Goal: Task Accomplishment & Management: Use online tool/utility

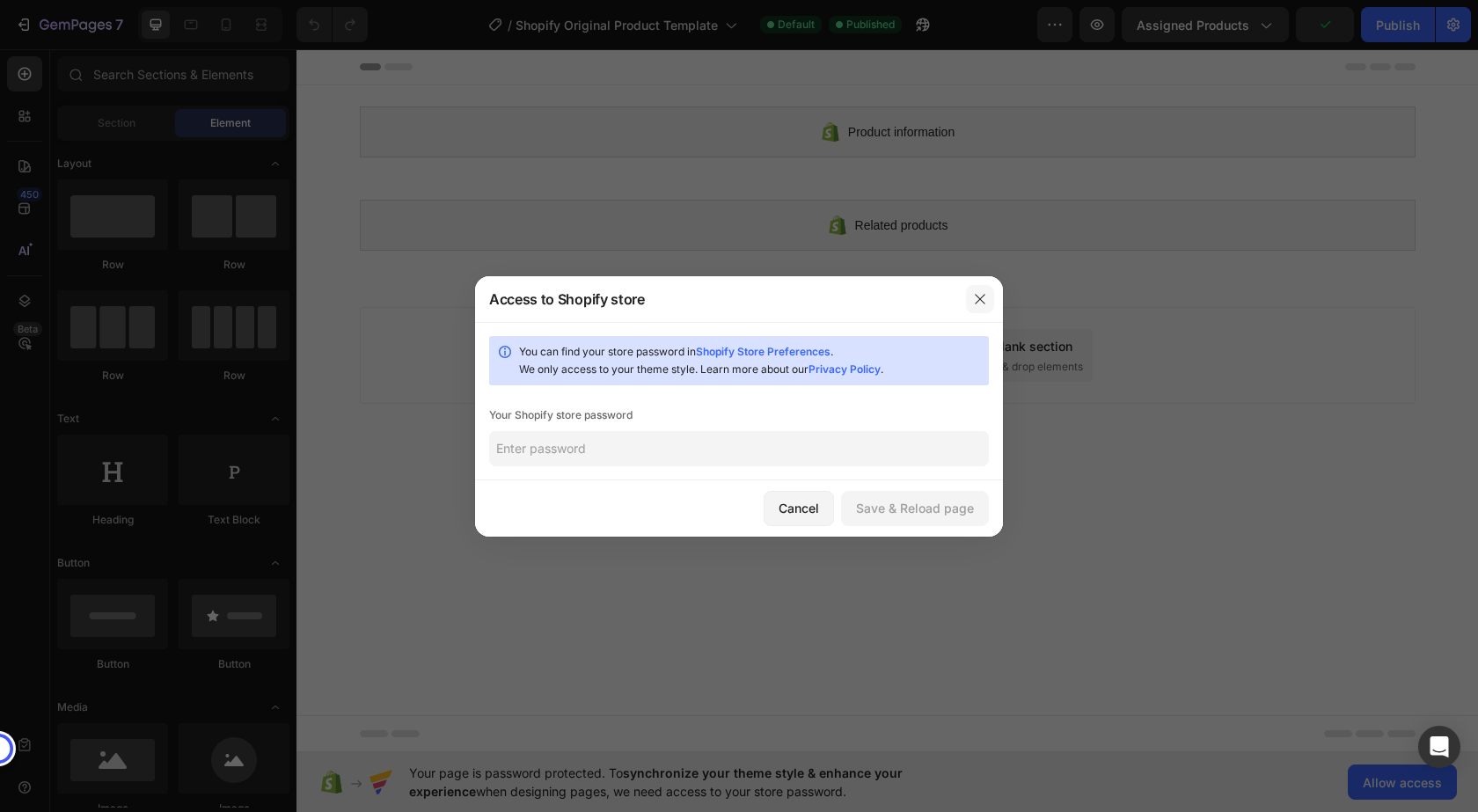
click at [981, 301] on icon "button" at bounding box center [979, 299] width 14 height 14
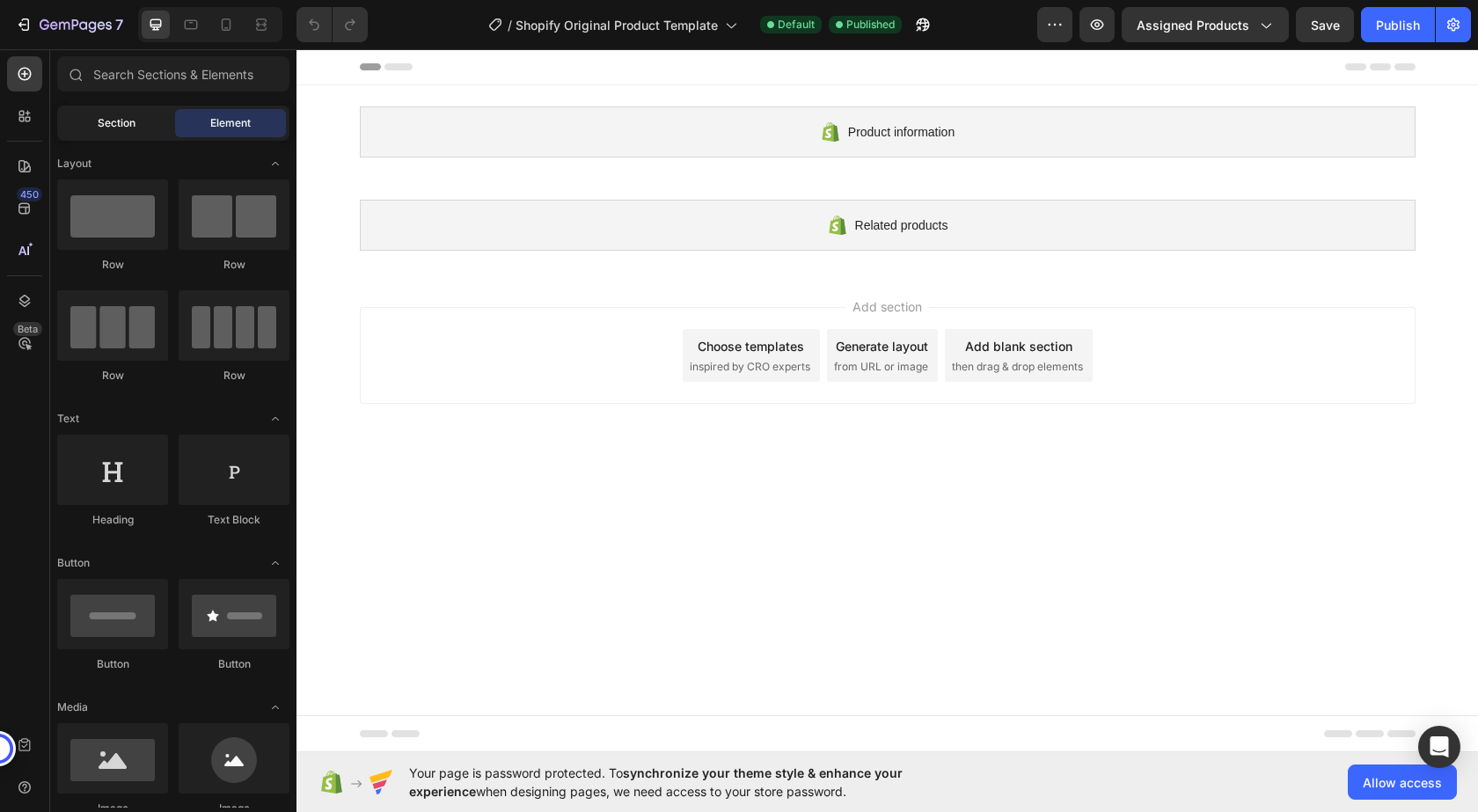
click at [95, 132] on div "Section" at bounding box center [115, 122] width 111 height 28
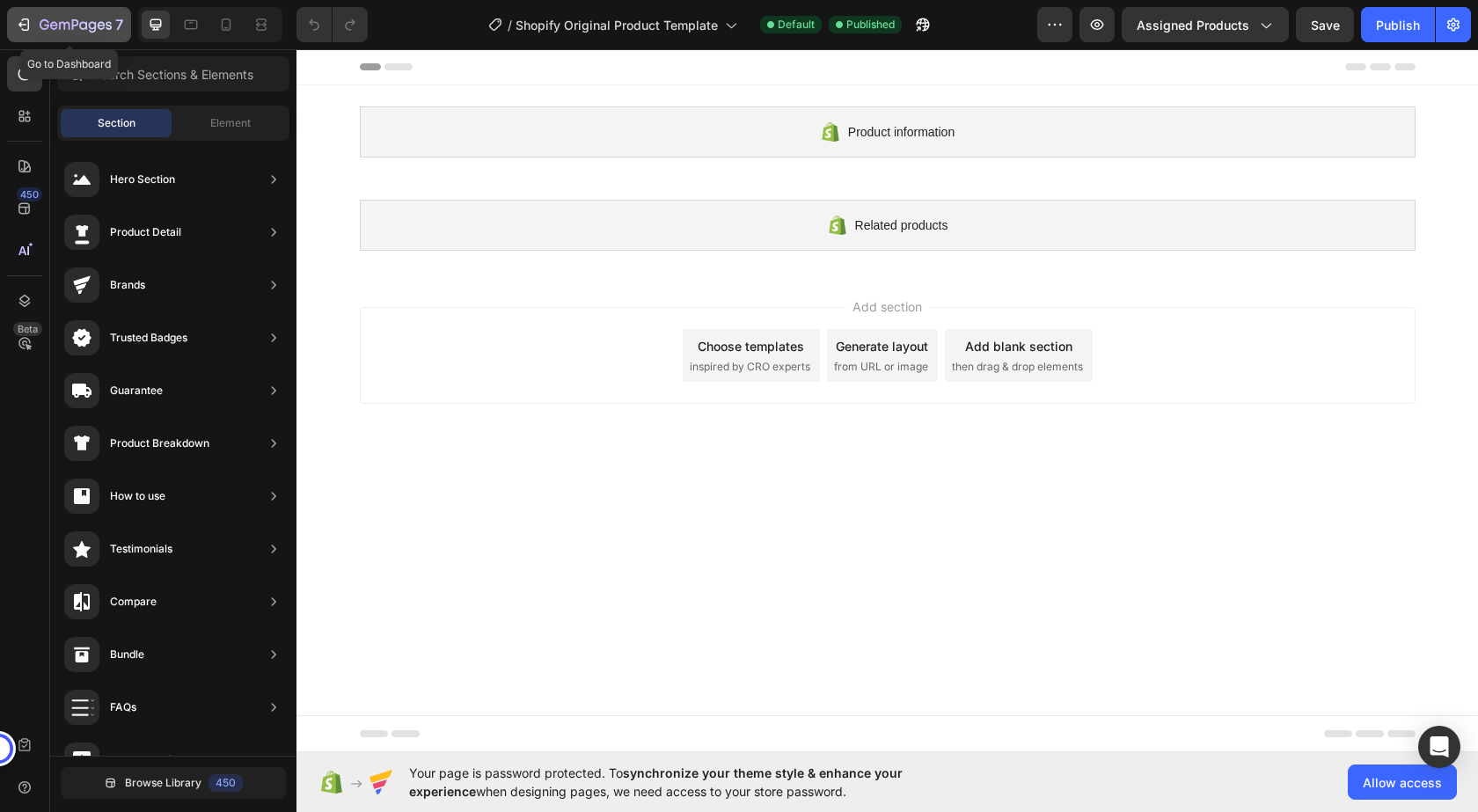
click at [21, 19] on icon "button" at bounding box center [23, 24] width 17 height 17
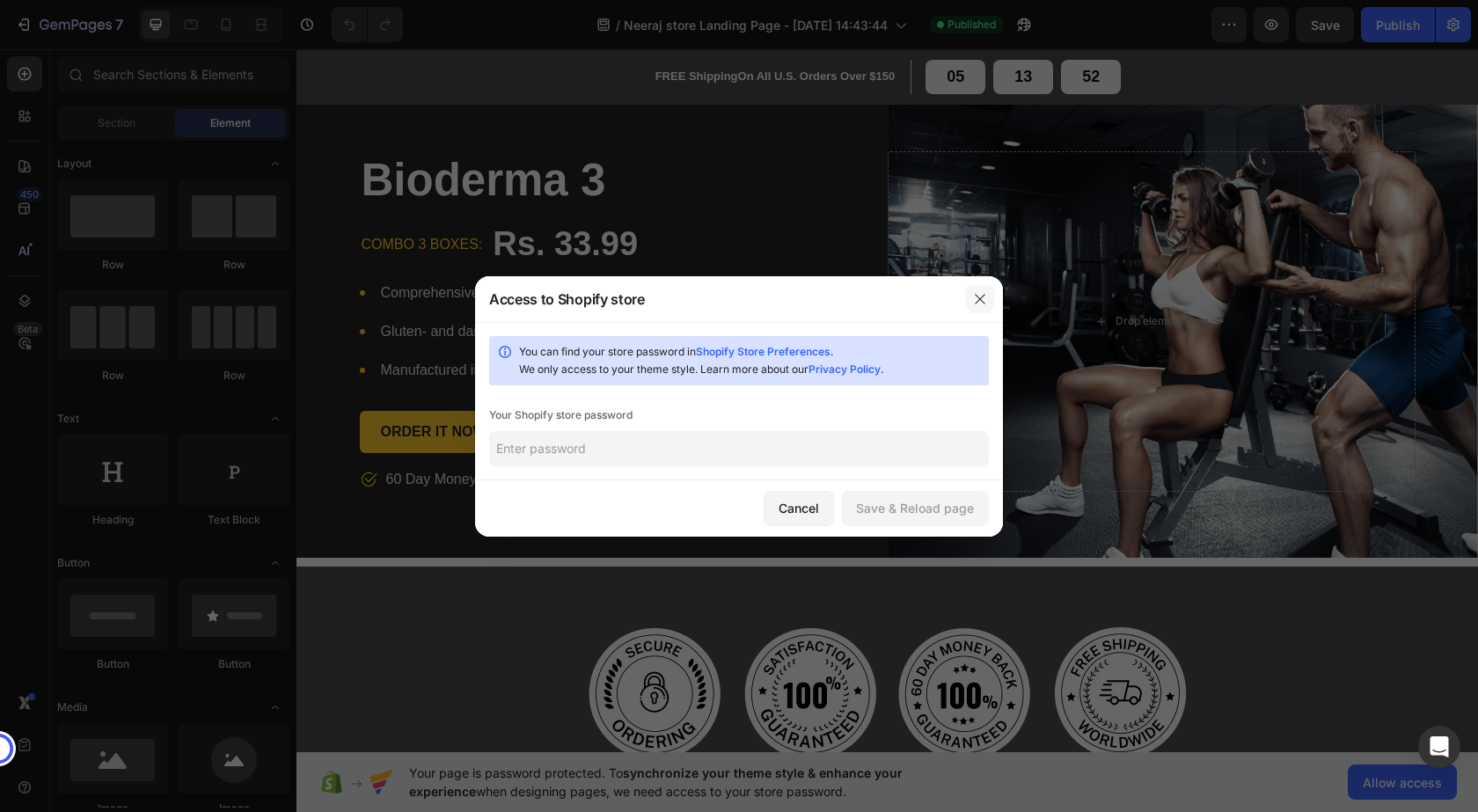
click at [982, 299] on icon "button" at bounding box center [979, 299] width 14 height 14
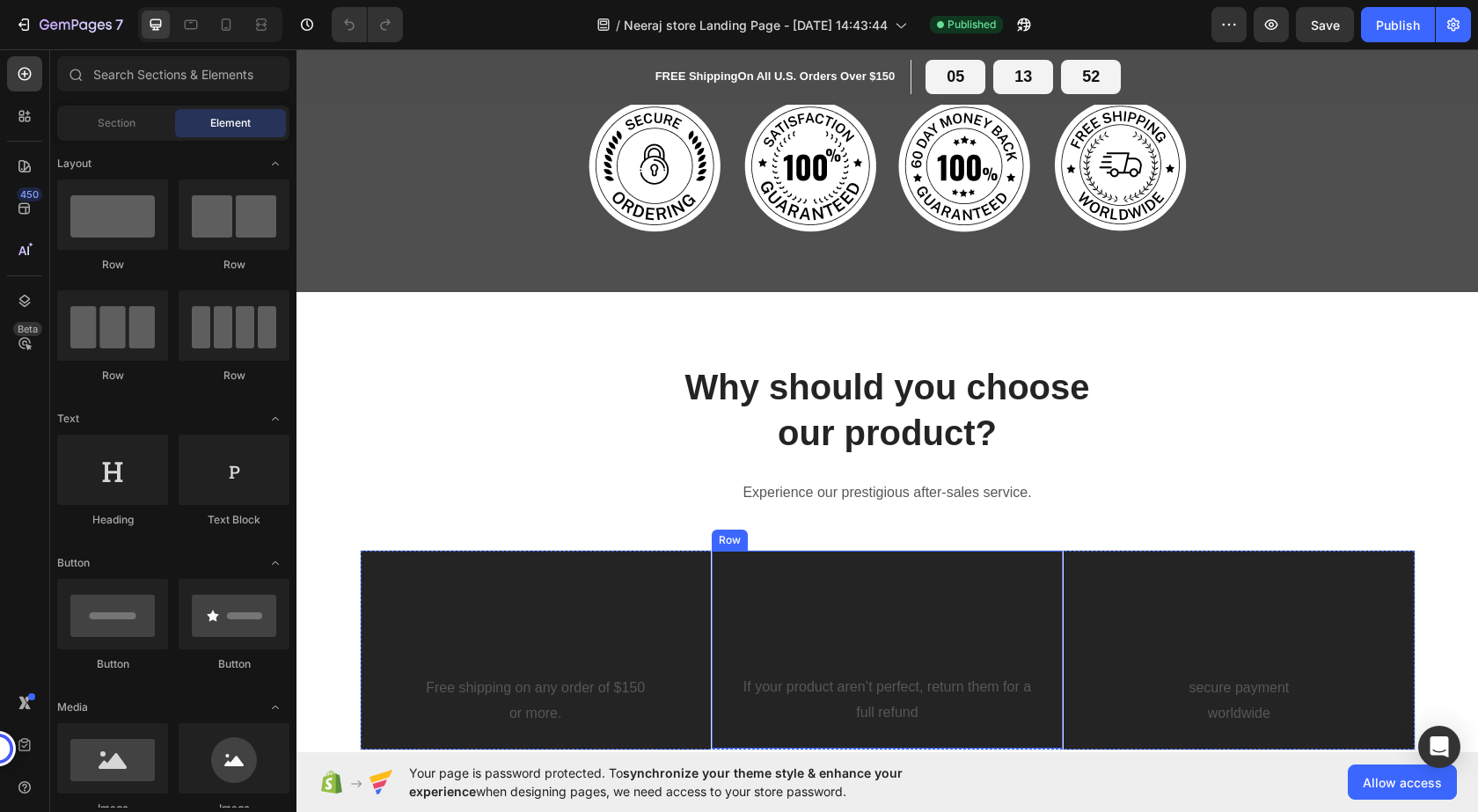
scroll to position [703, 0]
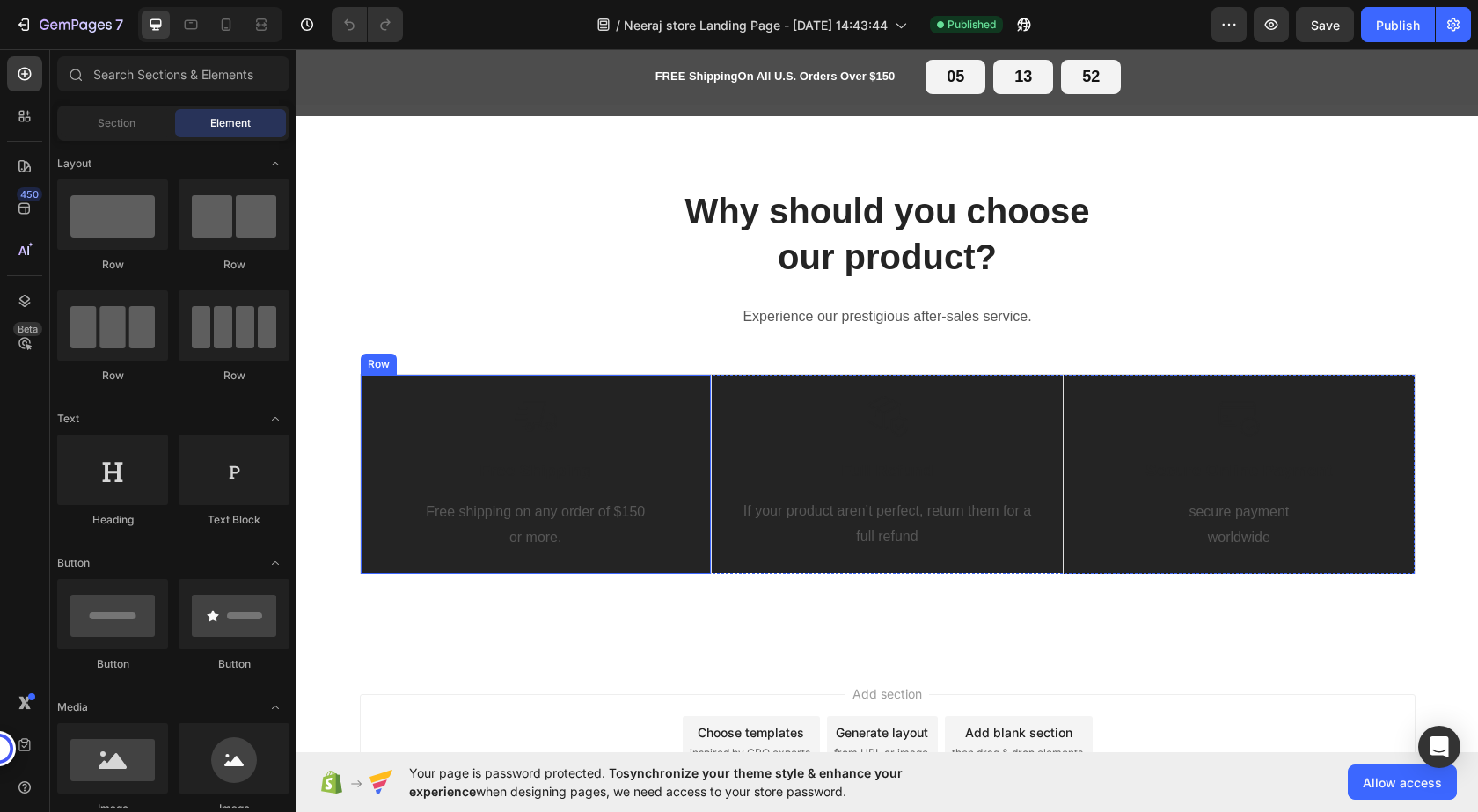
click at [365, 360] on div "Row" at bounding box center [379, 364] width 29 height 16
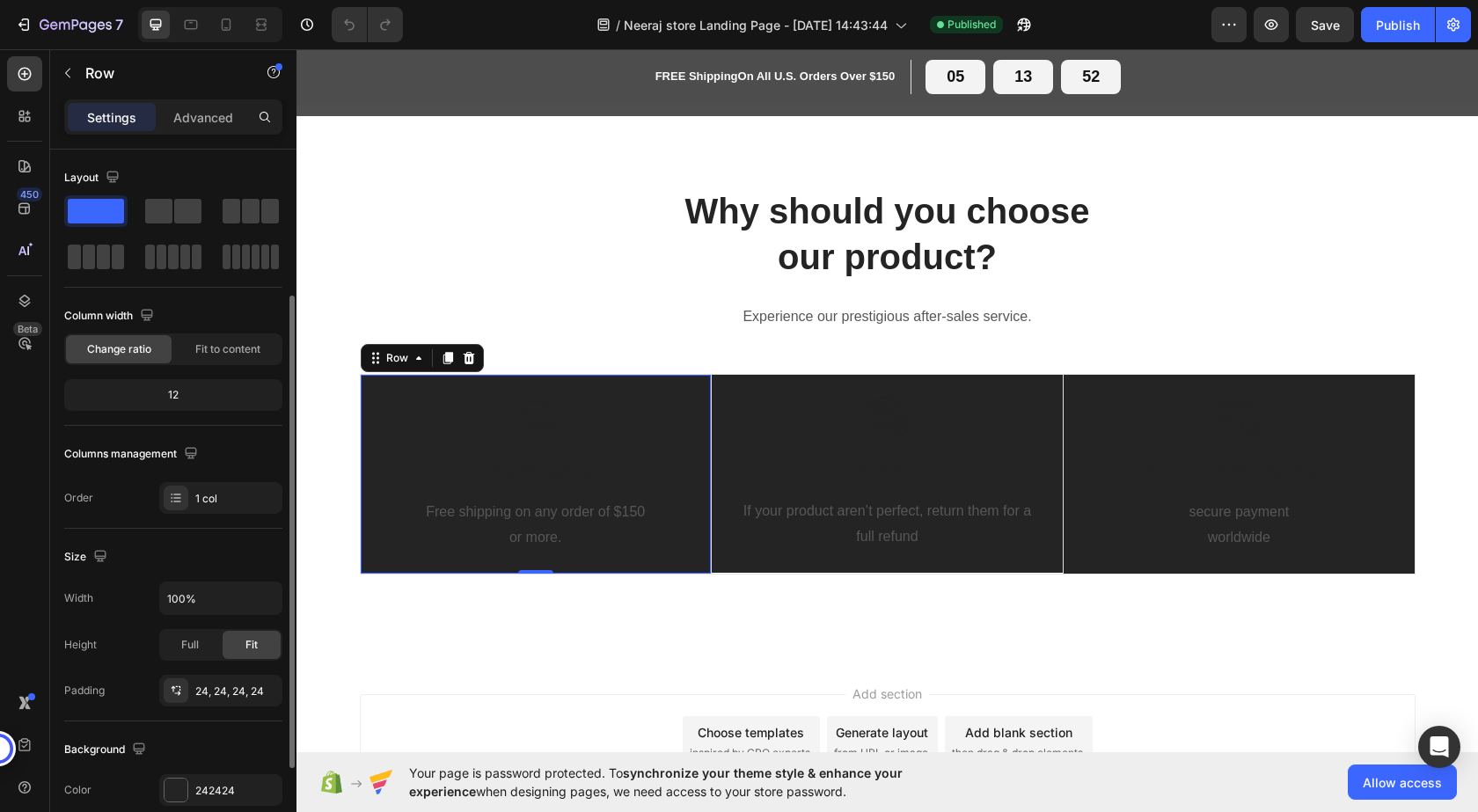
scroll to position [264, 0]
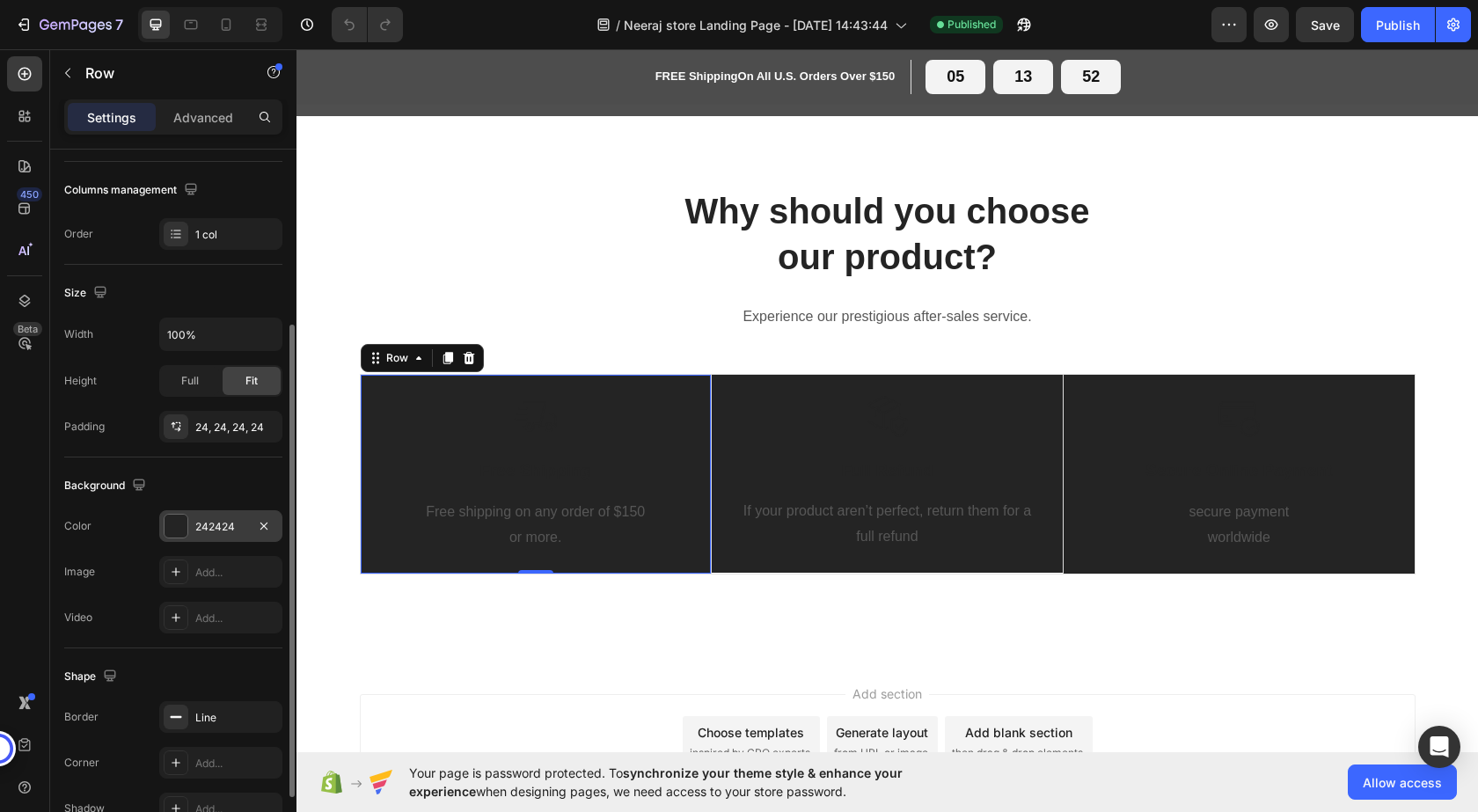
click at [223, 526] on div "242424" at bounding box center [221, 526] width 51 height 16
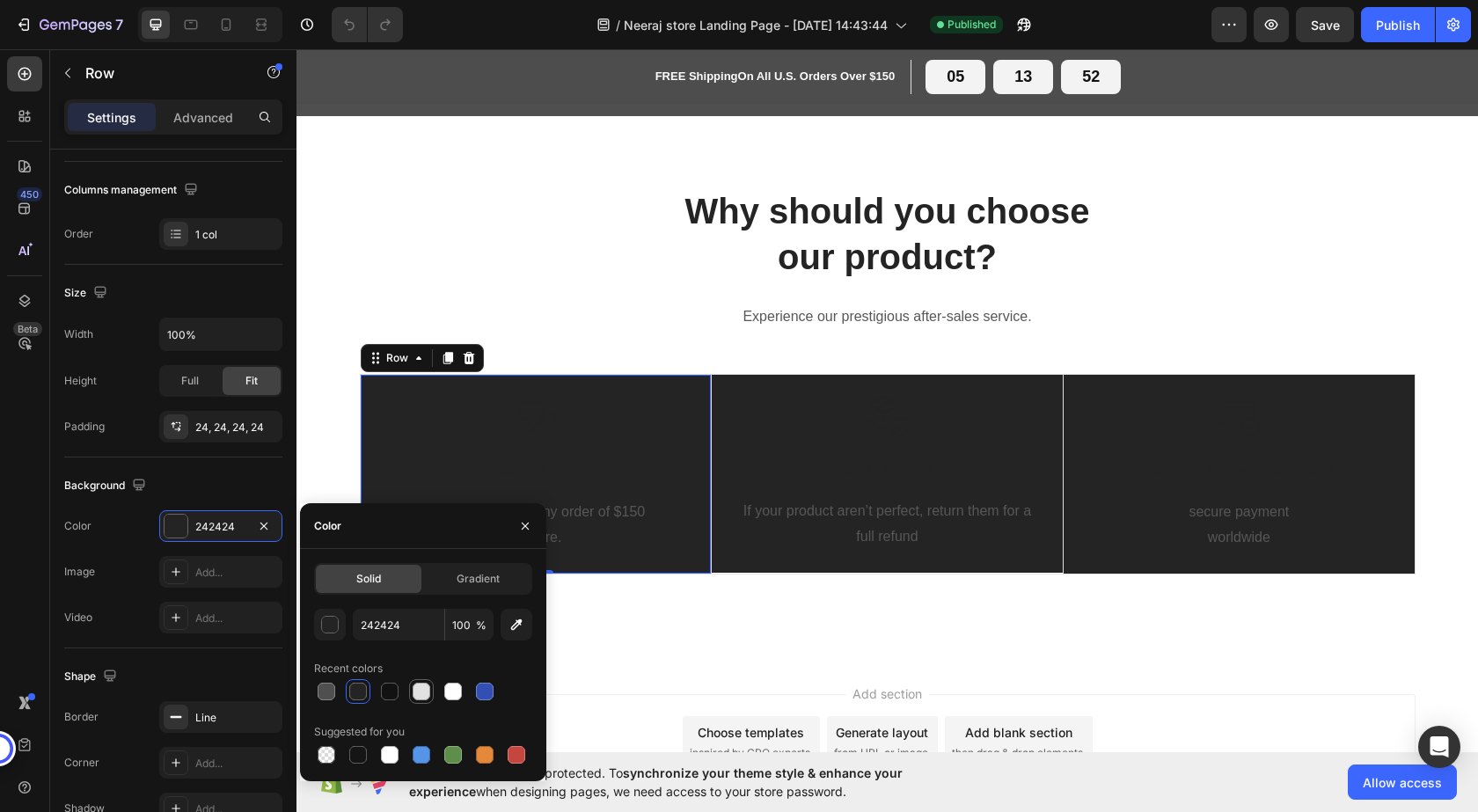
click at [417, 691] on div at bounding box center [421, 691] width 17 height 17
type input "E2E2E2"
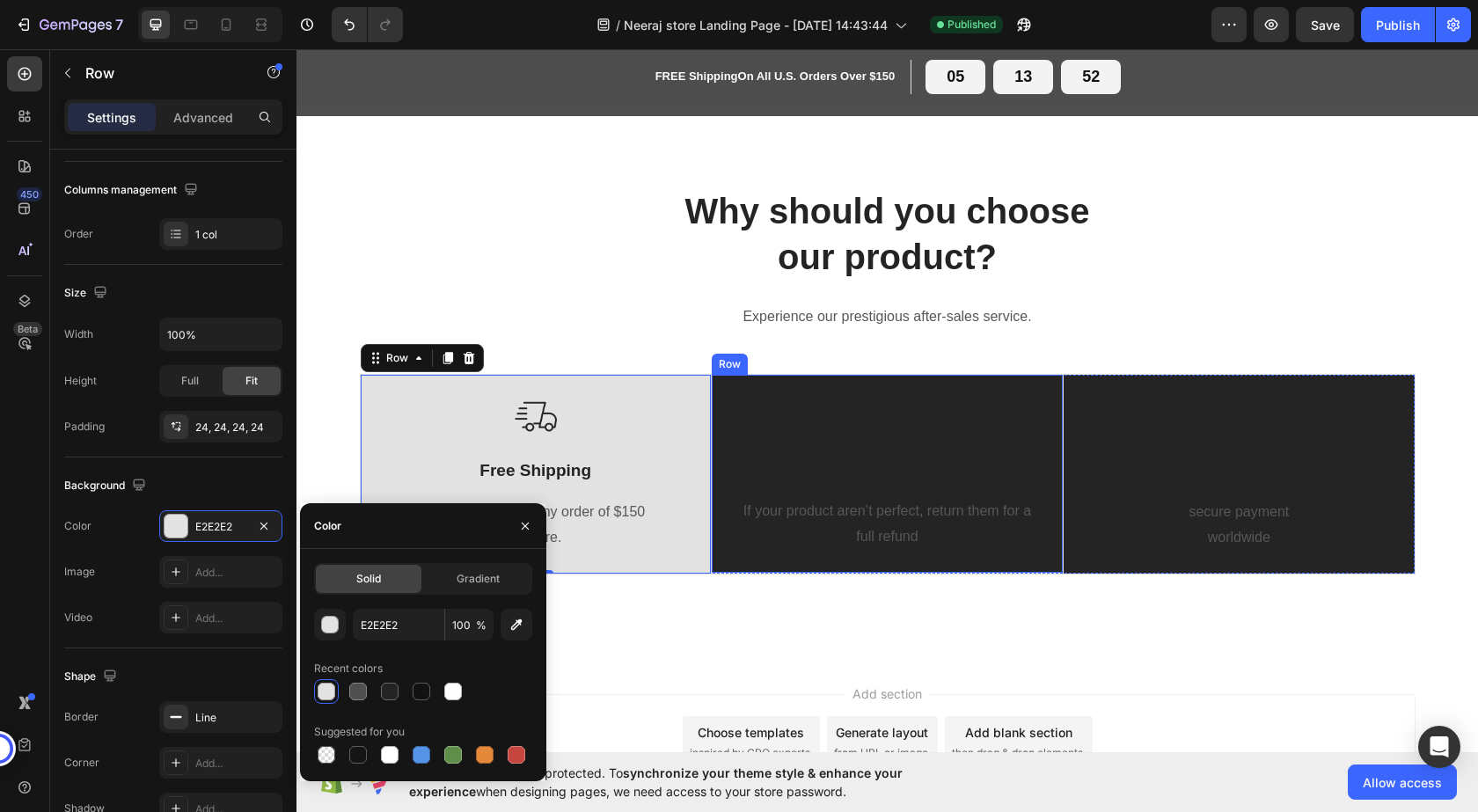
click at [715, 365] on div "Row" at bounding box center [730, 364] width 29 height 16
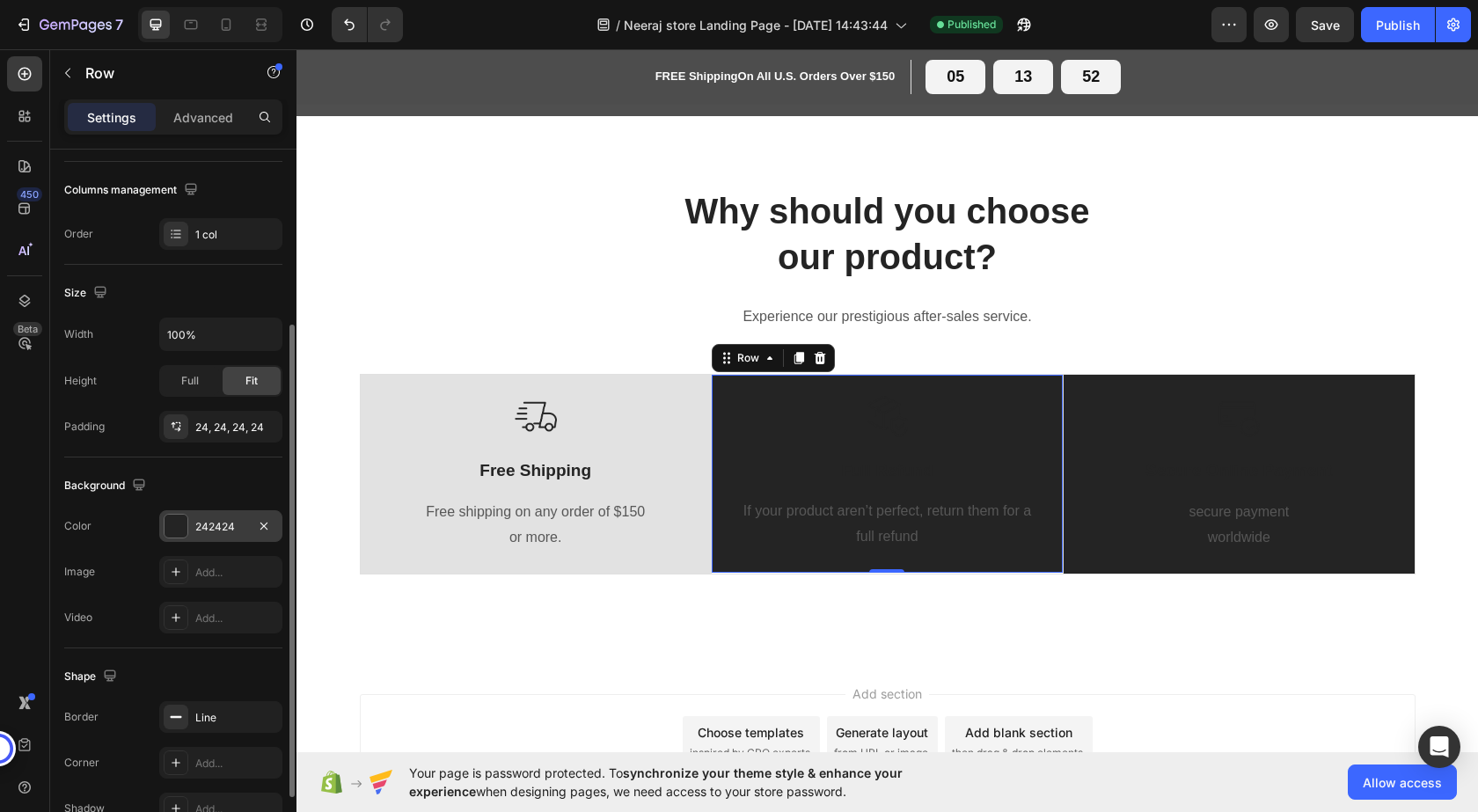
click at [247, 519] on div "242424" at bounding box center [220, 526] width 123 height 32
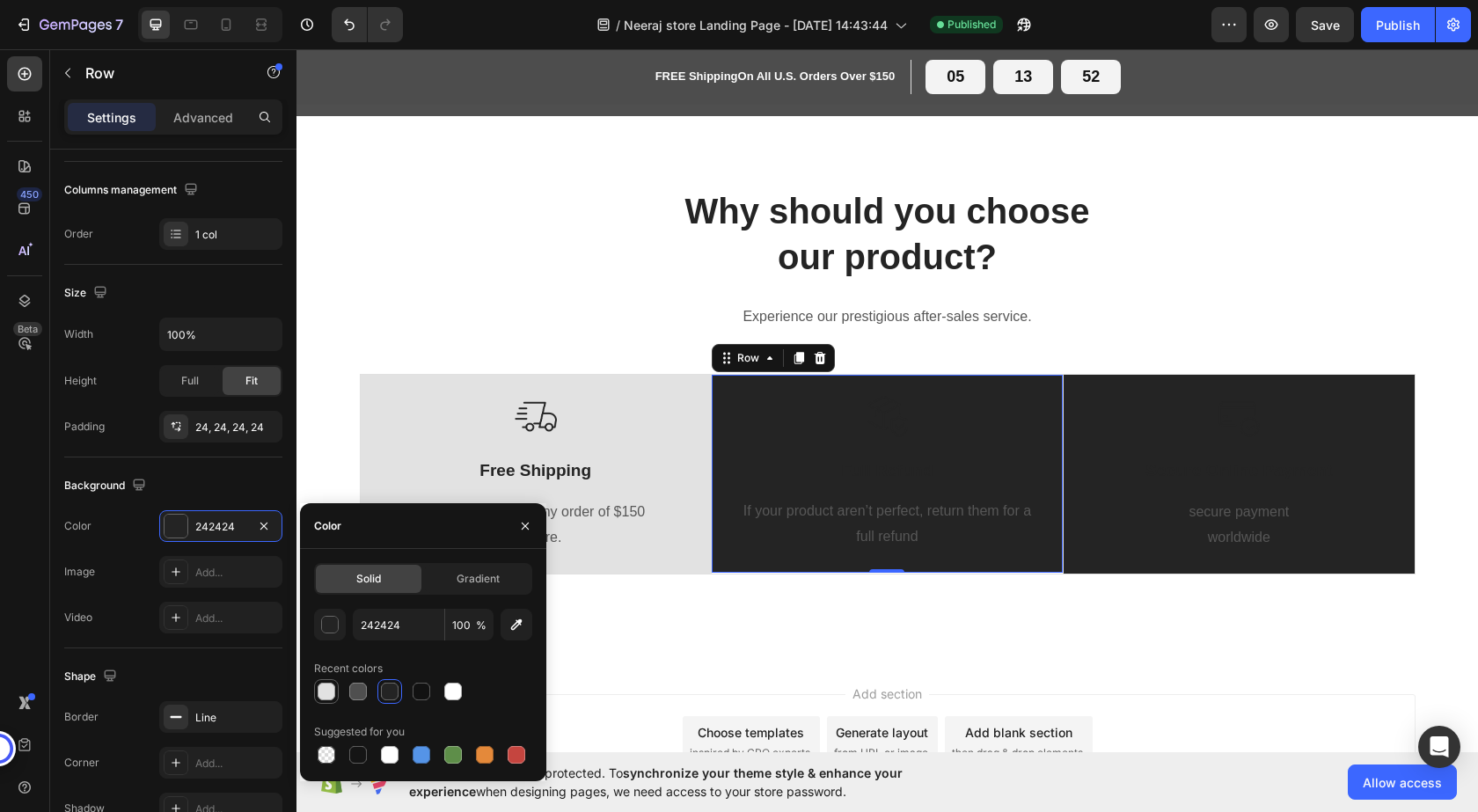
click at [322, 697] on div at bounding box center [326, 691] width 17 height 17
type input "E2E2E2"
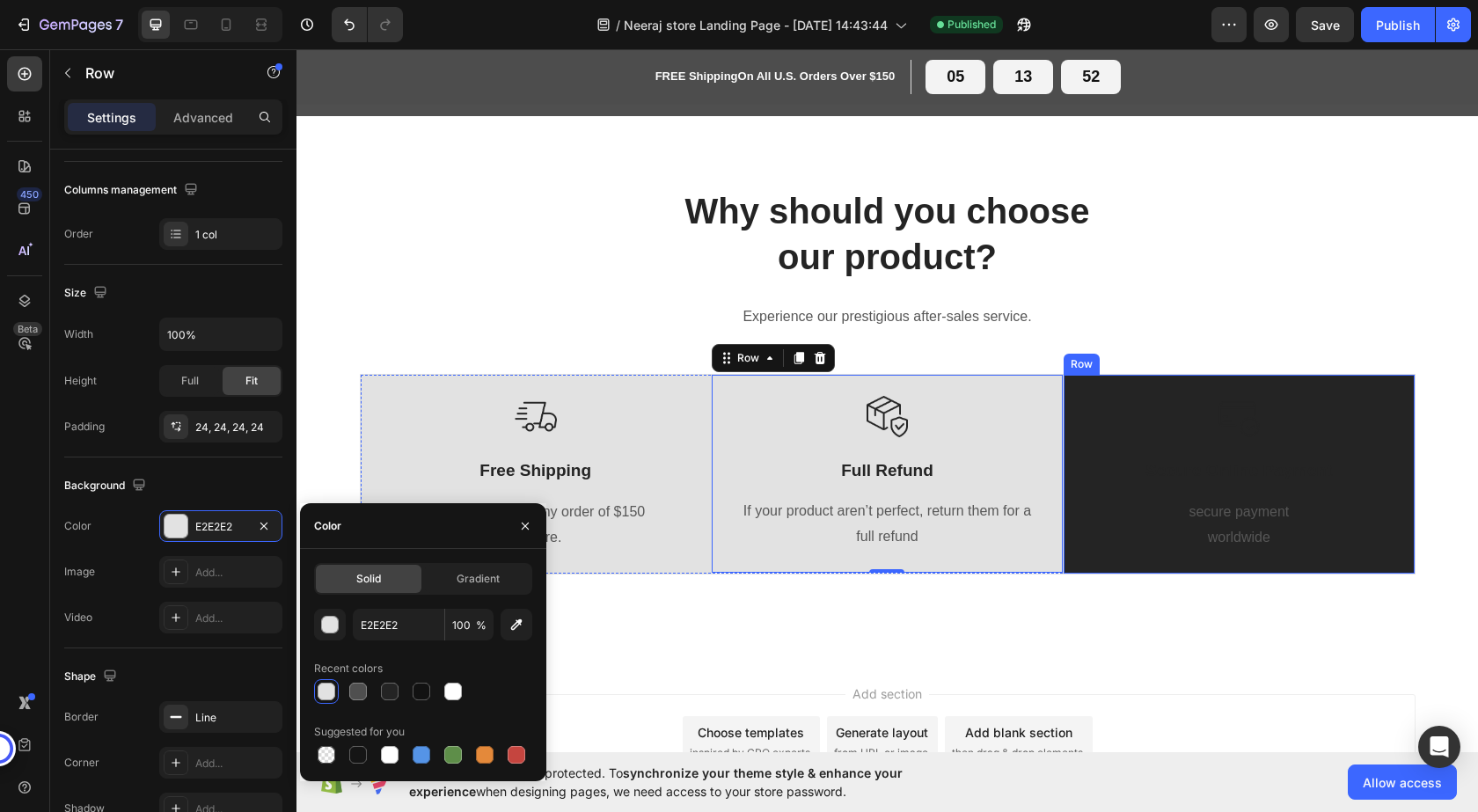
click at [1067, 365] on div "Row" at bounding box center [1082, 364] width 29 height 16
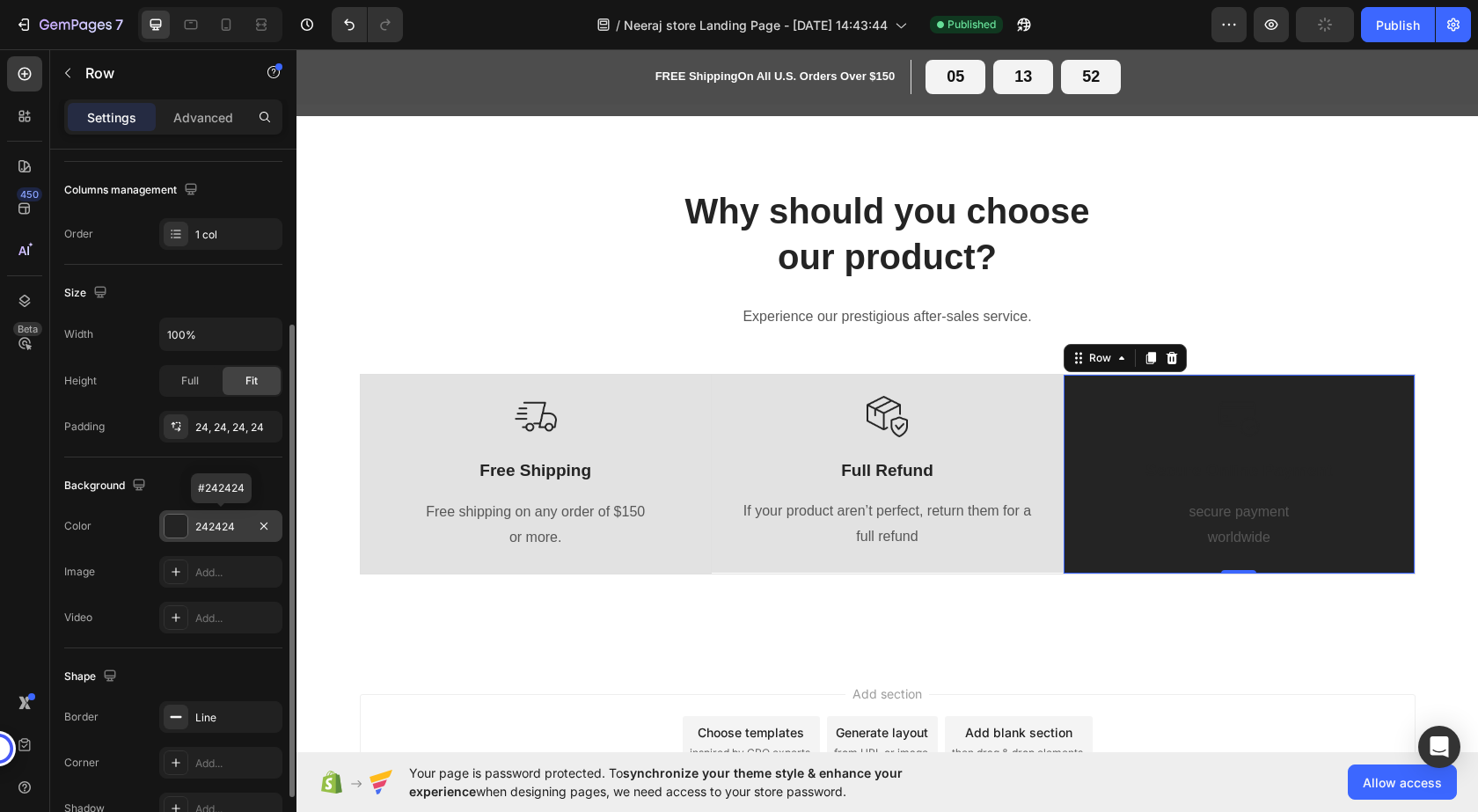
click at [161, 521] on div "242424" at bounding box center [220, 526] width 123 height 32
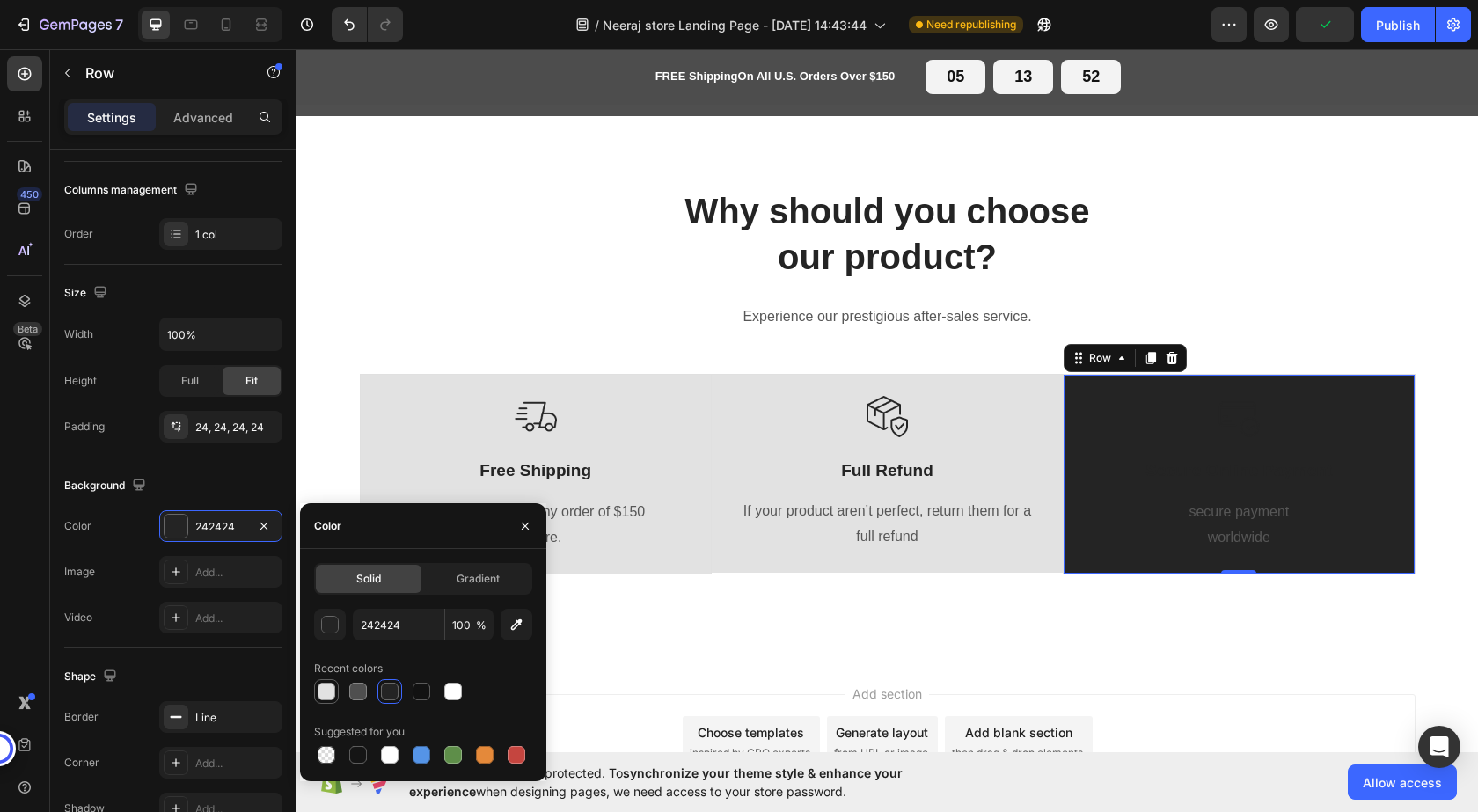
click at [322, 697] on div at bounding box center [326, 691] width 17 height 17
type input "E2E2E2"
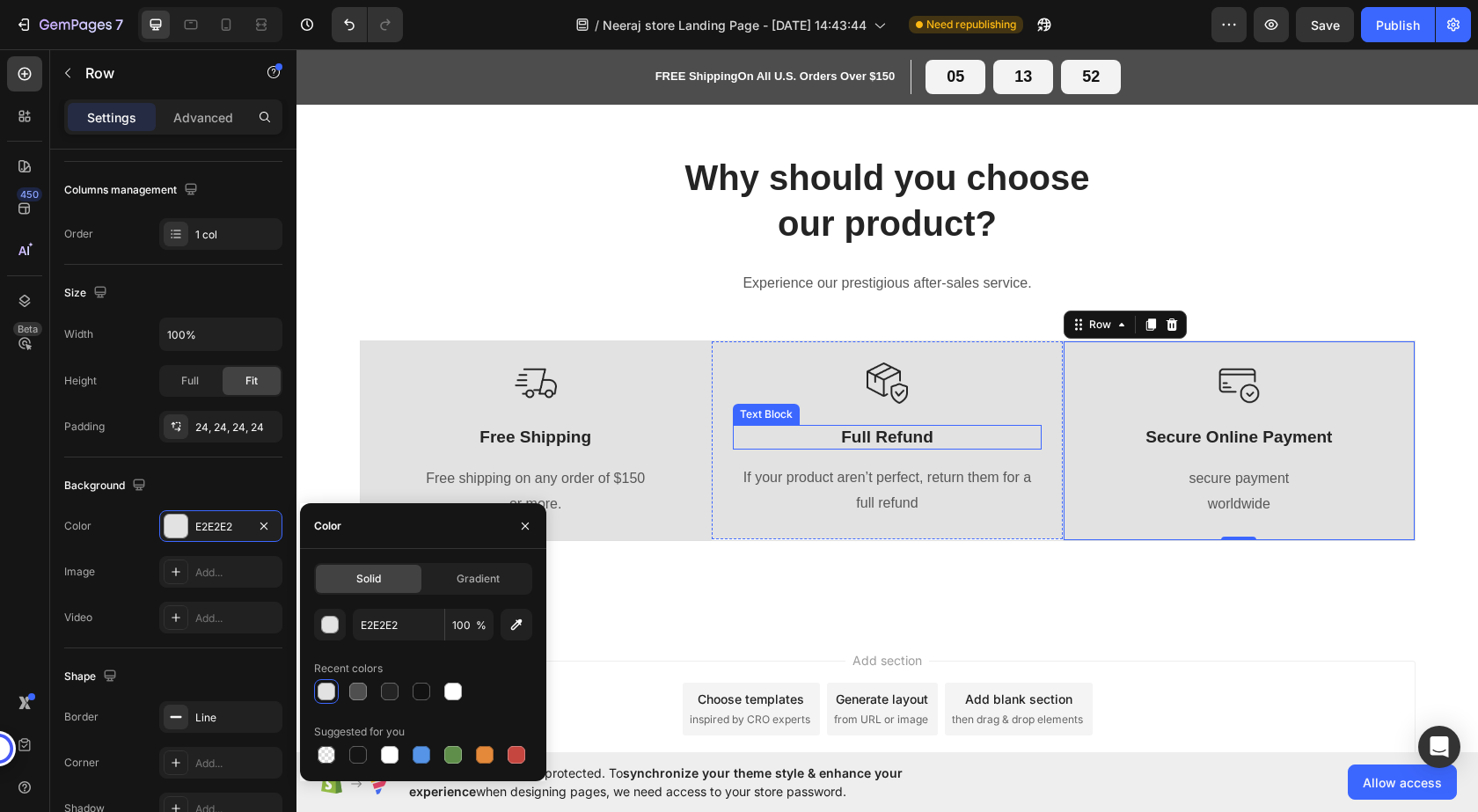
scroll to position [792, 0]
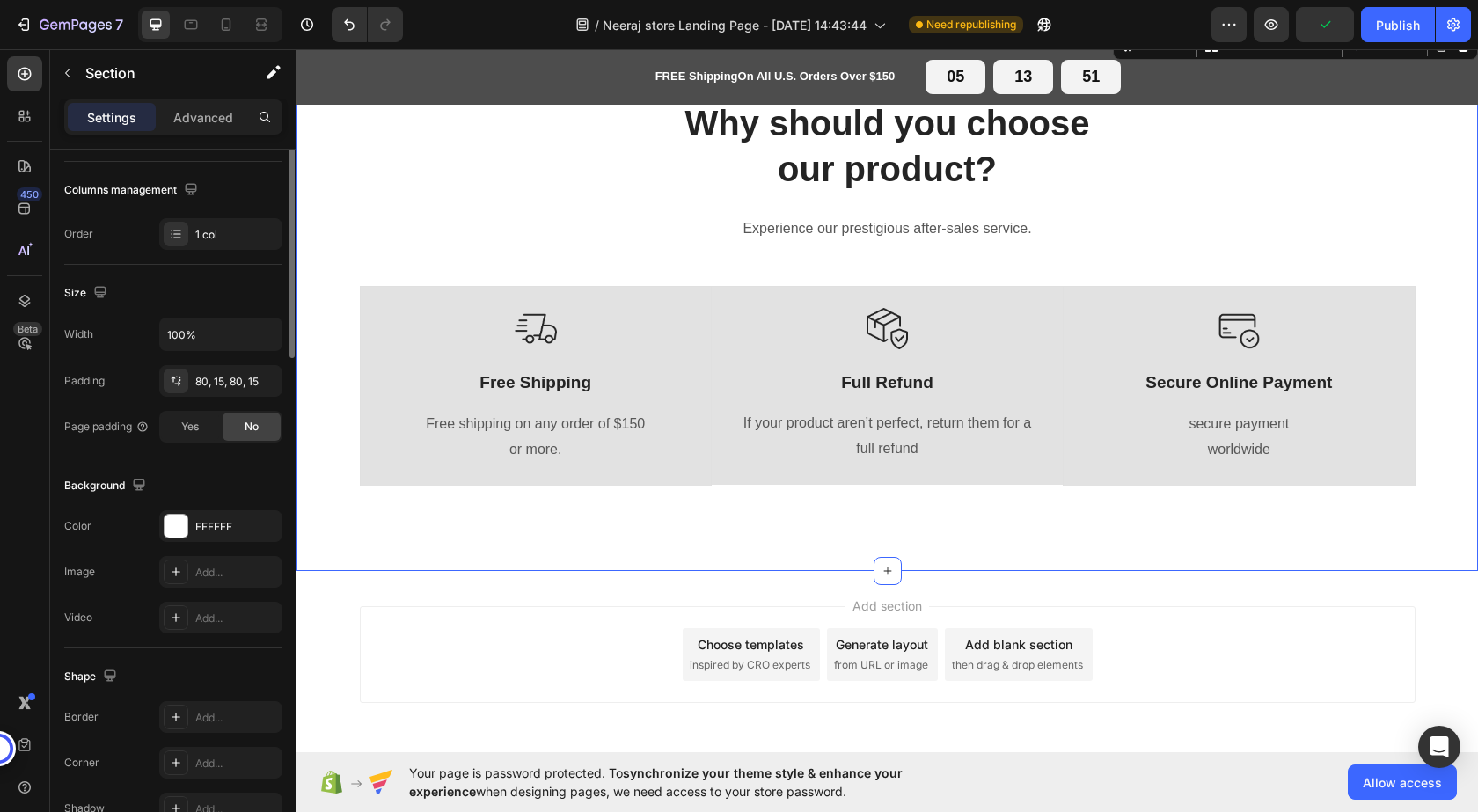
click at [748, 274] on div "Why should you choose our product? Heading Experience our prestigious after-sal…" at bounding box center [887, 300] width 1156 height 402
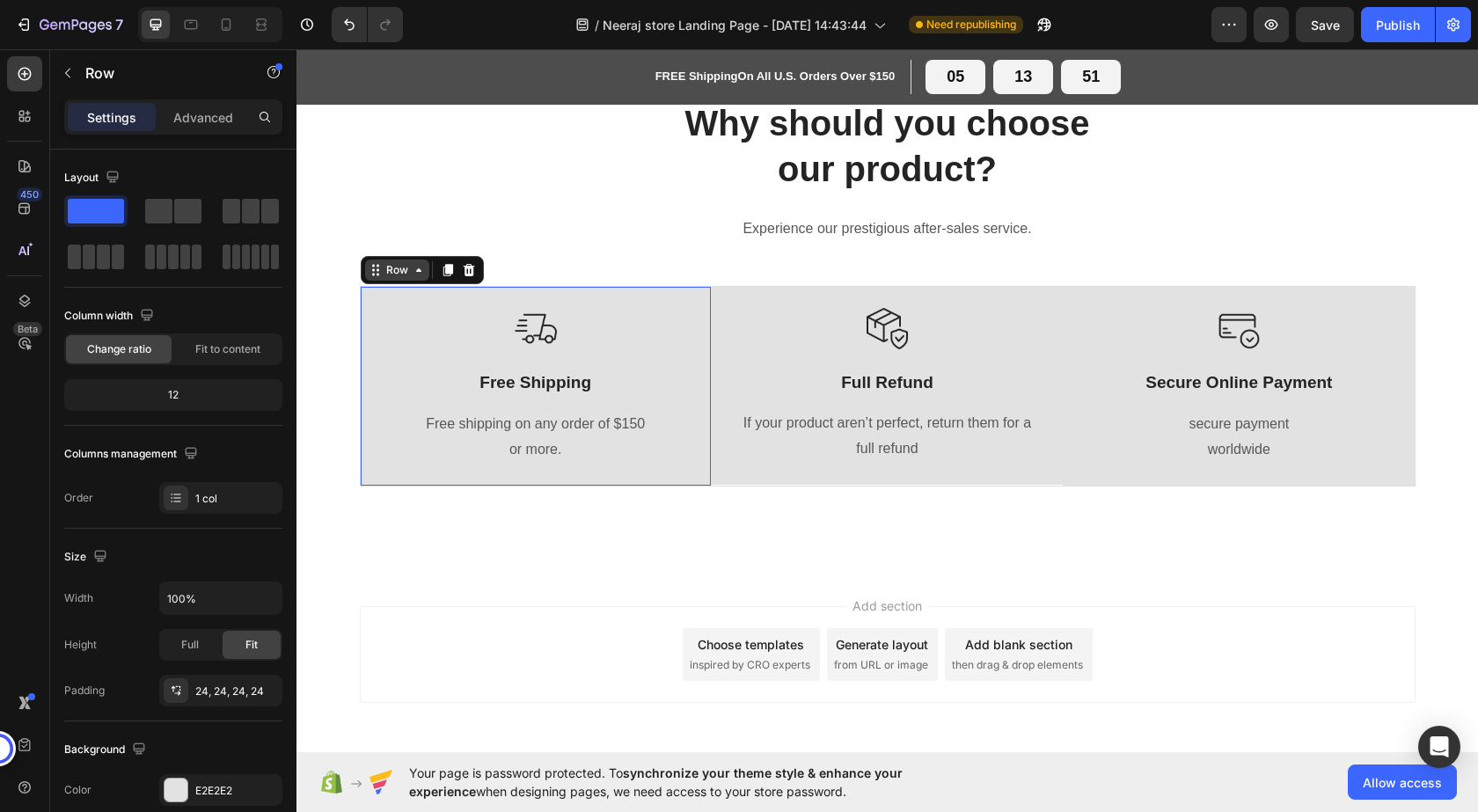
click at [365, 276] on div "Row" at bounding box center [397, 269] width 64 height 21
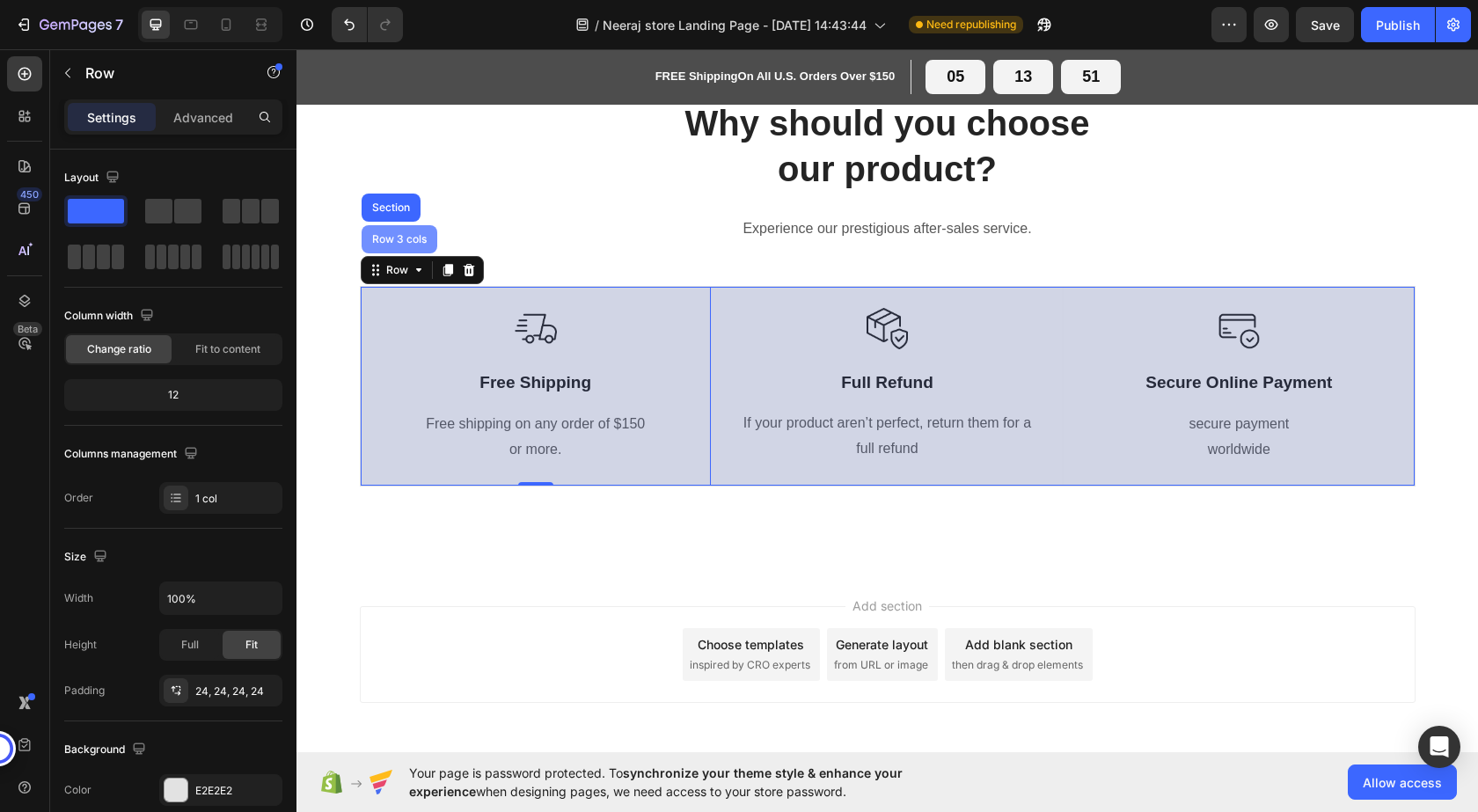
click at [372, 234] on div "Row 3 cols" at bounding box center [399, 239] width 61 height 11
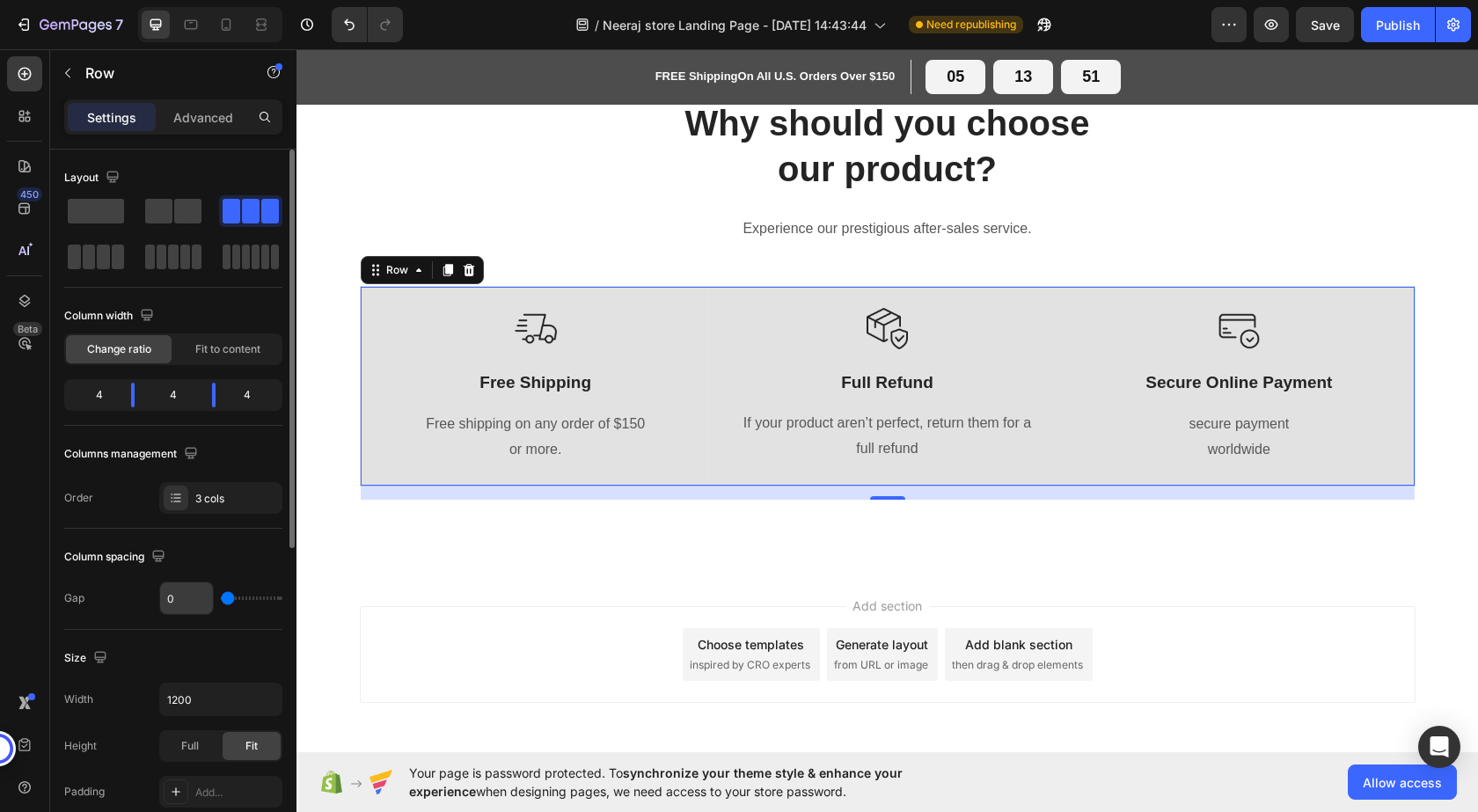
click at [181, 600] on input "0" at bounding box center [186, 598] width 53 height 32
type input "1"
type input "10"
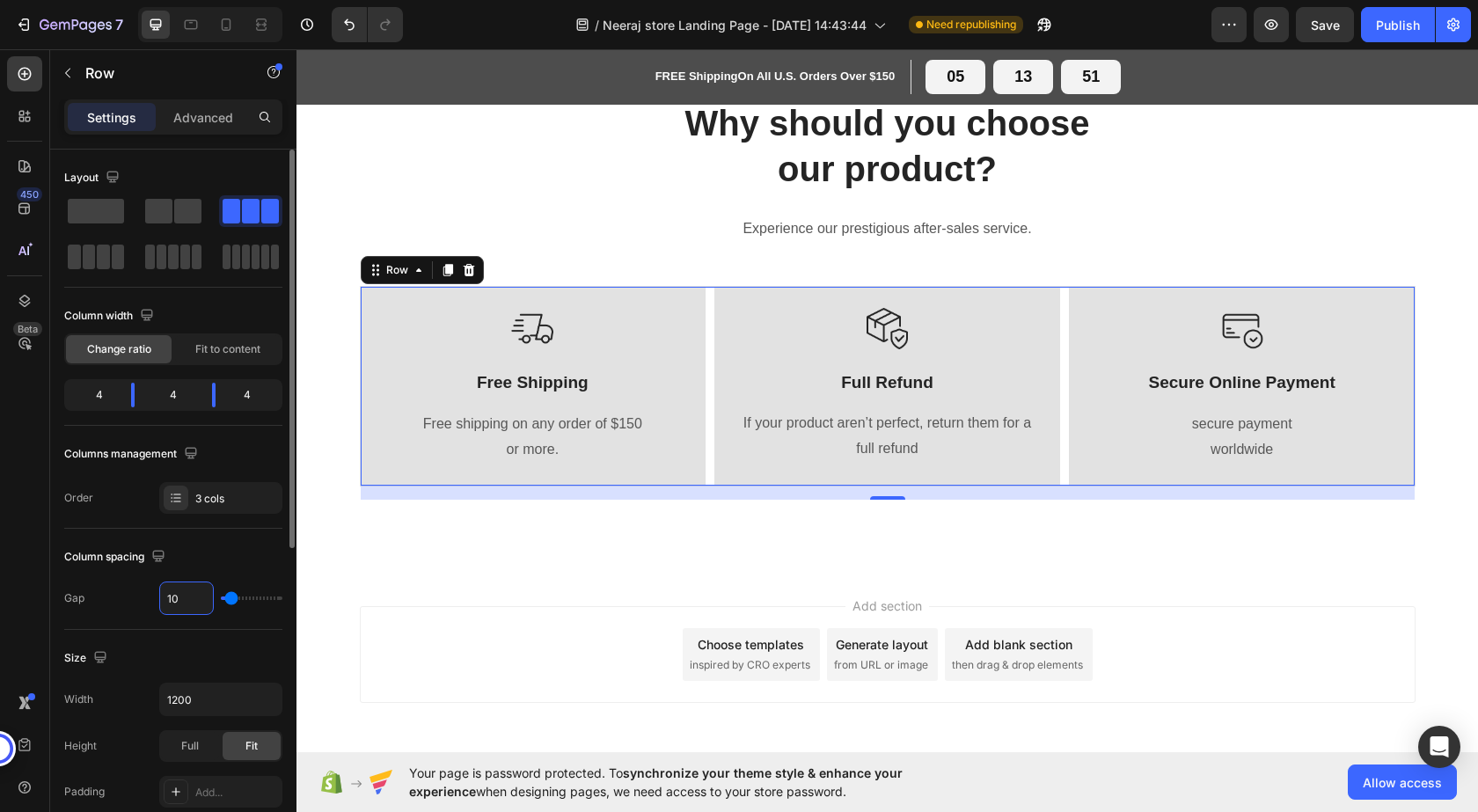
type input "1"
type input "15"
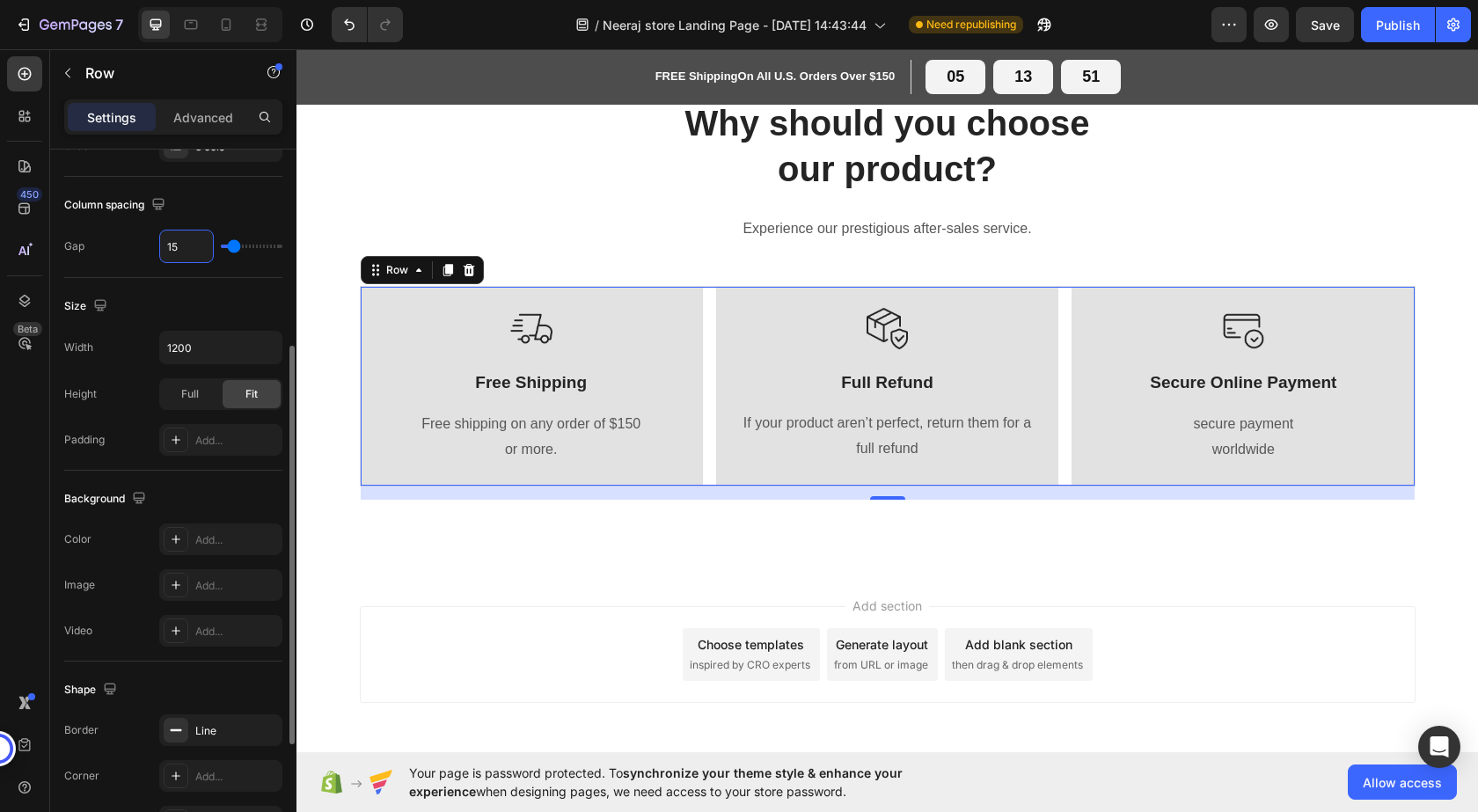
scroll to position [440, 0]
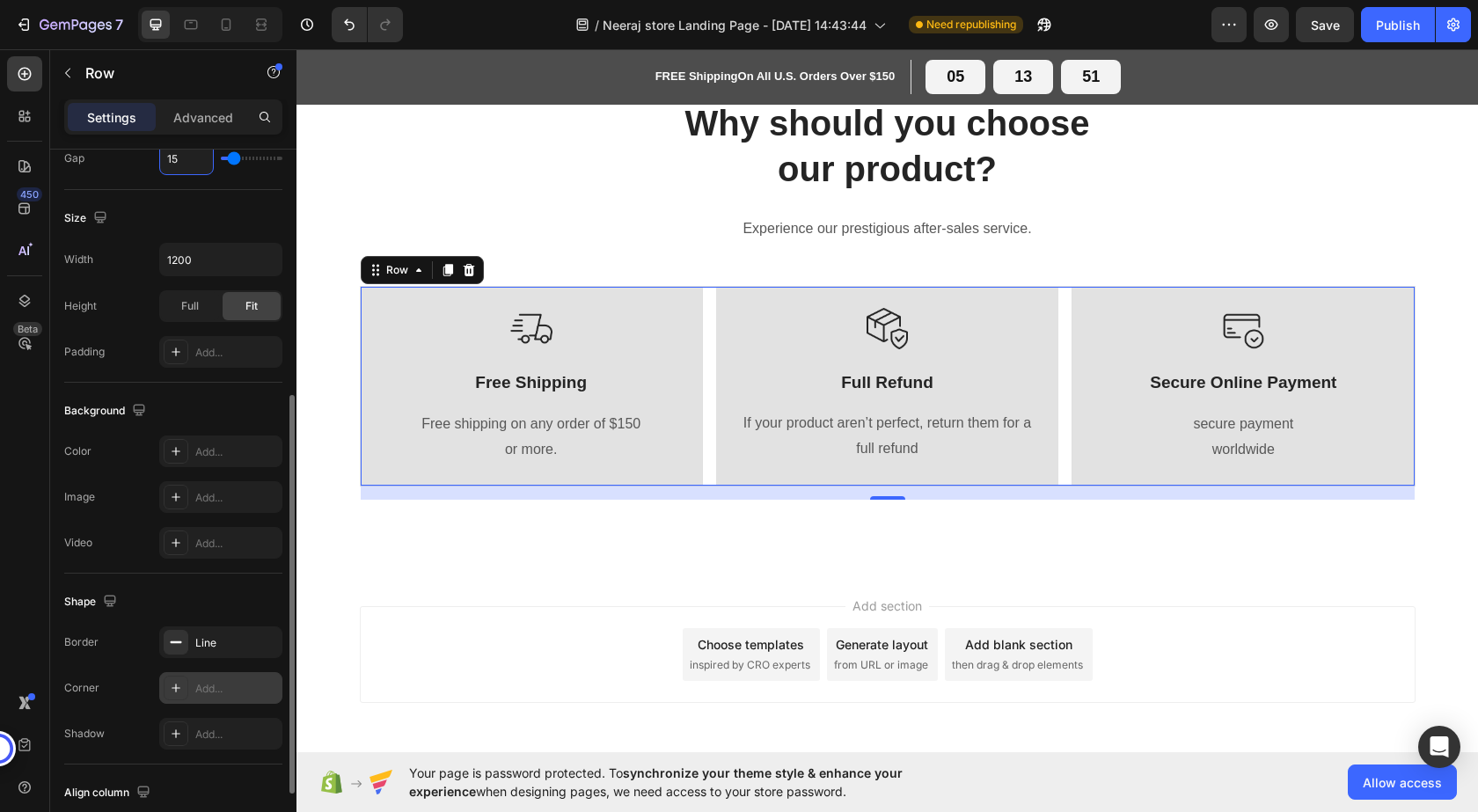
type input "15"
click at [212, 684] on div "Add..." at bounding box center [237, 688] width 83 height 16
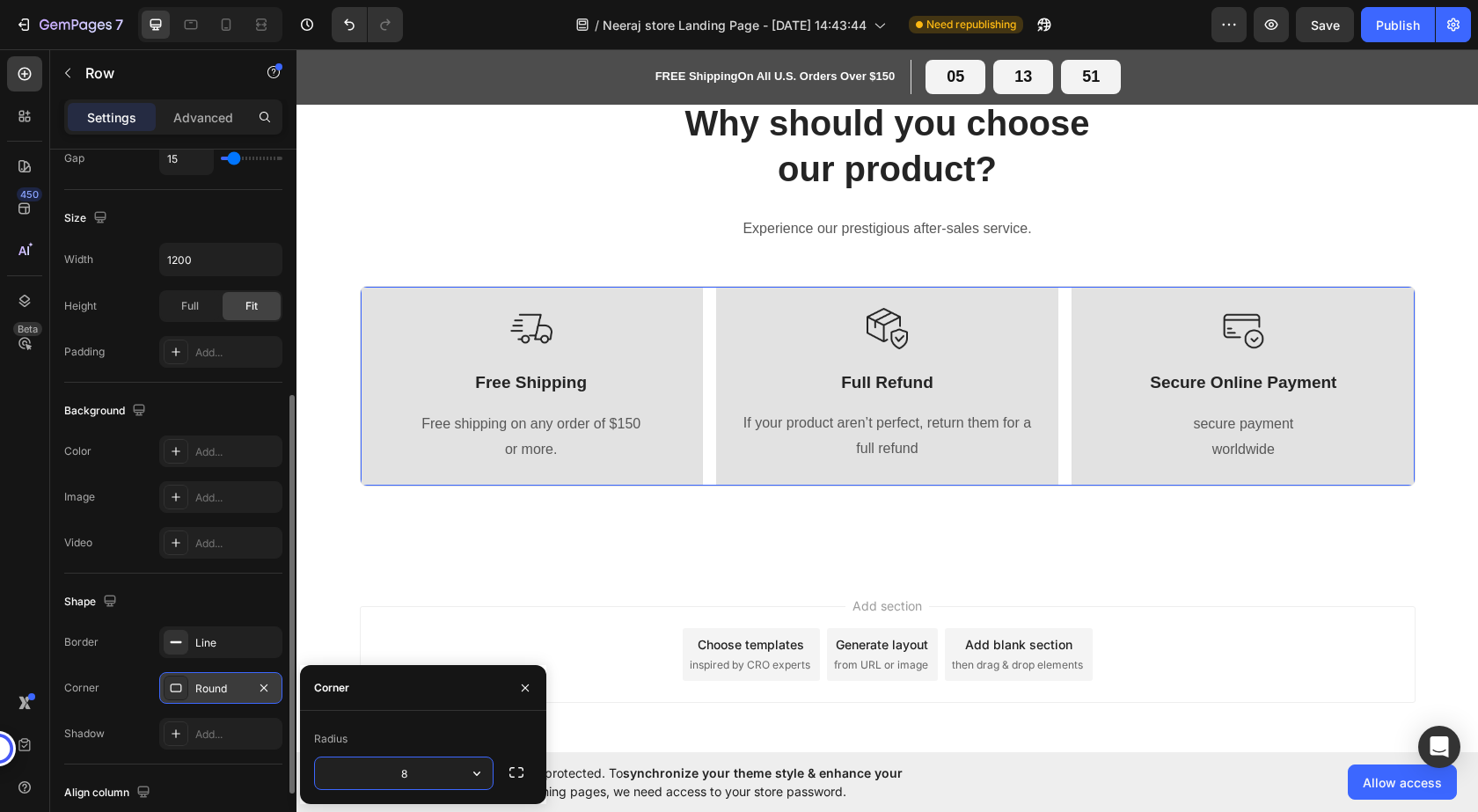
click at [422, 781] on input "8" at bounding box center [404, 773] width 178 height 32
type input "6"
click at [392, 603] on div "Add section Choose templates inspired by CRO experts Generate layout from URL o…" at bounding box center [887, 679] width 1181 height 216
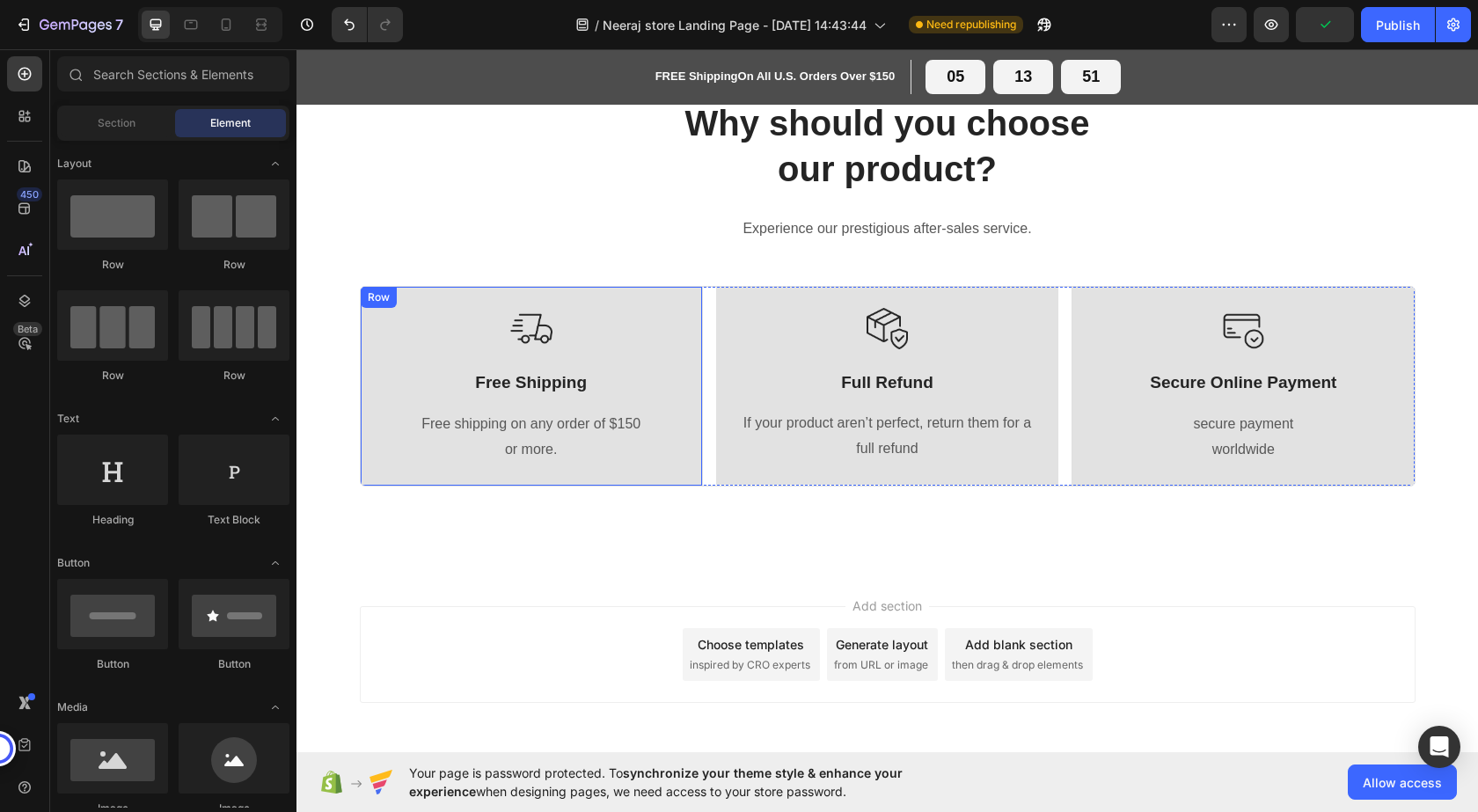
click at [364, 297] on div "Row" at bounding box center [379, 297] width 29 height 16
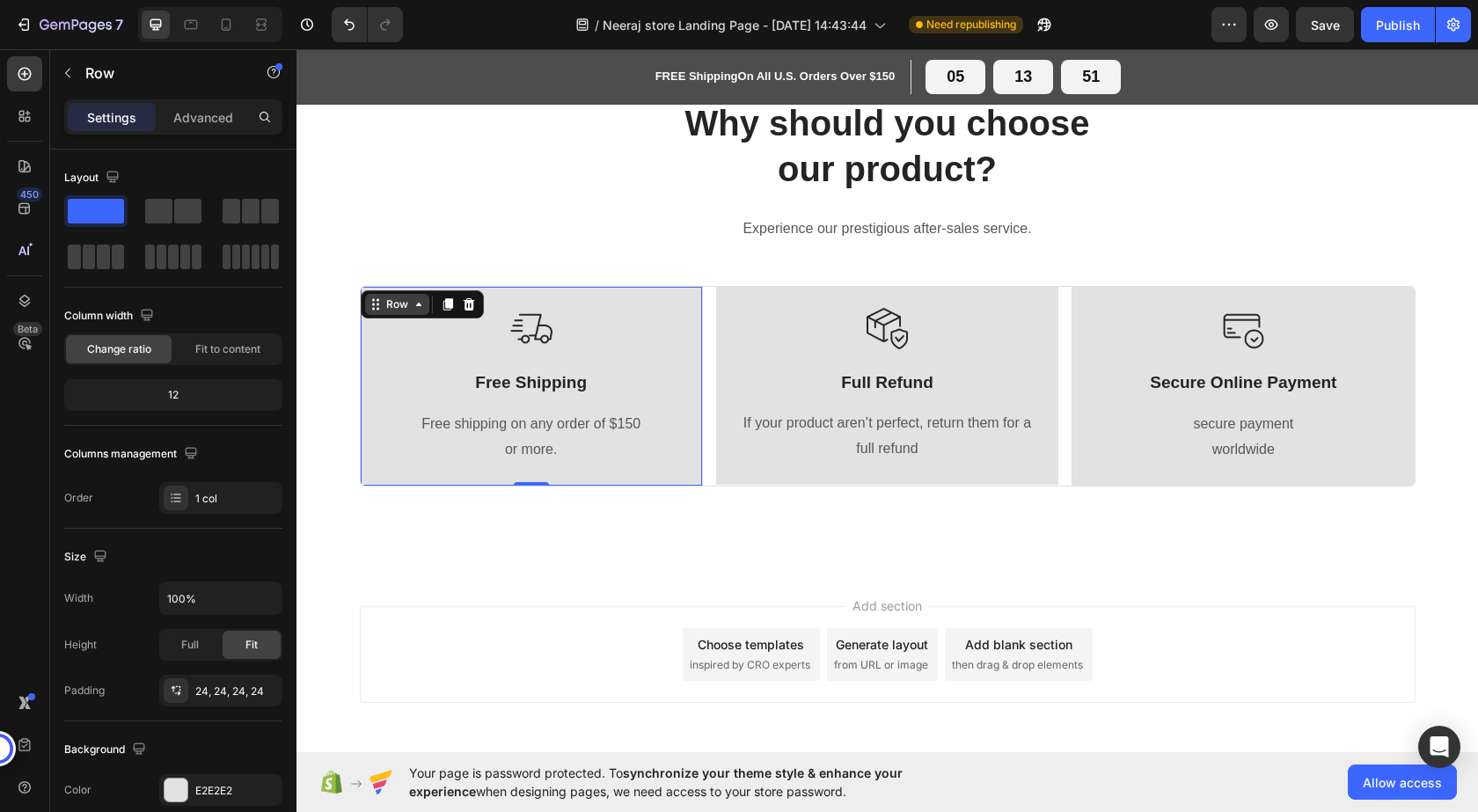
click at [389, 311] on div "Row" at bounding box center [397, 304] width 29 height 16
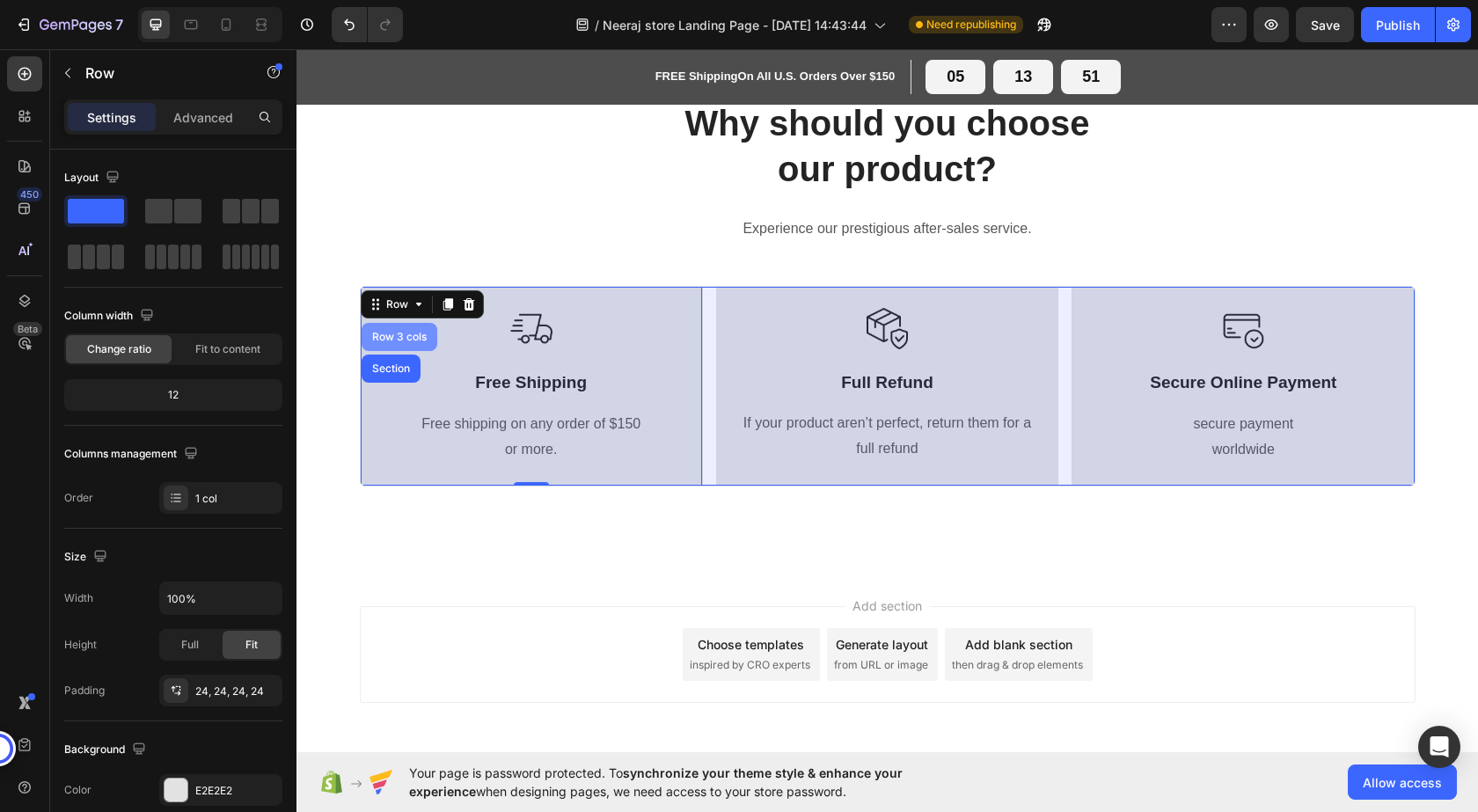
click at [382, 330] on div "Row 3 cols" at bounding box center [399, 336] width 76 height 28
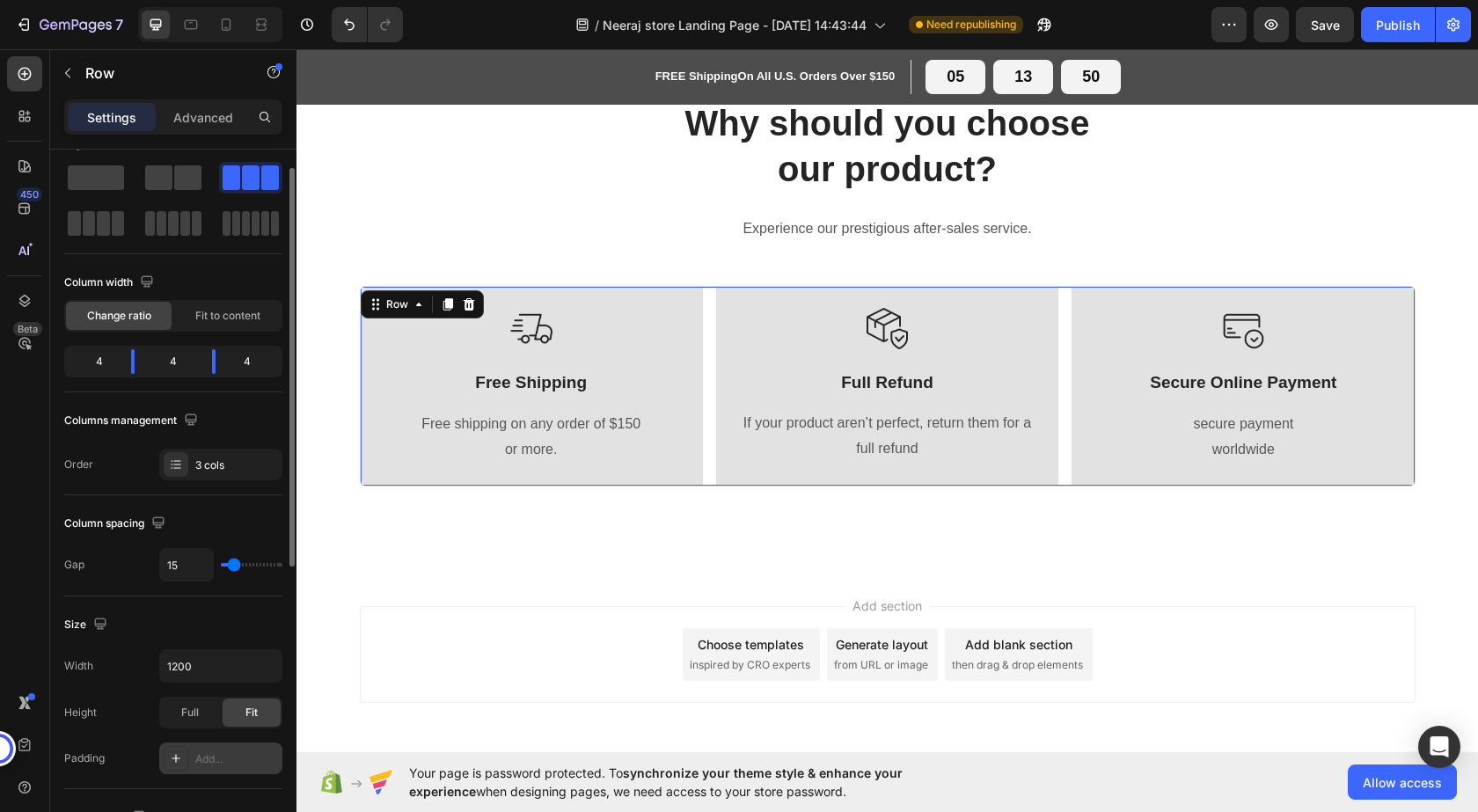
scroll to position [0, 0]
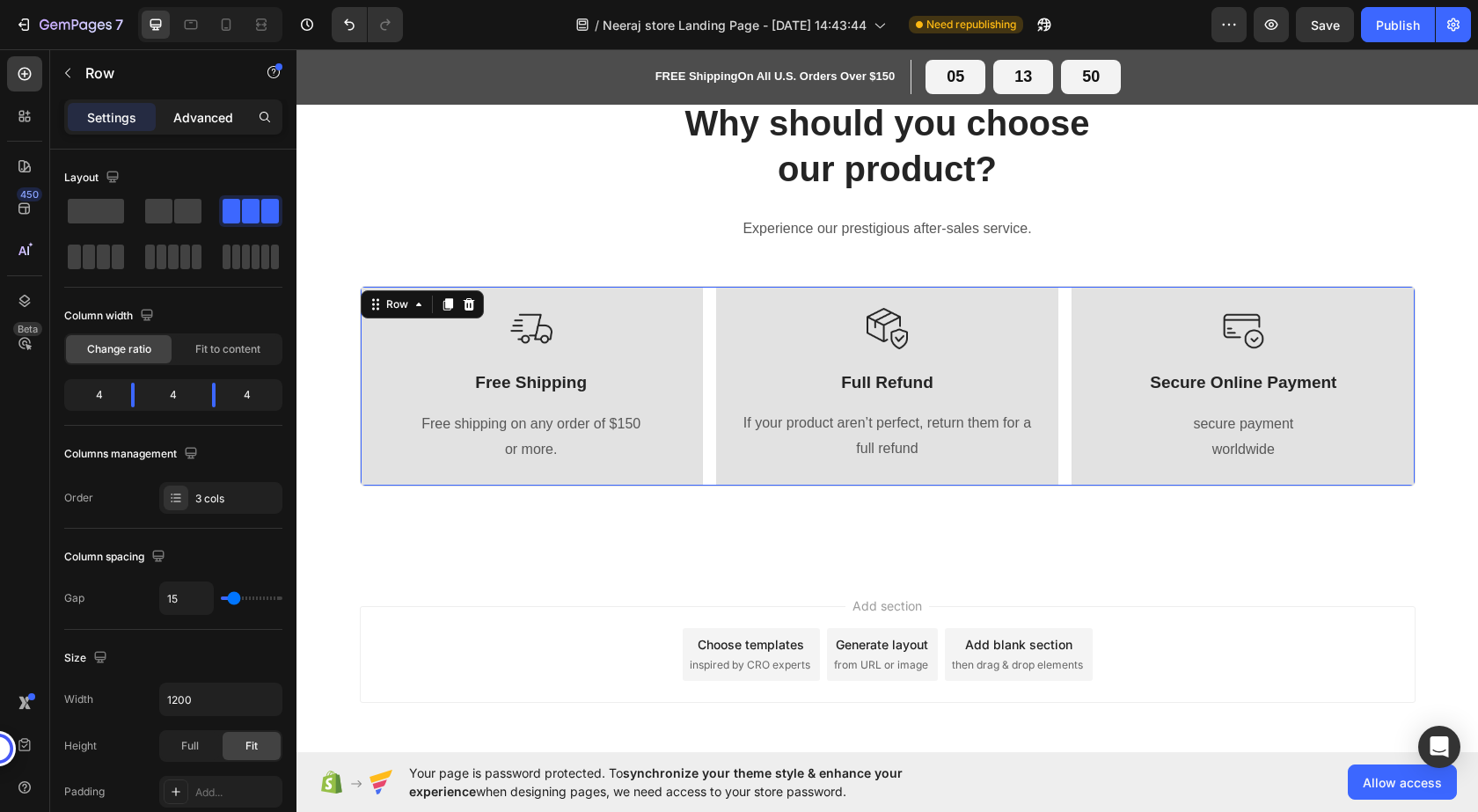
click at [199, 117] on p "Advanced" at bounding box center [203, 117] width 59 height 18
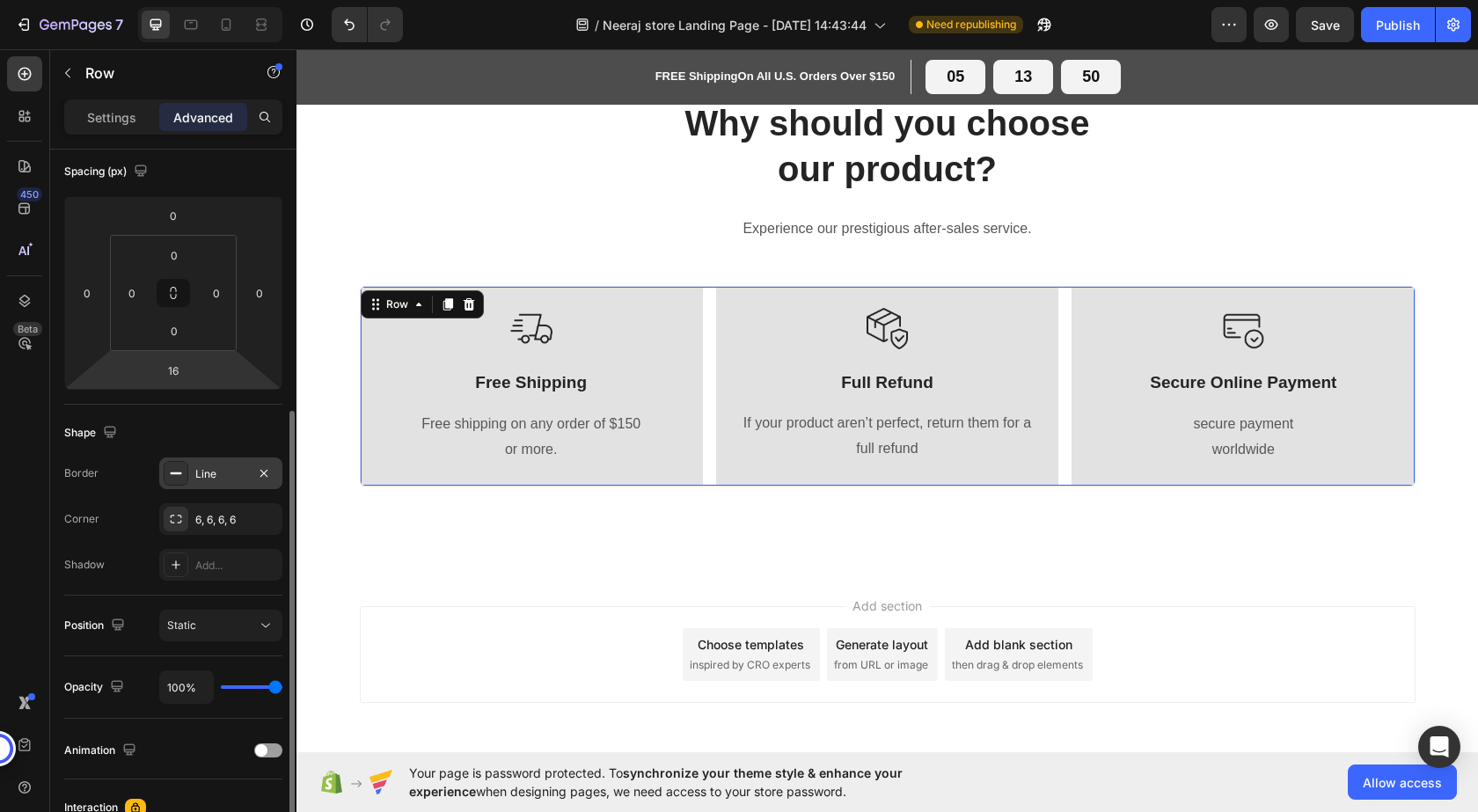
scroll to position [109, 0]
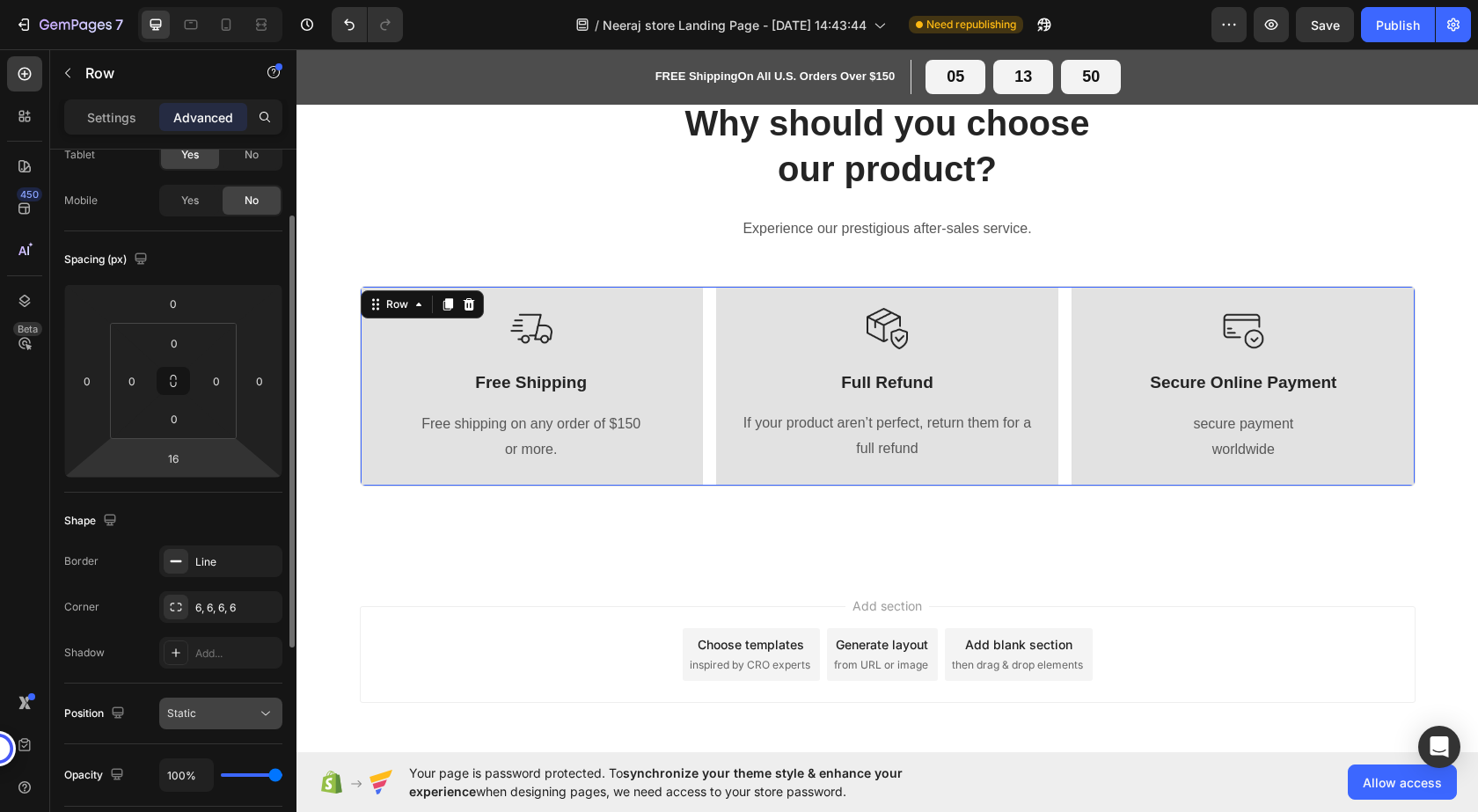
click at [242, 711] on div "Static" at bounding box center [212, 712] width 90 height 16
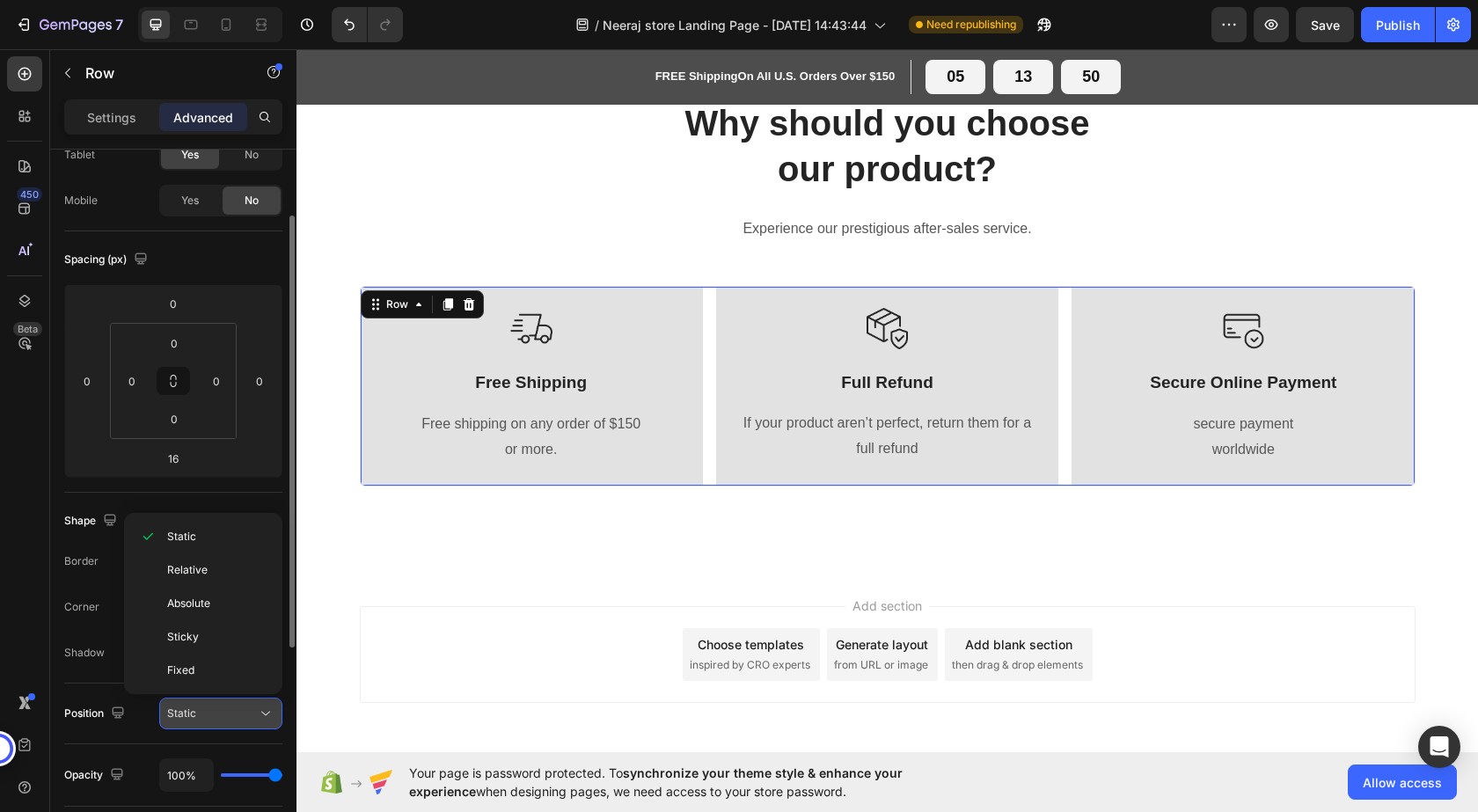
click at [242, 711] on div "Static" at bounding box center [212, 712] width 90 height 16
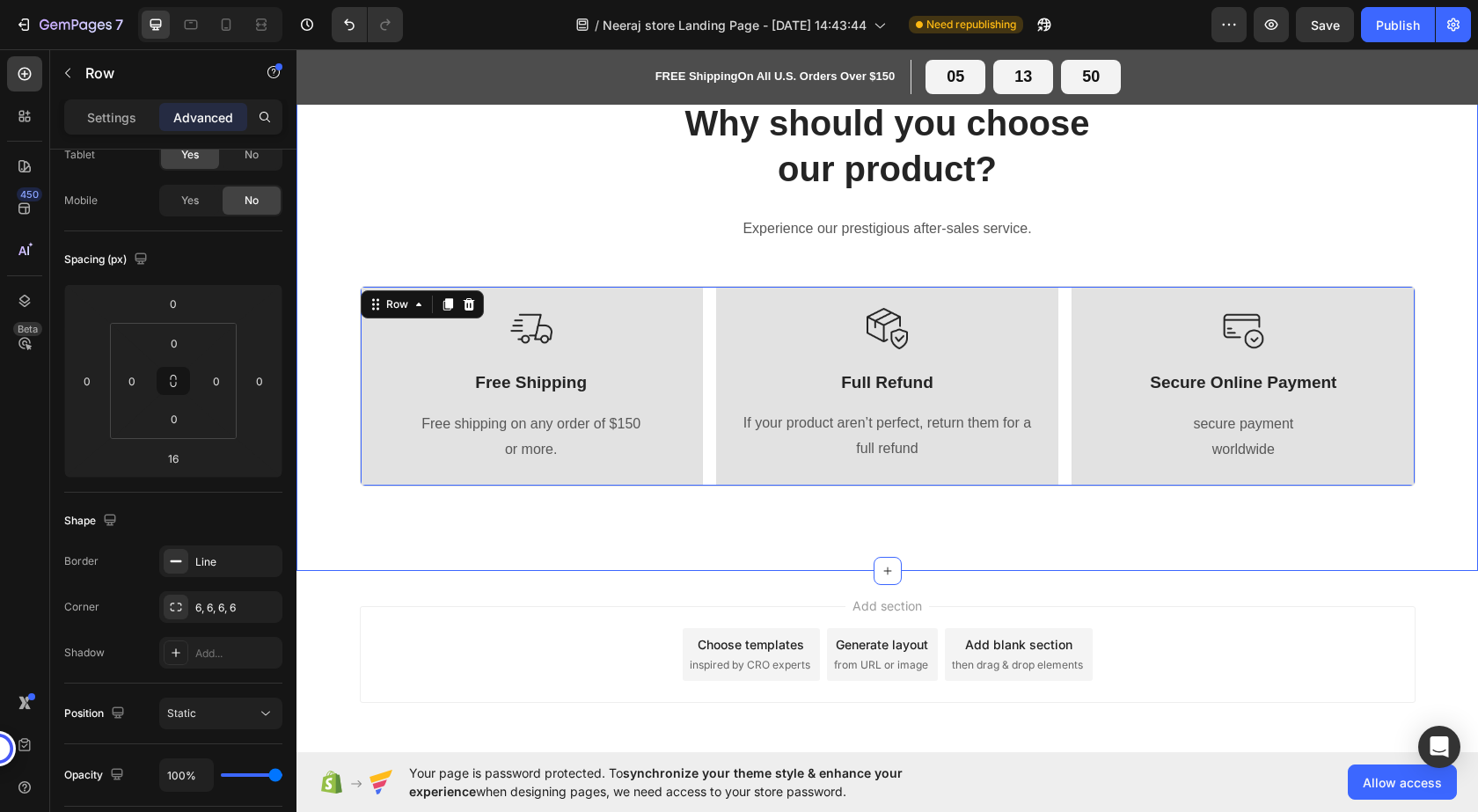
click at [517, 566] on div "Why should you choose our product? Heading Experience our prestigious after-sal…" at bounding box center [887, 300] width 1181 height 543
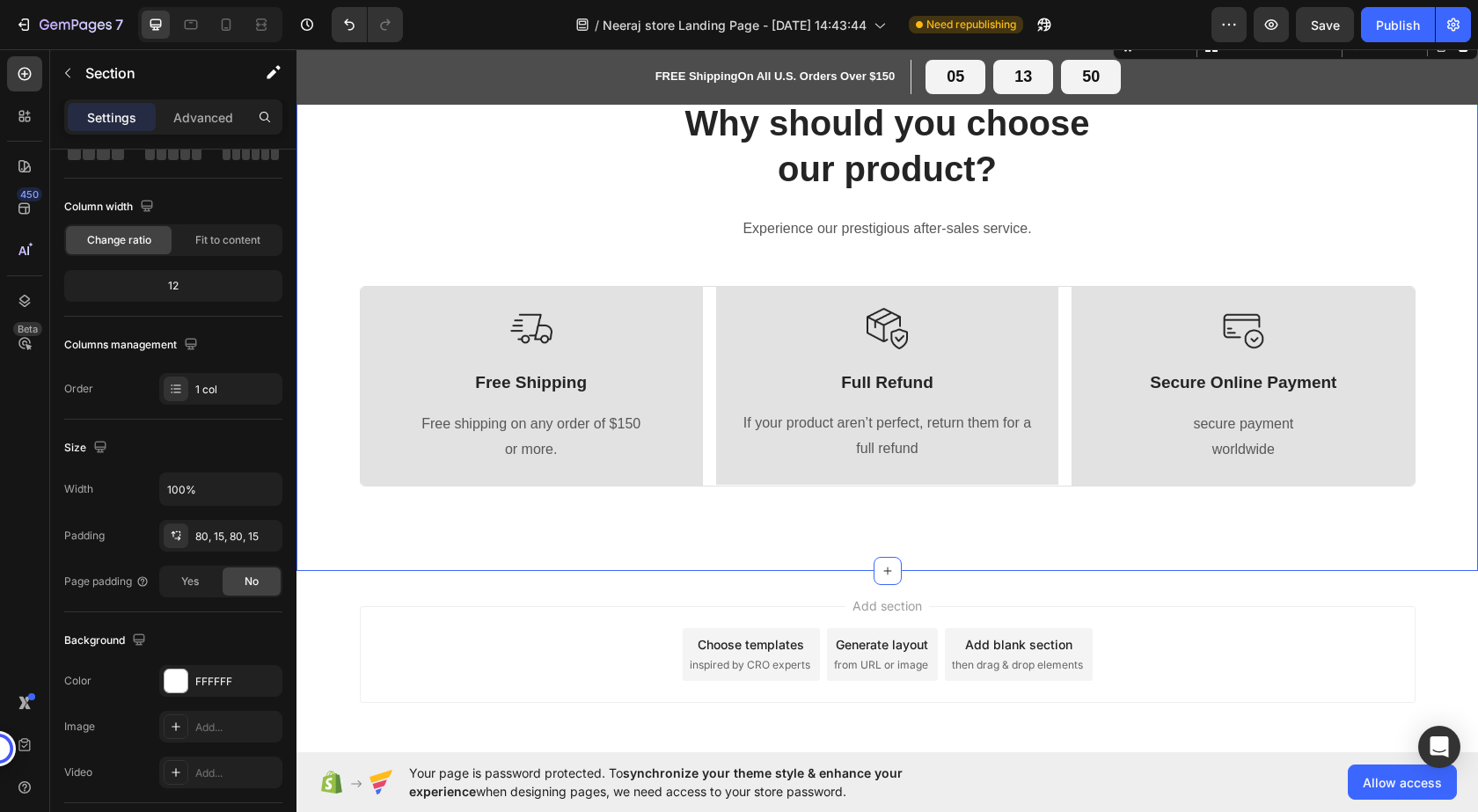
scroll to position [0, 0]
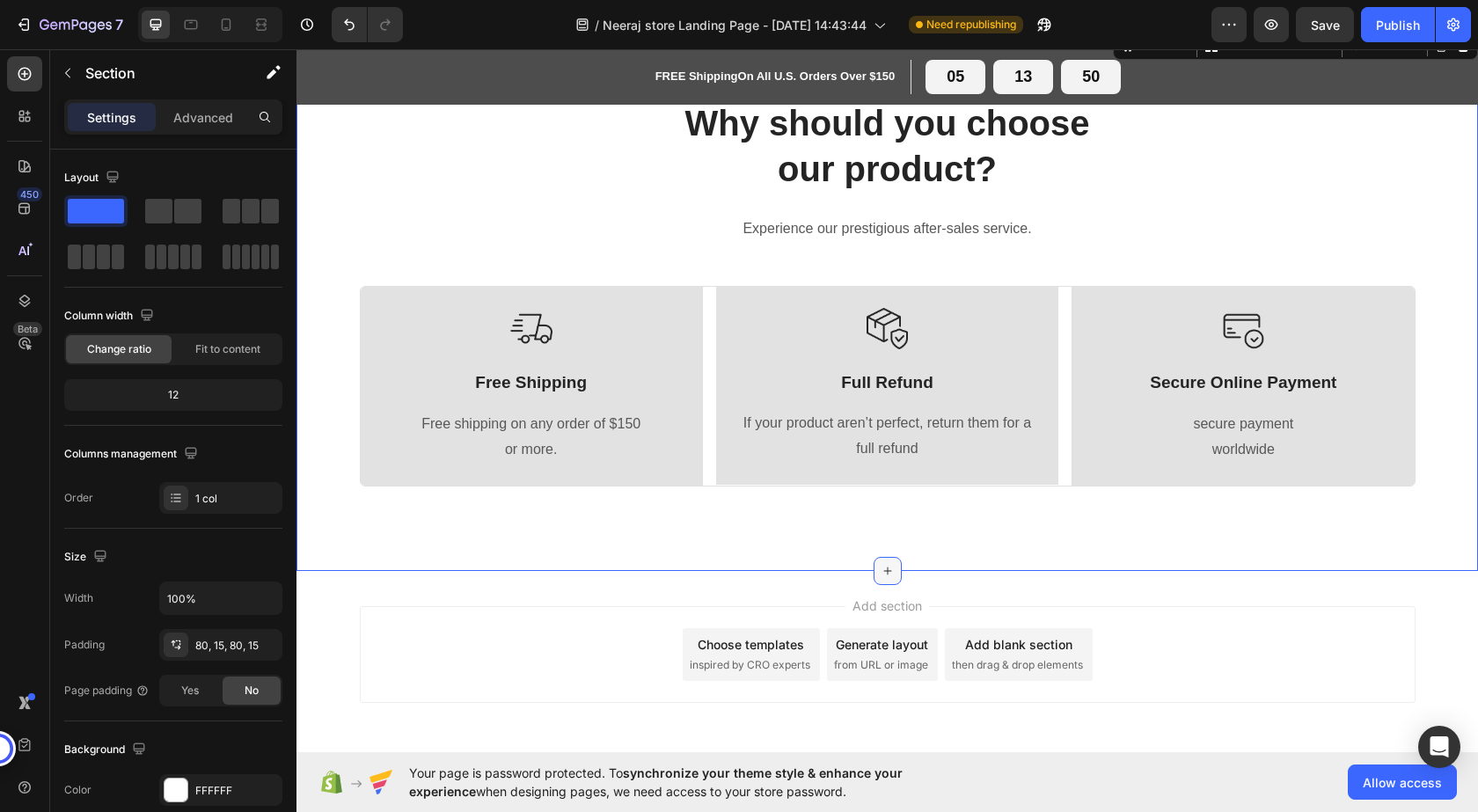
click at [881, 566] on icon at bounding box center [887, 570] width 14 height 14
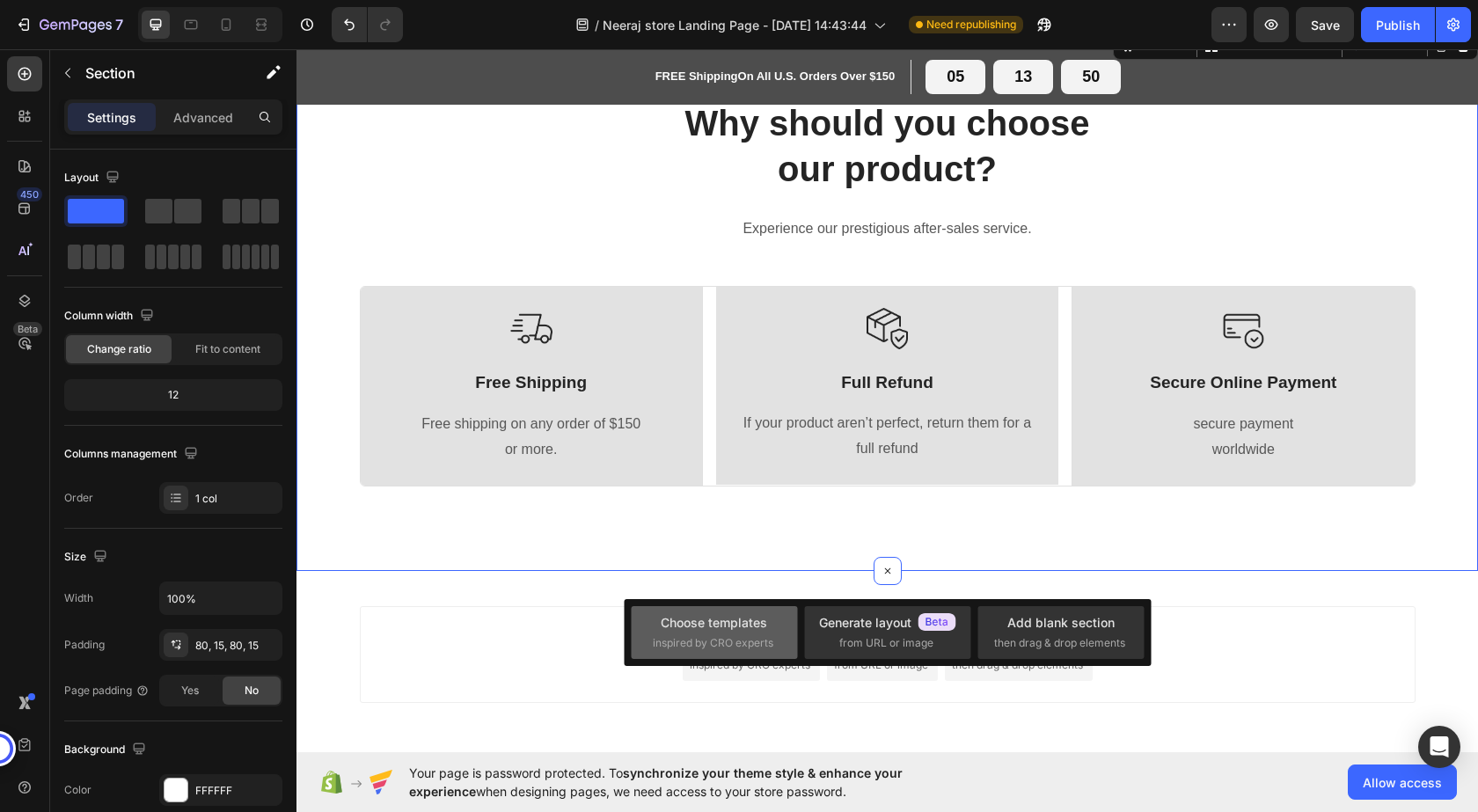
click at [676, 638] on span "inspired by CRO experts" at bounding box center [713, 642] width 121 height 16
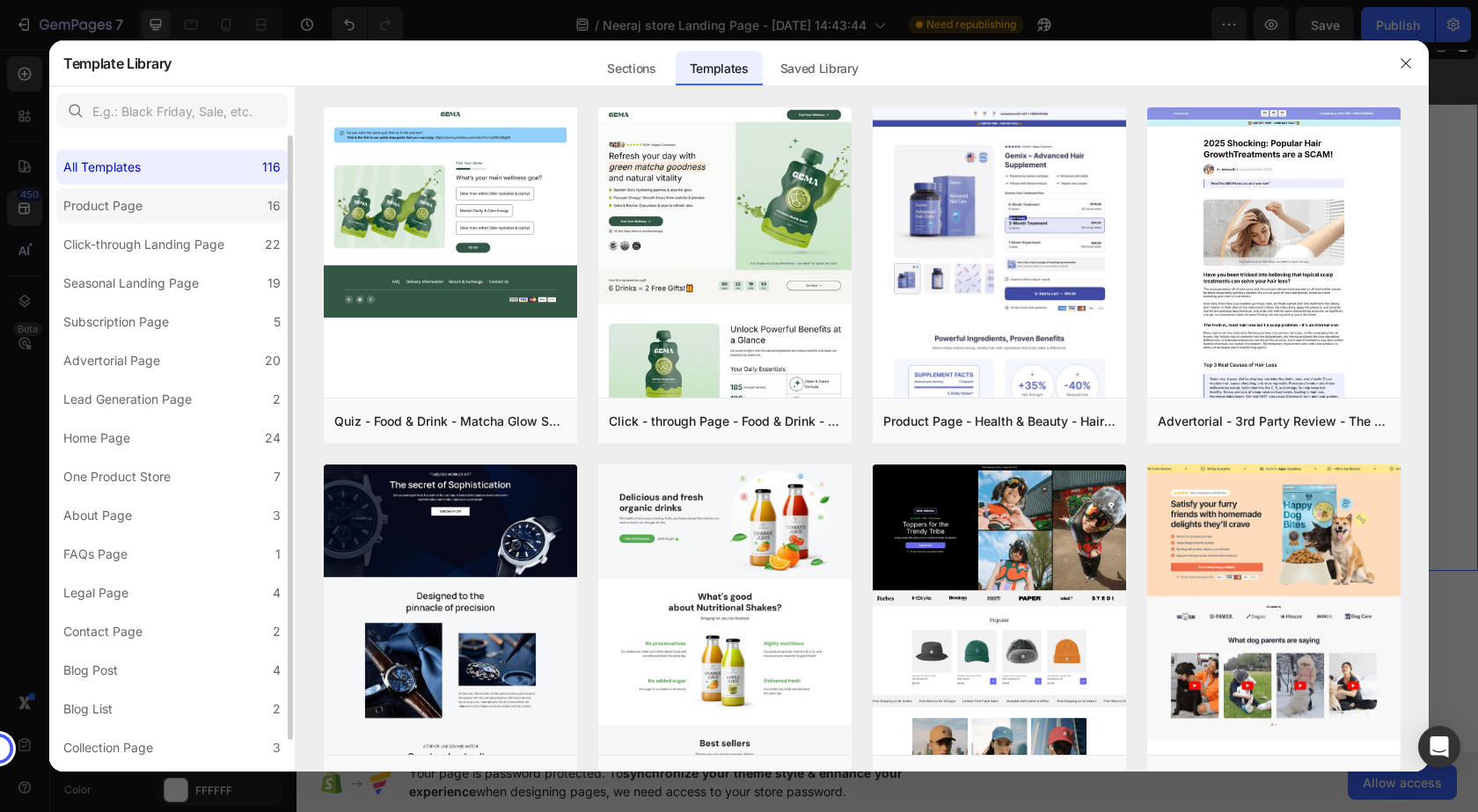
click at [122, 209] on div "Product Page" at bounding box center [102, 206] width 79 height 21
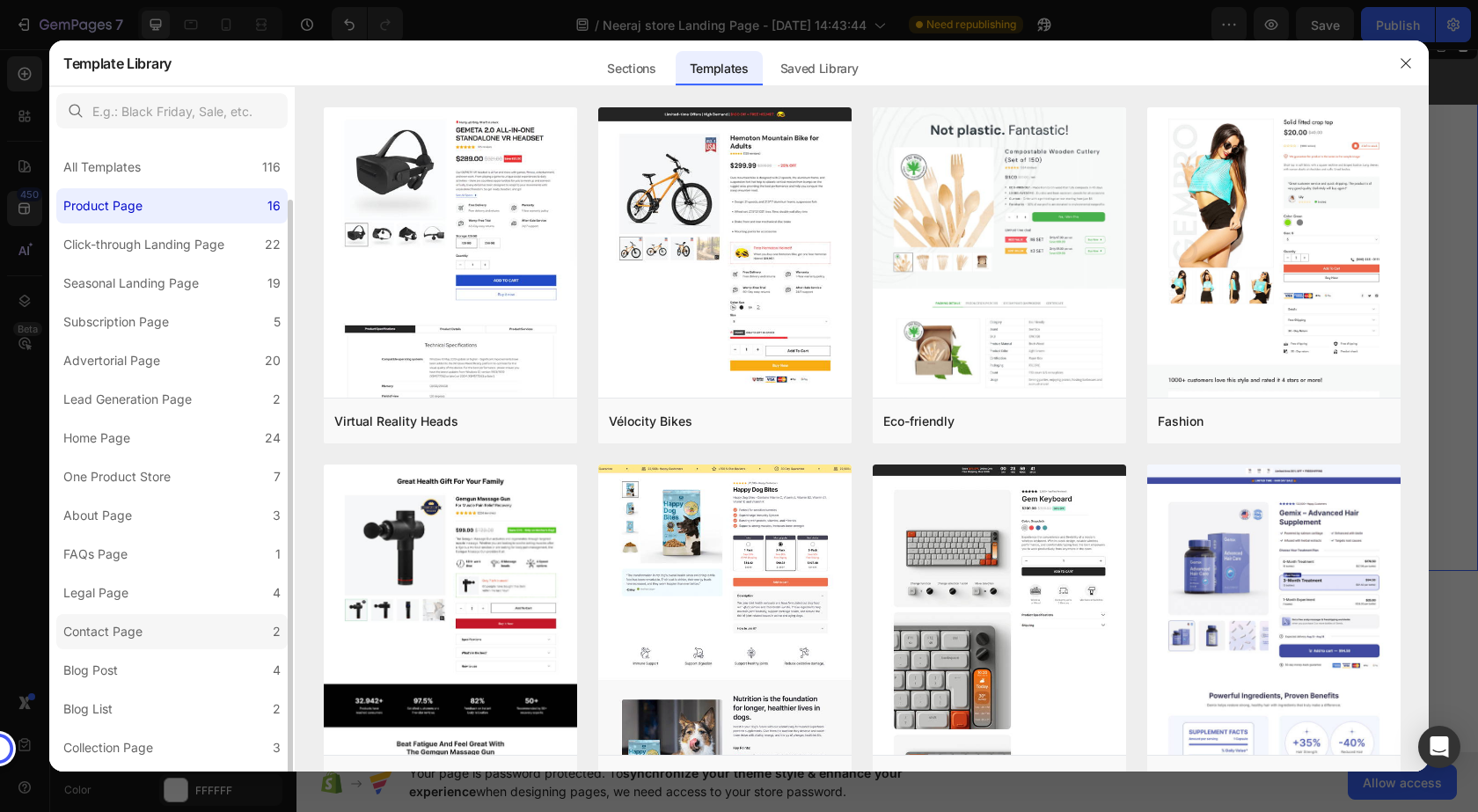
scroll to position [33, 0]
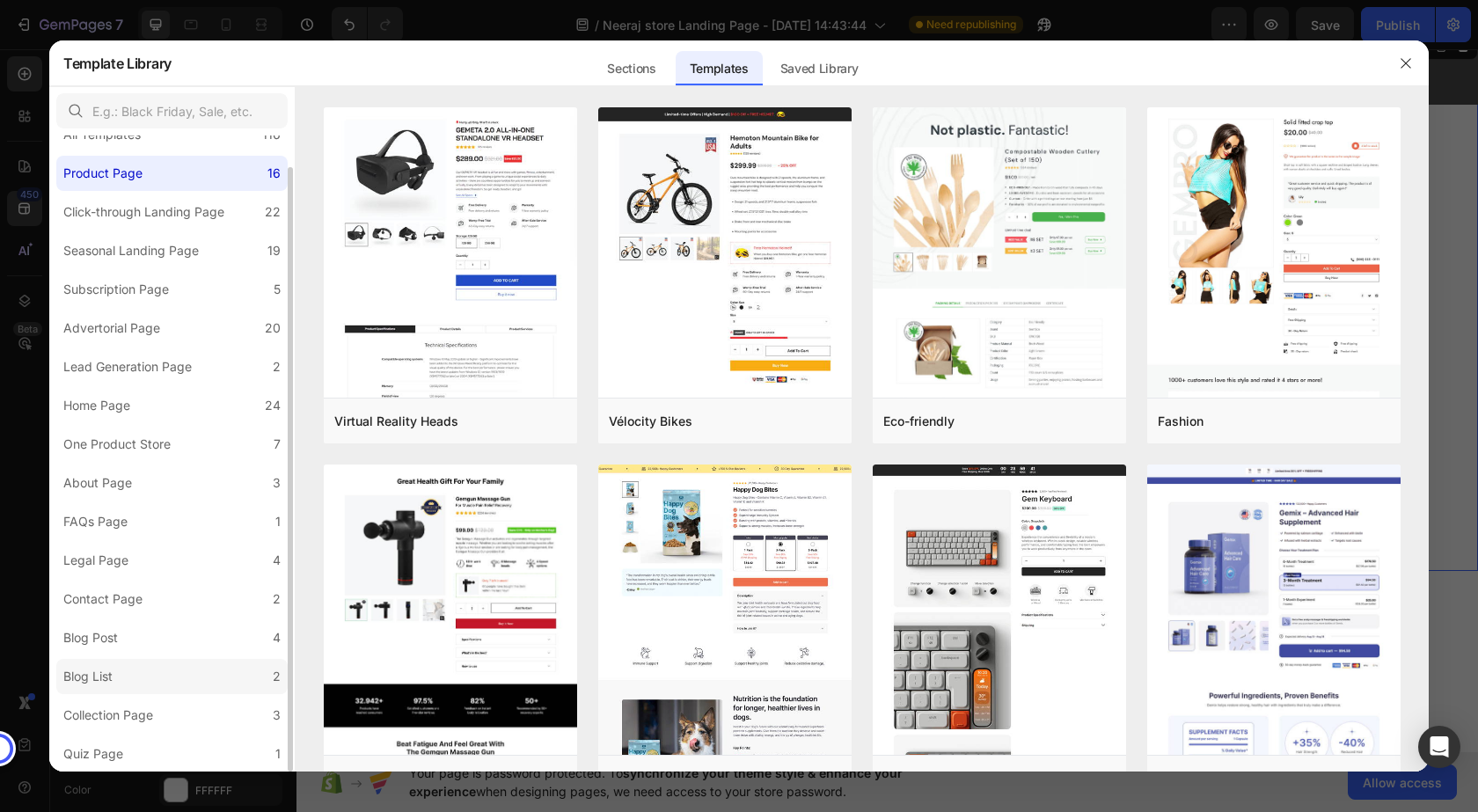
click at [120, 674] on div "Blog List" at bounding box center [91, 676] width 57 height 21
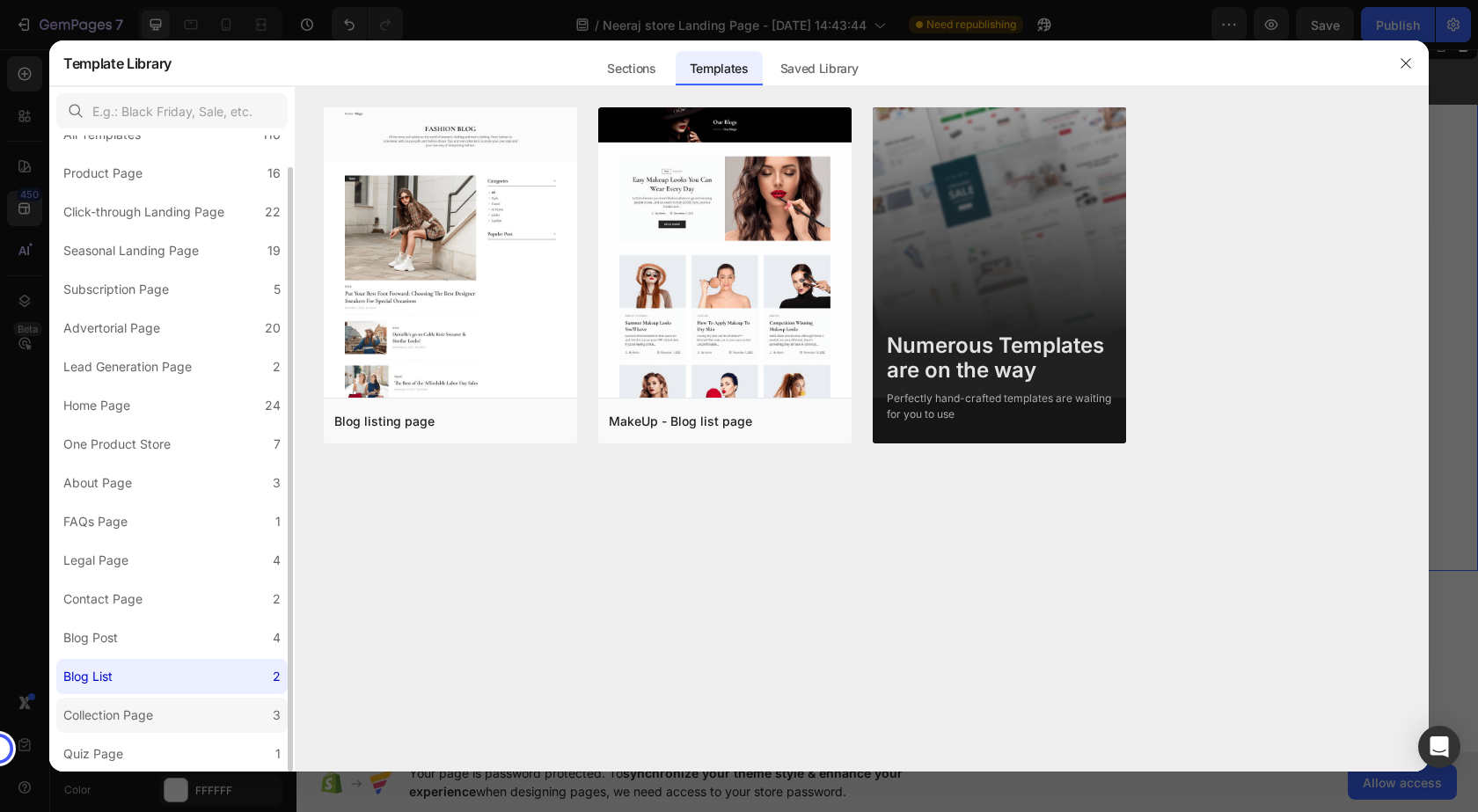
click at [172, 710] on label "Collection Page 3" at bounding box center [172, 715] width 231 height 36
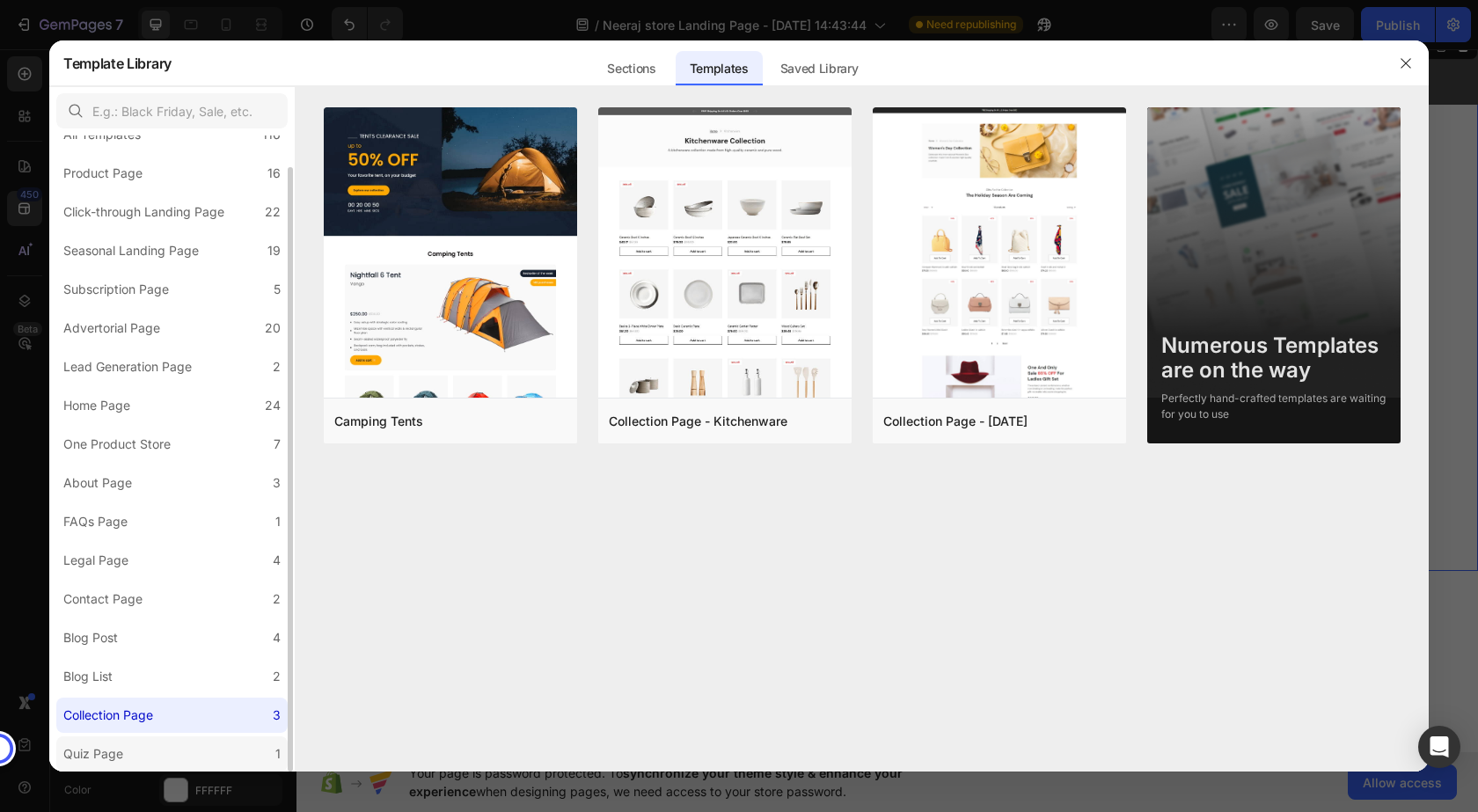
click at [135, 751] on label "Quiz Page 1" at bounding box center [172, 754] width 231 height 36
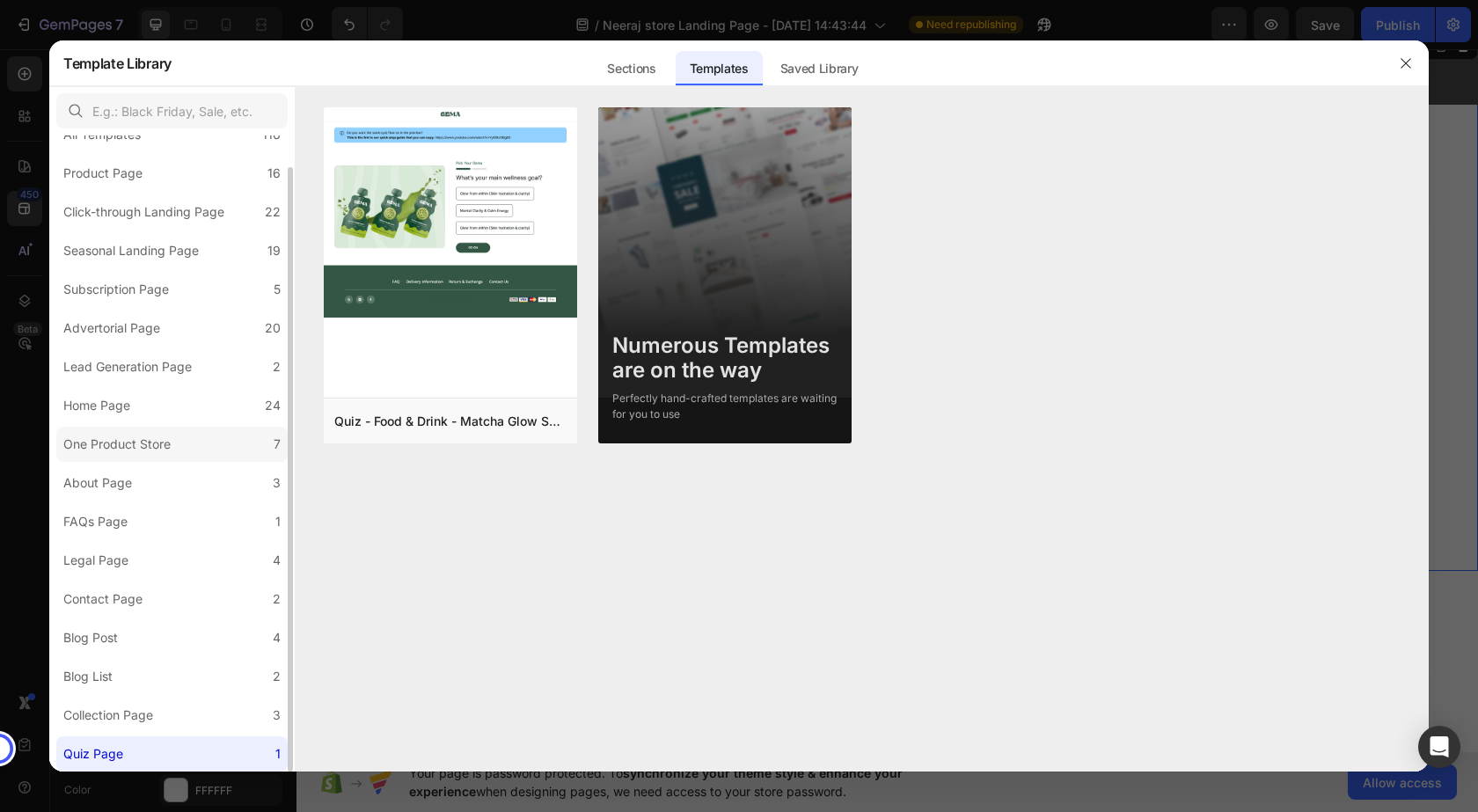
scroll to position [0, 0]
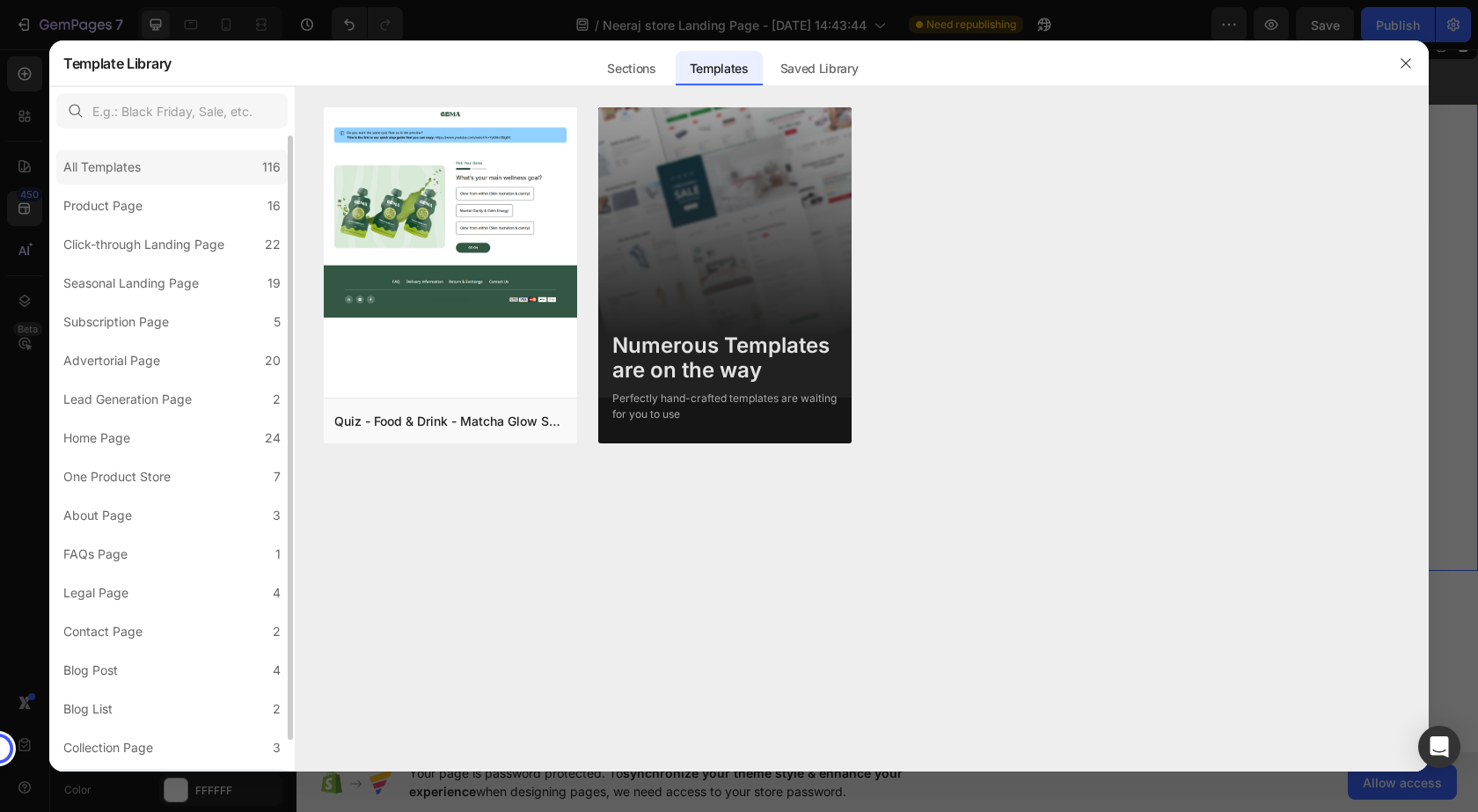
click at [134, 153] on div "All Templates 116" at bounding box center [172, 167] width 231 height 36
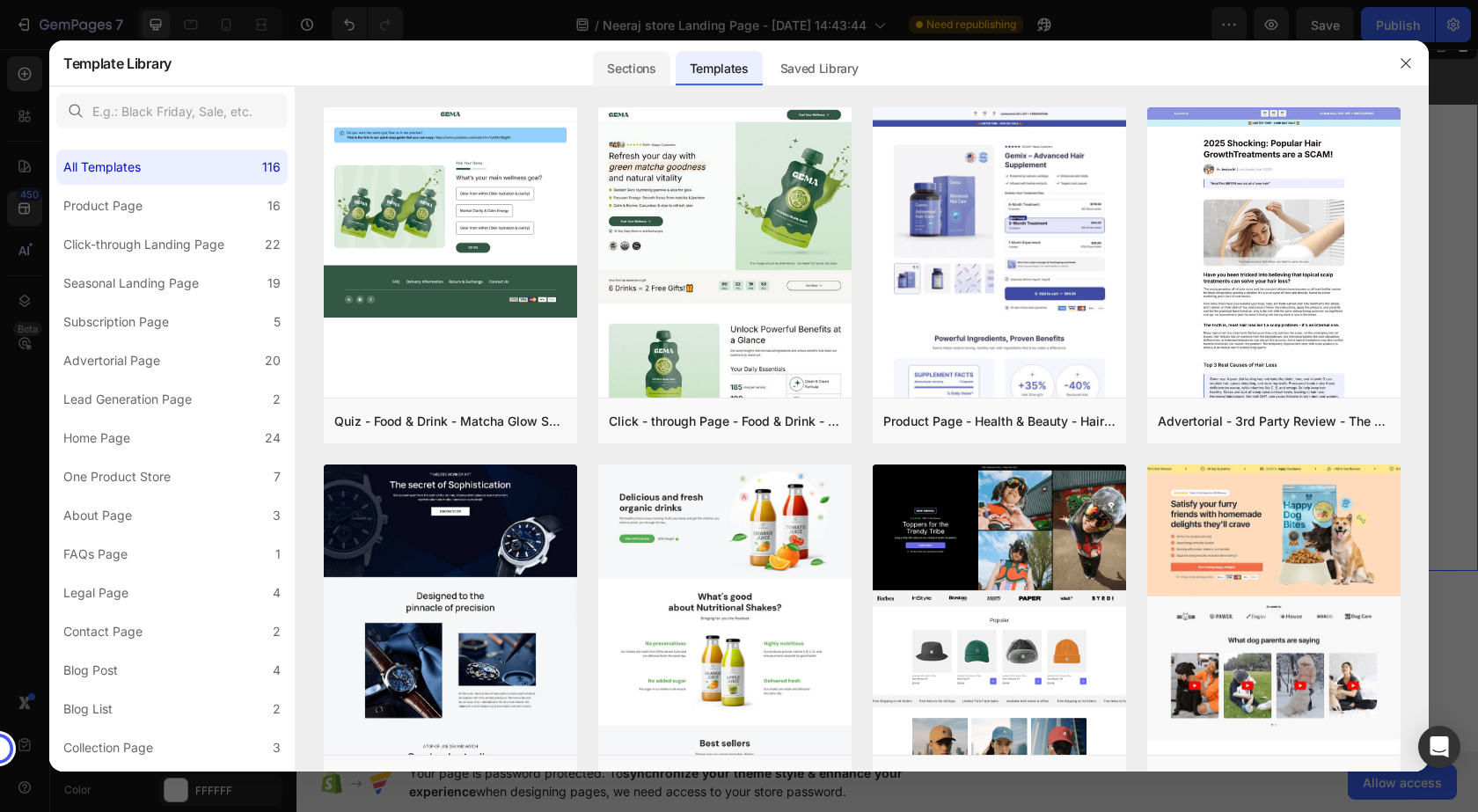
click at [649, 62] on div "Sections" at bounding box center [631, 69] width 77 height 36
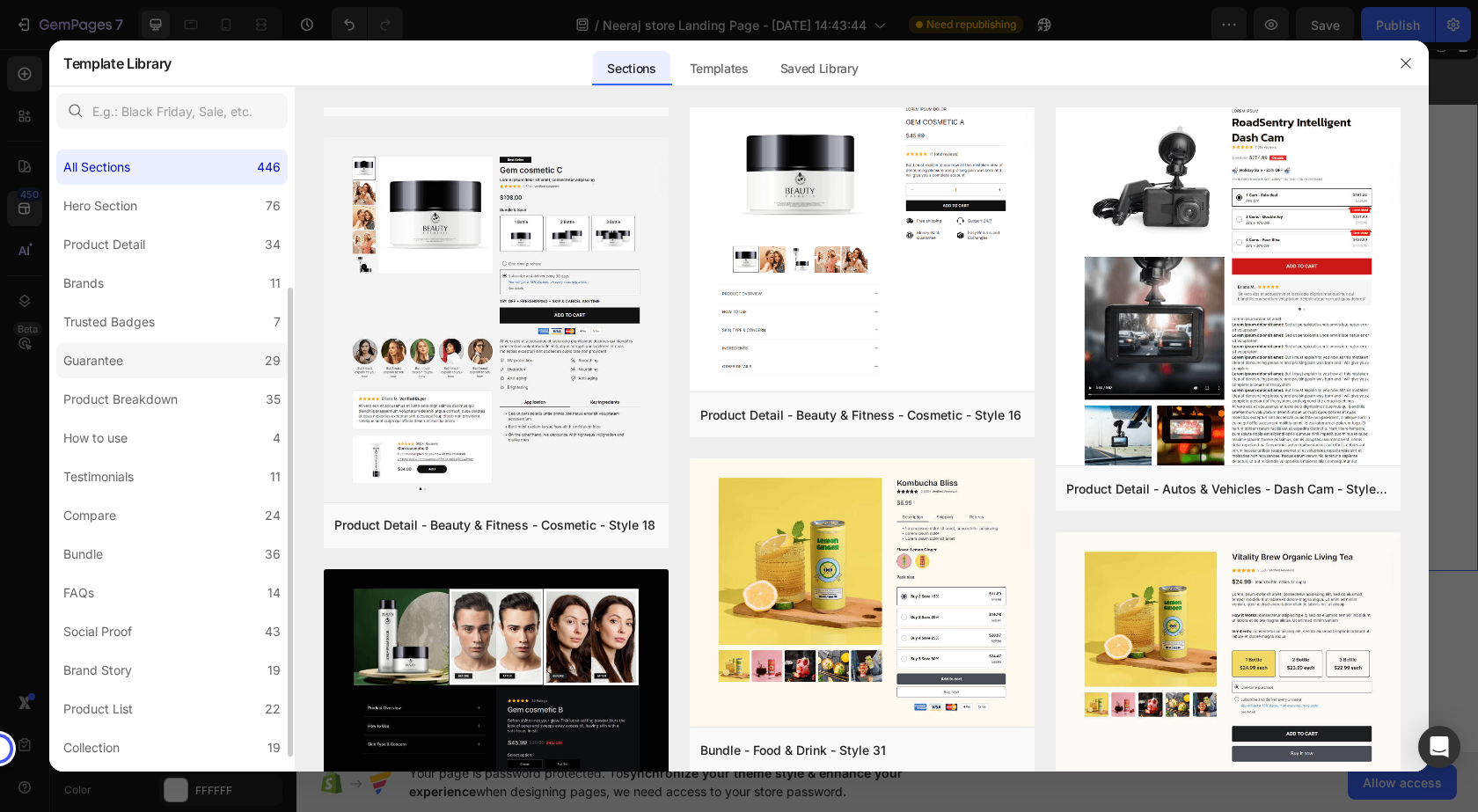
scroll to position [88, 0]
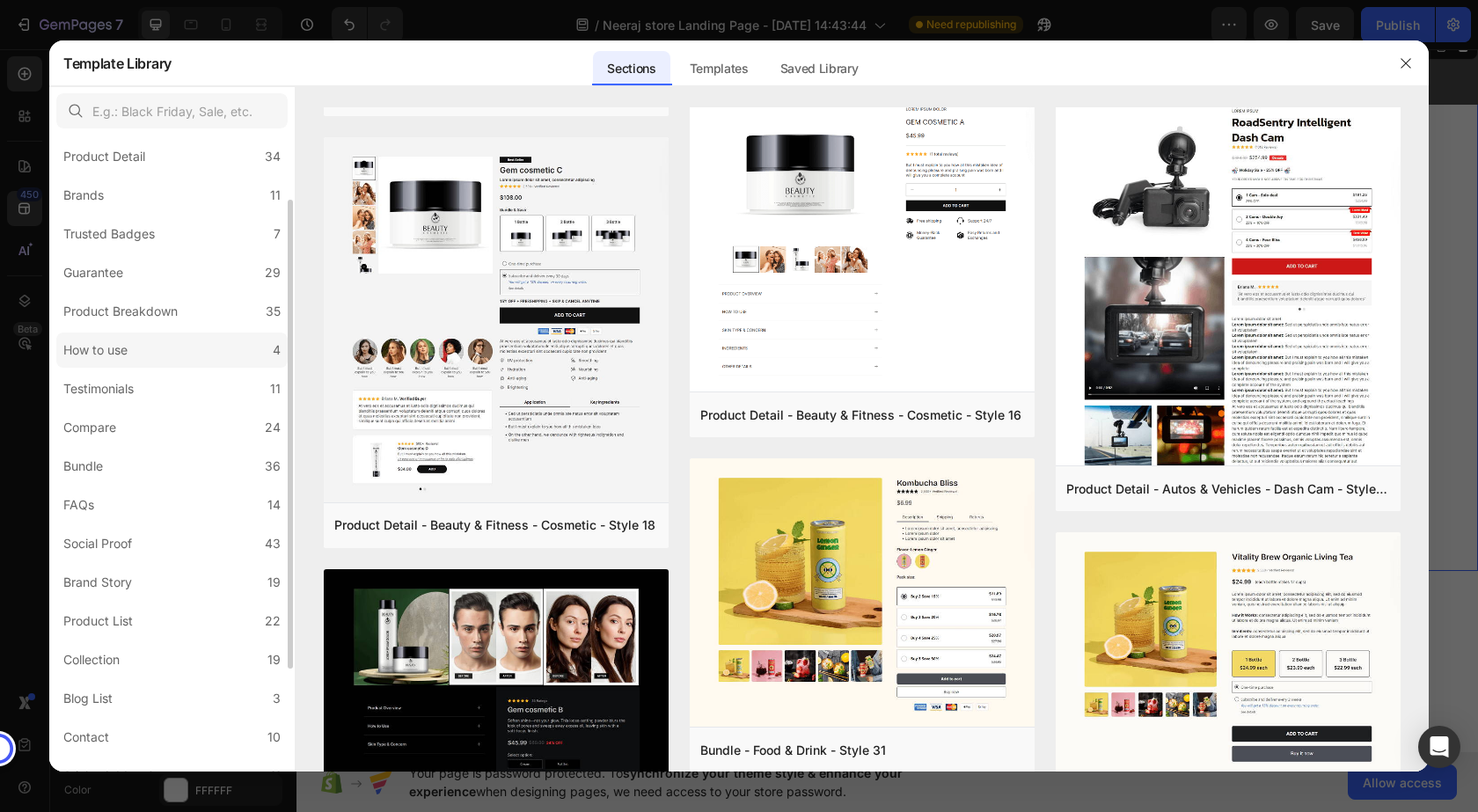
click at [147, 353] on label "How to use 4" at bounding box center [172, 350] width 231 height 36
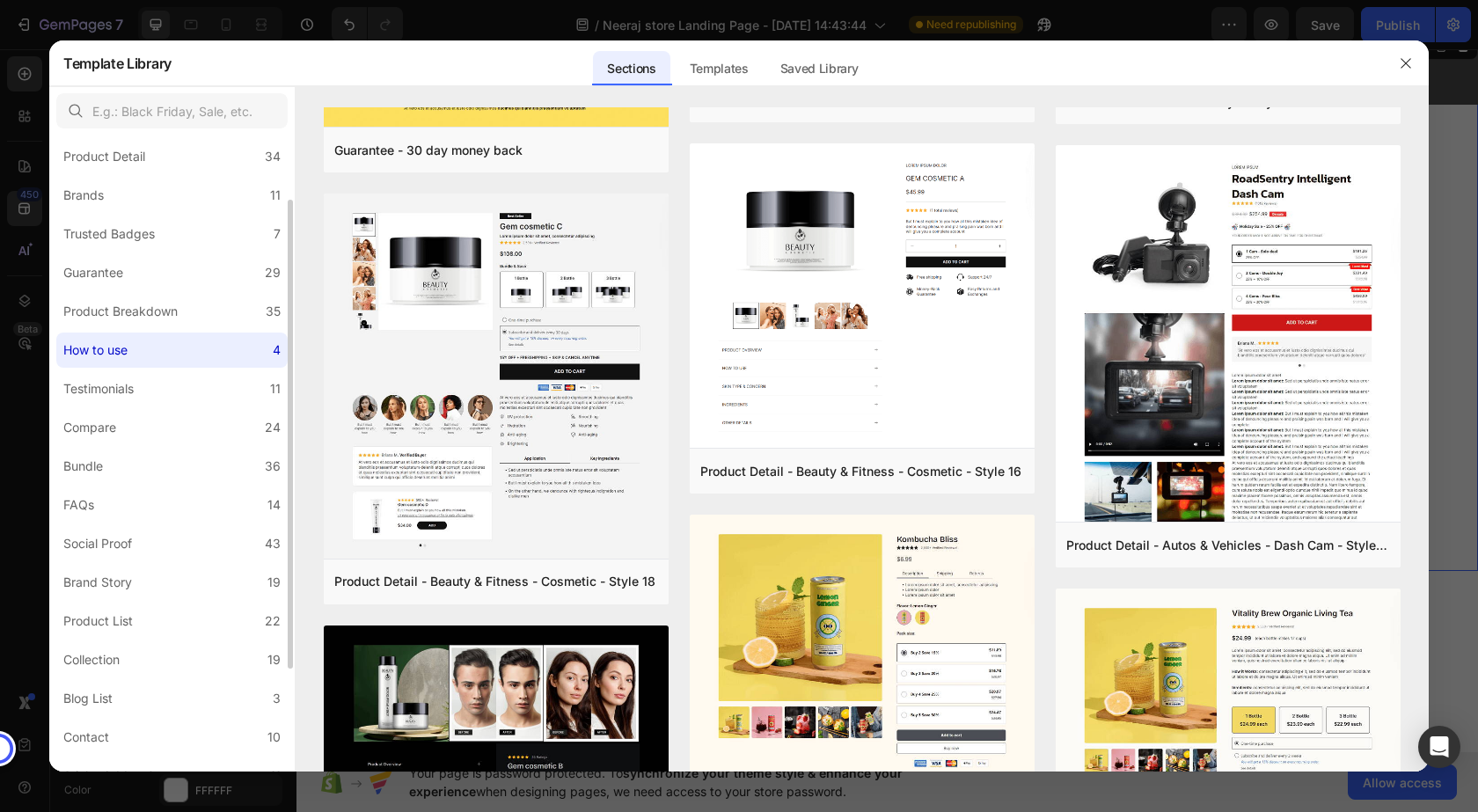
scroll to position [0, 0]
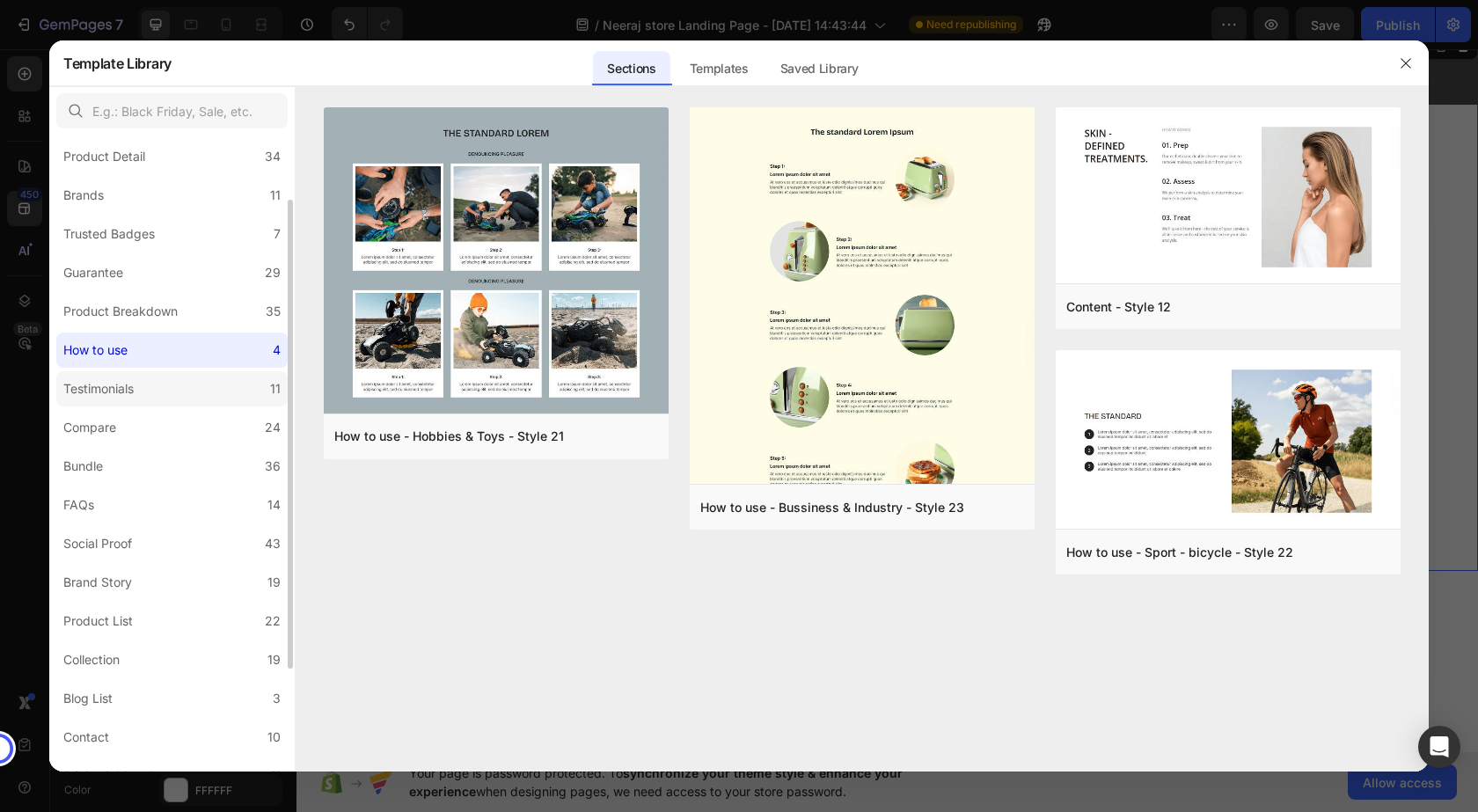
click at [107, 377] on label "Testimonials 11" at bounding box center [172, 388] width 231 height 36
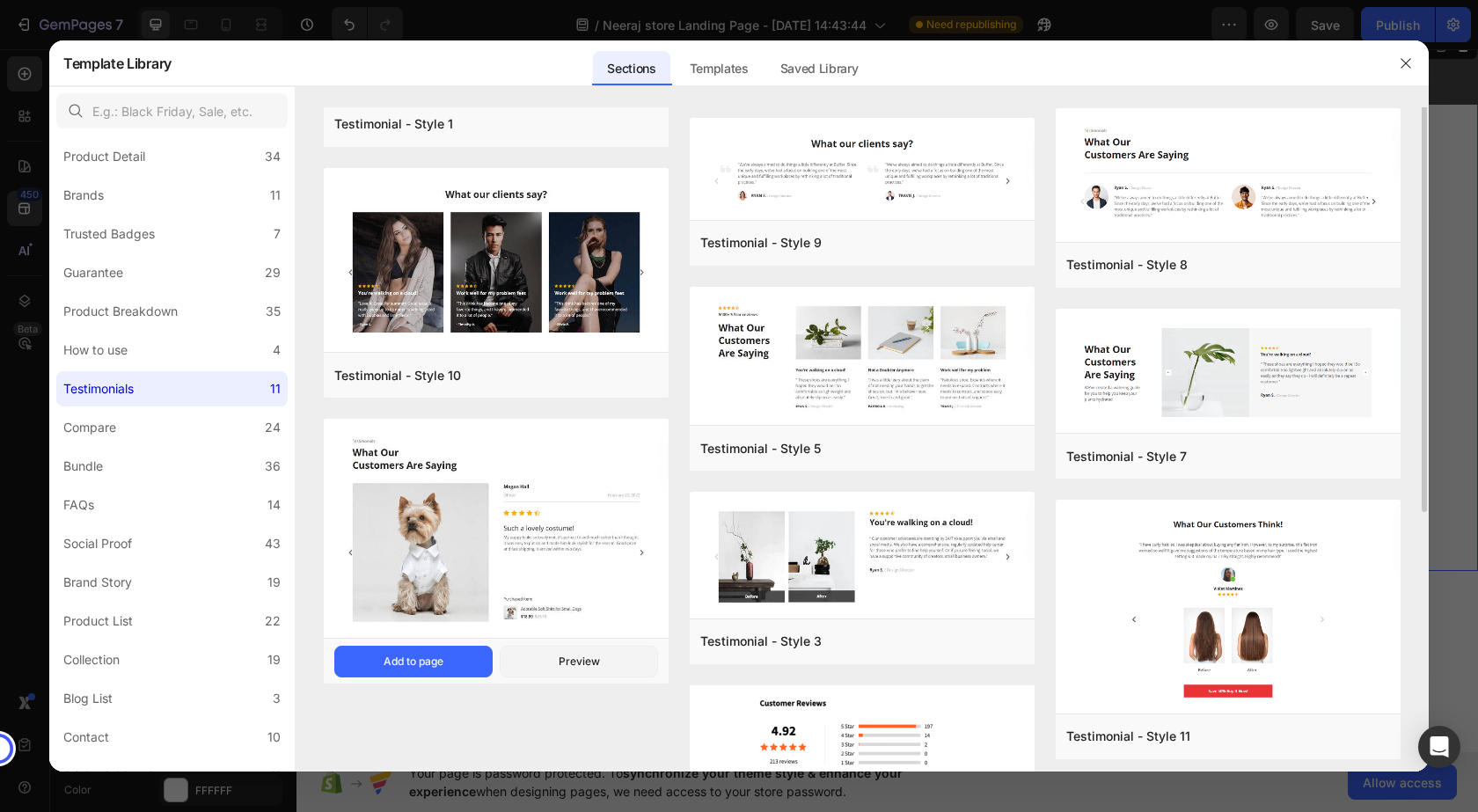
scroll to position [12, 0]
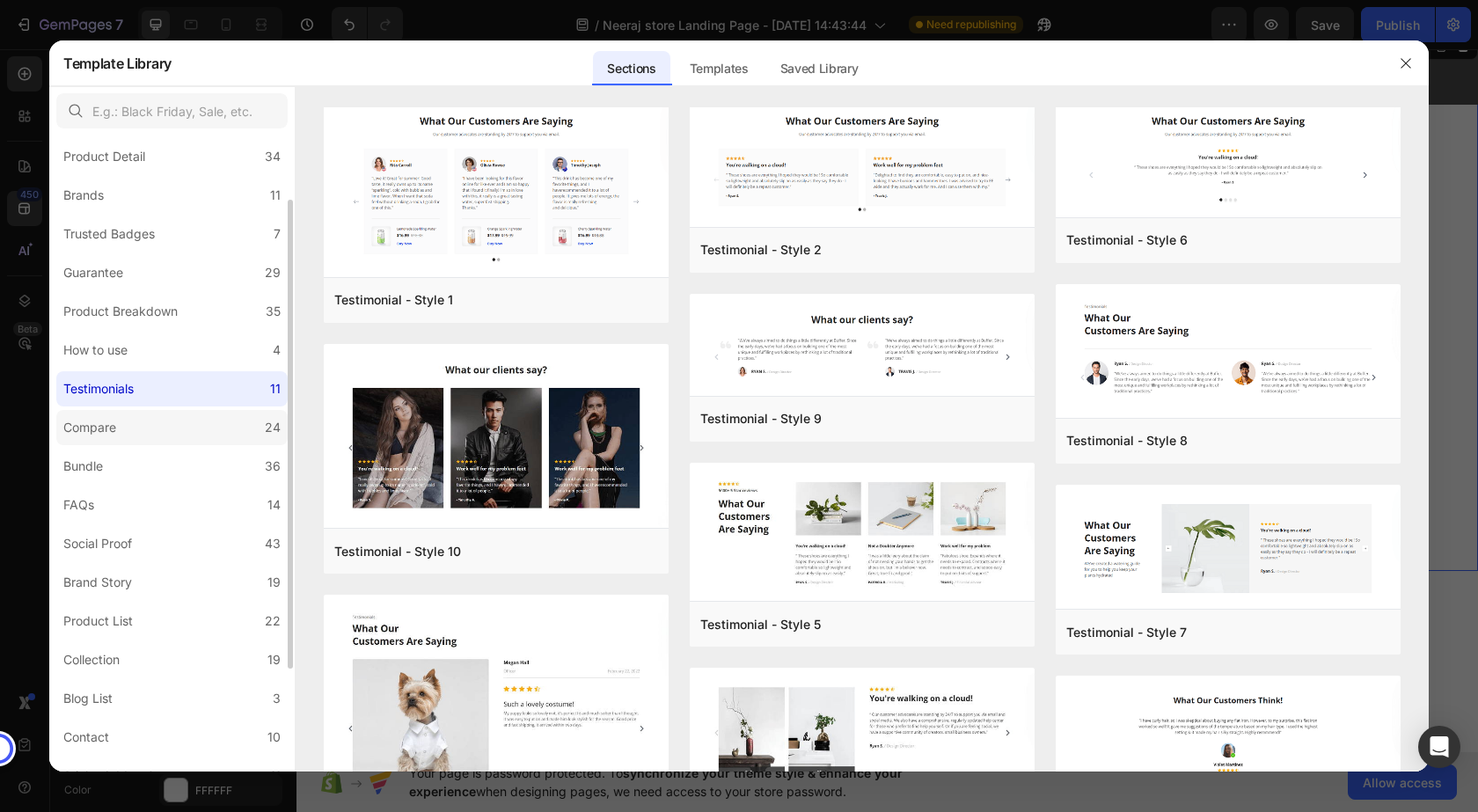
click at [114, 428] on div "Compare" at bounding box center [90, 427] width 53 height 21
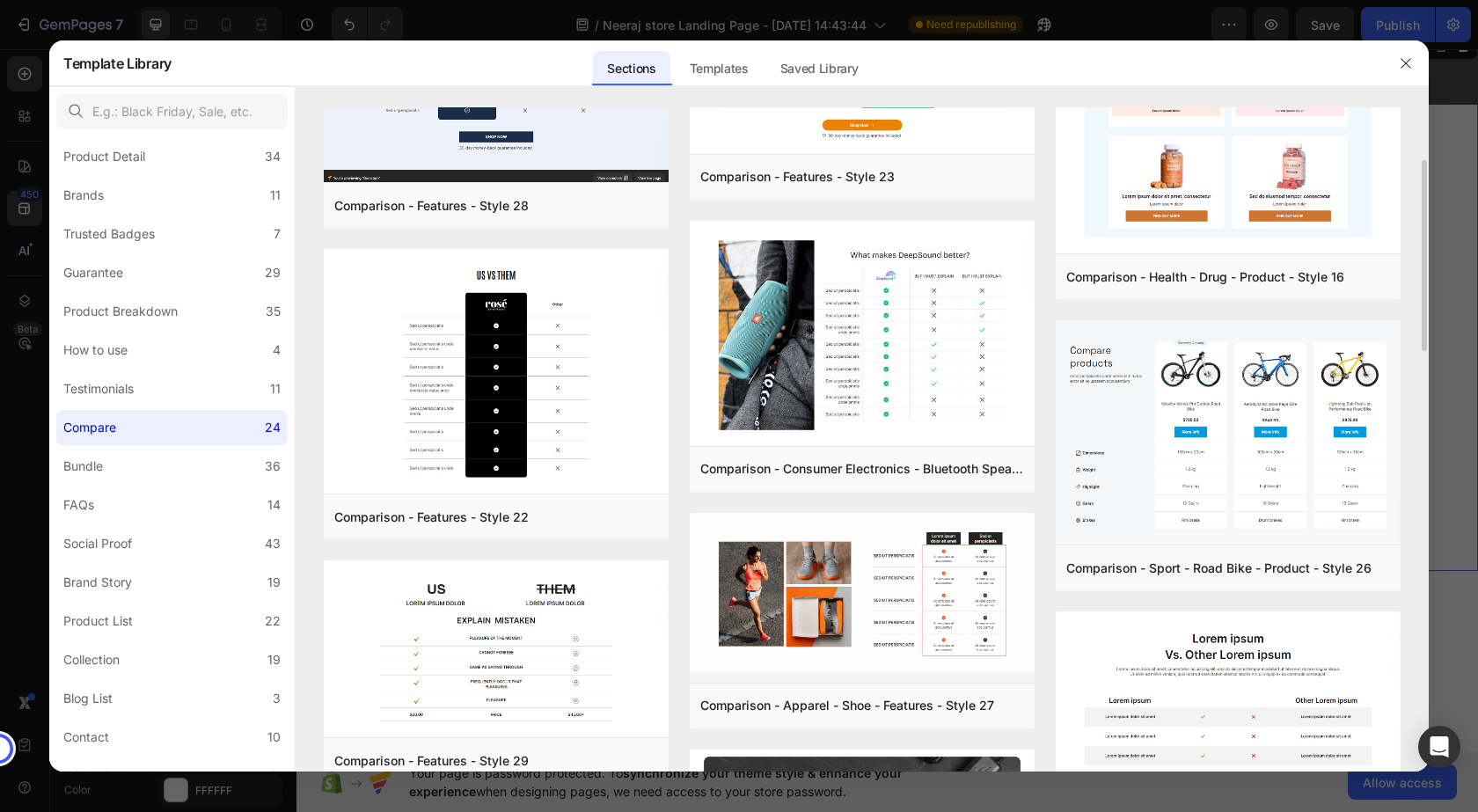
scroll to position [0, 0]
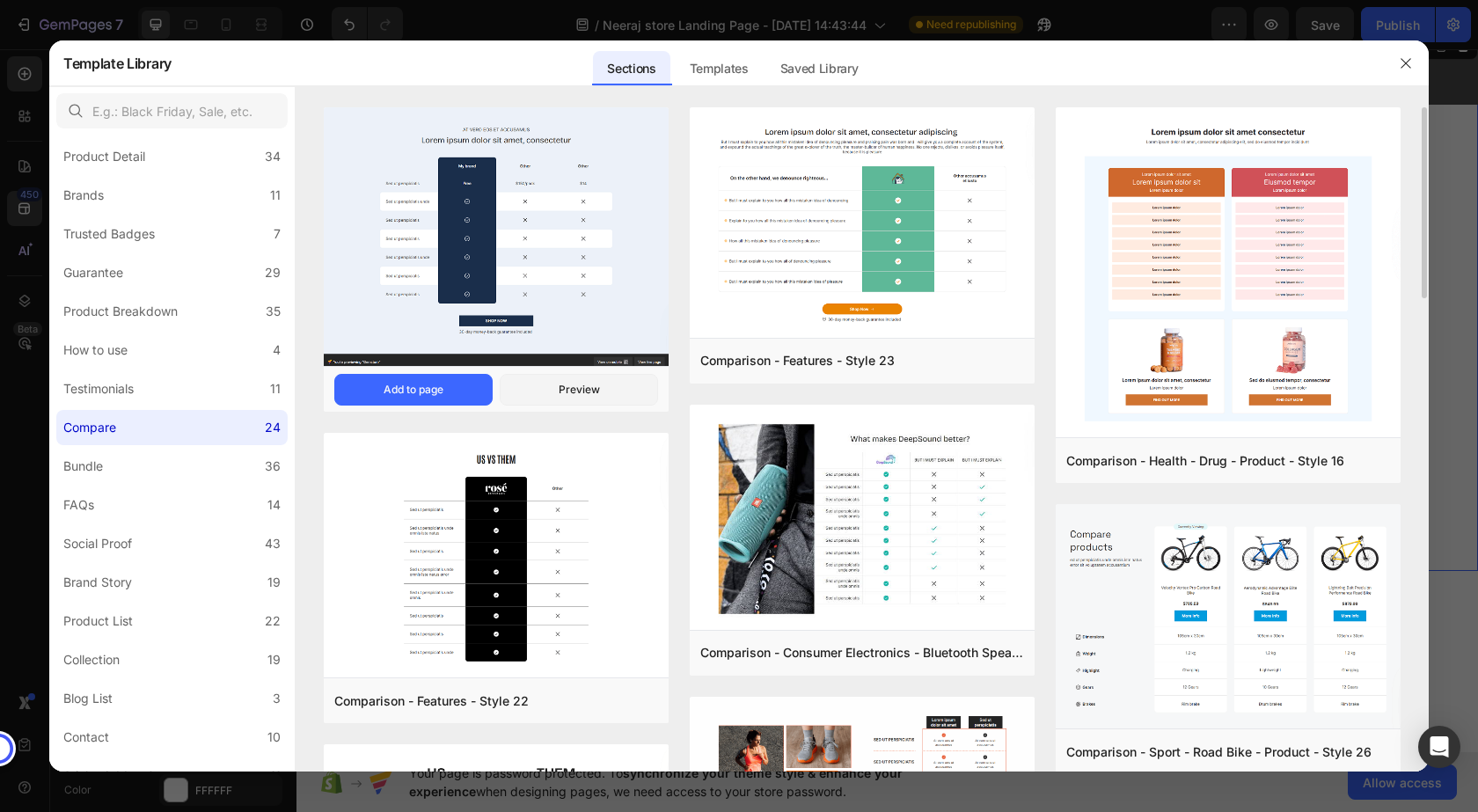
click at [487, 237] on img at bounding box center [496, 237] width 345 height 262
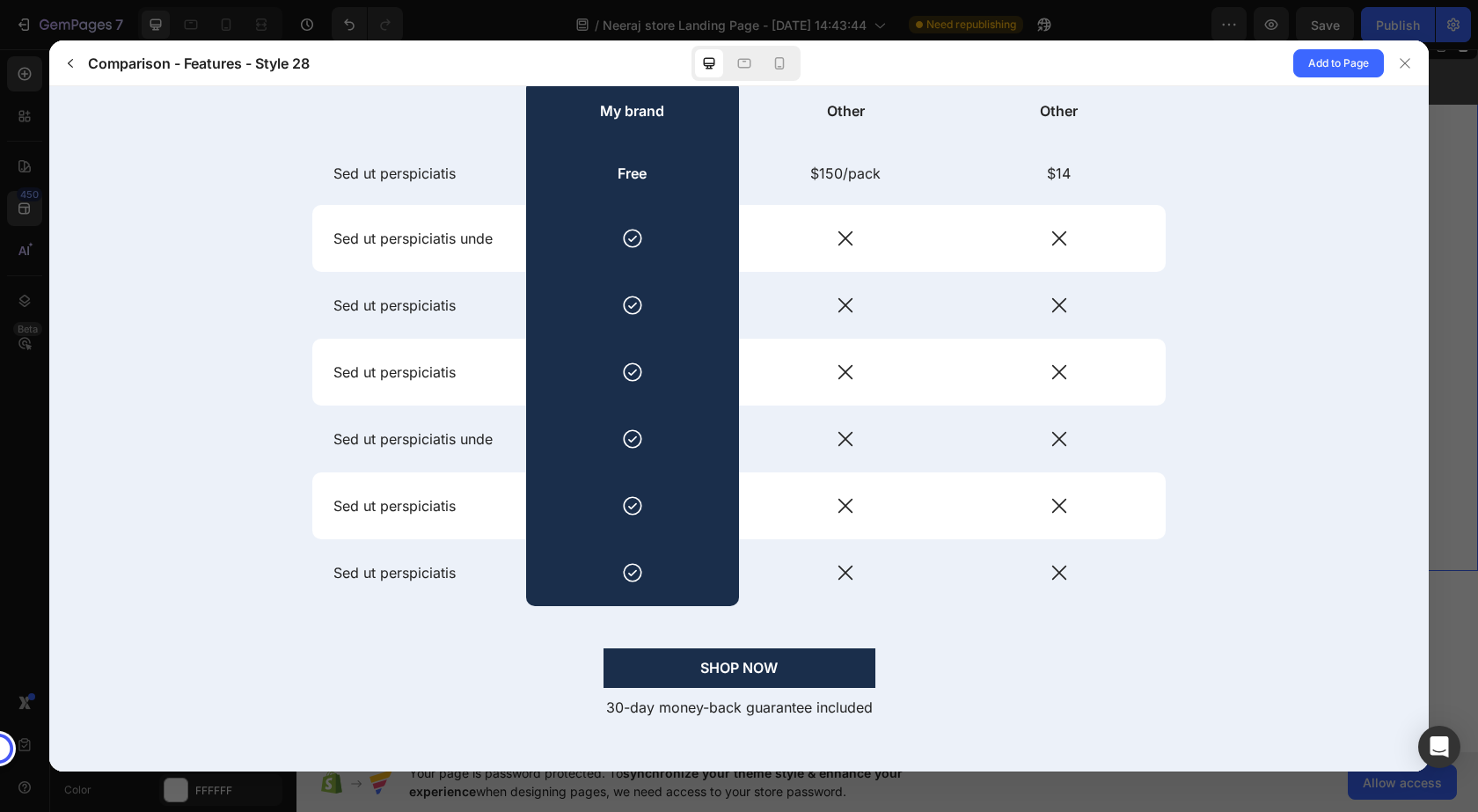
scroll to position [203, 0]
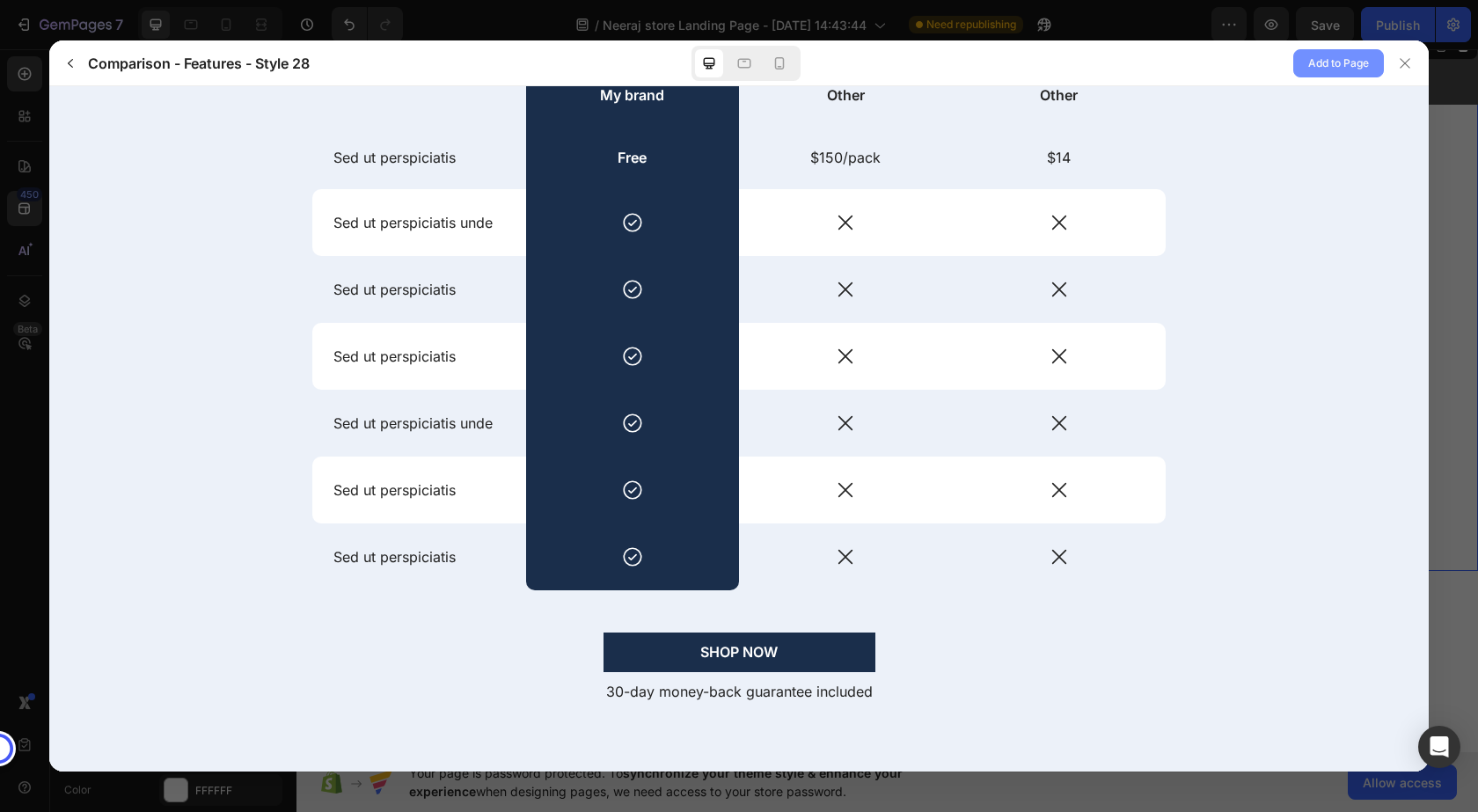
click at [1322, 60] on span "Add to Page" at bounding box center [1338, 63] width 60 height 21
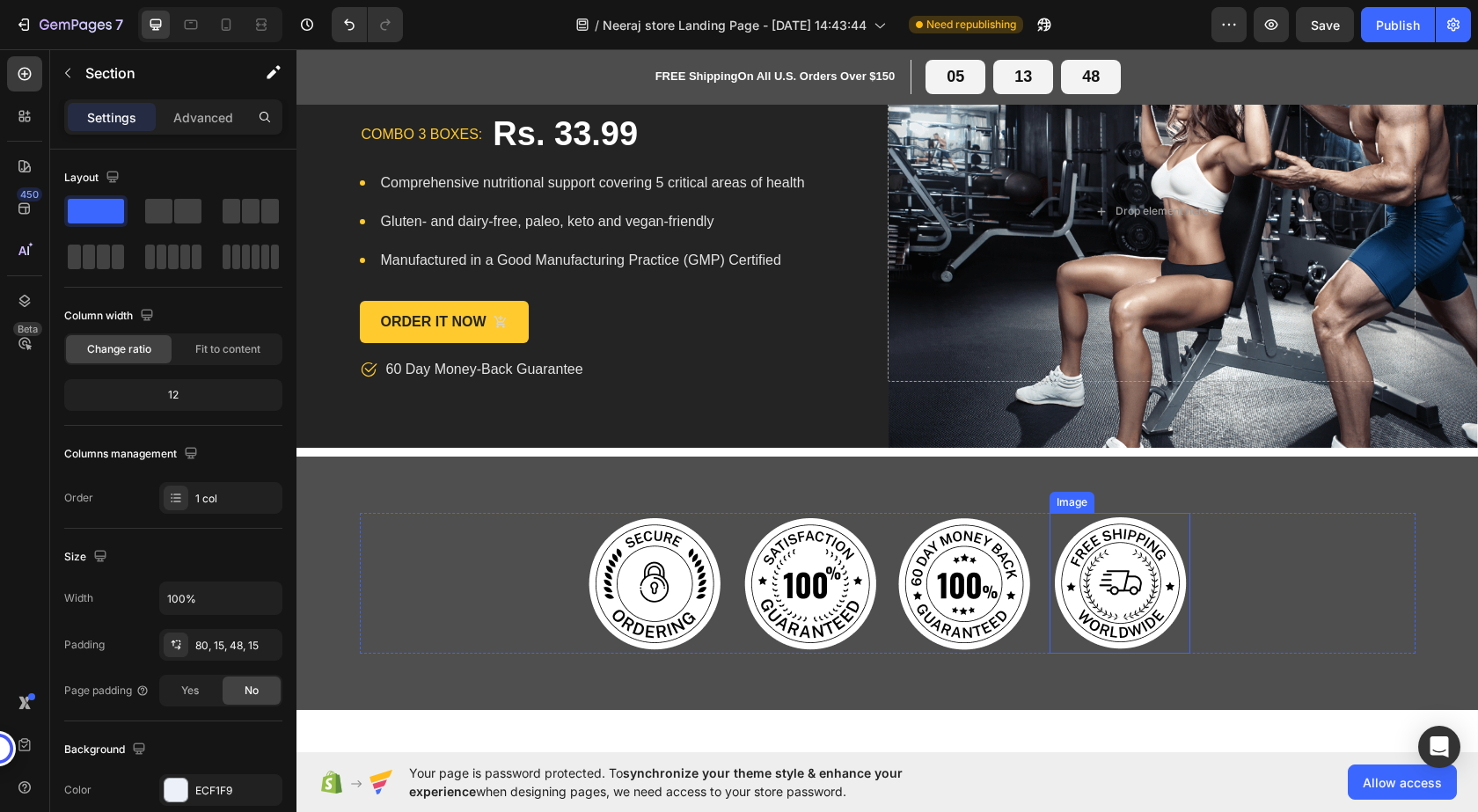
scroll to position [0, 0]
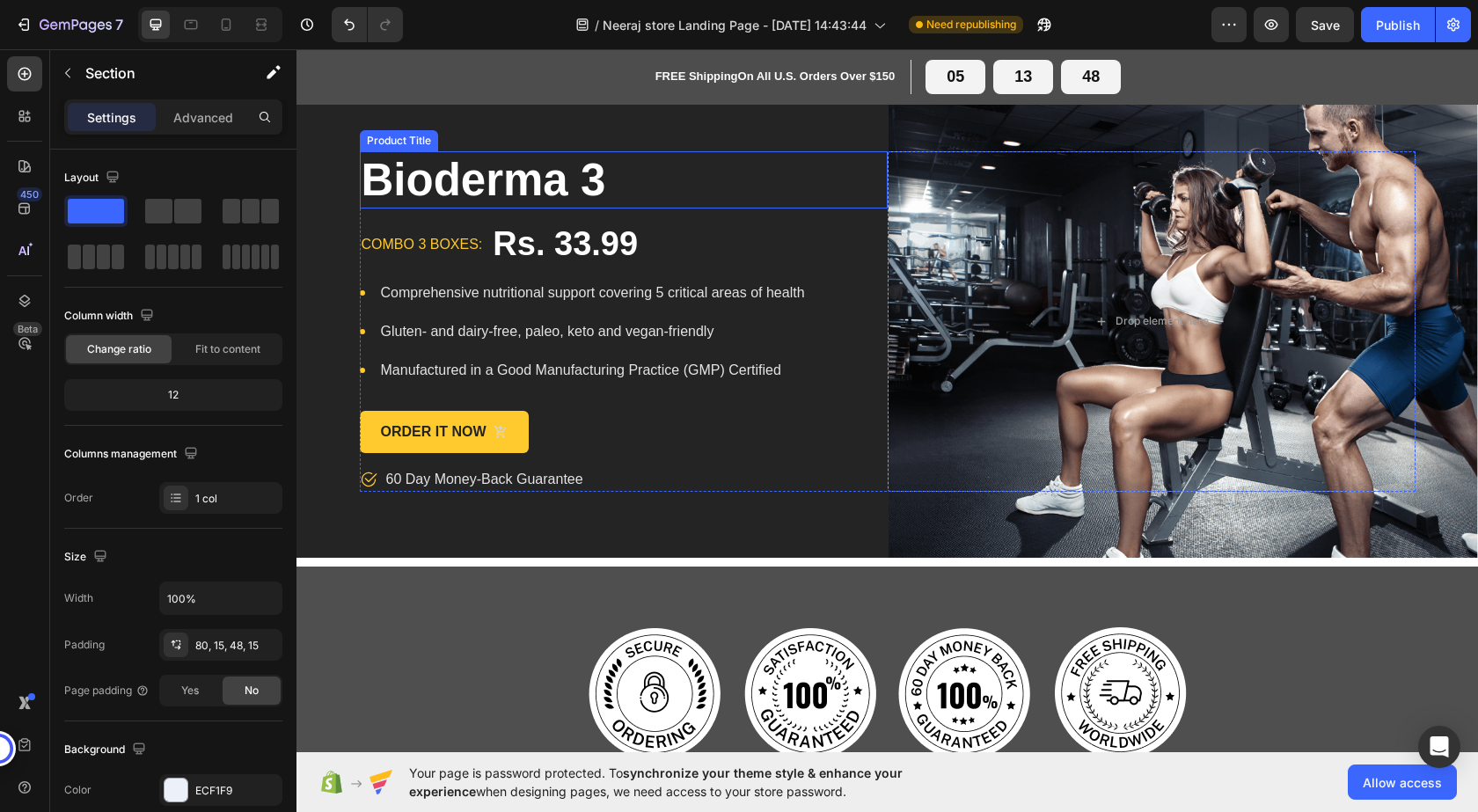
click at [511, 179] on h1 "Bioderma 3" at bounding box center [624, 180] width 528 height 58
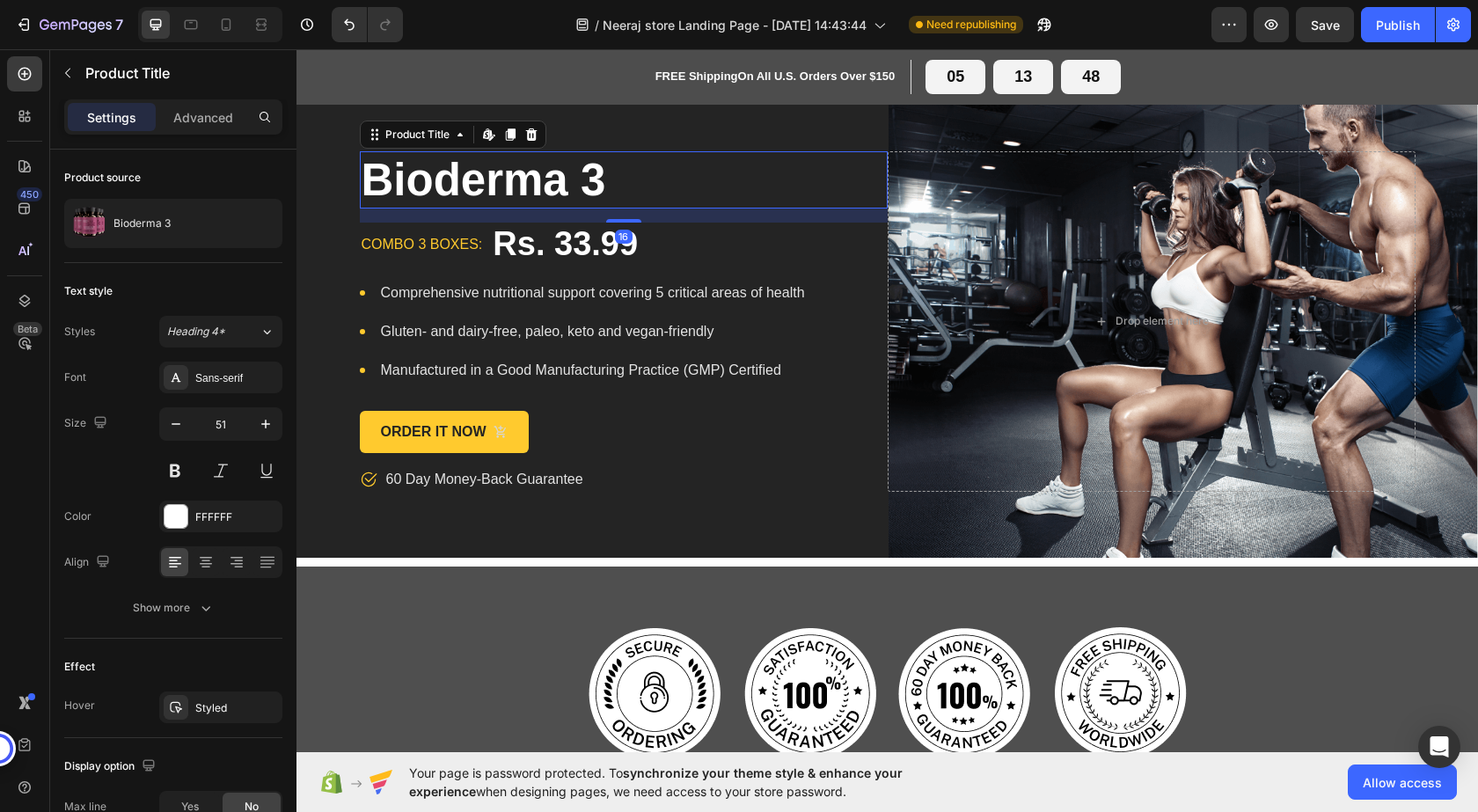
click at [554, 179] on h1 "Bioderma 3" at bounding box center [624, 180] width 528 height 58
click at [554, 179] on h1 "Bioderma 3" at bounding box center [624, 180] width 528 height 58
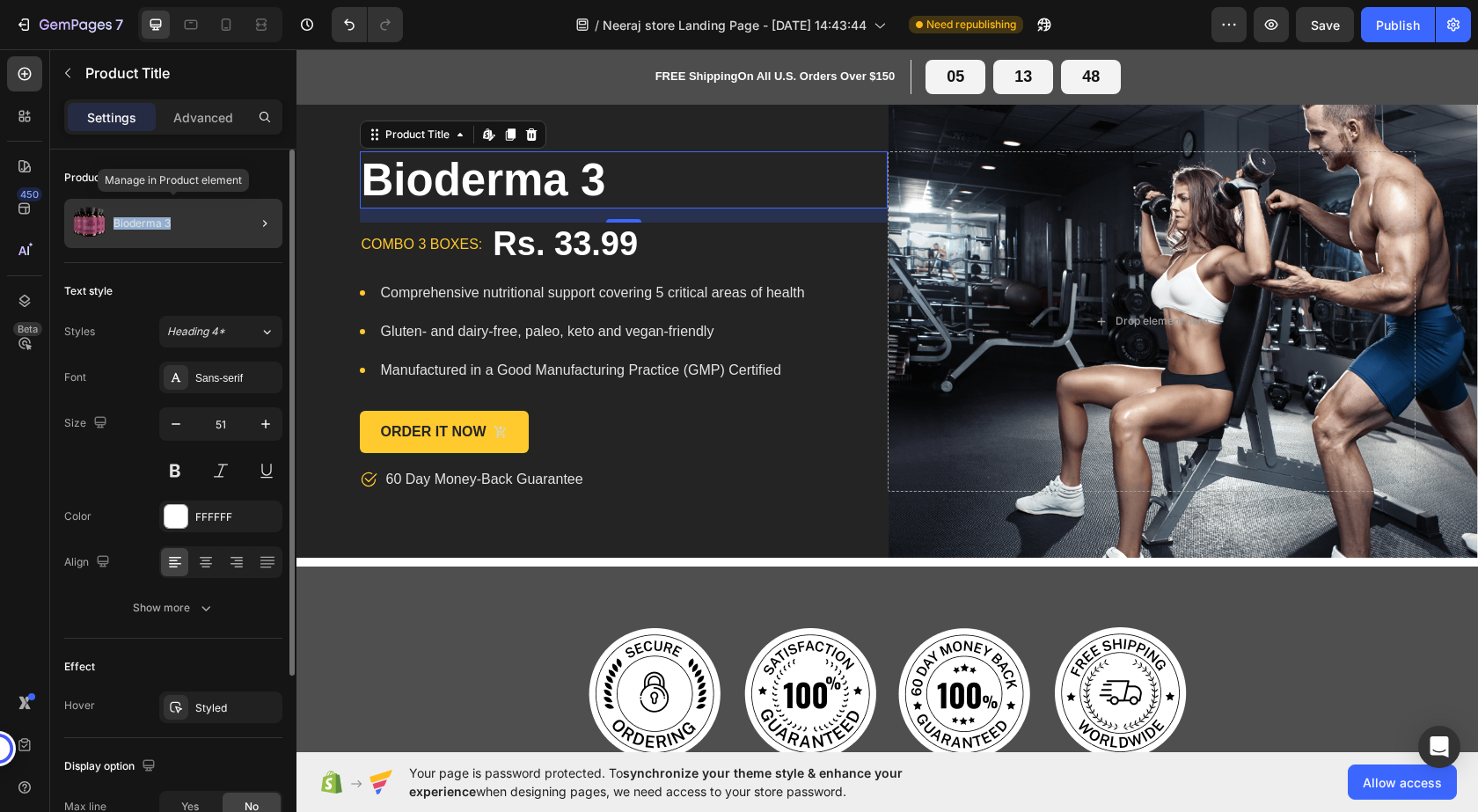
drag, startPoint x: 174, startPoint y: 219, endPoint x: 110, endPoint y: 220, distance: 64.0
click at [110, 220] on div "Bioderma 3" at bounding box center [173, 224] width 218 height 49
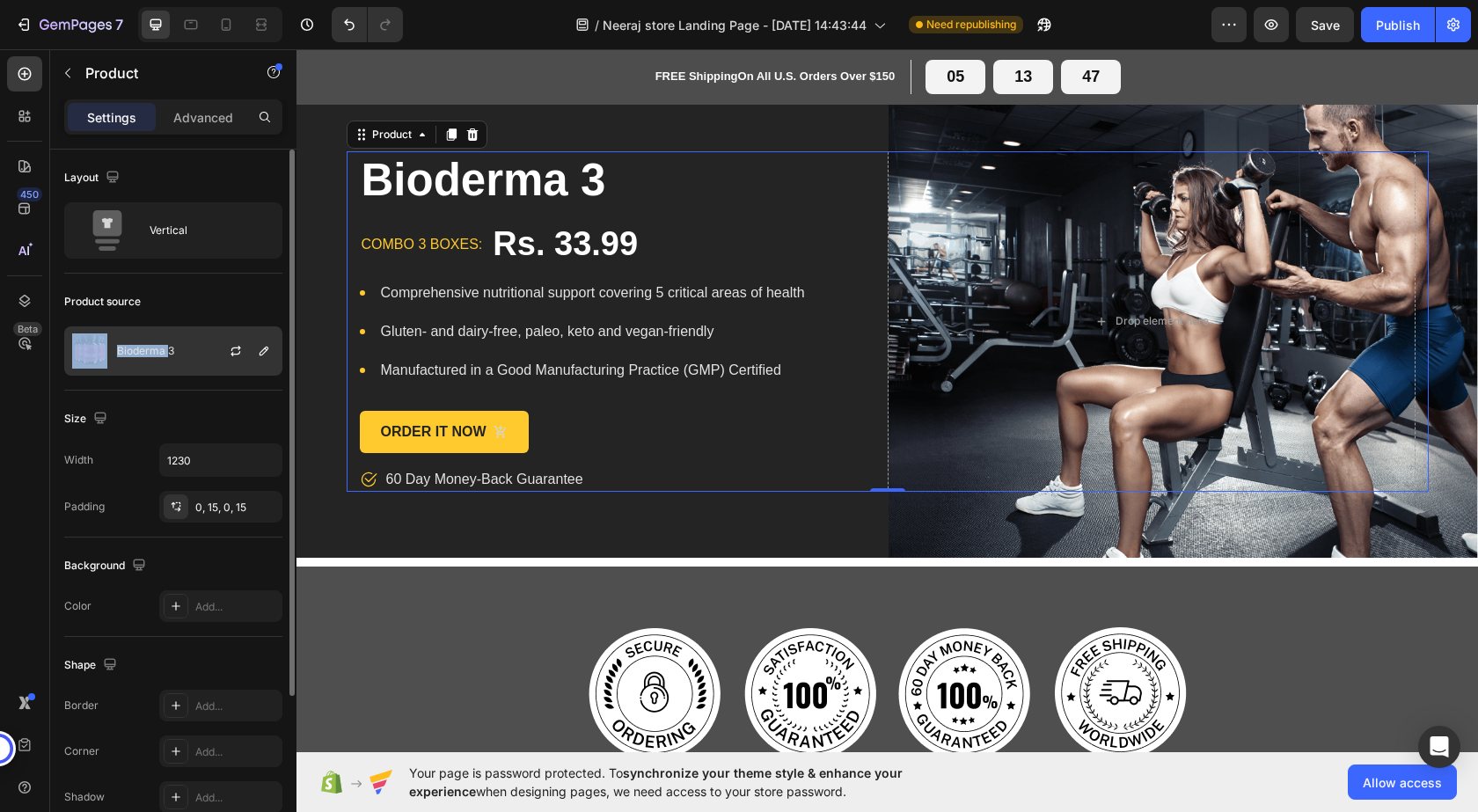
drag, startPoint x: 167, startPoint y: 344, endPoint x: 107, endPoint y: 345, distance: 60.0
click at [107, 345] on div "Bioderma 3" at bounding box center [173, 351] width 218 height 49
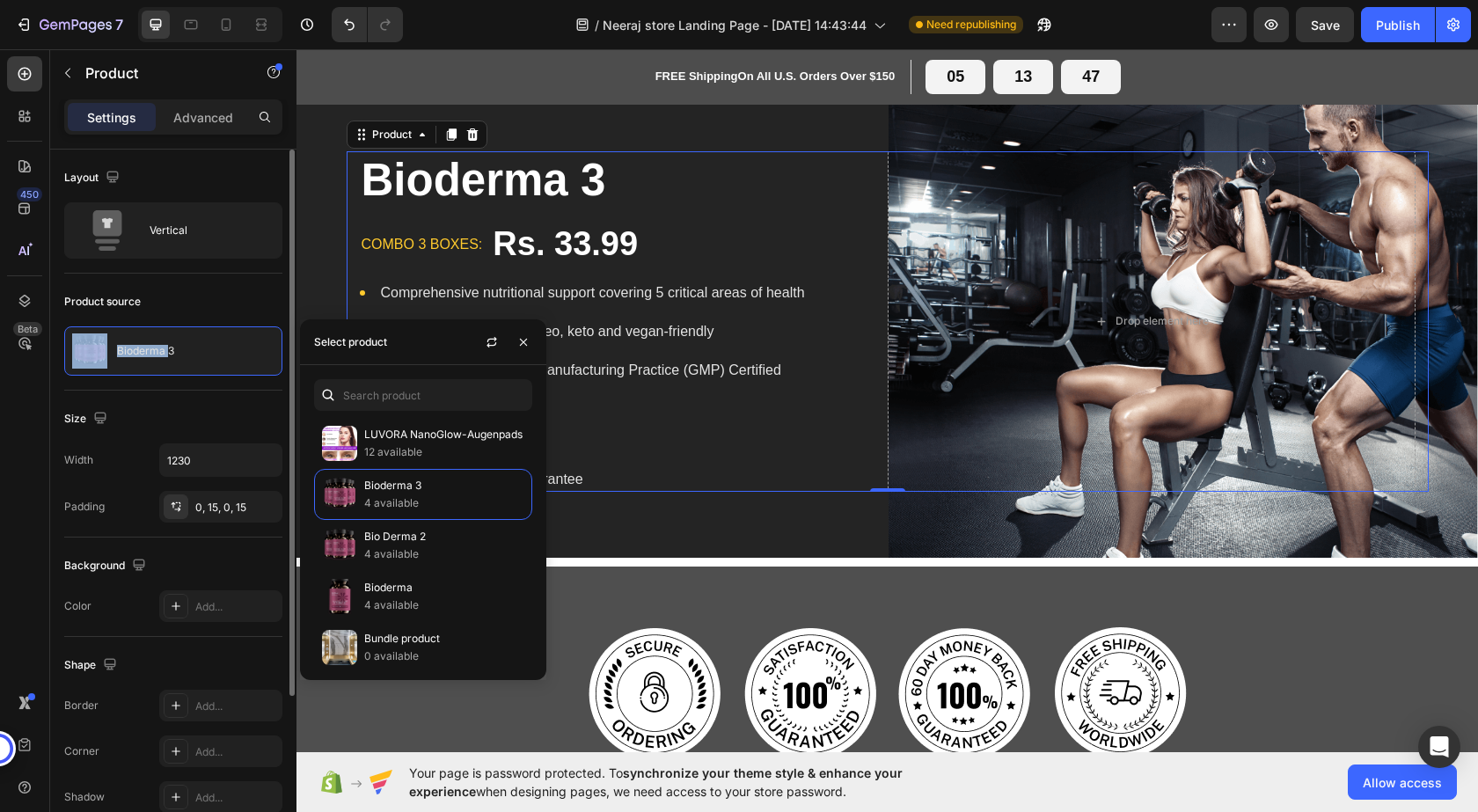
copy div "Bioderma"
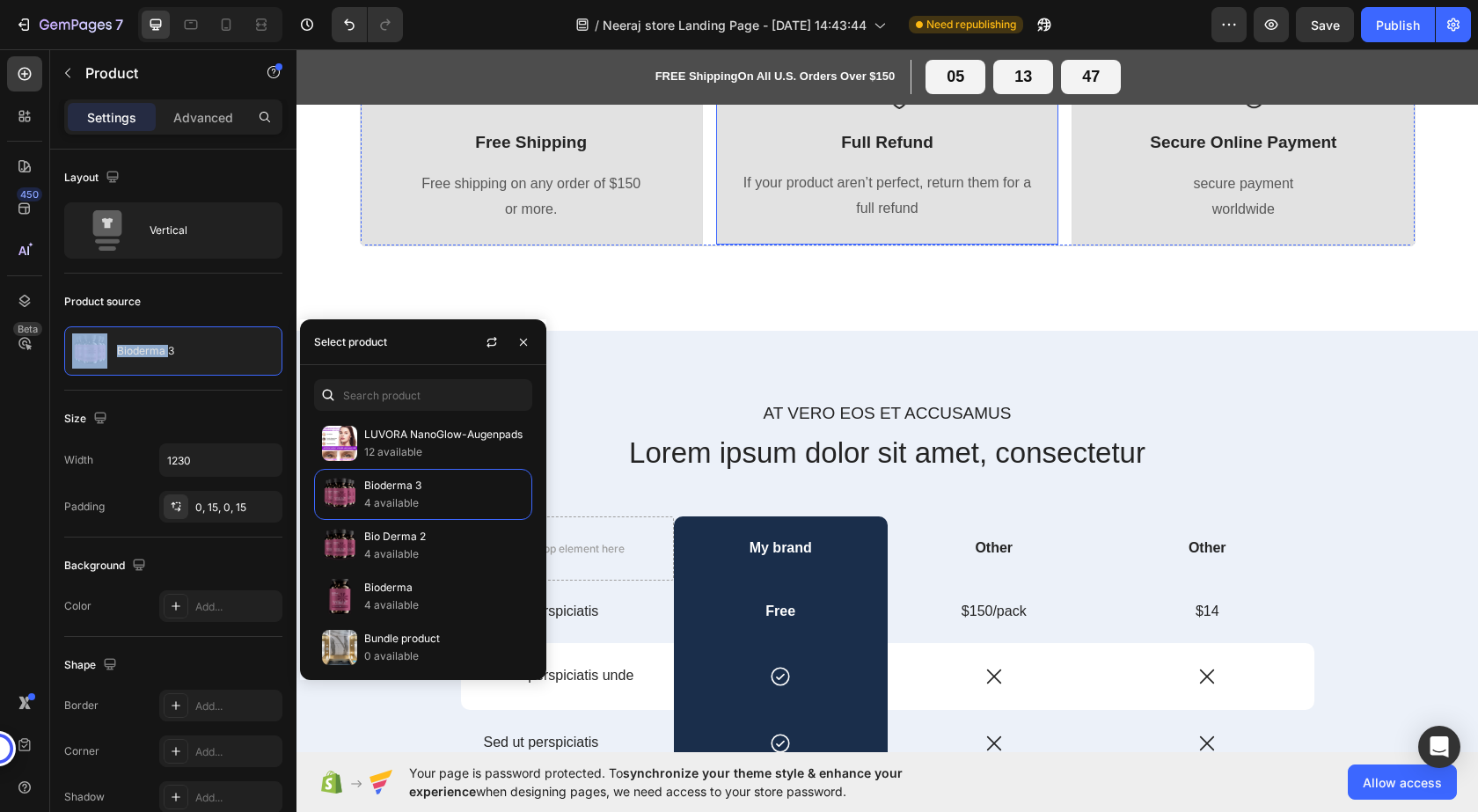
scroll to position [1056, 0]
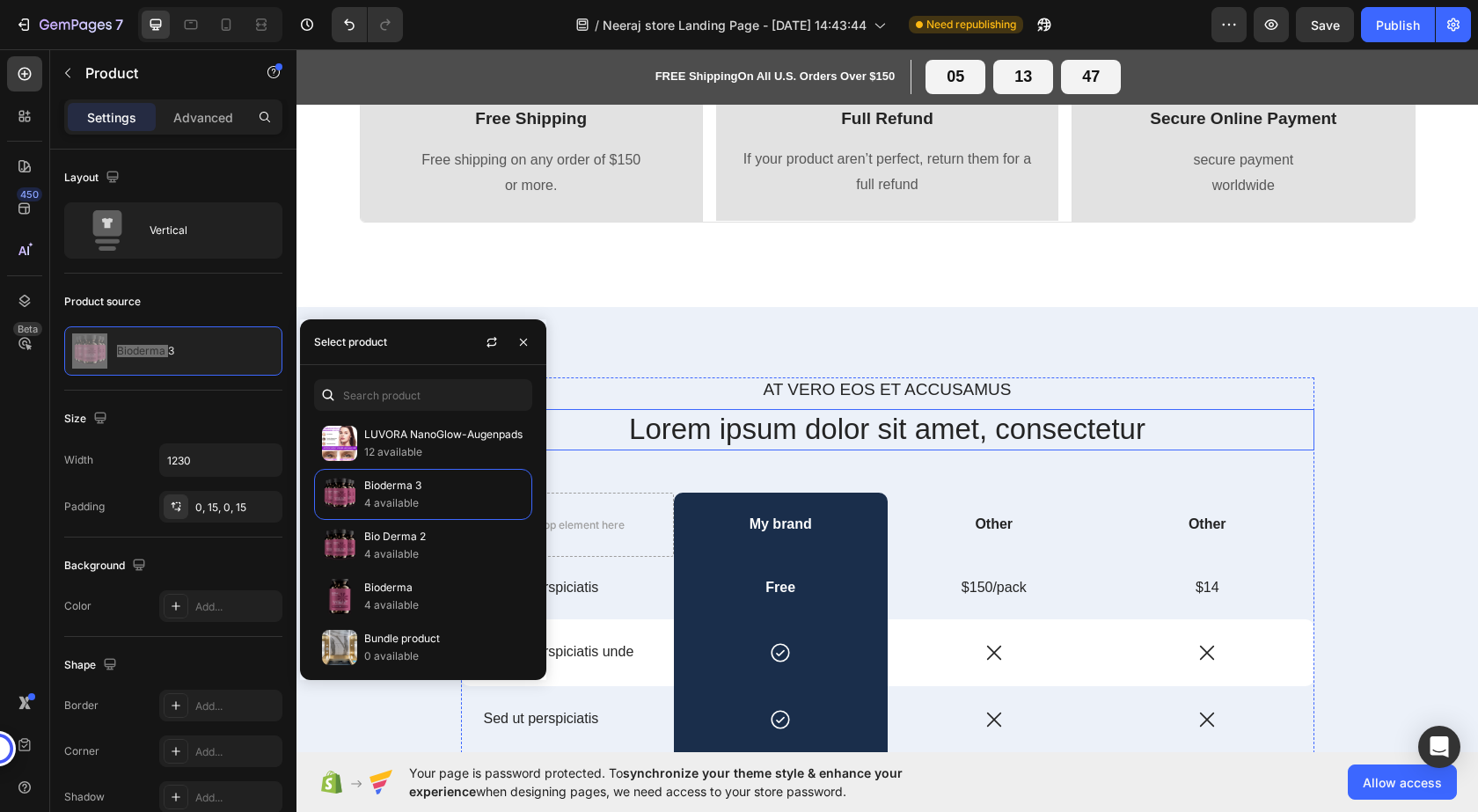
click at [826, 433] on h2 "Lorem ipsum dolor sit amet, consectetur" at bounding box center [888, 429] width 853 height 41
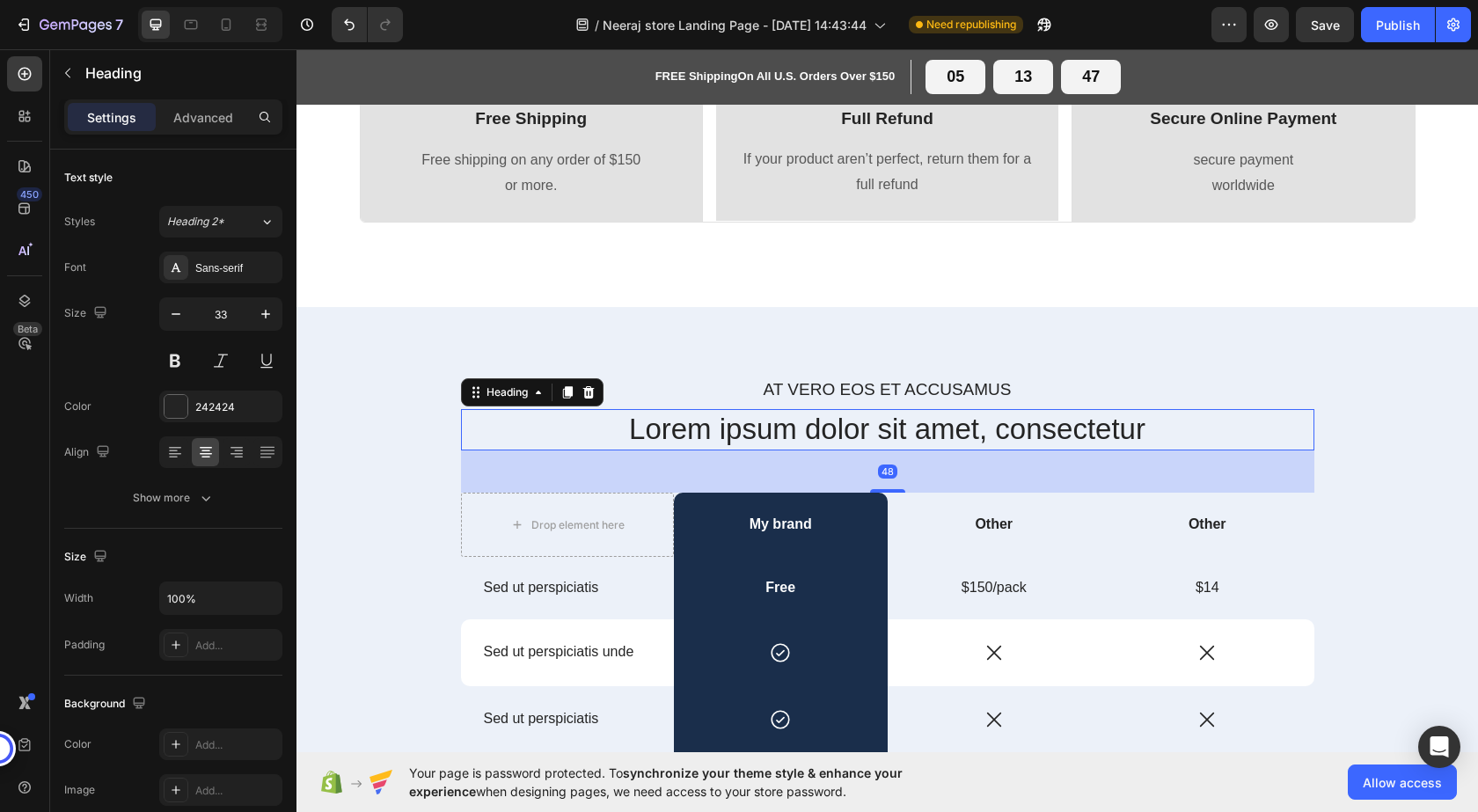
click at [826, 419] on h2 "Lorem ipsum dolor sit amet, consectetur" at bounding box center [888, 429] width 853 height 41
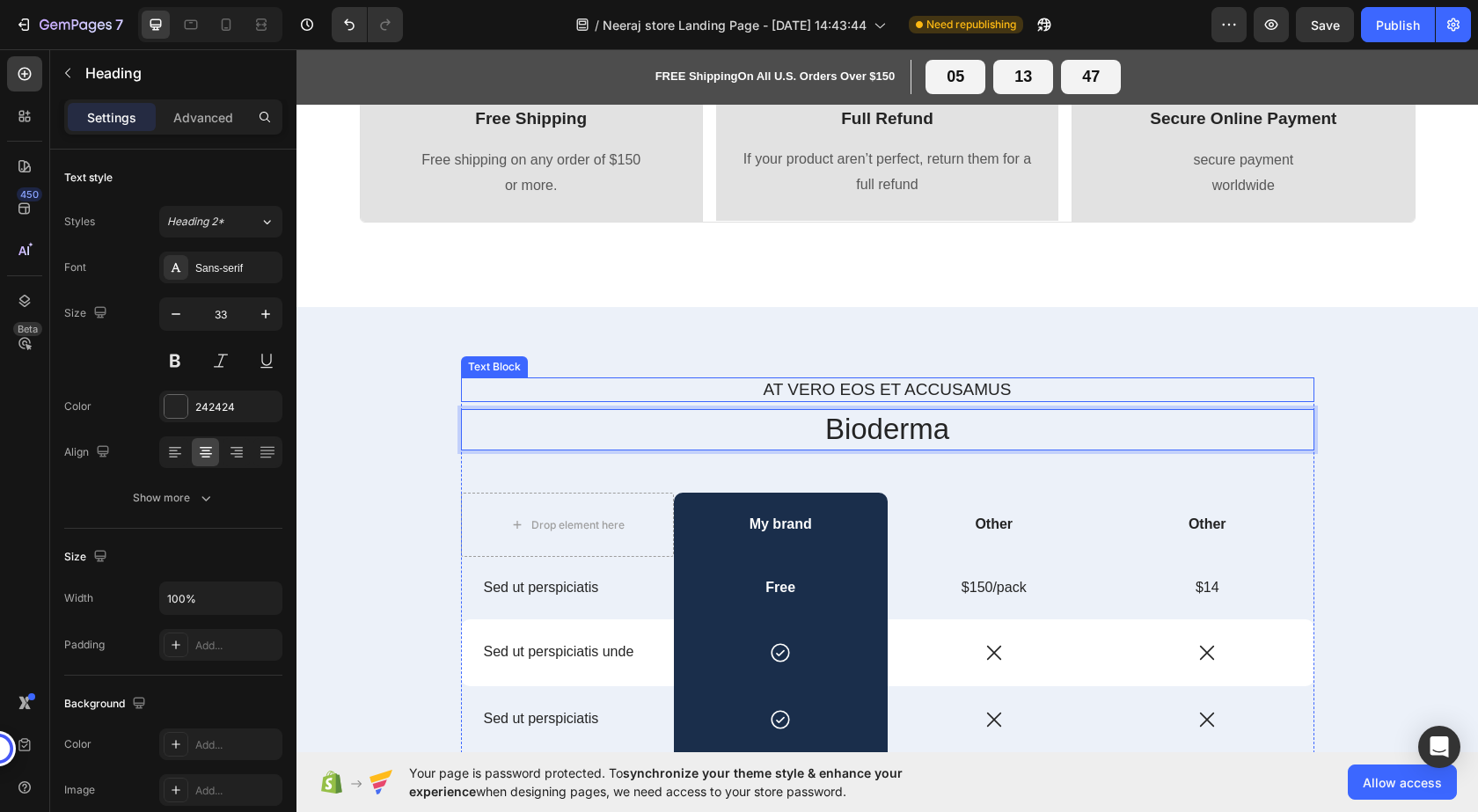
click at [824, 389] on p "At vero eos et accusamus" at bounding box center [888, 390] width 850 height 22
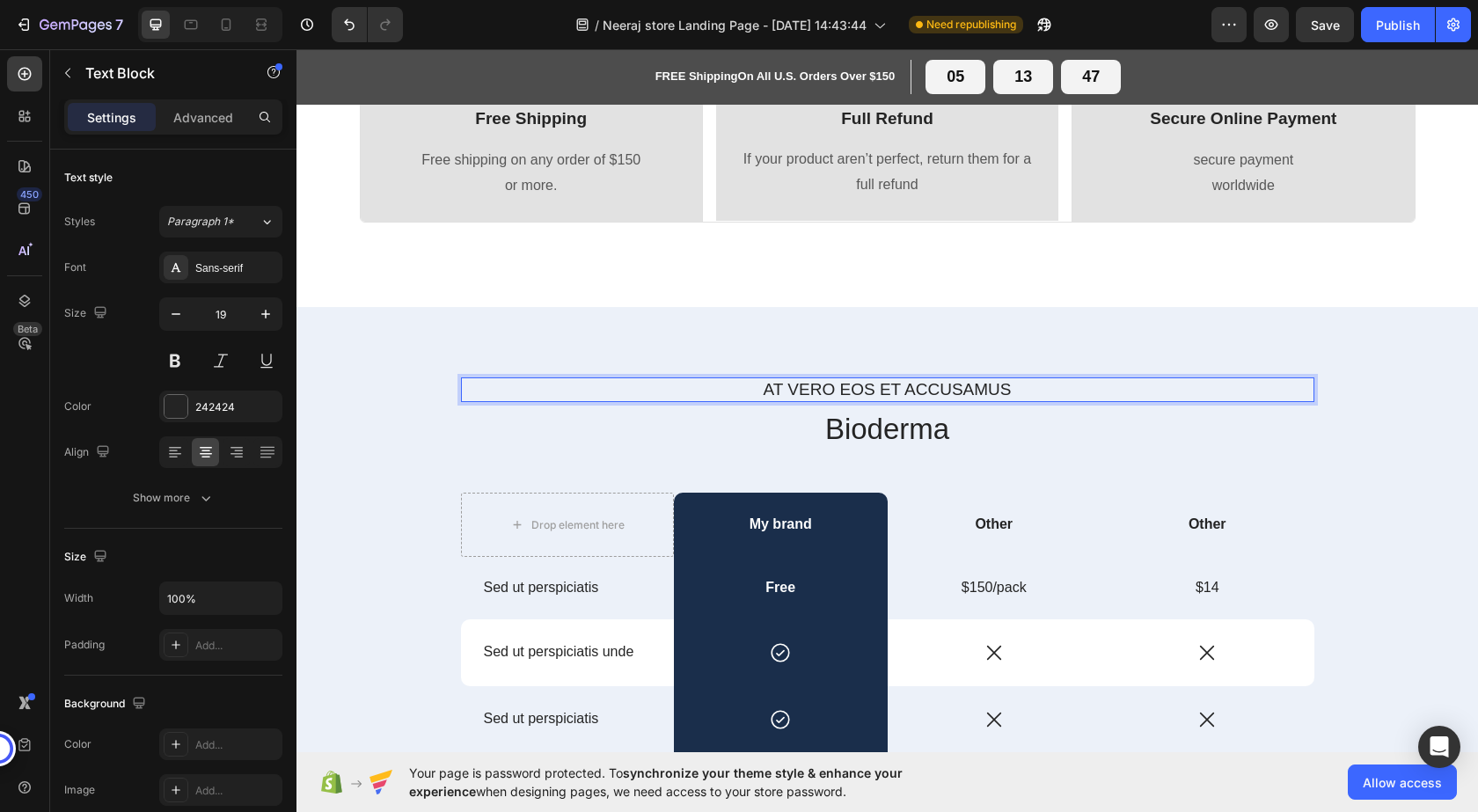
click at [823, 384] on p "At vero eos et accusamus" at bounding box center [888, 390] width 850 height 22
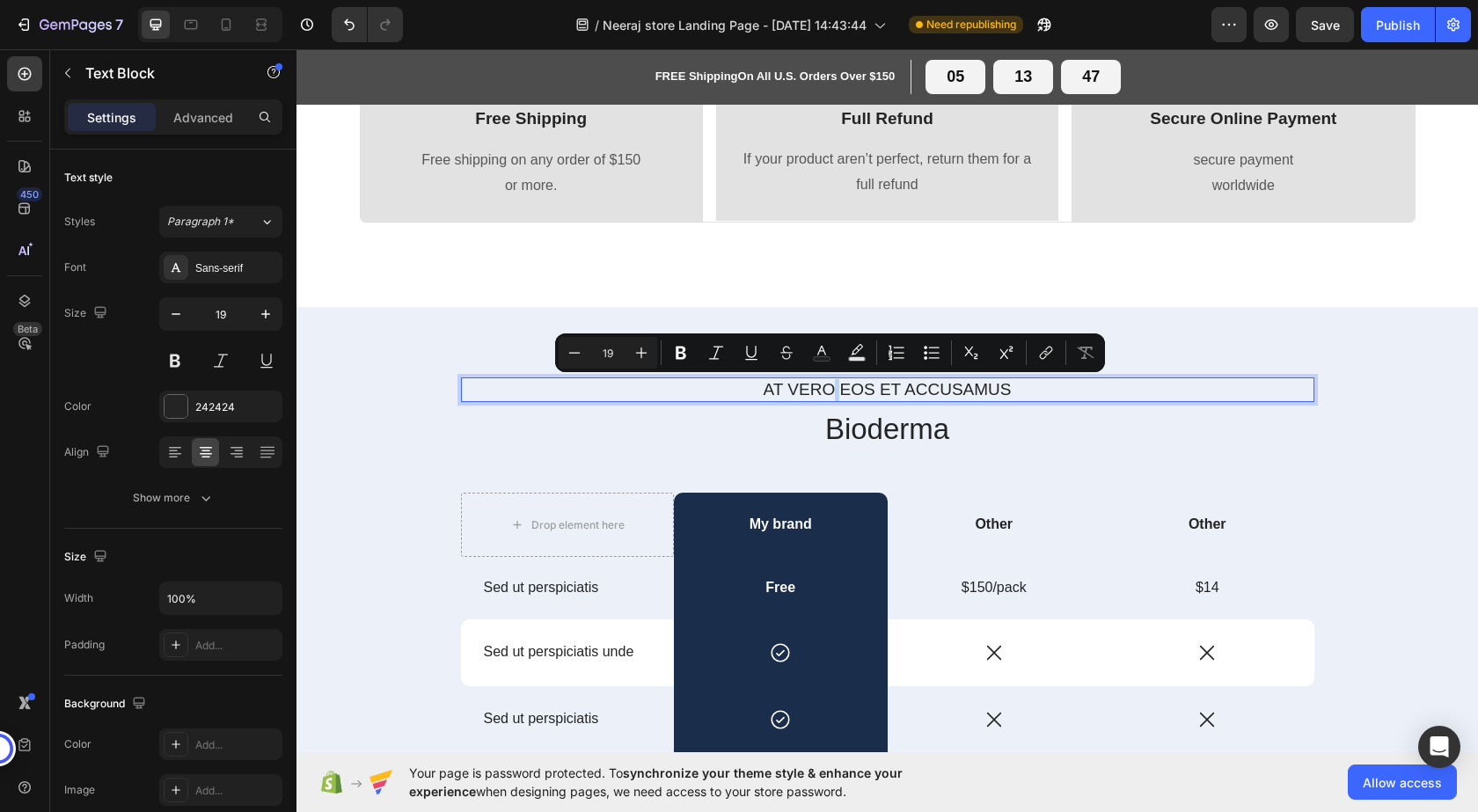
click at [823, 384] on p "At vero eos et accusamus" at bounding box center [888, 390] width 850 height 22
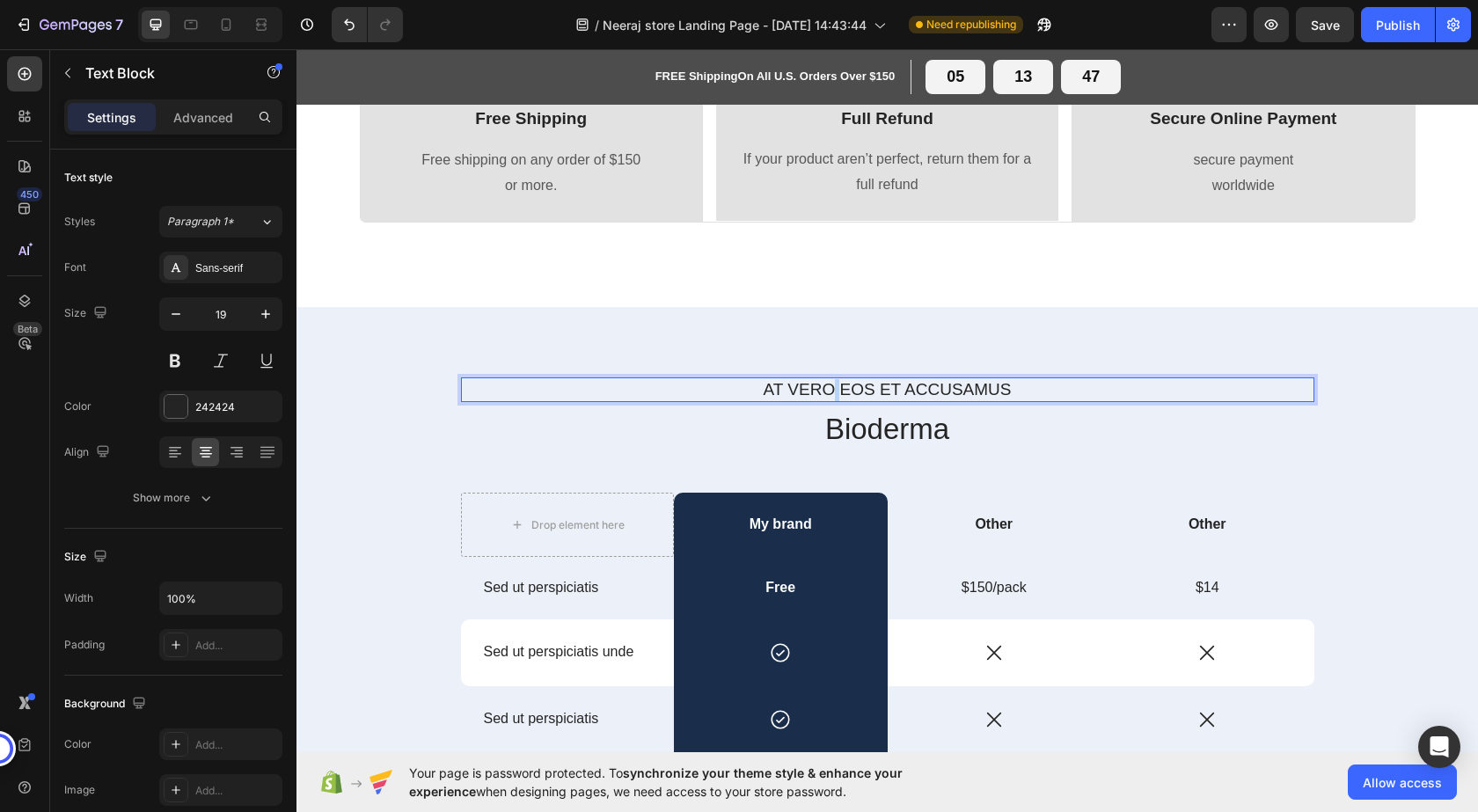
click at [823, 384] on p "At vero eos et accusamus" at bounding box center [888, 390] width 850 height 22
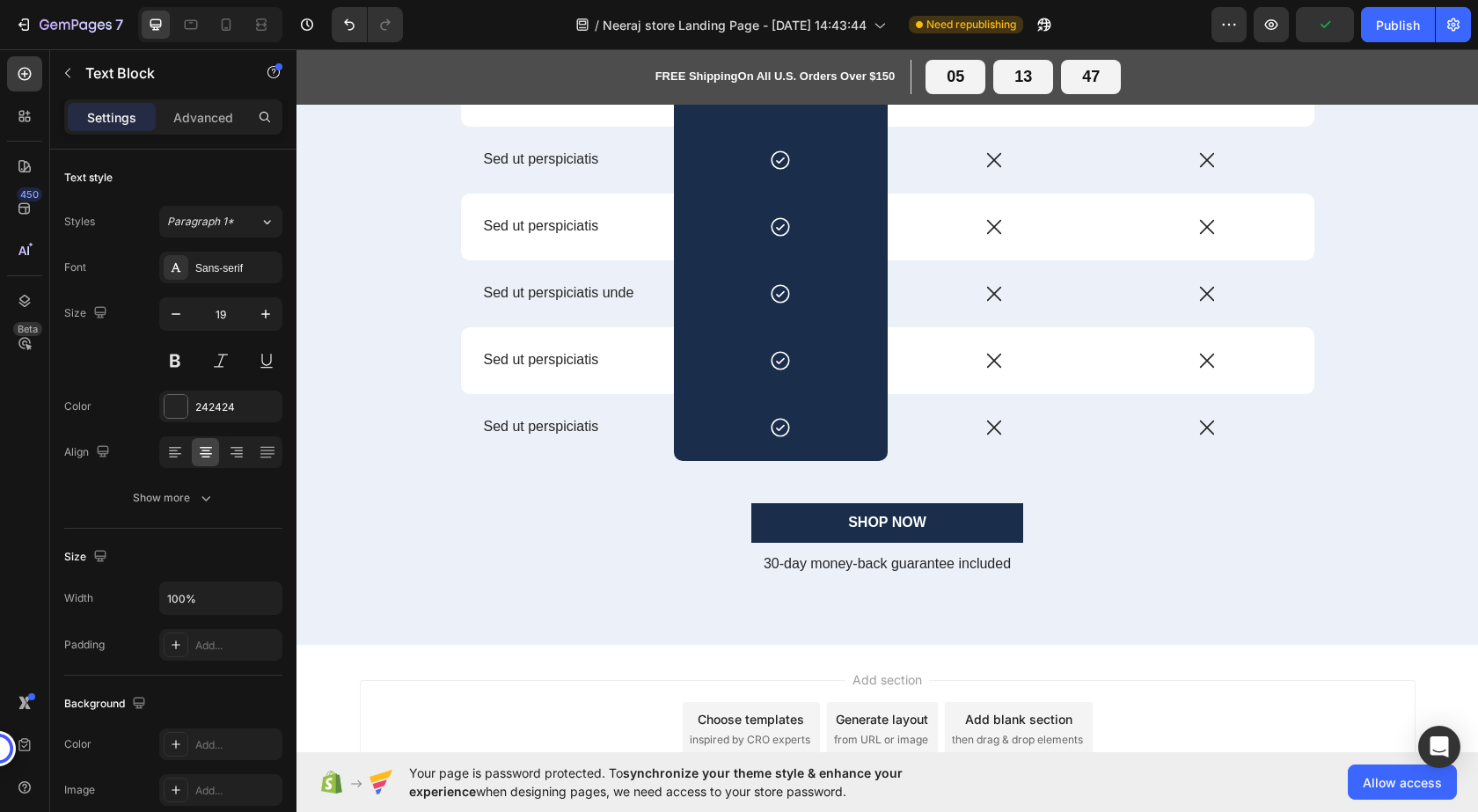
scroll to position [1761, 0]
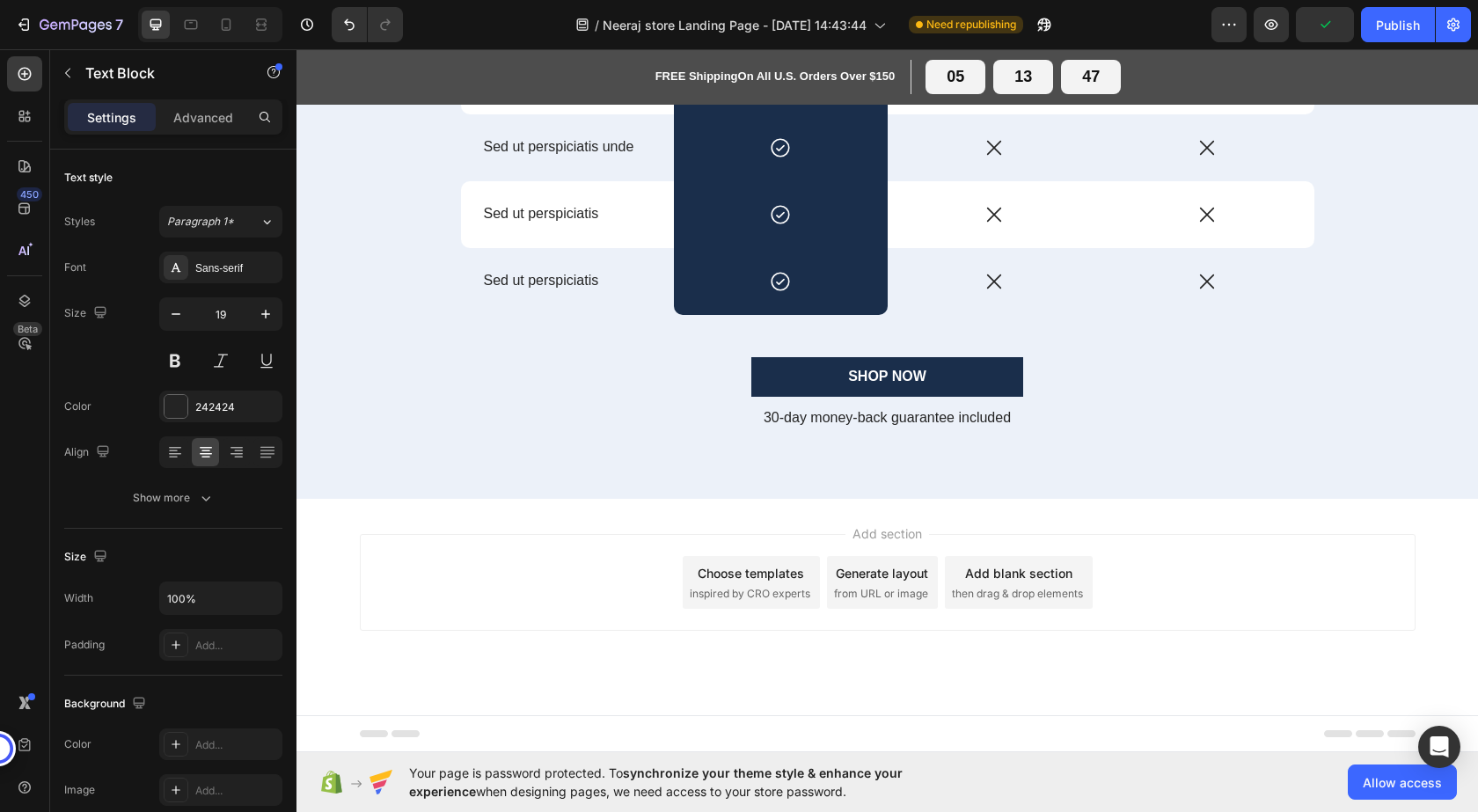
click at [769, 585] on span "inspired by CRO experts" at bounding box center [750, 593] width 121 height 16
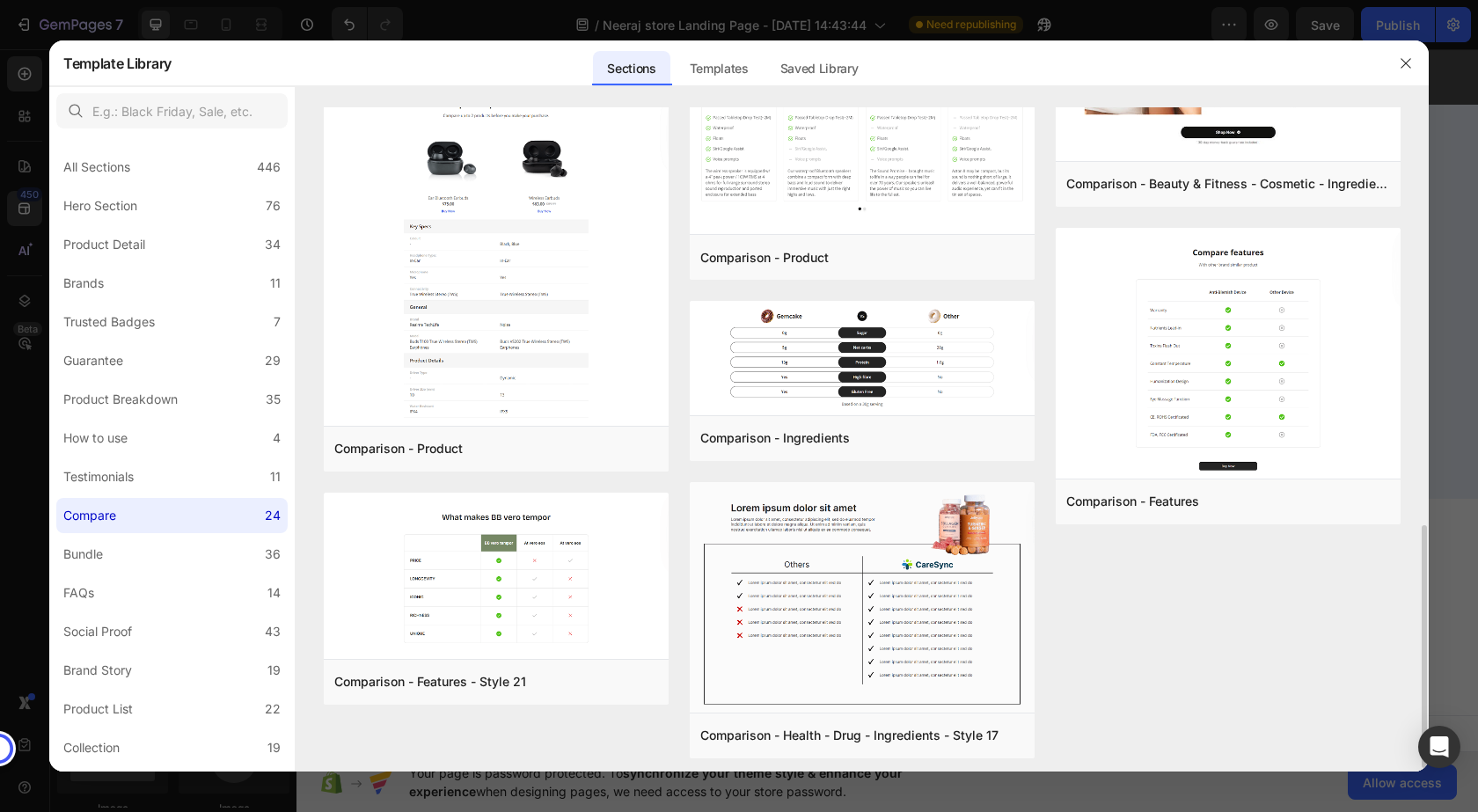
scroll to position [1239, 0]
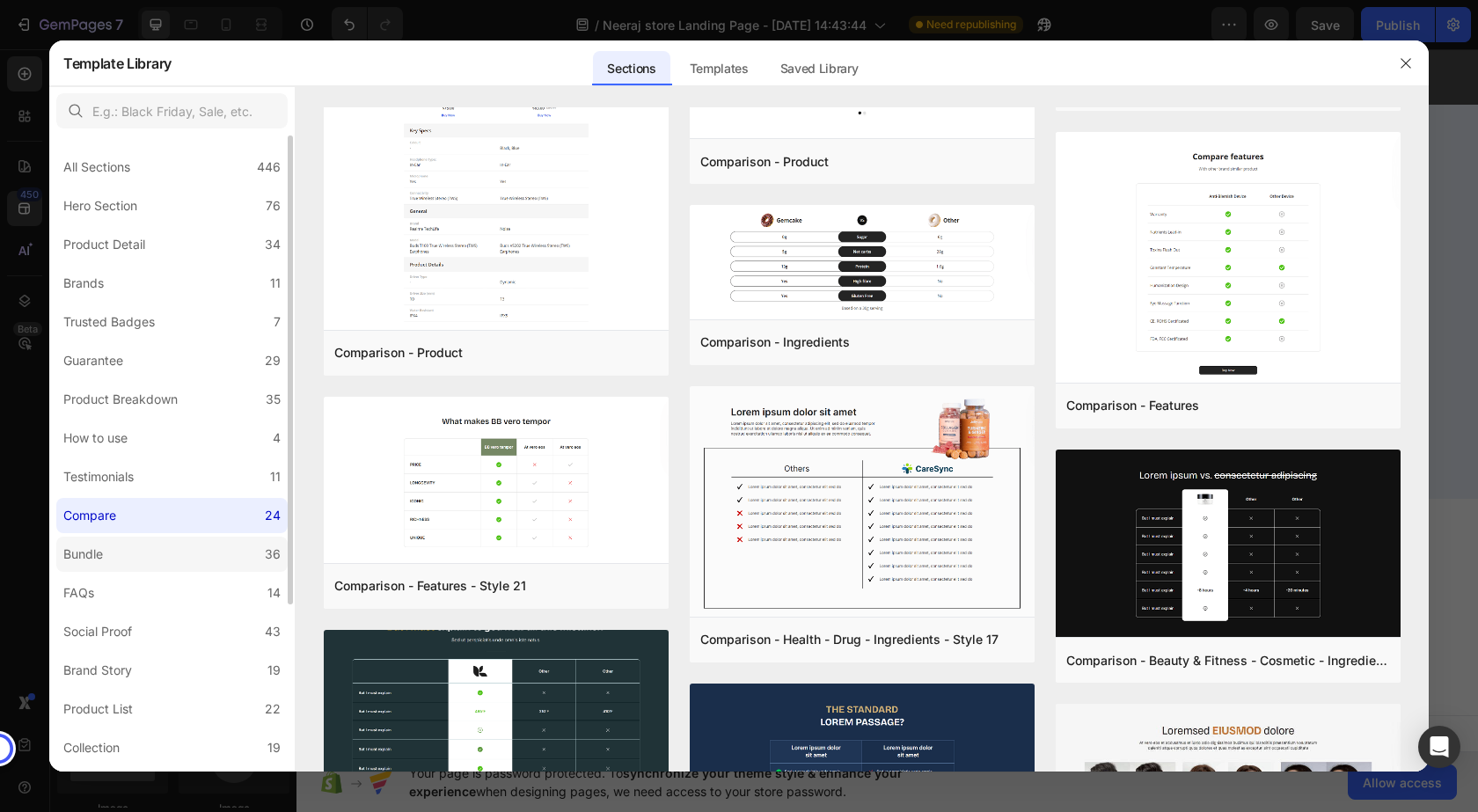
click at [100, 548] on div "Bundle" at bounding box center [82, 554] width 39 height 21
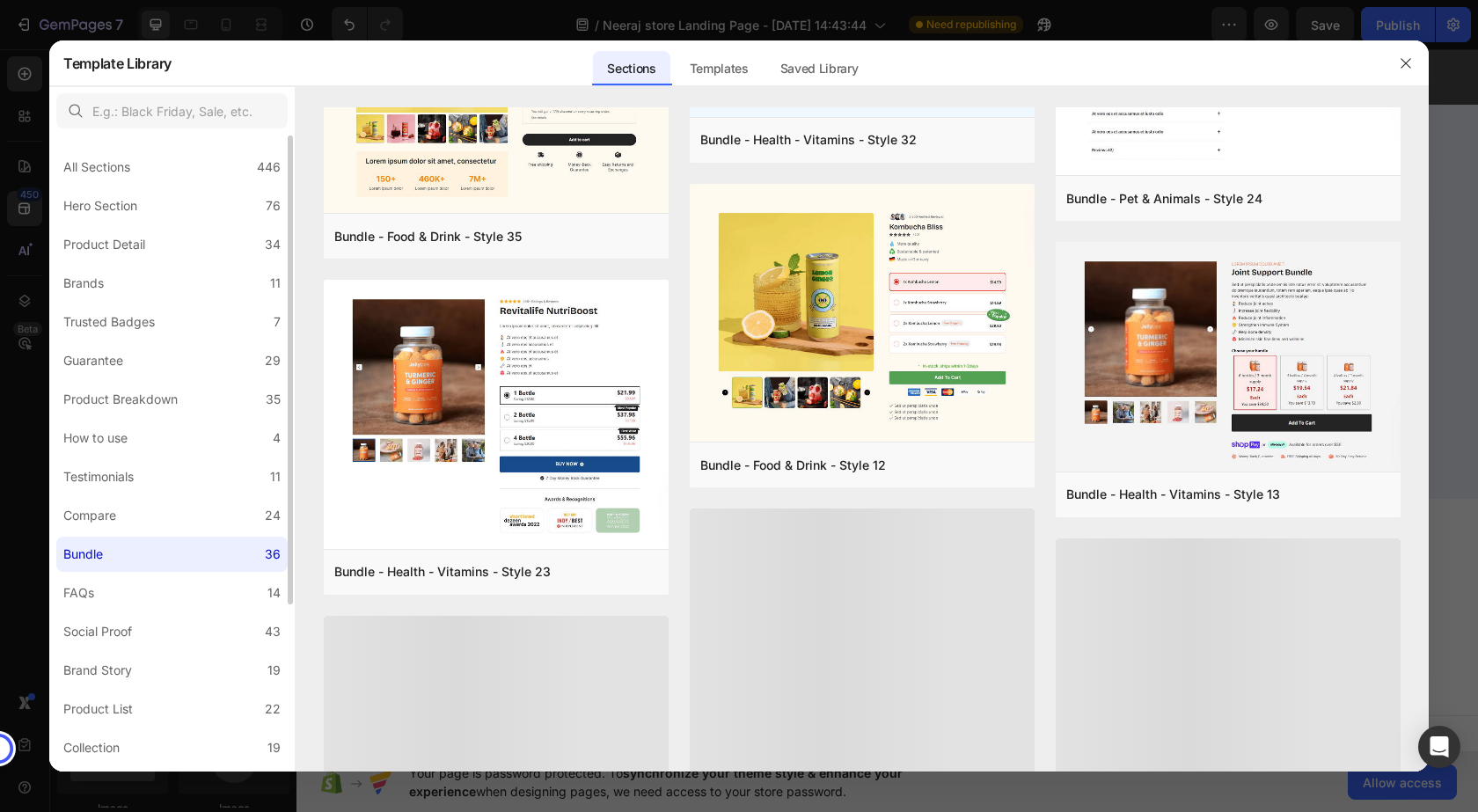
scroll to position [1127, 0]
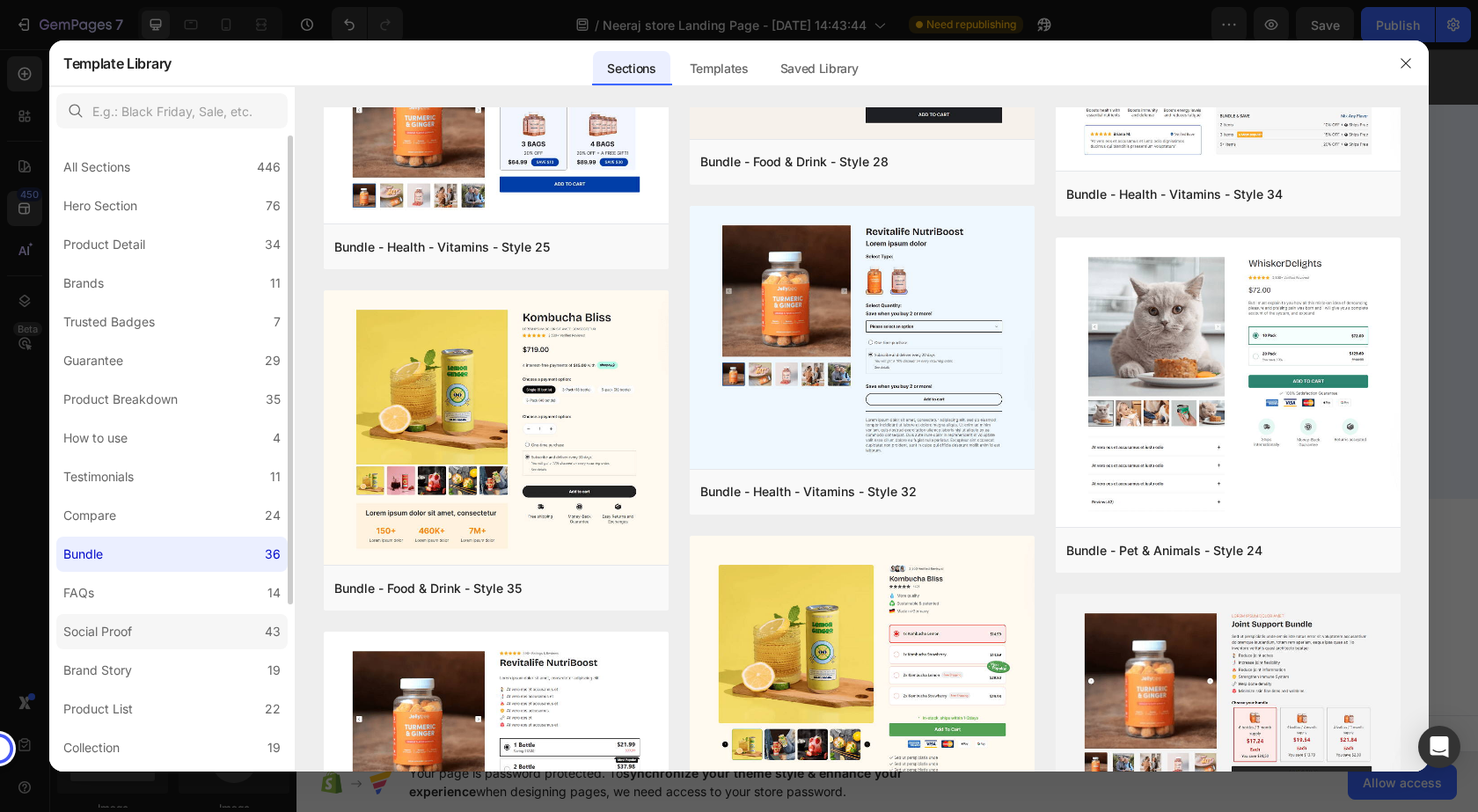
click at [111, 631] on div "Social Proof" at bounding box center [97, 631] width 69 height 21
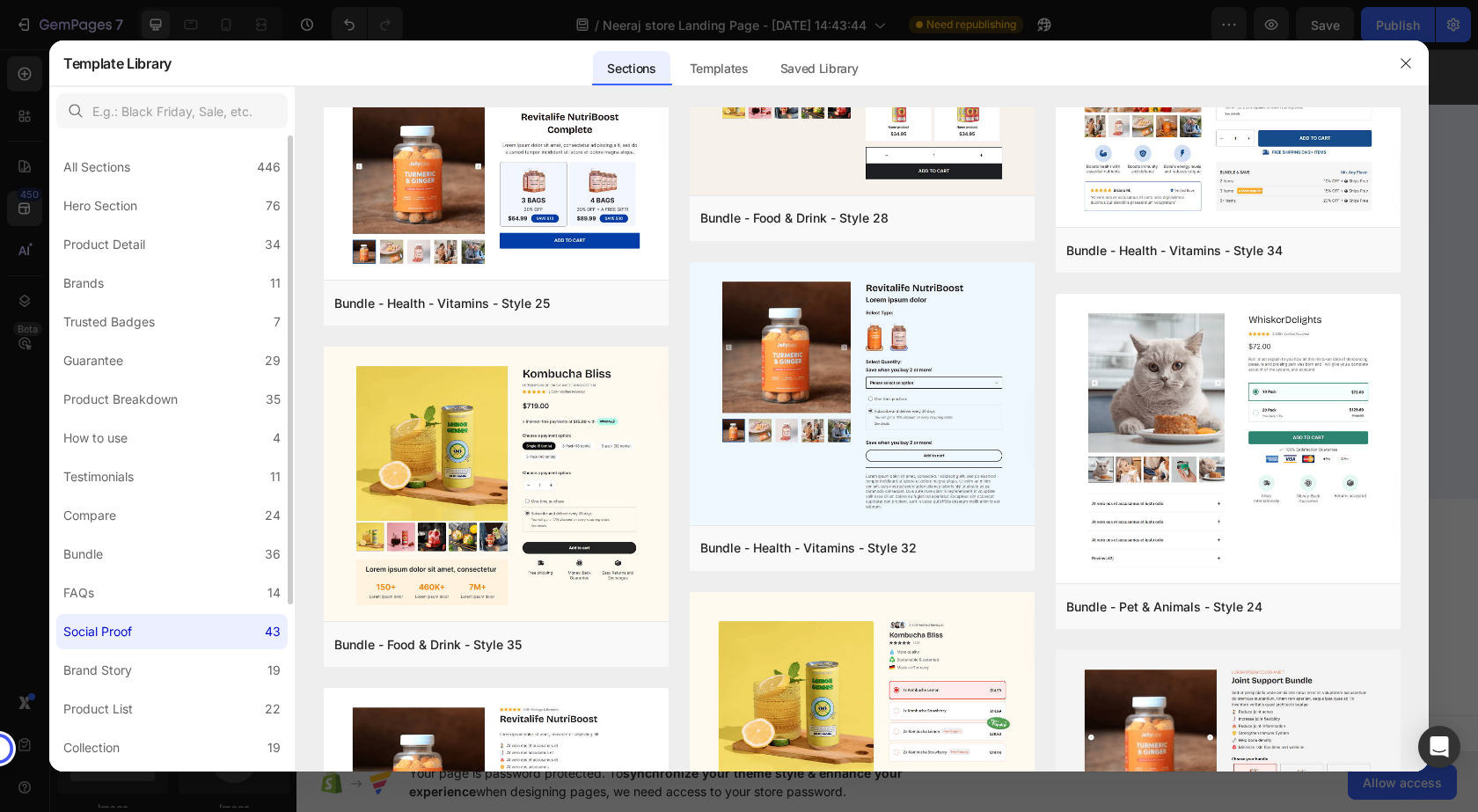
scroll to position [0, 0]
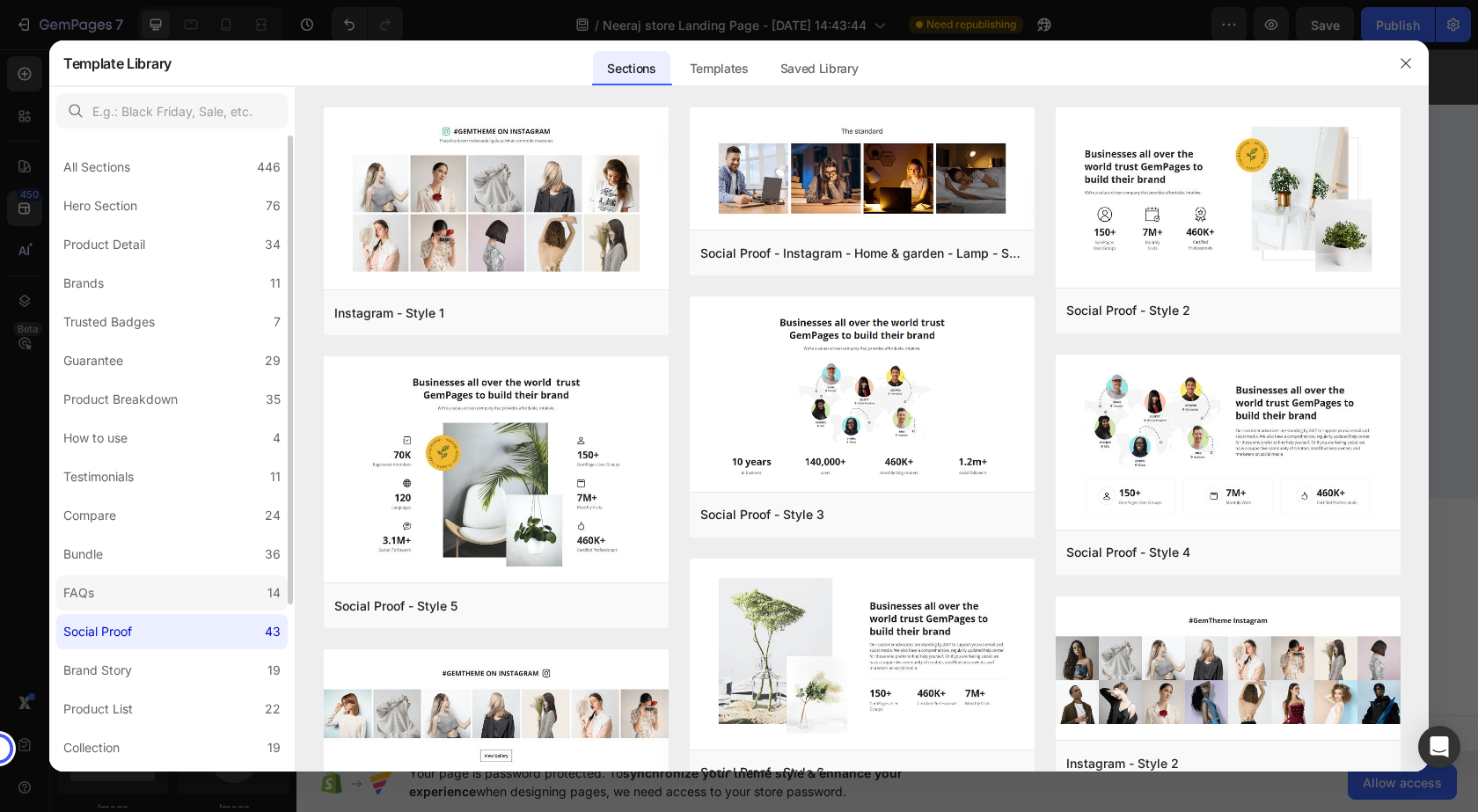
click at [111, 592] on label "FAQs 14" at bounding box center [172, 593] width 231 height 36
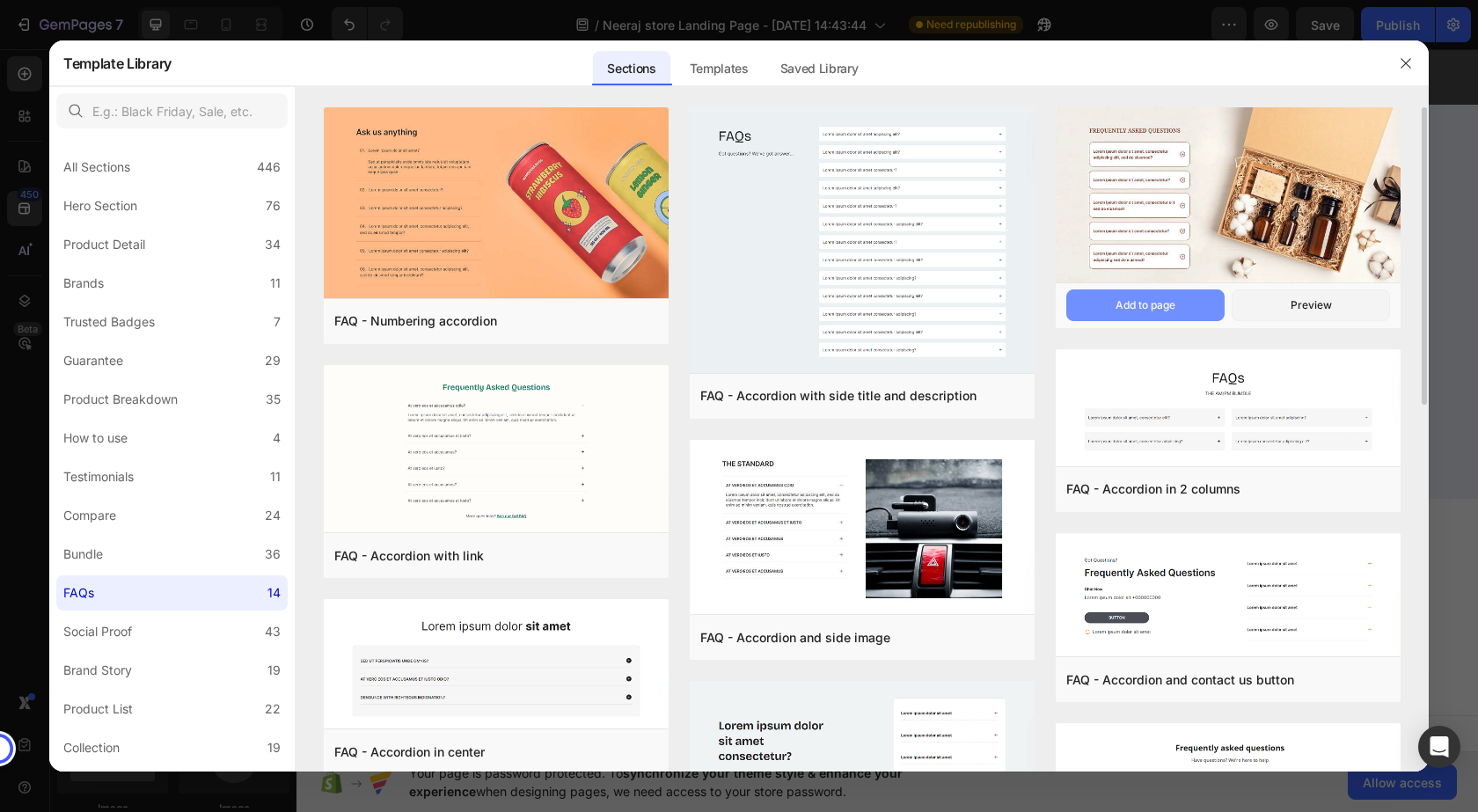
click at [1136, 306] on div "Add to page" at bounding box center [1145, 305] width 59 height 16
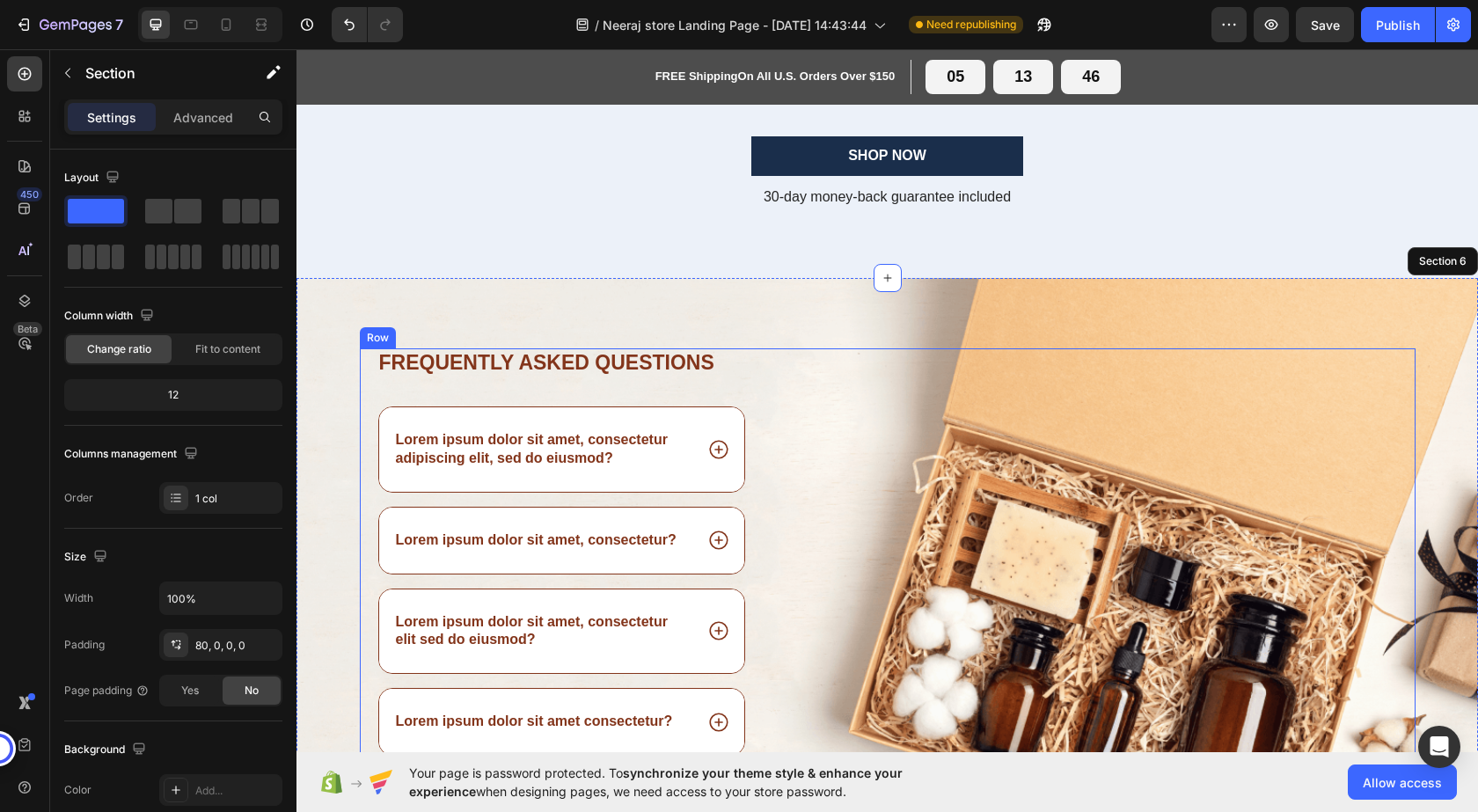
scroll to position [1946, 0]
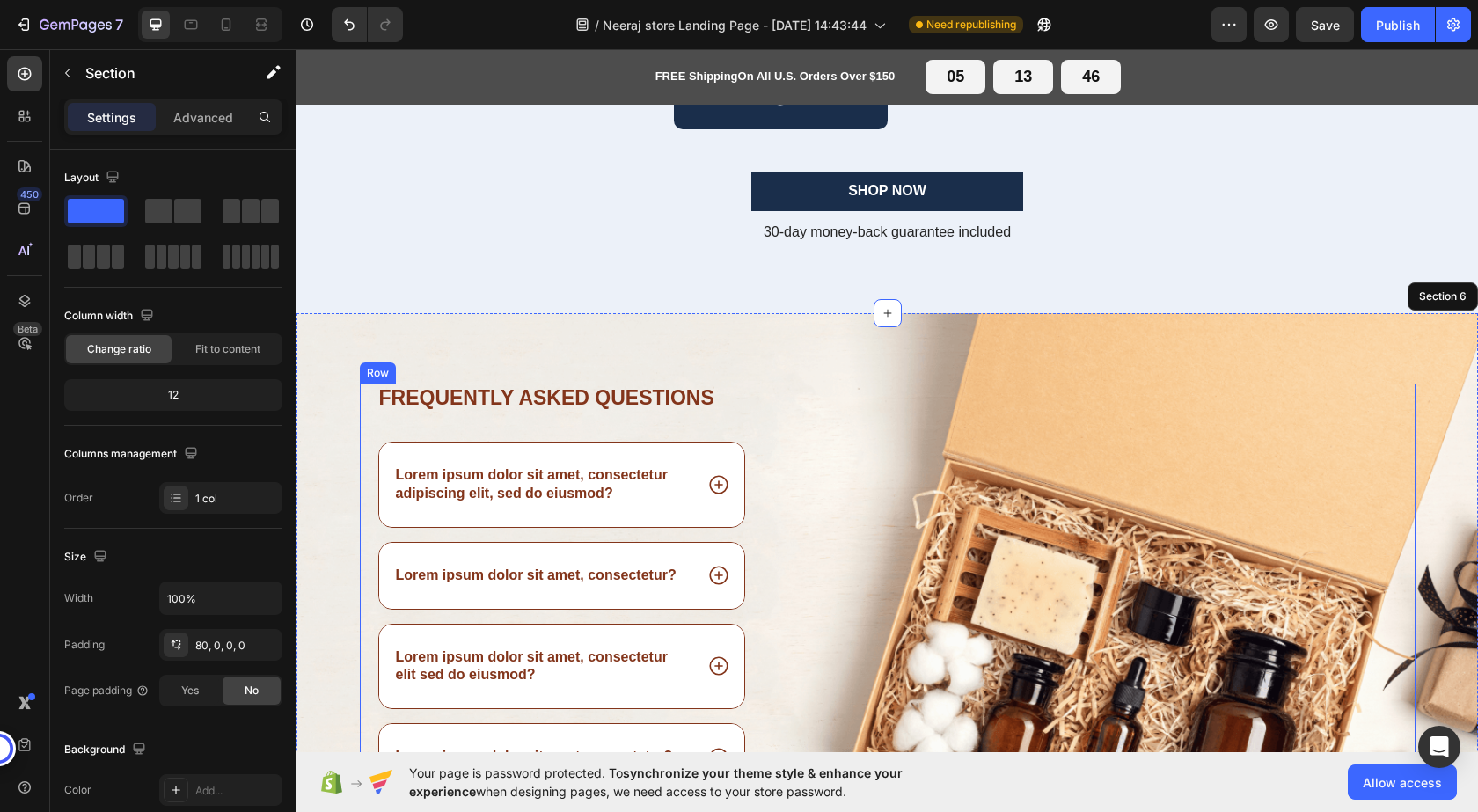
click at [1051, 490] on div "Image" at bounding box center [1115, 668] width 601 height 568
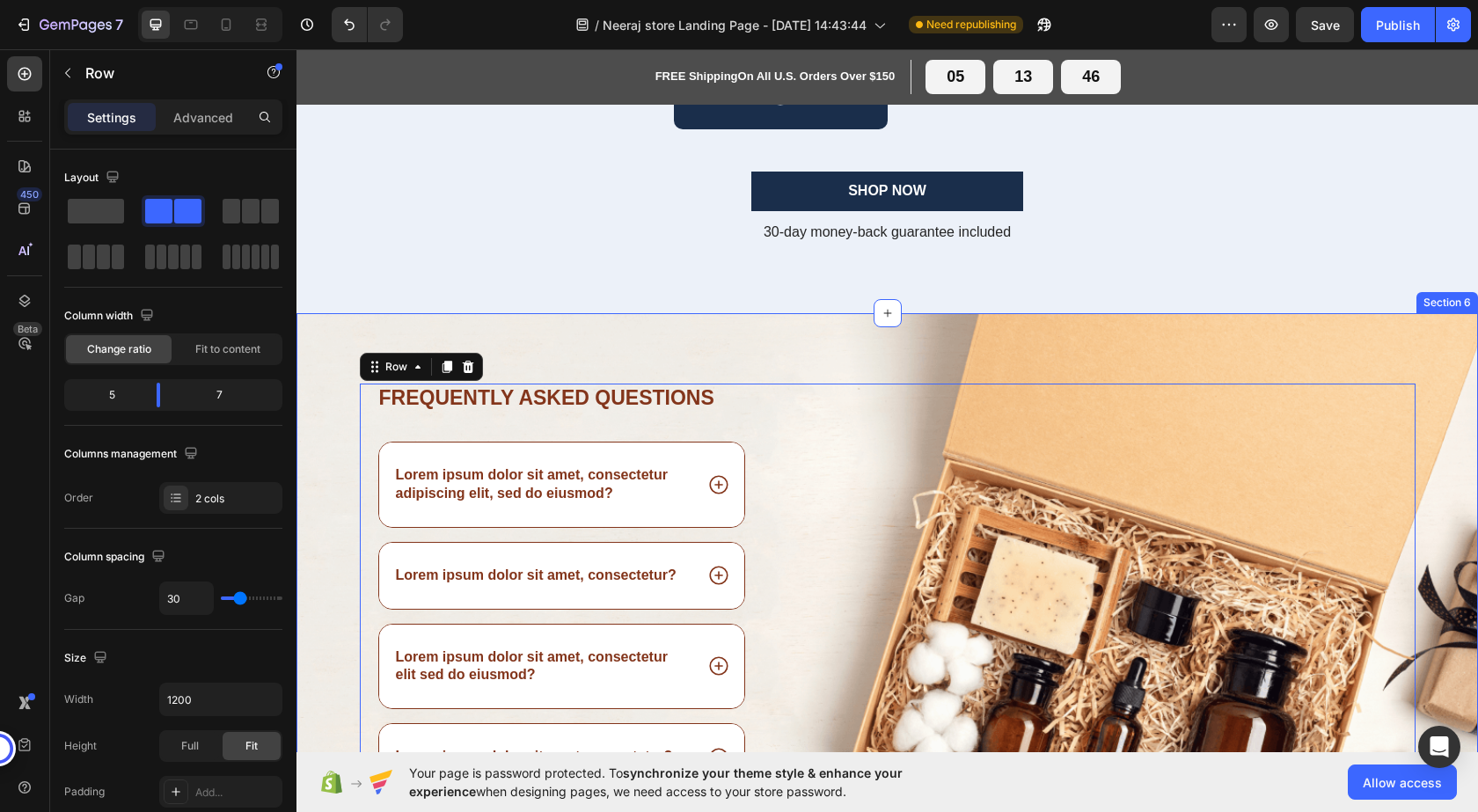
click at [932, 355] on div "Frequently asked questions Heading Lorem ipsum dolor sit amet, consectetur adip…" at bounding box center [887, 632] width 1181 height 638
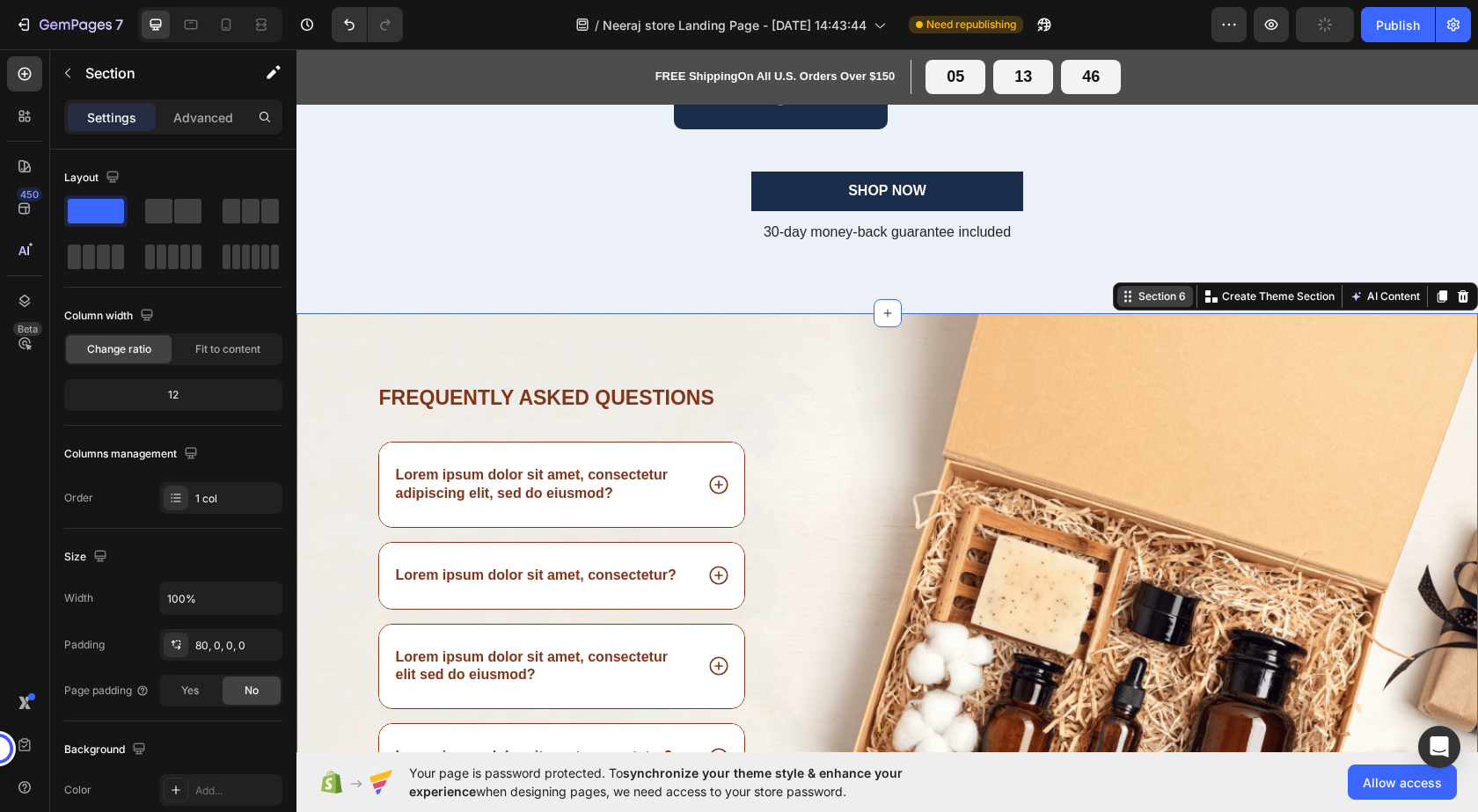
click at [1136, 301] on div "Section 6" at bounding box center [1162, 296] width 55 height 16
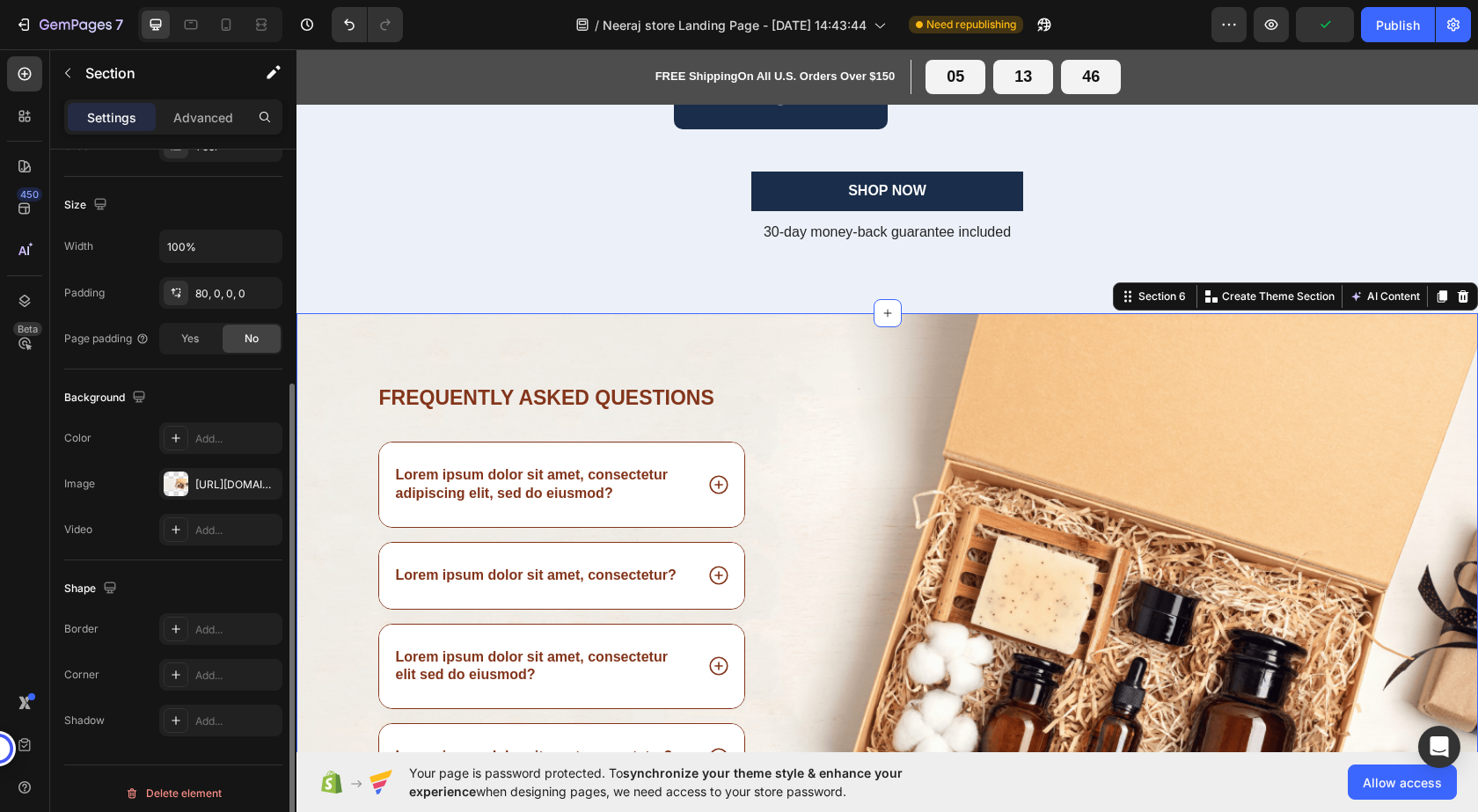
scroll to position [361, 0]
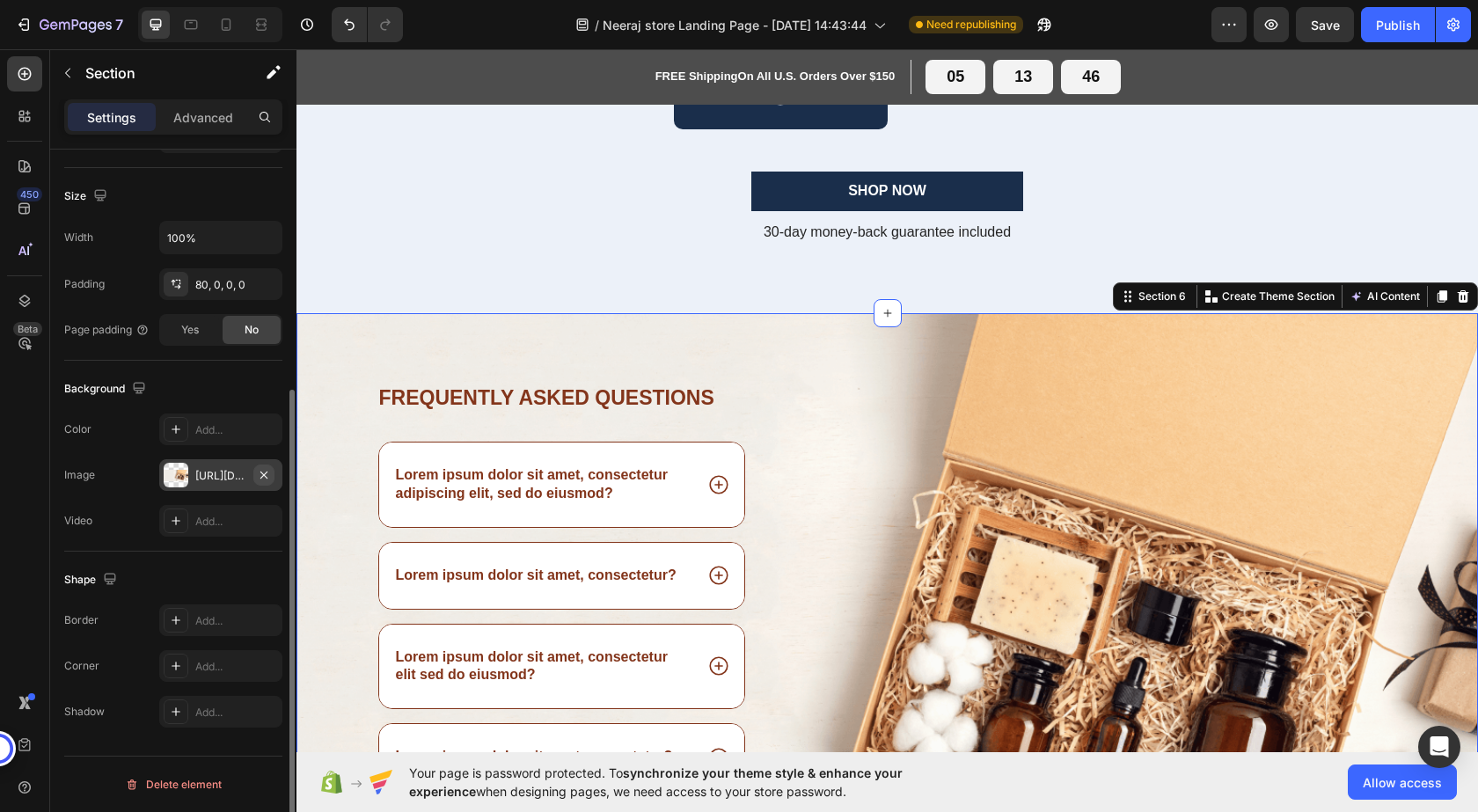
click at [263, 471] on icon "button" at bounding box center [263, 474] width 14 height 14
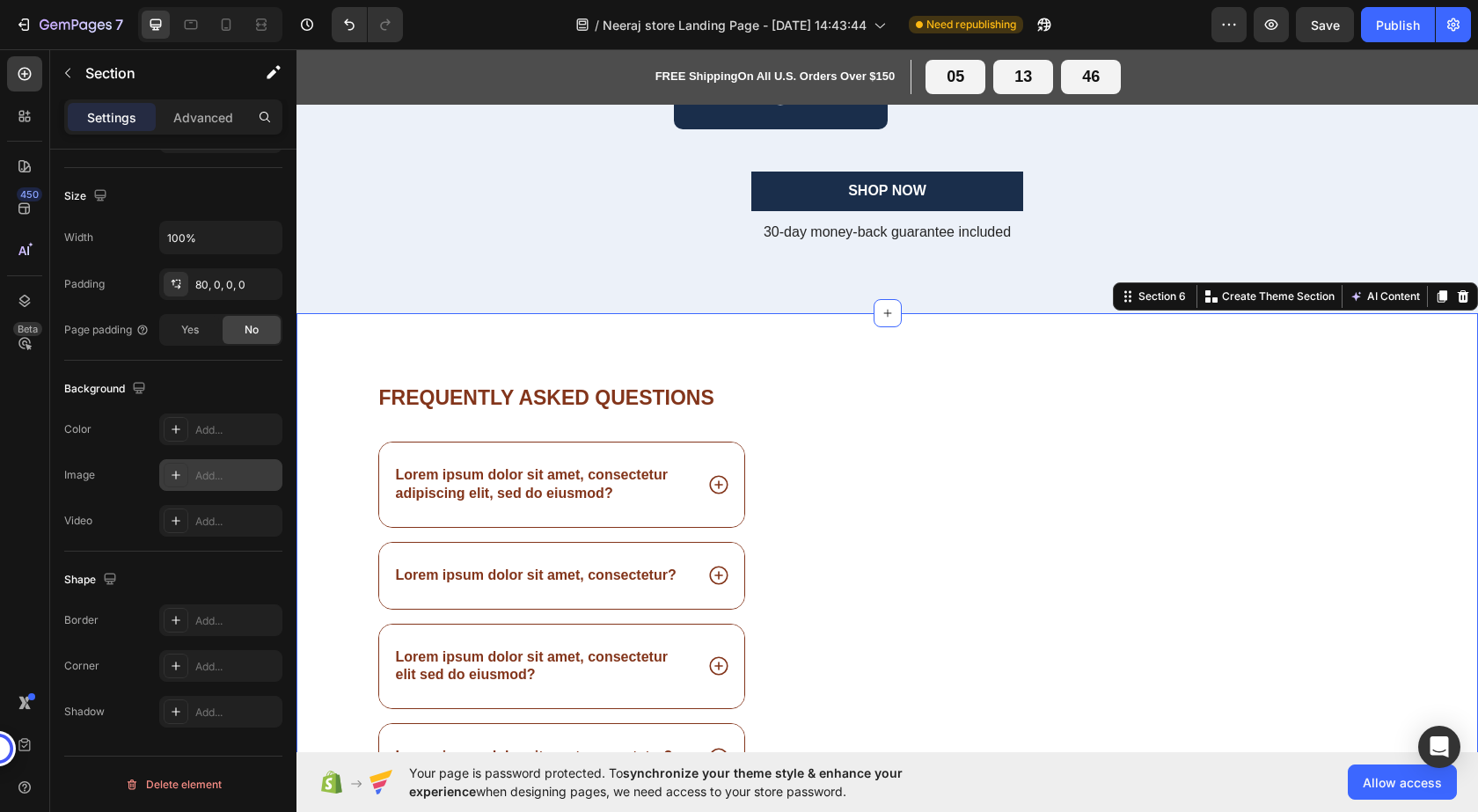
click at [727, 341] on div "Frequently asked questions Heading Lorem ipsum dolor sit amet, consectetur adip…" at bounding box center [887, 632] width 1181 height 638
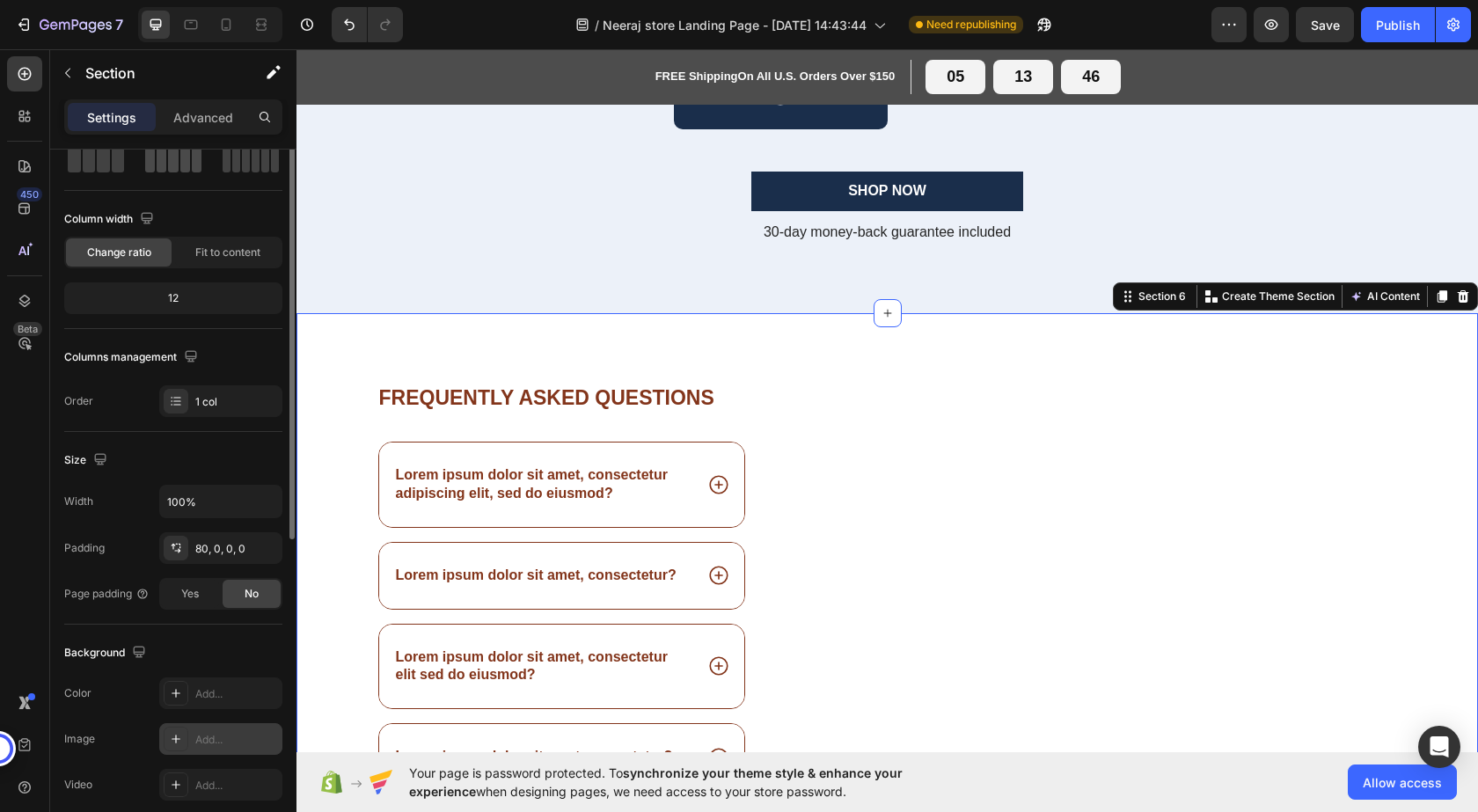
scroll to position [0, 0]
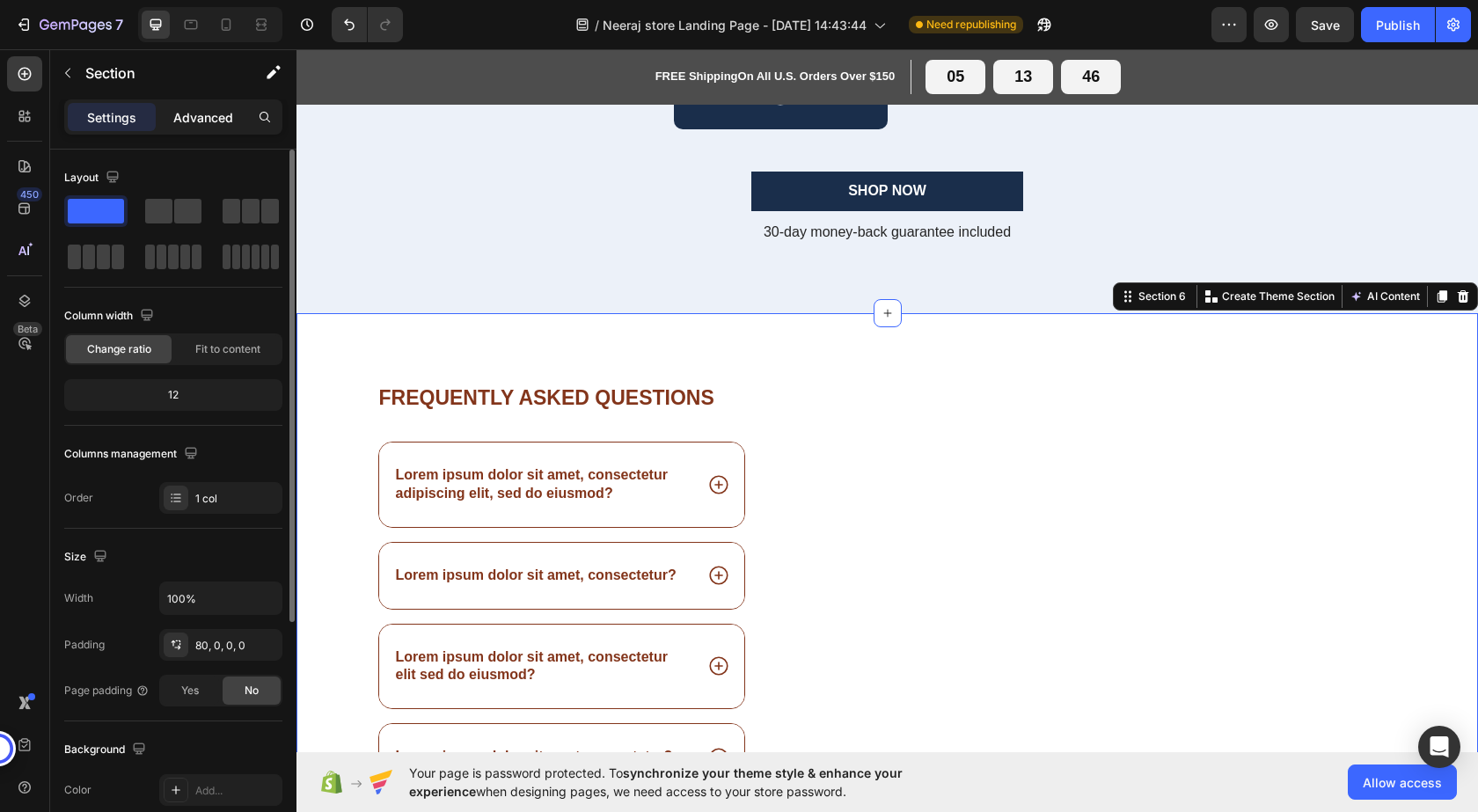
click at [206, 117] on p "Advanced" at bounding box center [203, 117] width 59 height 18
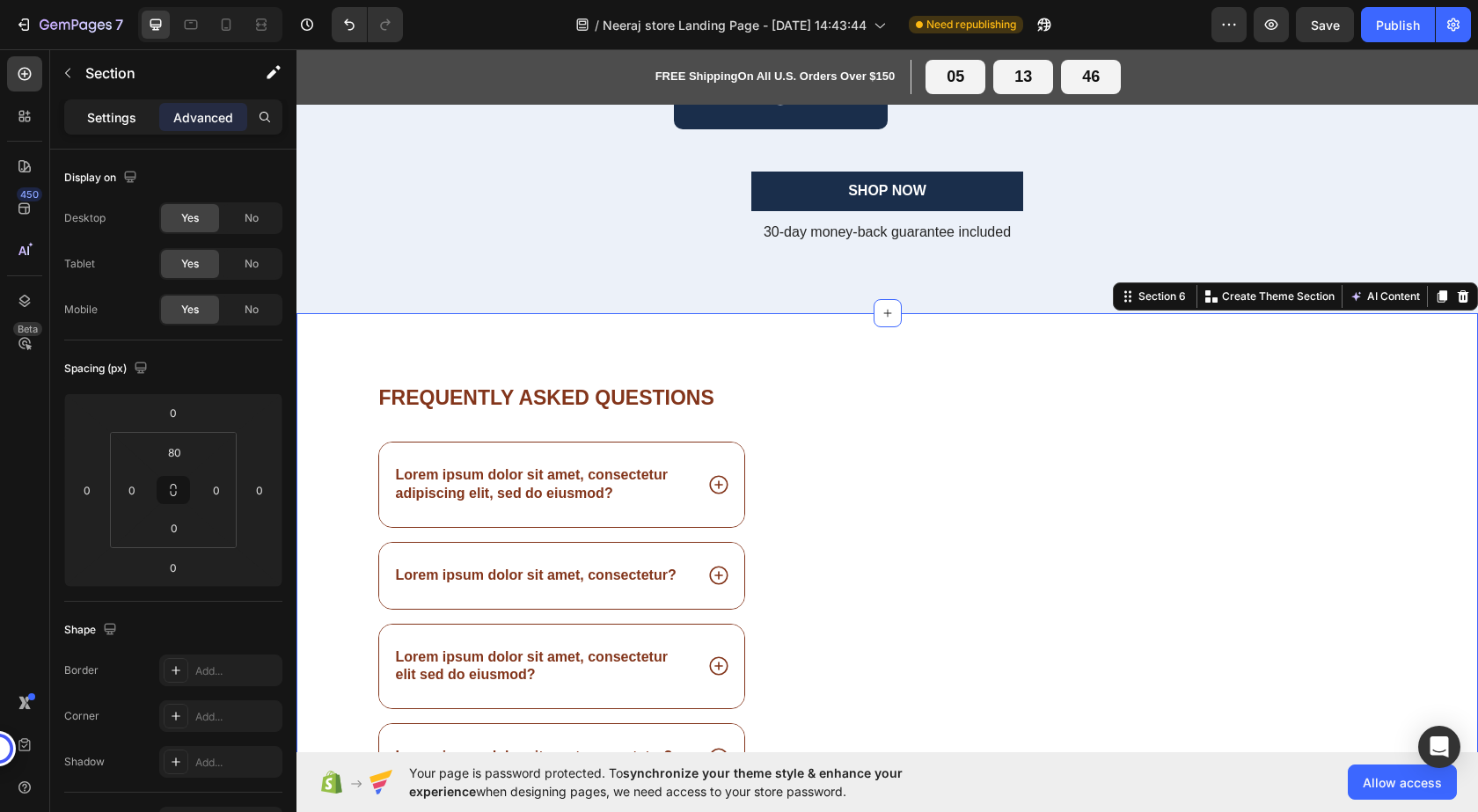
click at [99, 118] on p "Settings" at bounding box center [111, 117] width 49 height 18
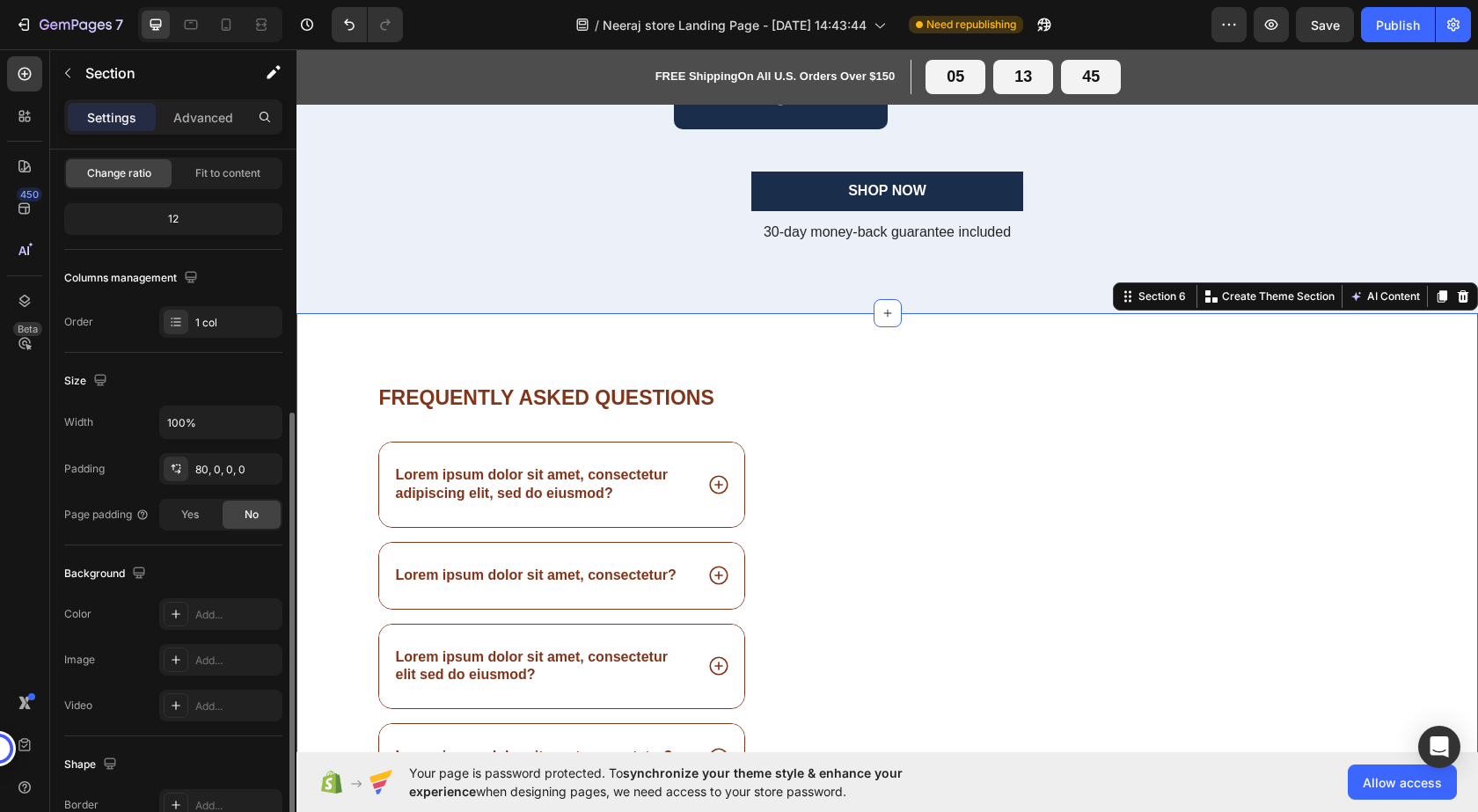
scroll to position [264, 0]
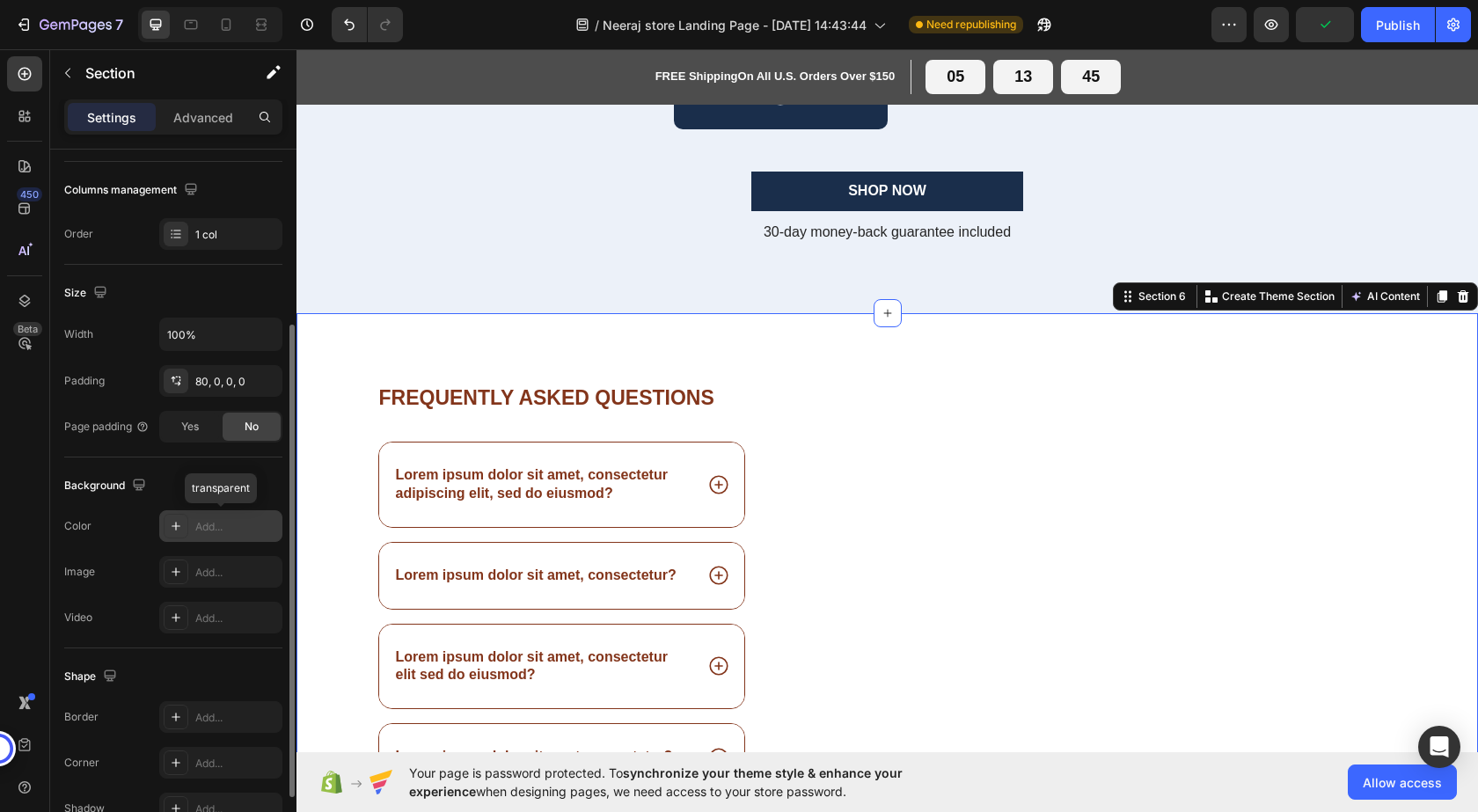
click at [176, 523] on icon at bounding box center [176, 526] width 9 height 9
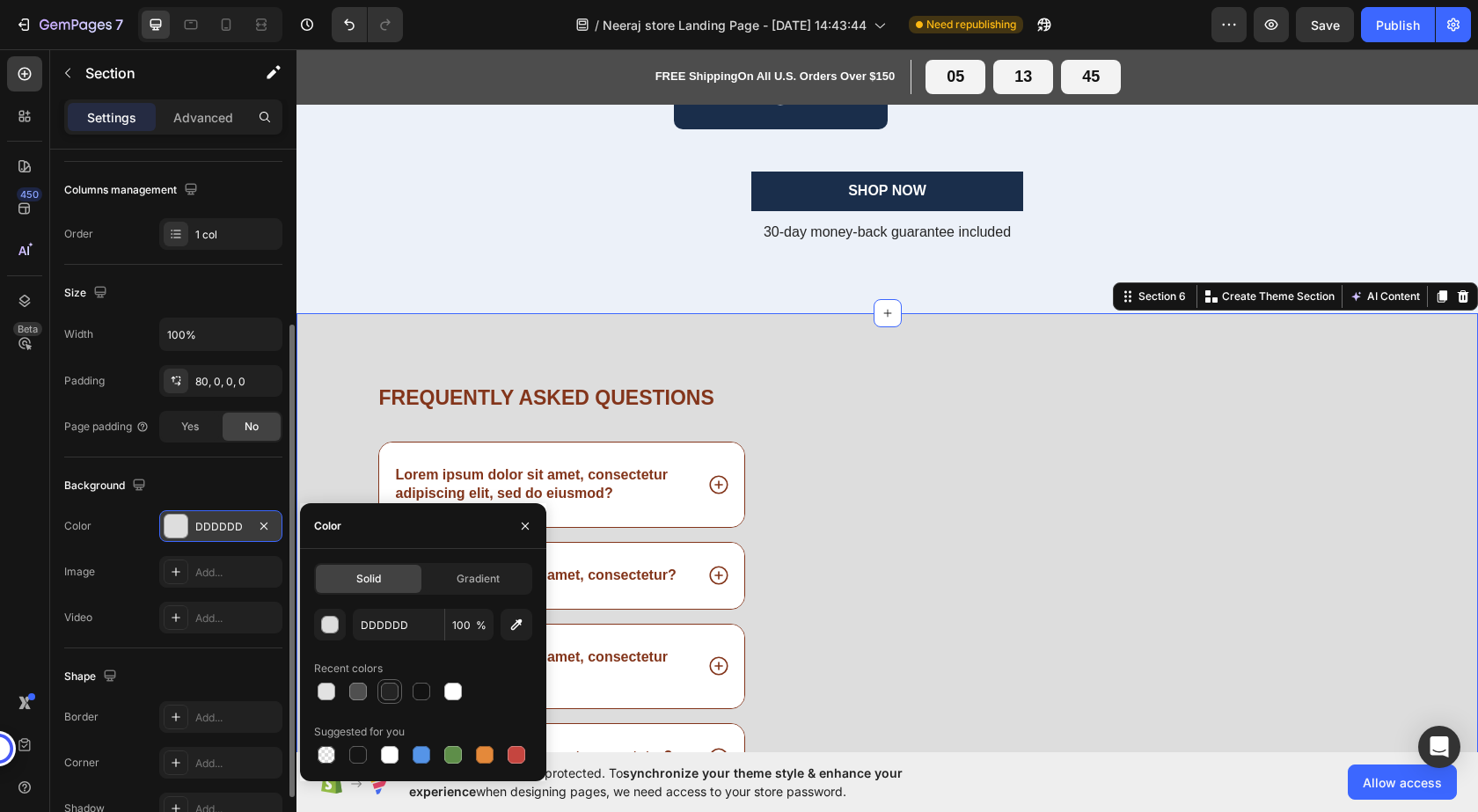
click at [381, 691] on div at bounding box center [389, 691] width 17 height 17
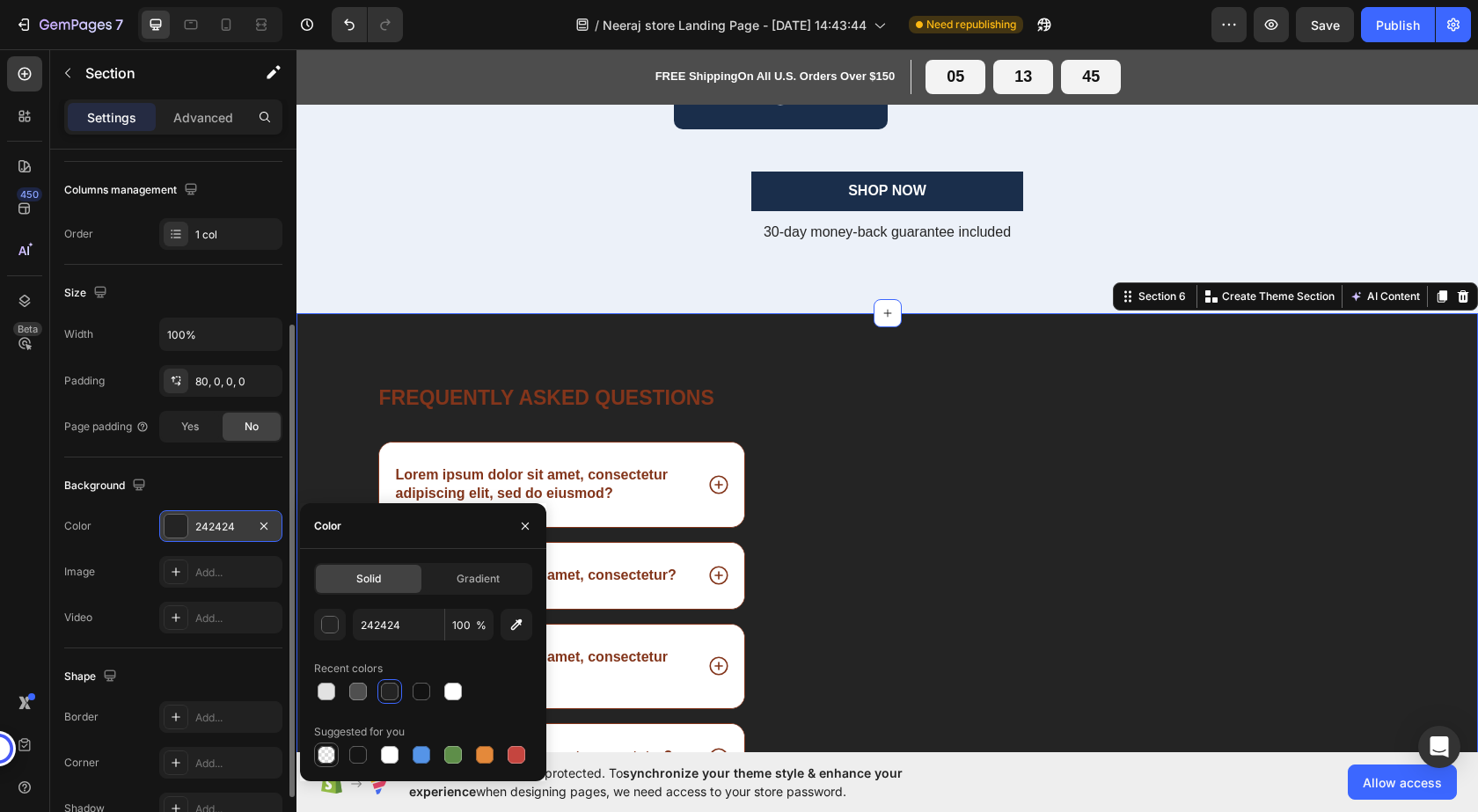
click at [327, 753] on div at bounding box center [326, 754] width 17 height 17
type input "000000"
type input "0"
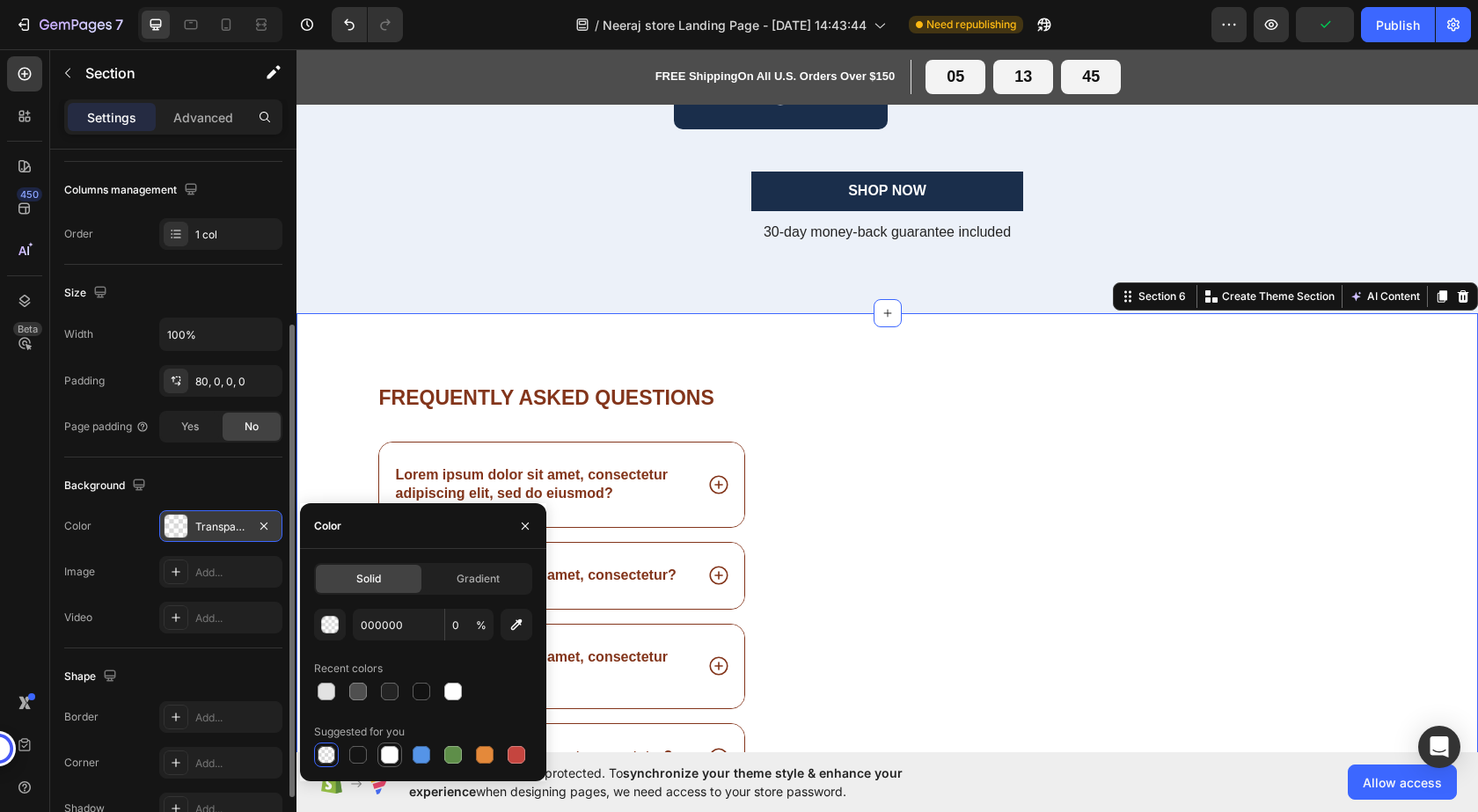
click at [392, 756] on div at bounding box center [389, 754] width 17 height 17
type input "FFFFFF"
type input "100"
click at [333, 686] on div at bounding box center [326, 691] width 17 height 17
type input "E2E2E2"
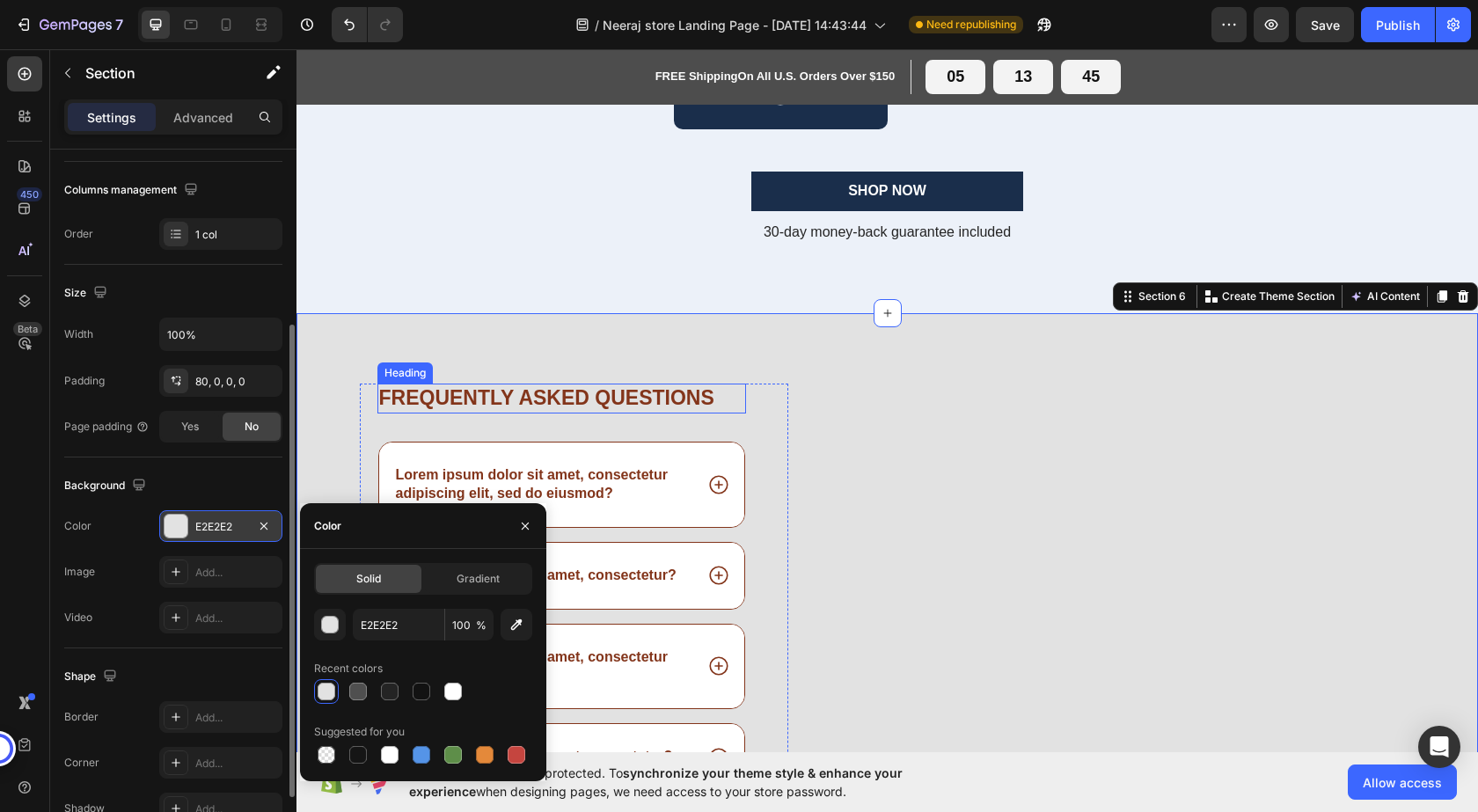
click at [482, 395] on h2 "Frequently asked questions" at bounding box center [562, 398] width 370 height 30
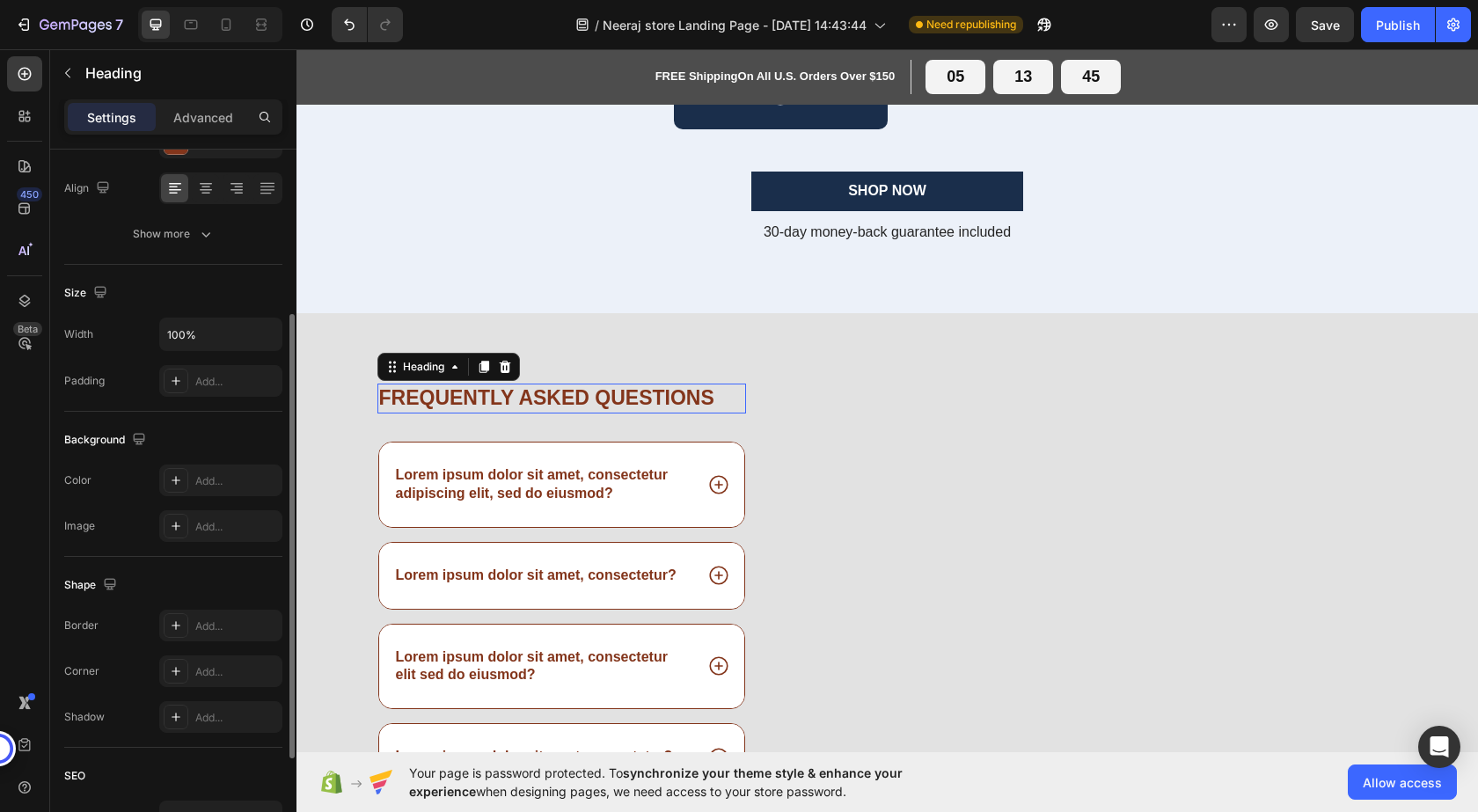
scroll to position [0, 0]
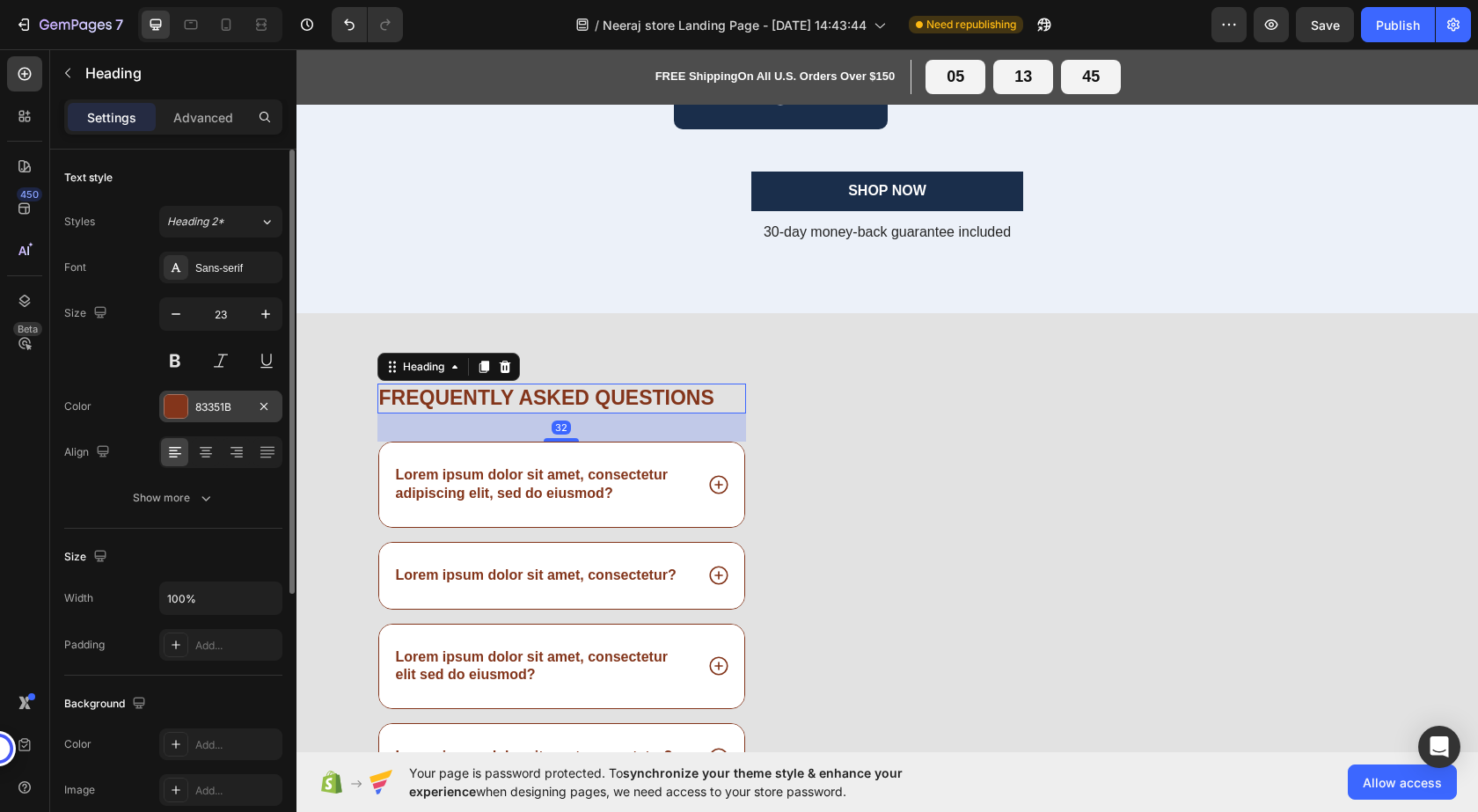
click at [174, 410] on div at bounding box center [175, 406] width 23 height 23
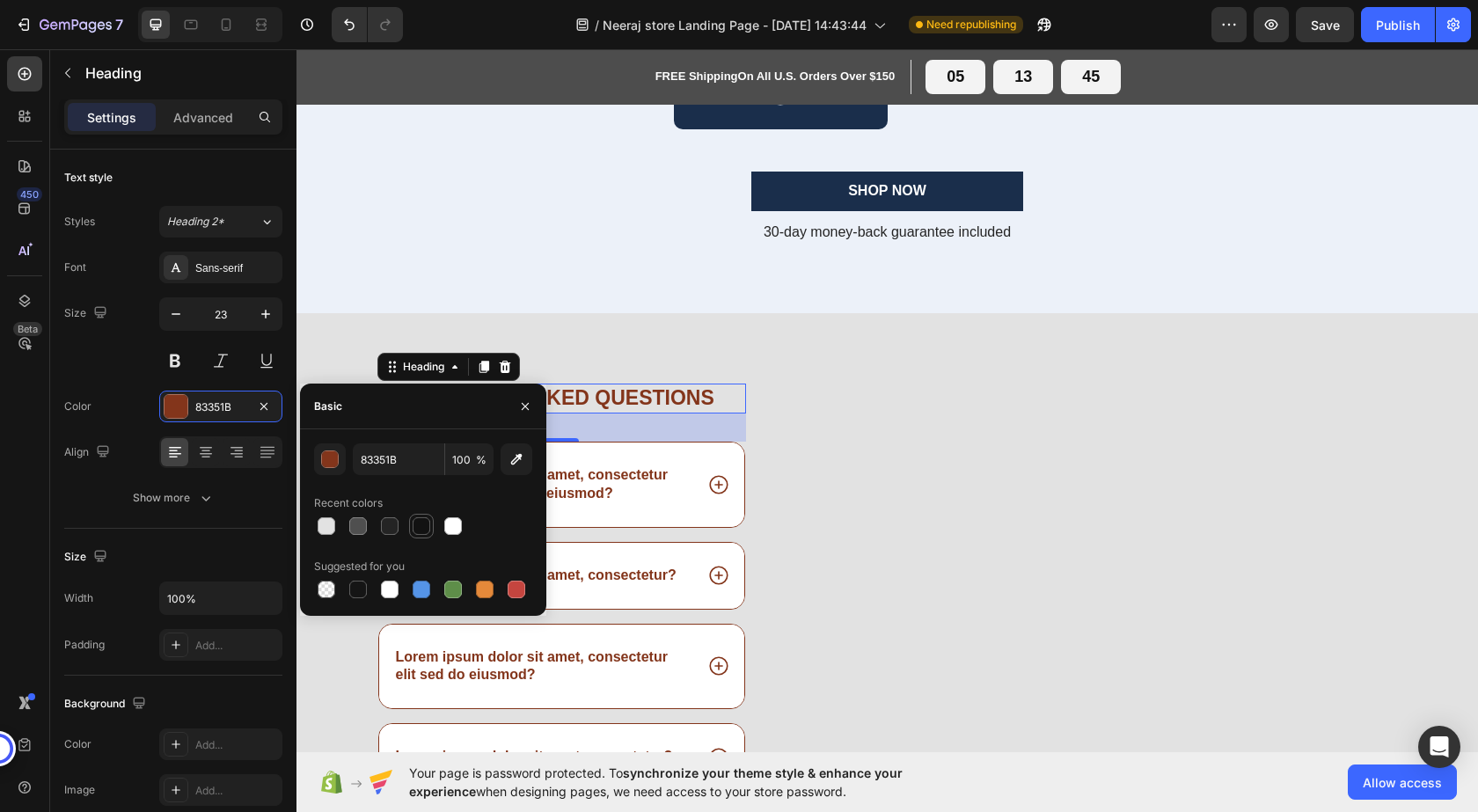
click at [422, 526] on div at bounding box center [421, 525] width 17 height 17
type input "121212"
click at [674, 478] on p "Lorem ipsum dolor sit amet, consectetur adipiscing elit, sed do eiusmod?" at bounding box center [544, 484] width 296 height 37
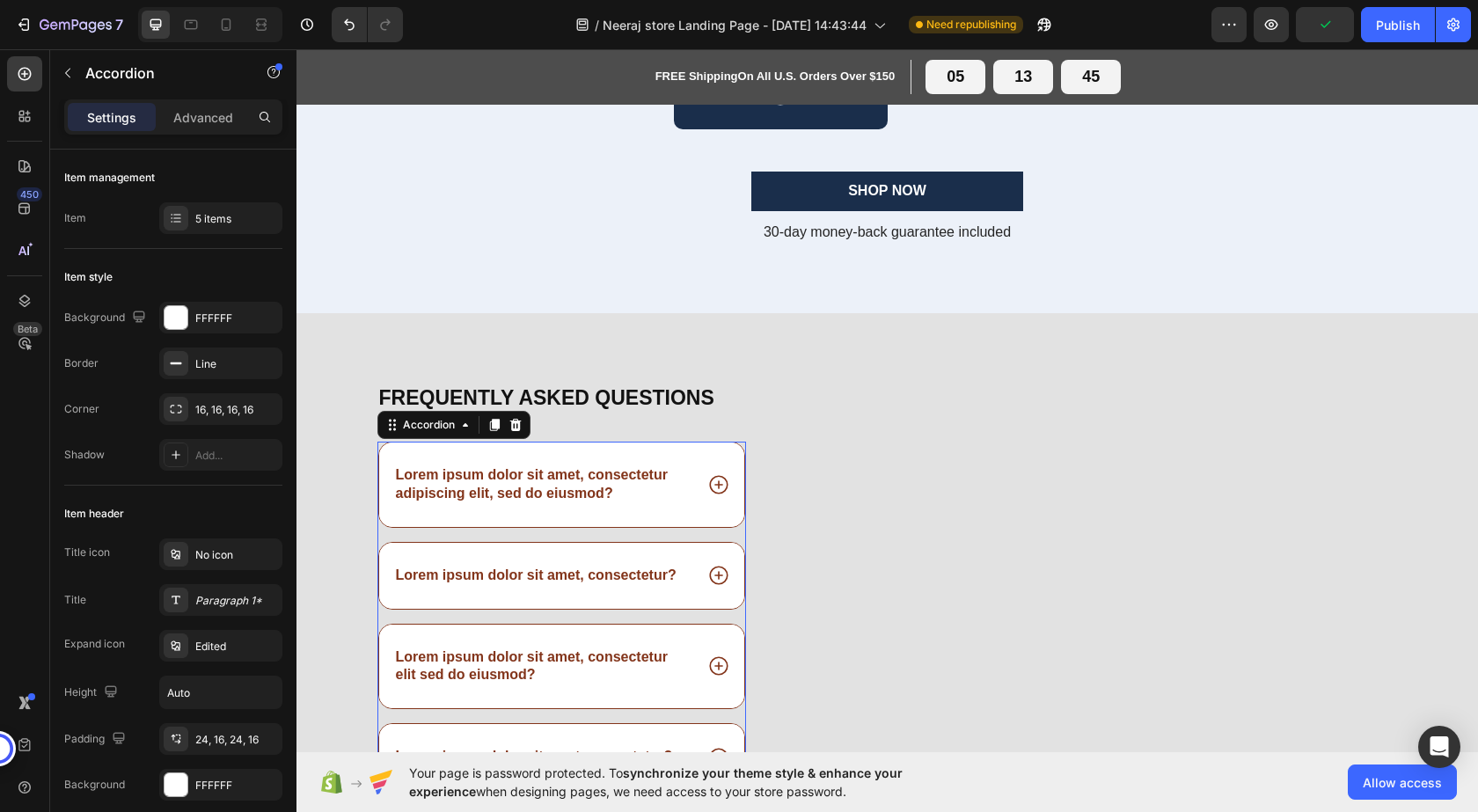
click at [562, 489] on p "Lorem ipsum dolor sit amet, consectetur adipiscing elit, sed do eiusmod?" at bounding box center [544, 484] width 296 height 37
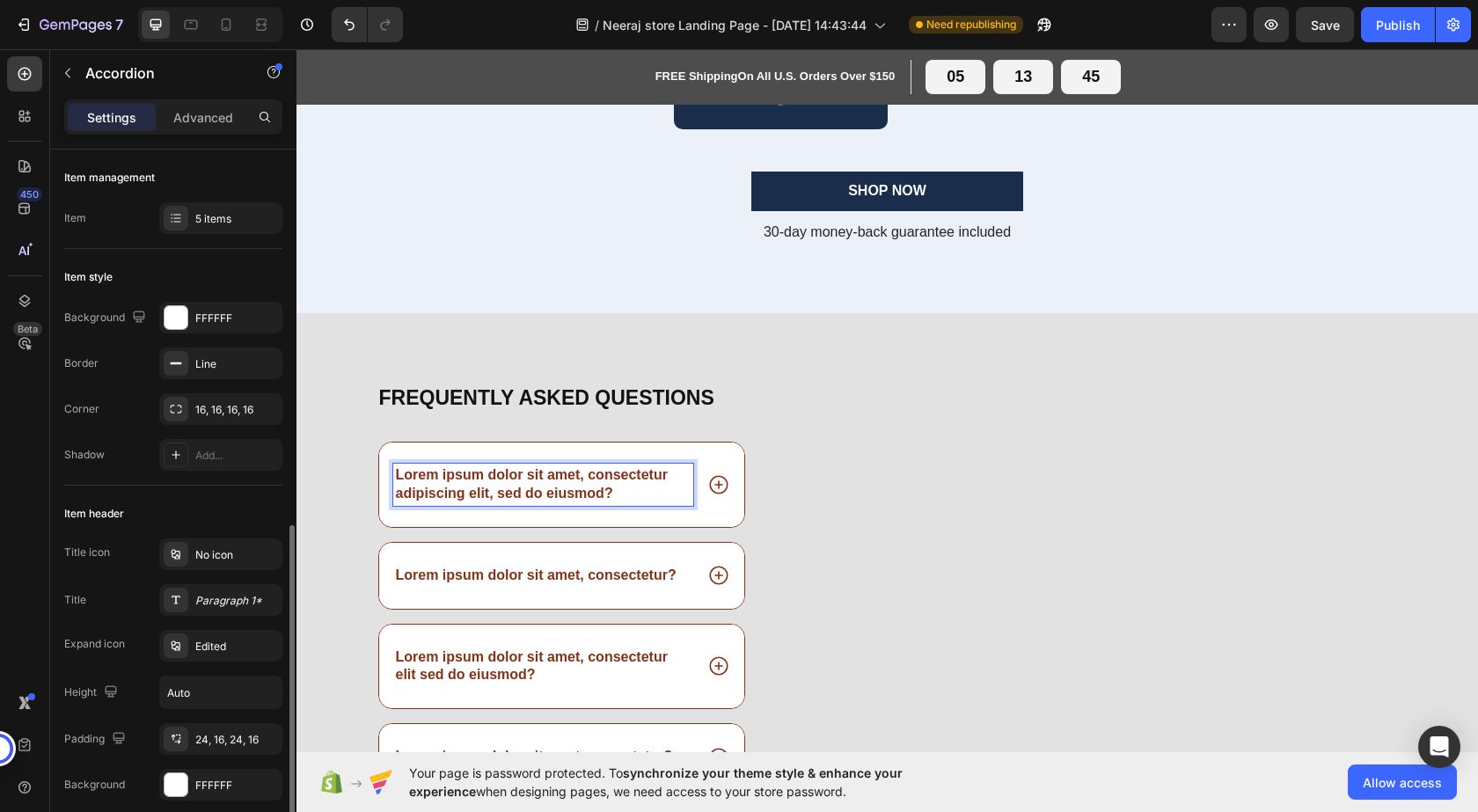
scroll to position [264, 0]
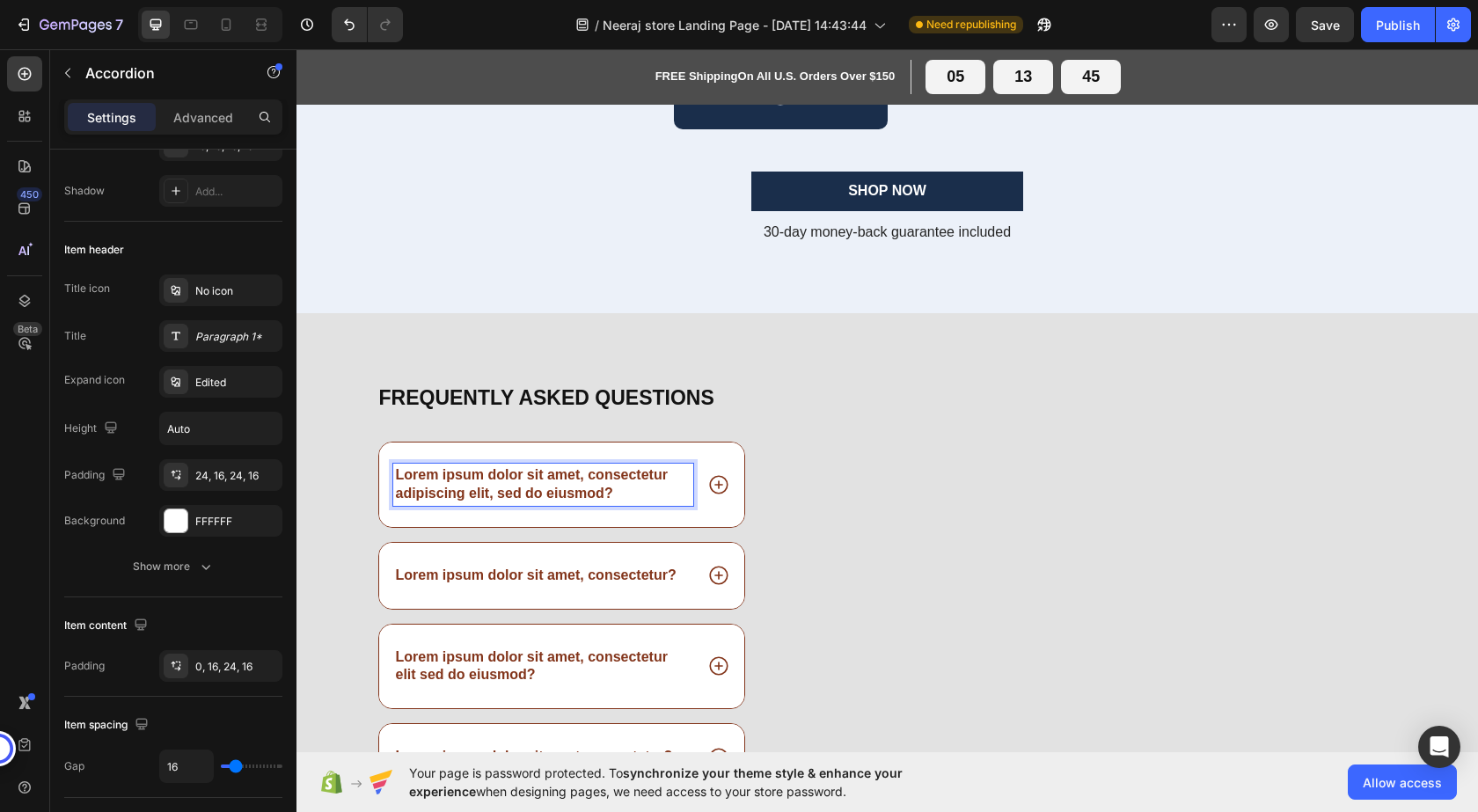
click at [417, 479] on p "Lorem ipsum dolor sit amet, consectetur adipiscing elit, sed do eiusmod?" at bounding box center [544, 484] width 296 height 37
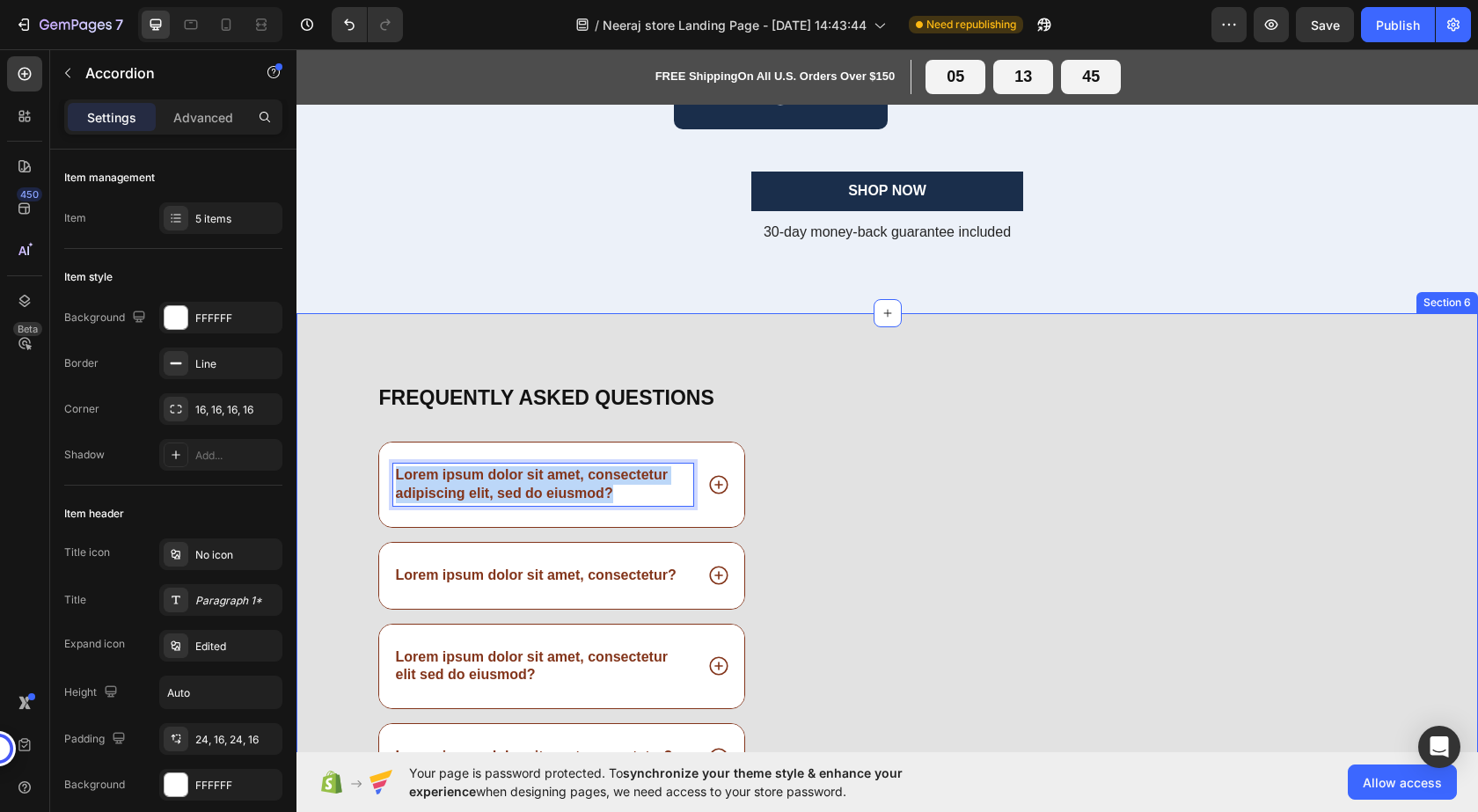
drag, startPoint x: 610, startPoint y: 491, endPoint x: 348, endPoint y: 469, distance: 262.9
click at [348, 469] on div "Frequently asked questions Heading Lorem ipsum dolor sit amet, consectetur adip…" at bounding box center [887, 668] width 1181 height 568
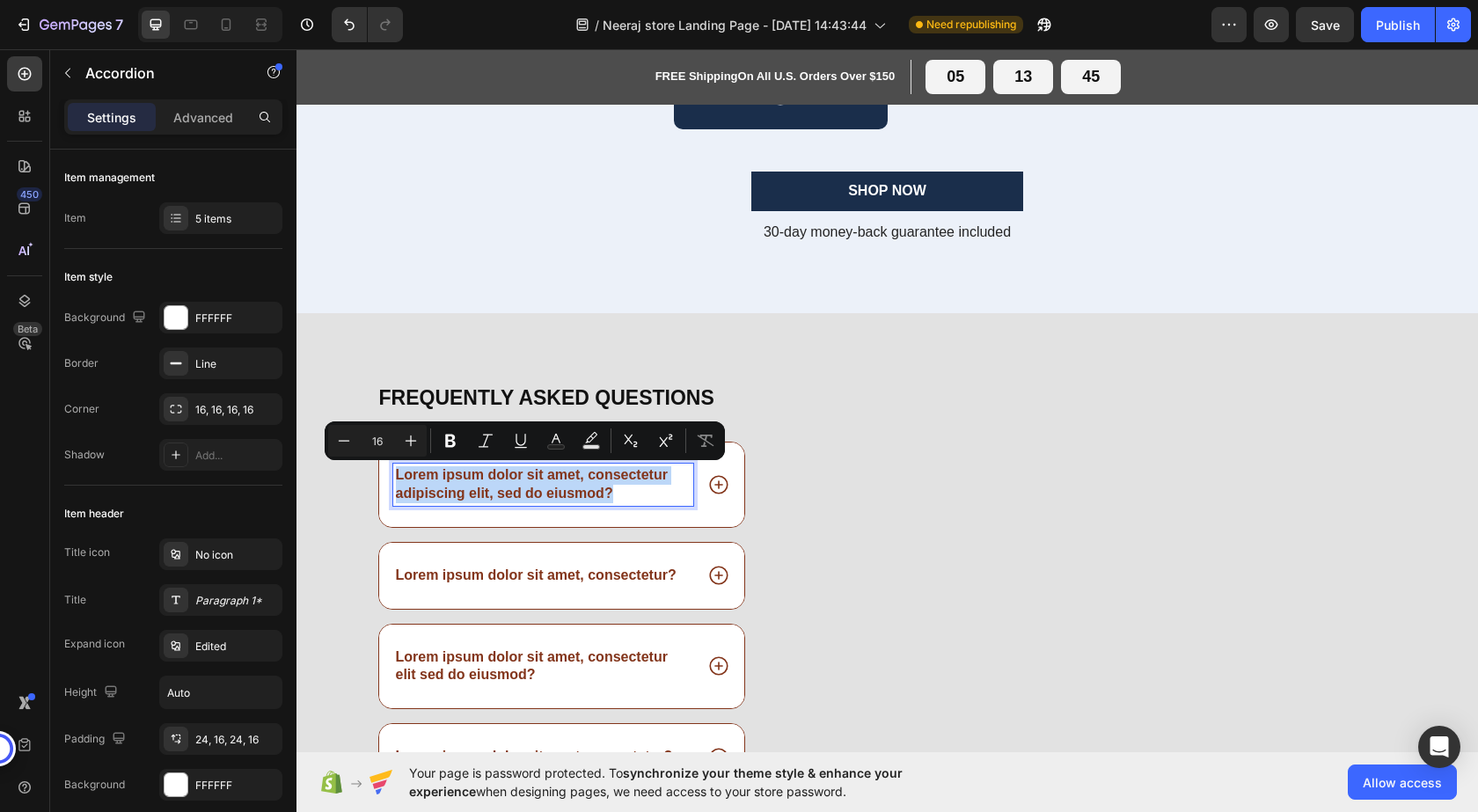
click at [467, 470] on p "Lorem ipsum dolor sit amet, consectetur adipiscing elit, sed do eiusmod?" at bounding box center [544, 484] width 296 height 37
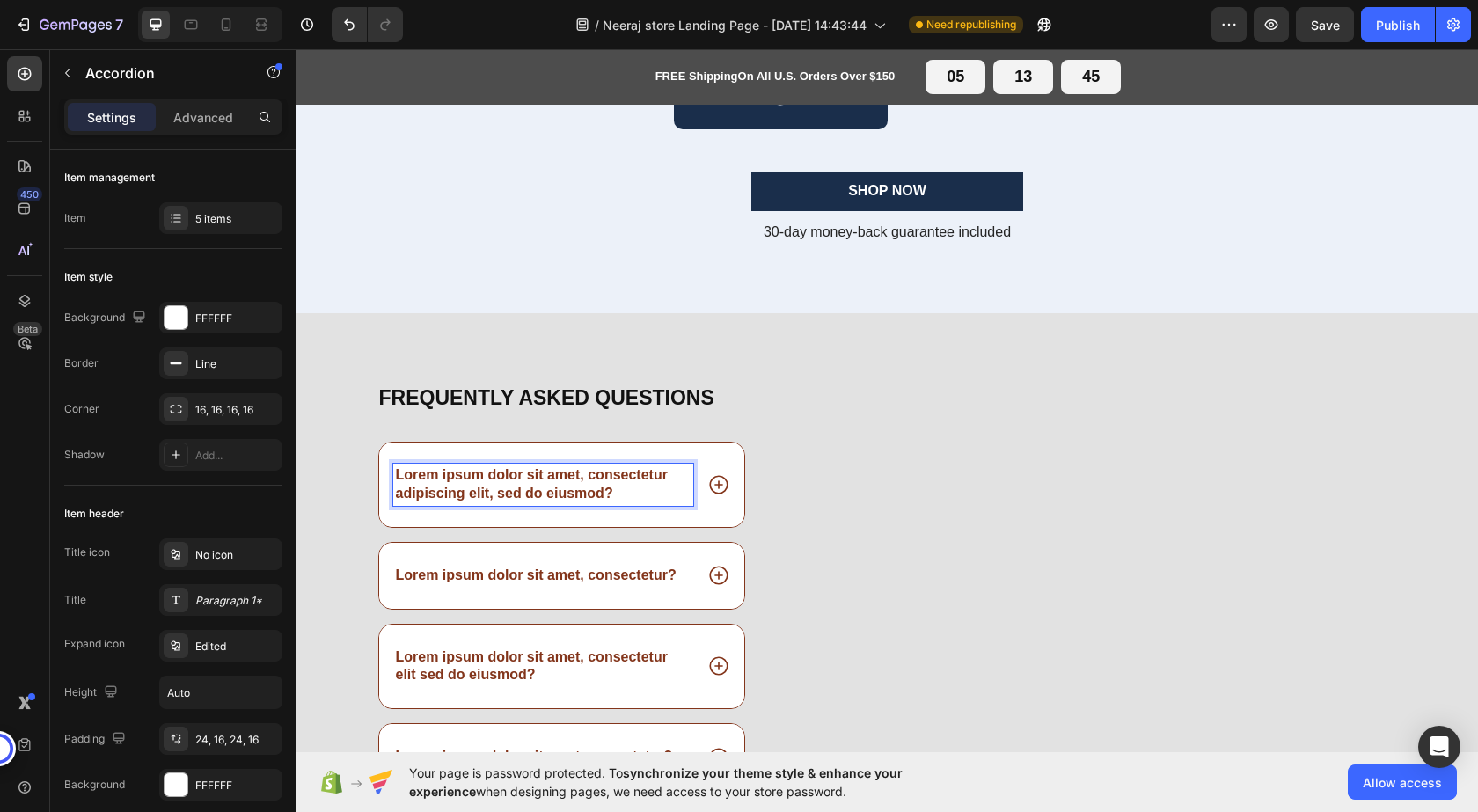
click at [553, 568] on p "Lorem ipsum dolor sit amet, consectetur?" at bounding box center [535, 575] width 280 height 18
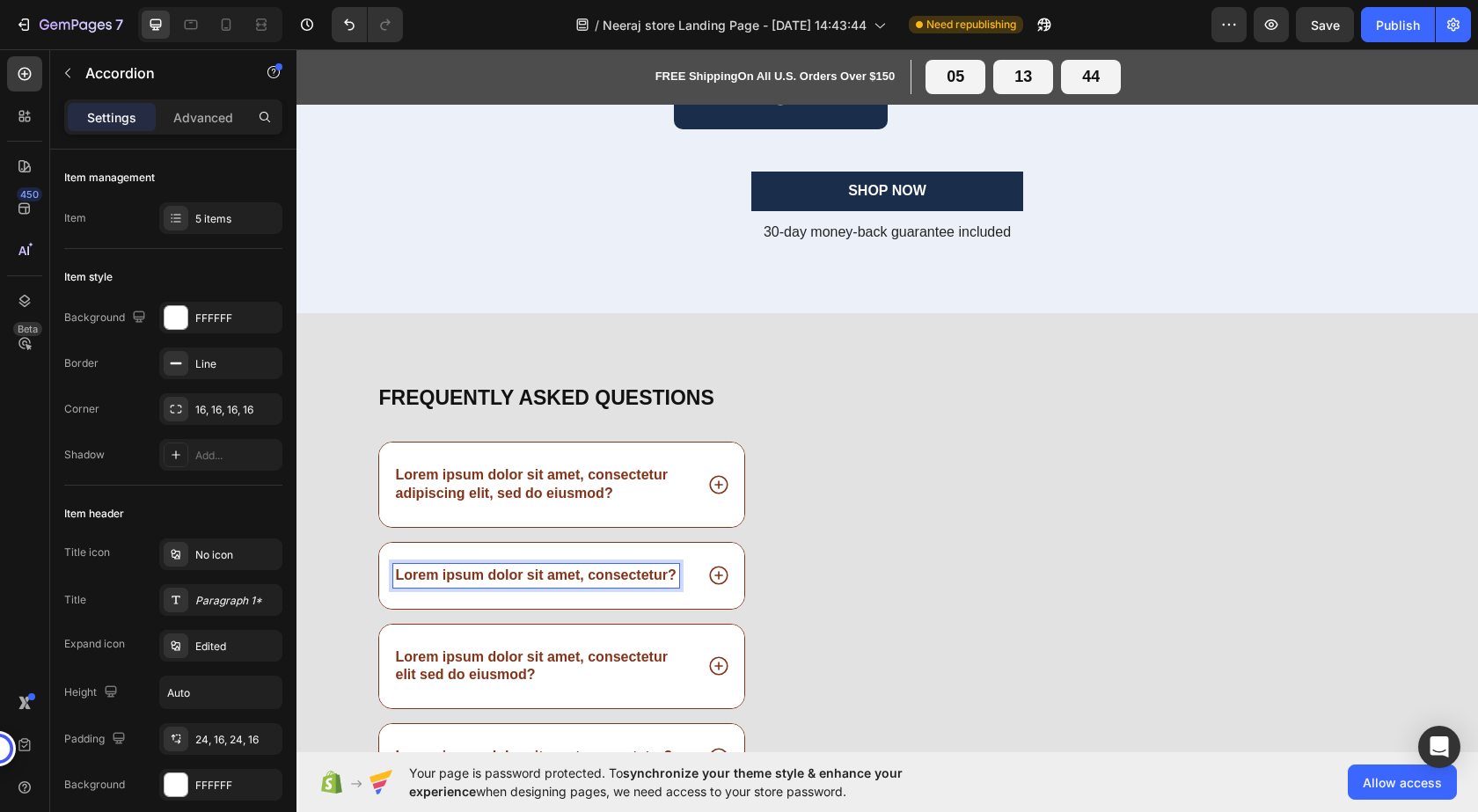
click at [707, 482] on icon at bounding box center [718, 484] width 23 height 23
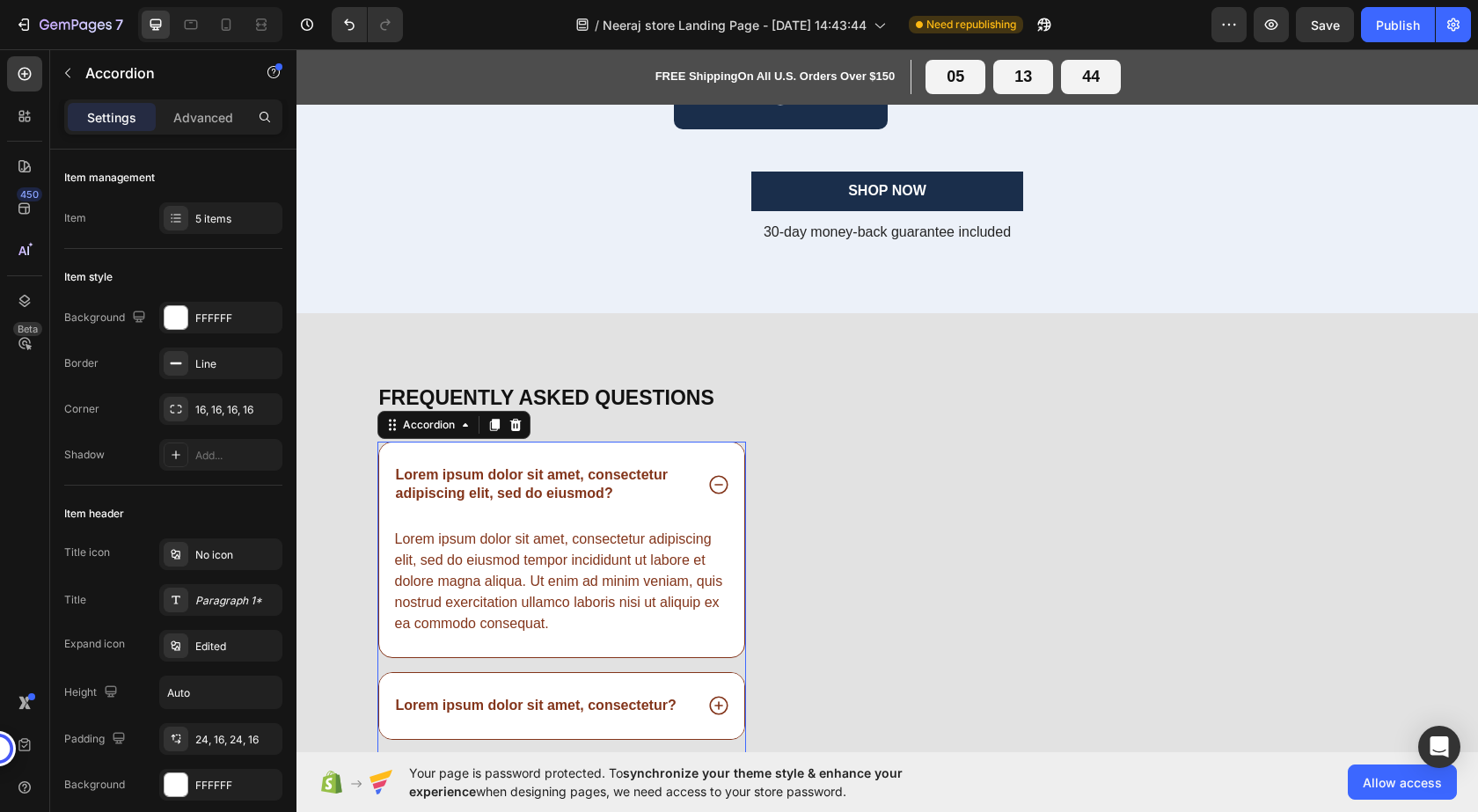
click at [707, 487] on icon at bounding box center [718, 484] width 23 height 23
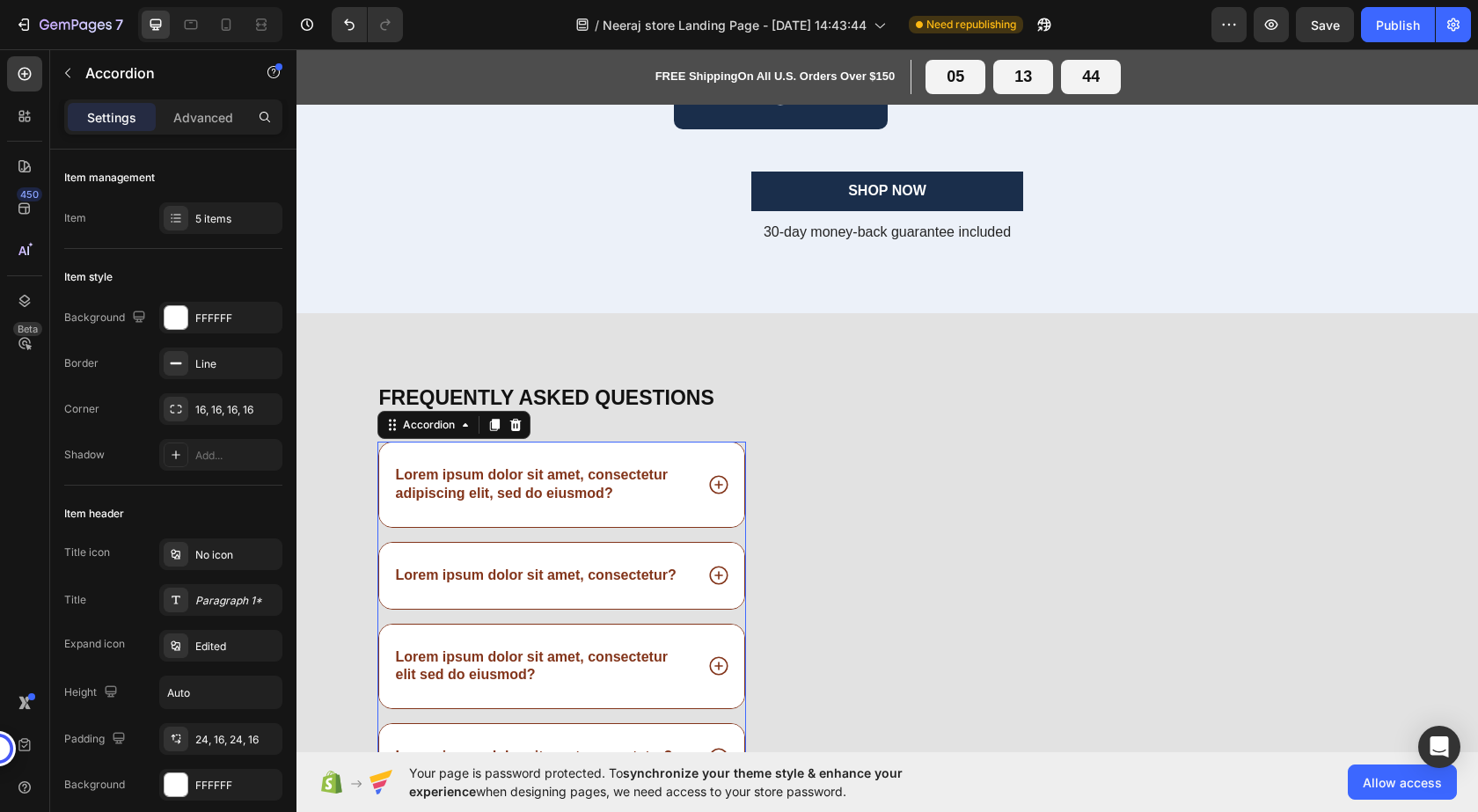
click at [393, 522] on div "Lorem ipsum dolor sit amet, consectetur adipiscing elit, sed do eiusmod?" at bounding box center [562, 484] width 366 height 84
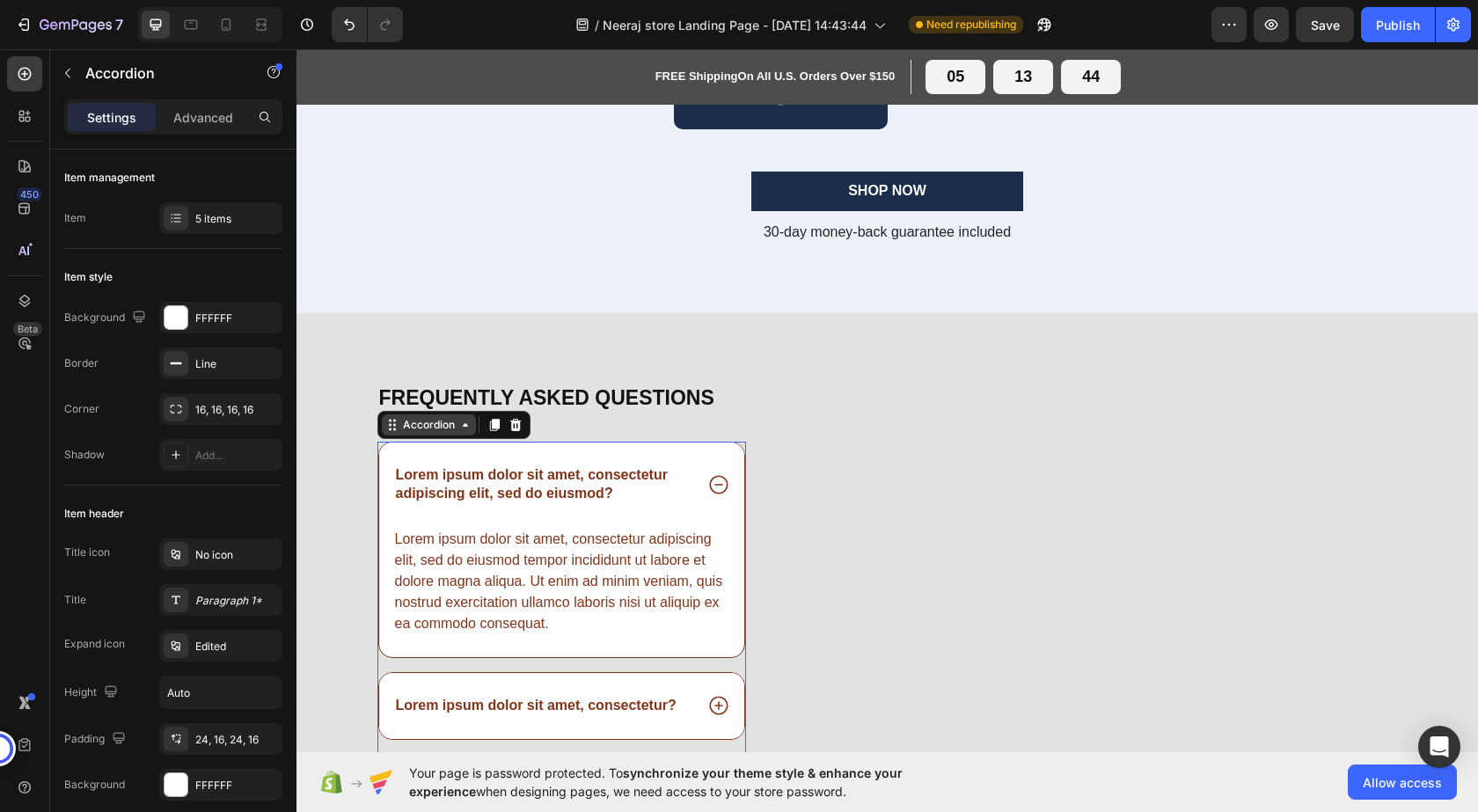
click at [409, 427] on div "Accordion" at bounding box center [428, 425] width 59 height 16
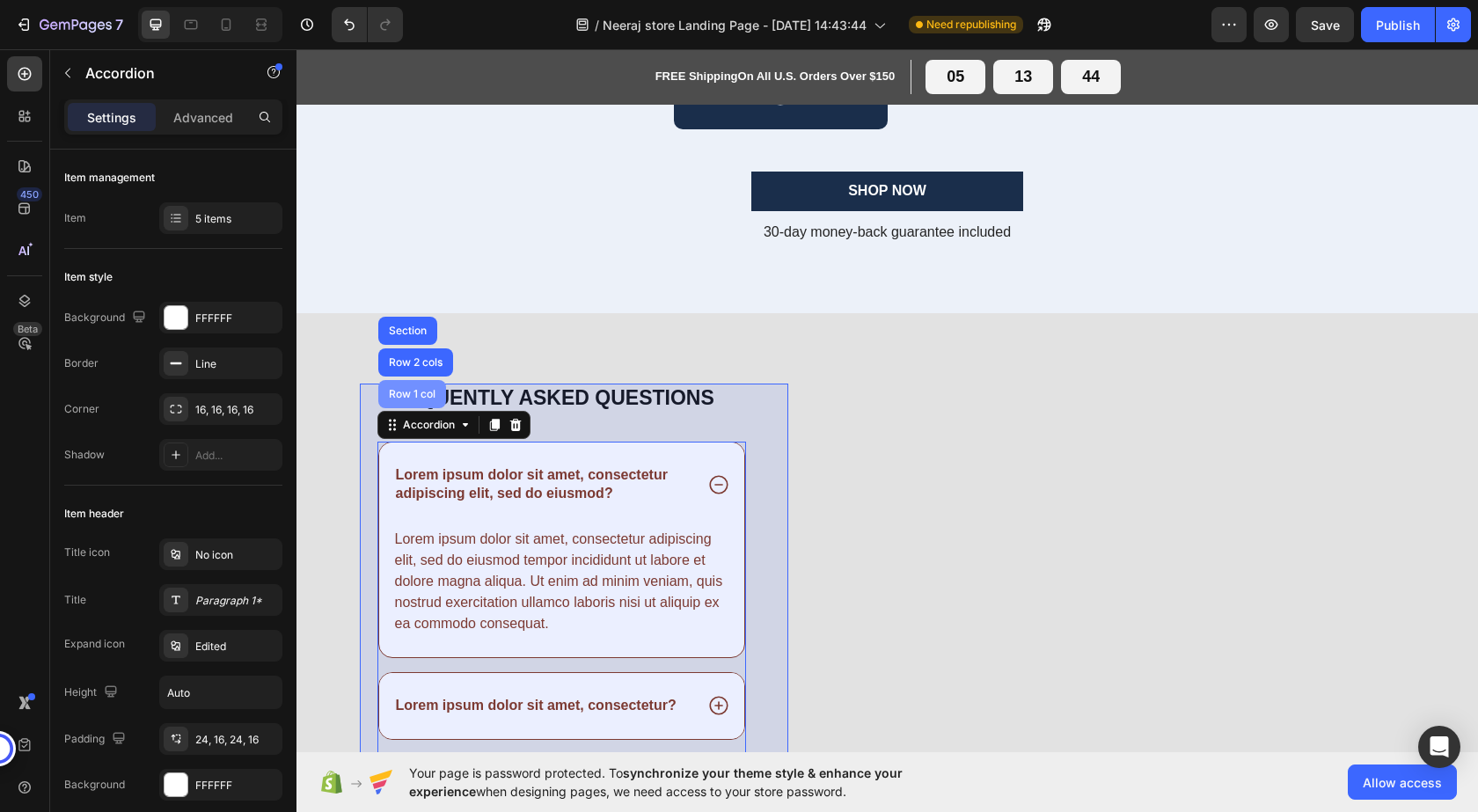
click at [400, 392] on div "Row 1 col" at bounding box center [412, 395] width 54 height 11
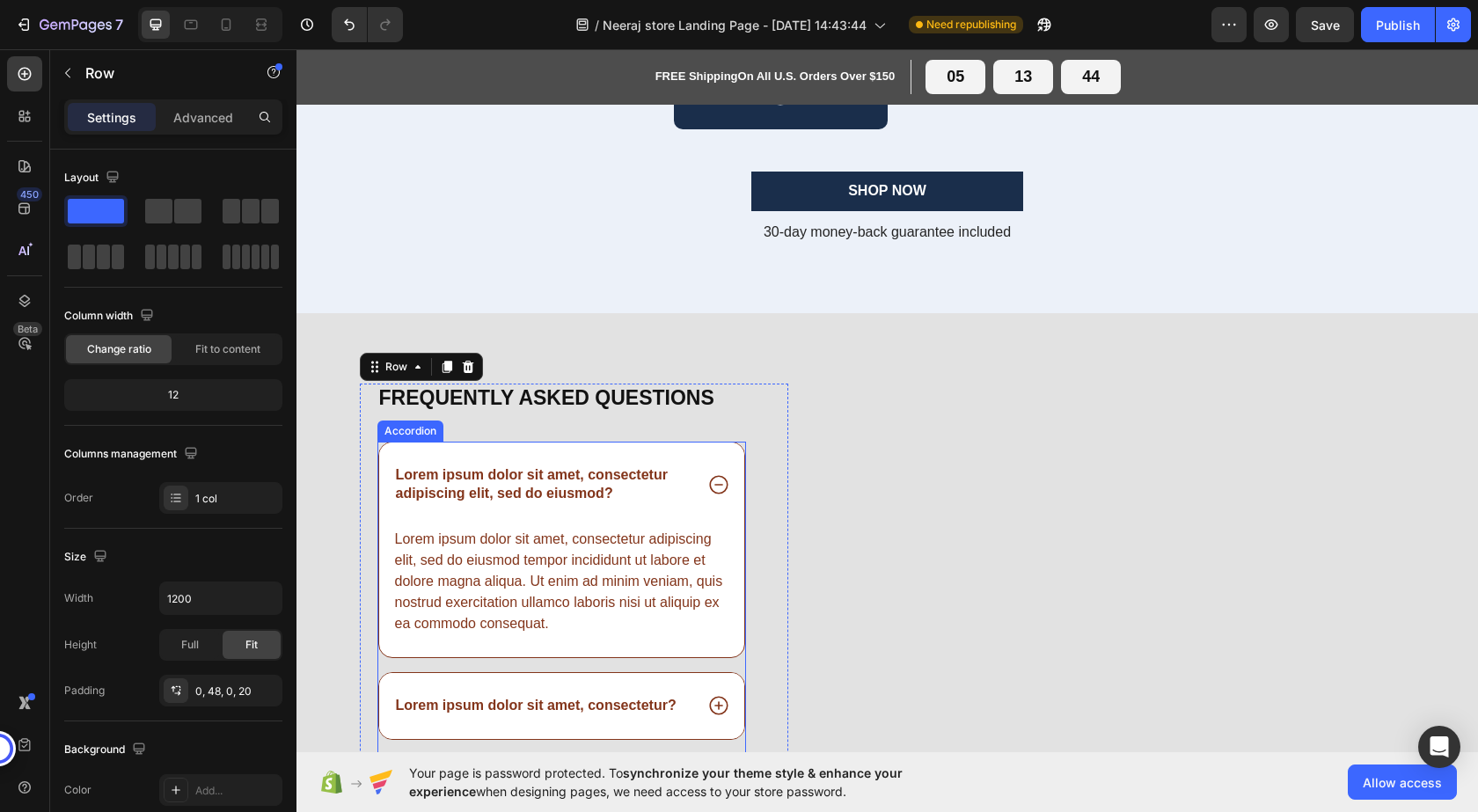
click at [420, 435] on div "Accordion" at bounding box center [410, 430] width 59 height 16
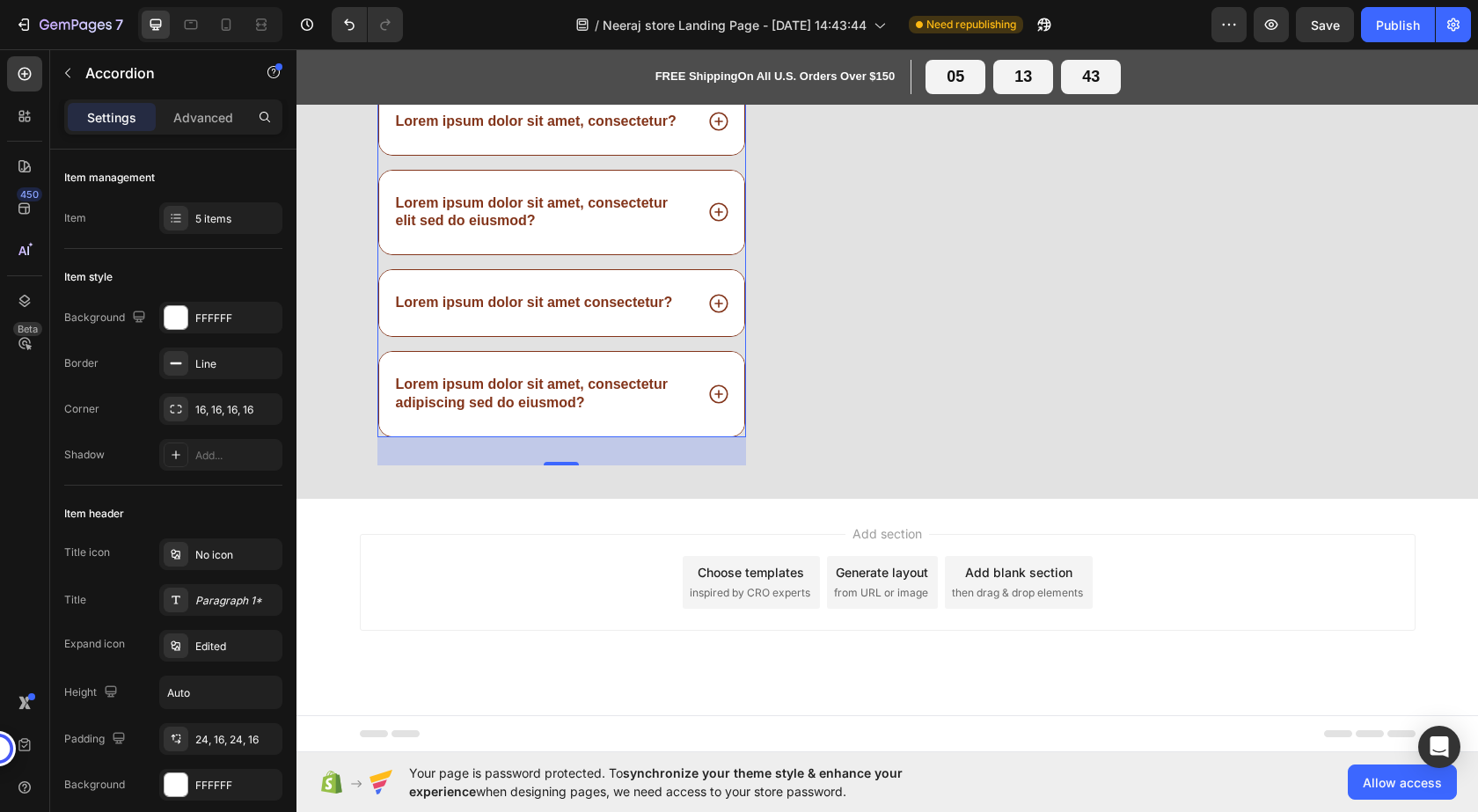
scroll to position [2355, 0]
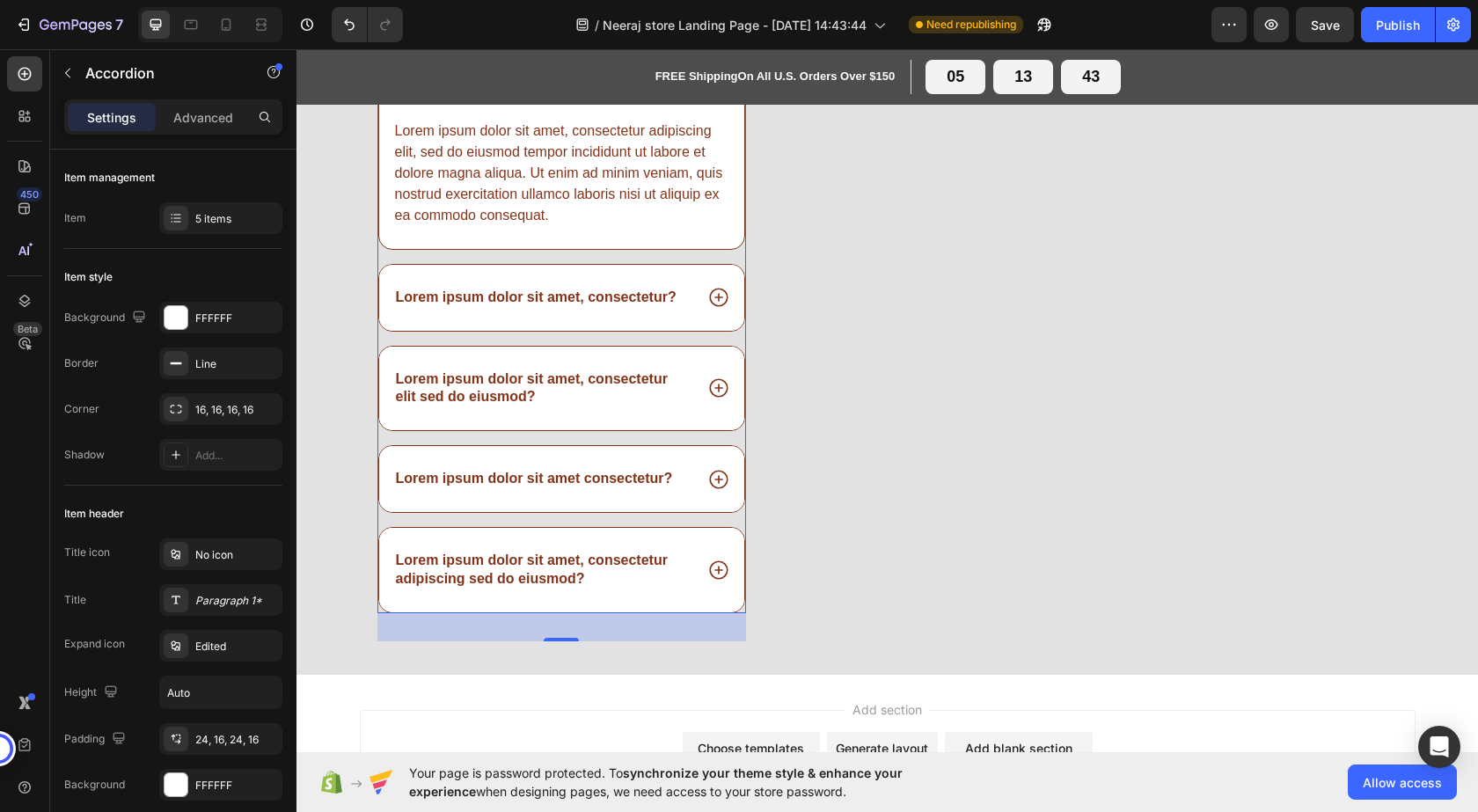
click at [403, 451] on div "Lorem ipsum dolor sit amet consectetur?" at bounding box center [562, 479] width 366 height 66
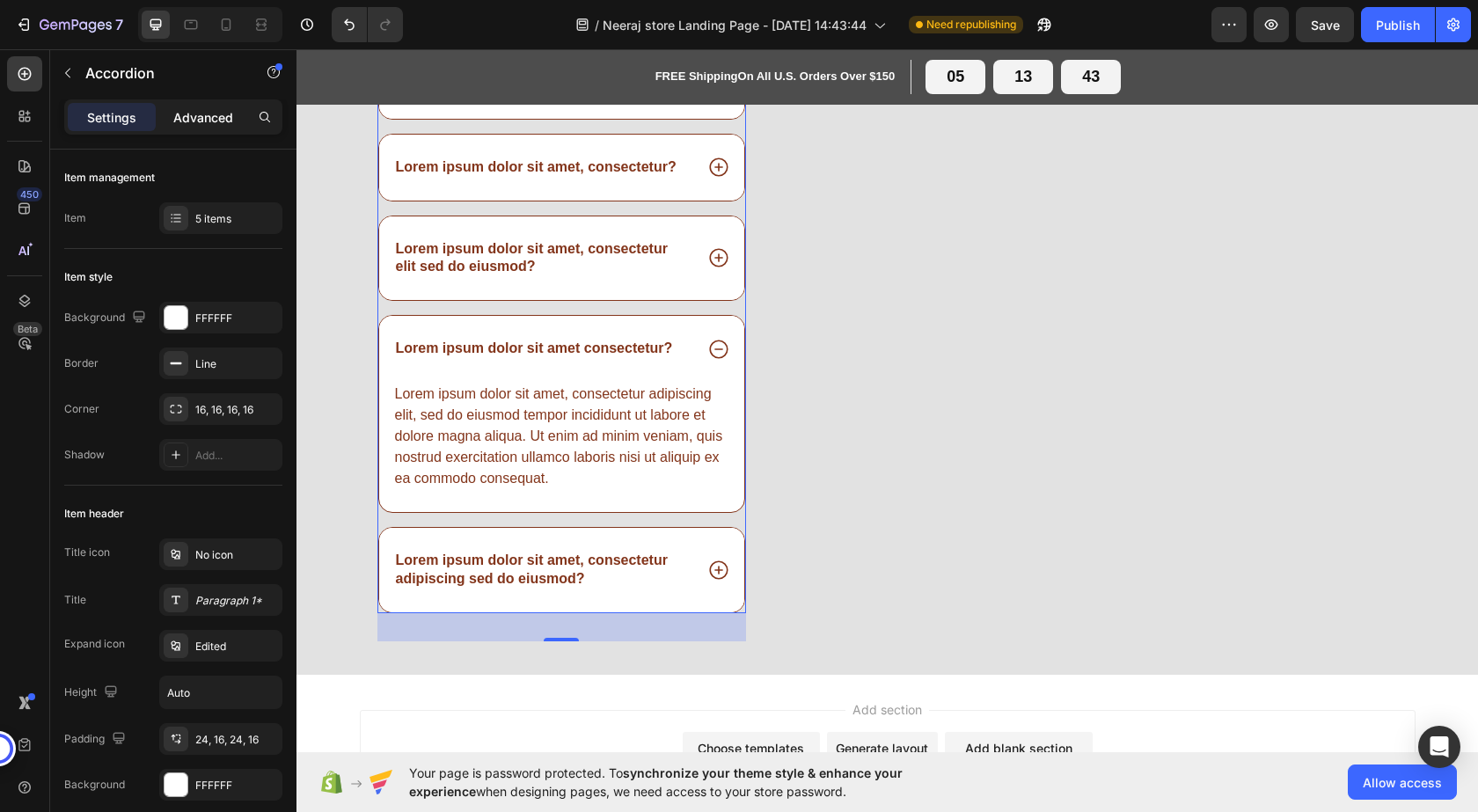
click at [209, 121] on p "Advanced" at bounding box center [203, 117] width 59 height 18
type input "100%"
type input "100"
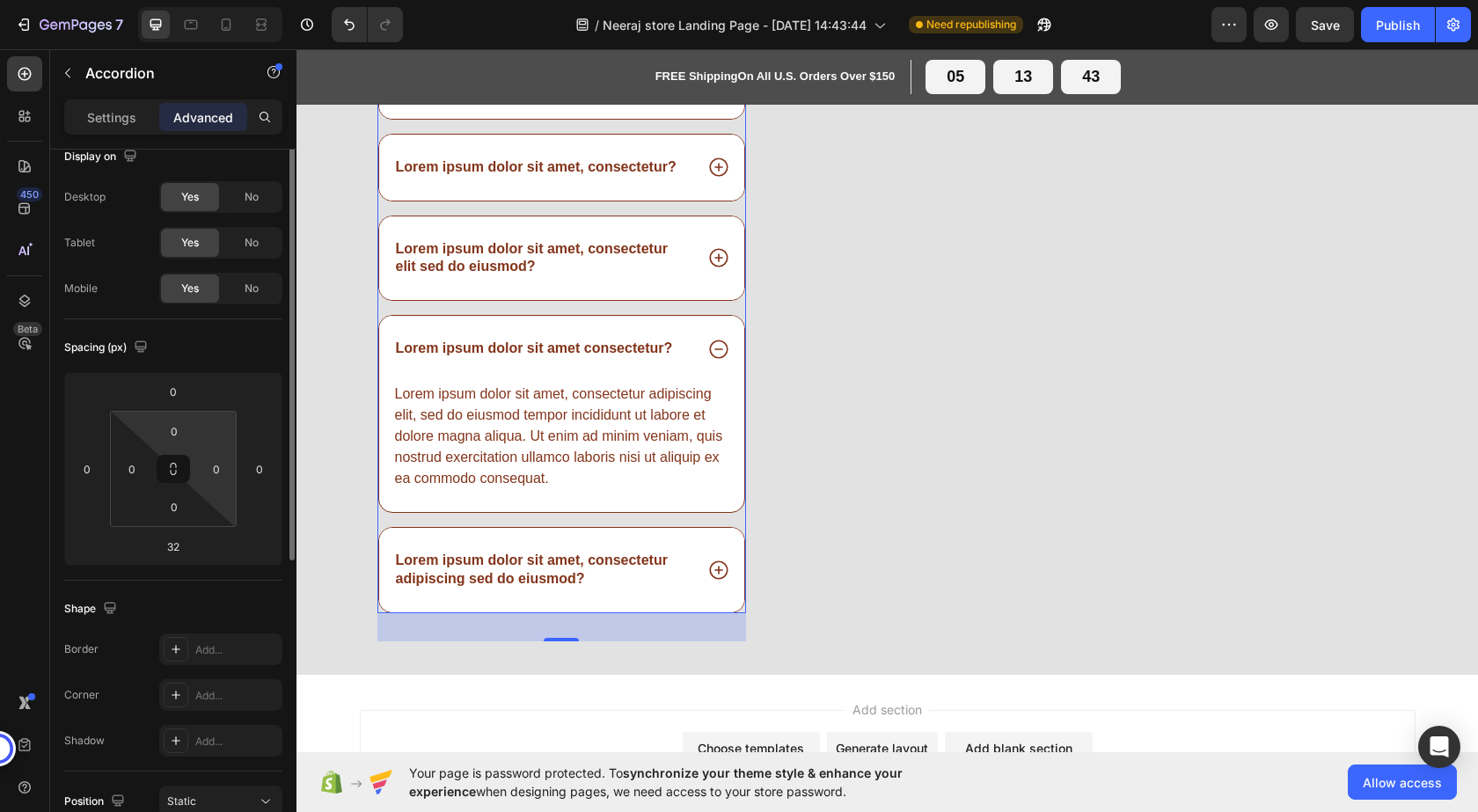
scroll to position [0, 0]
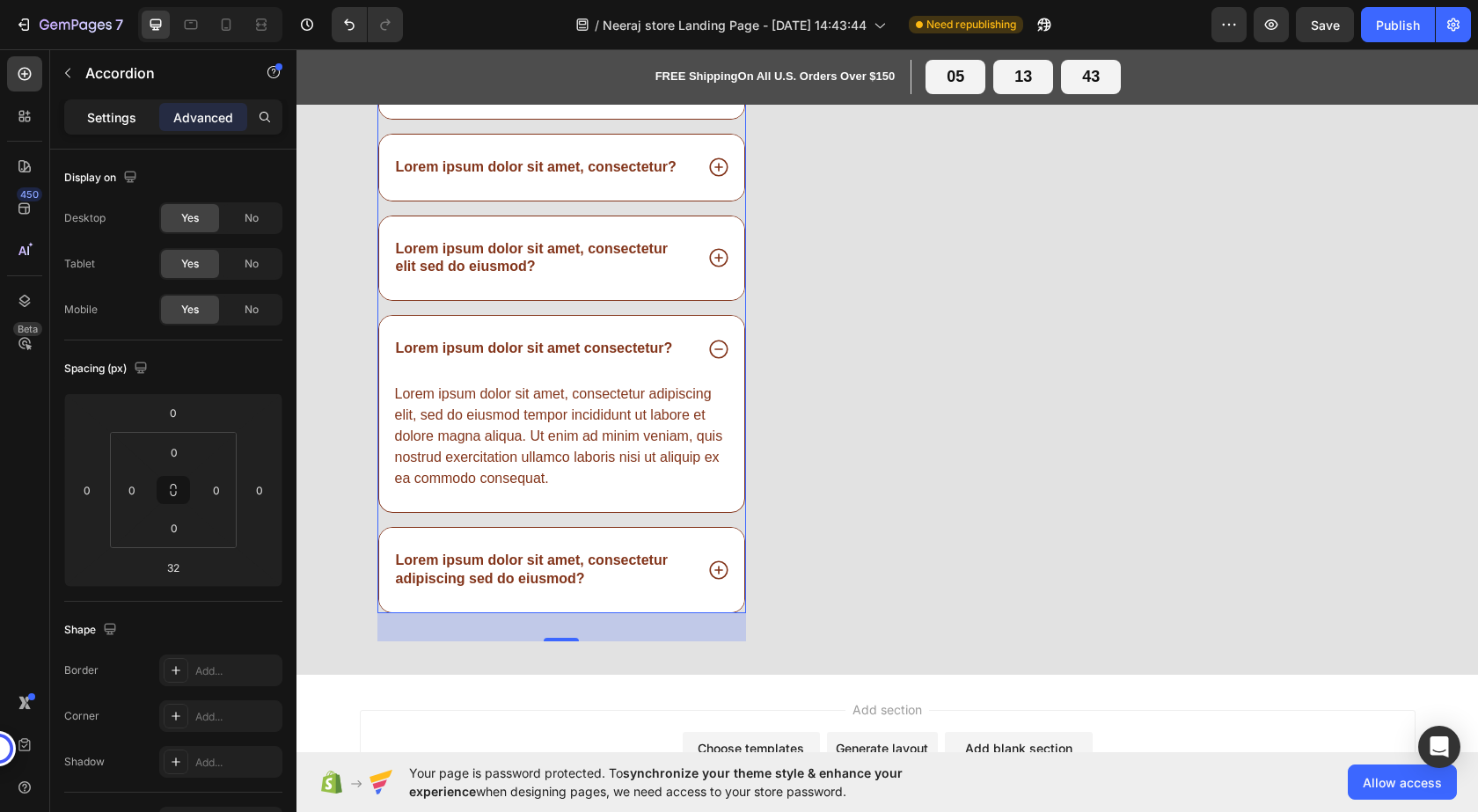
click at [83, 120] on div "Settings" at bounding box center [111, 117] width 88 height 28
type input "16"
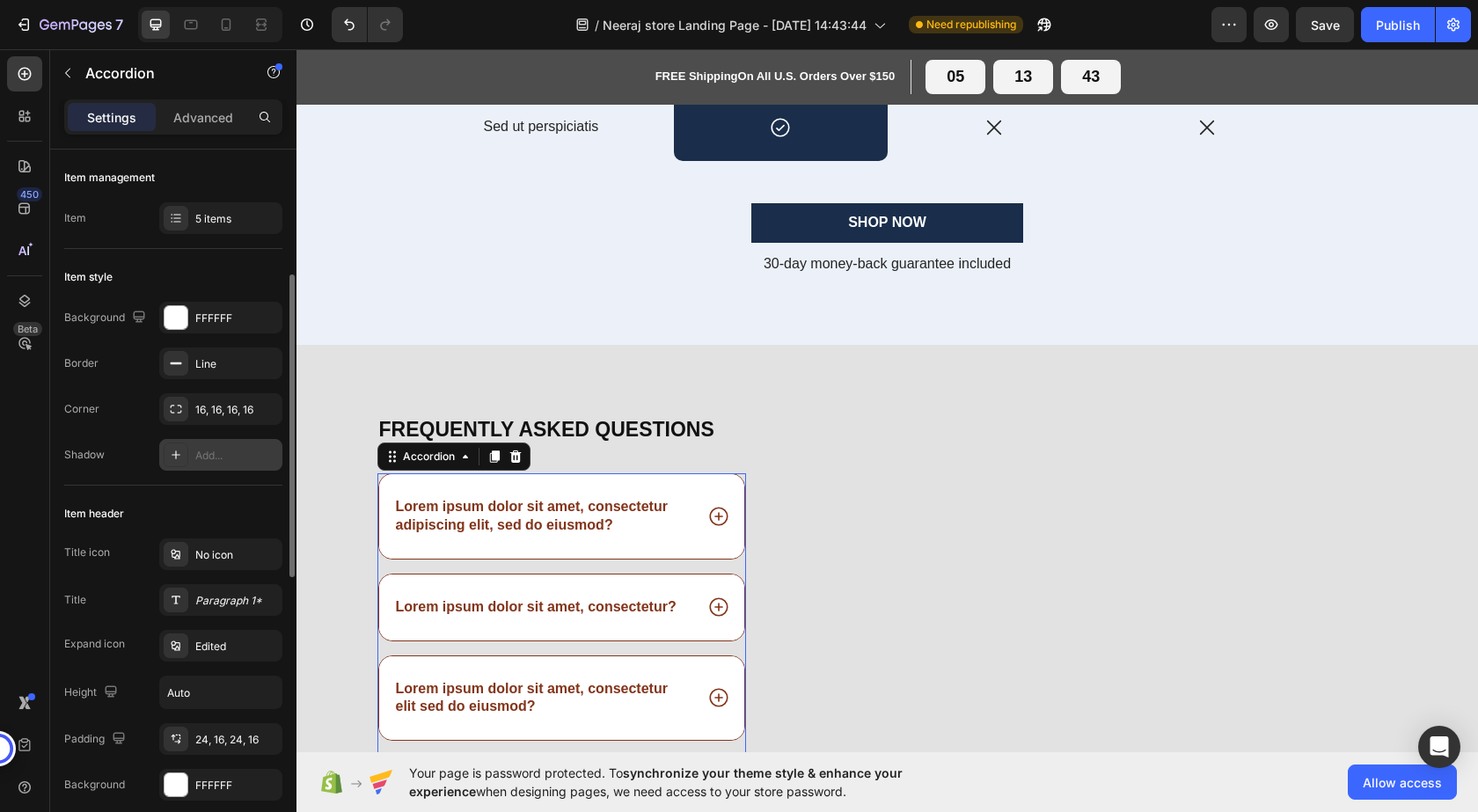
scroll to position [88, 0]
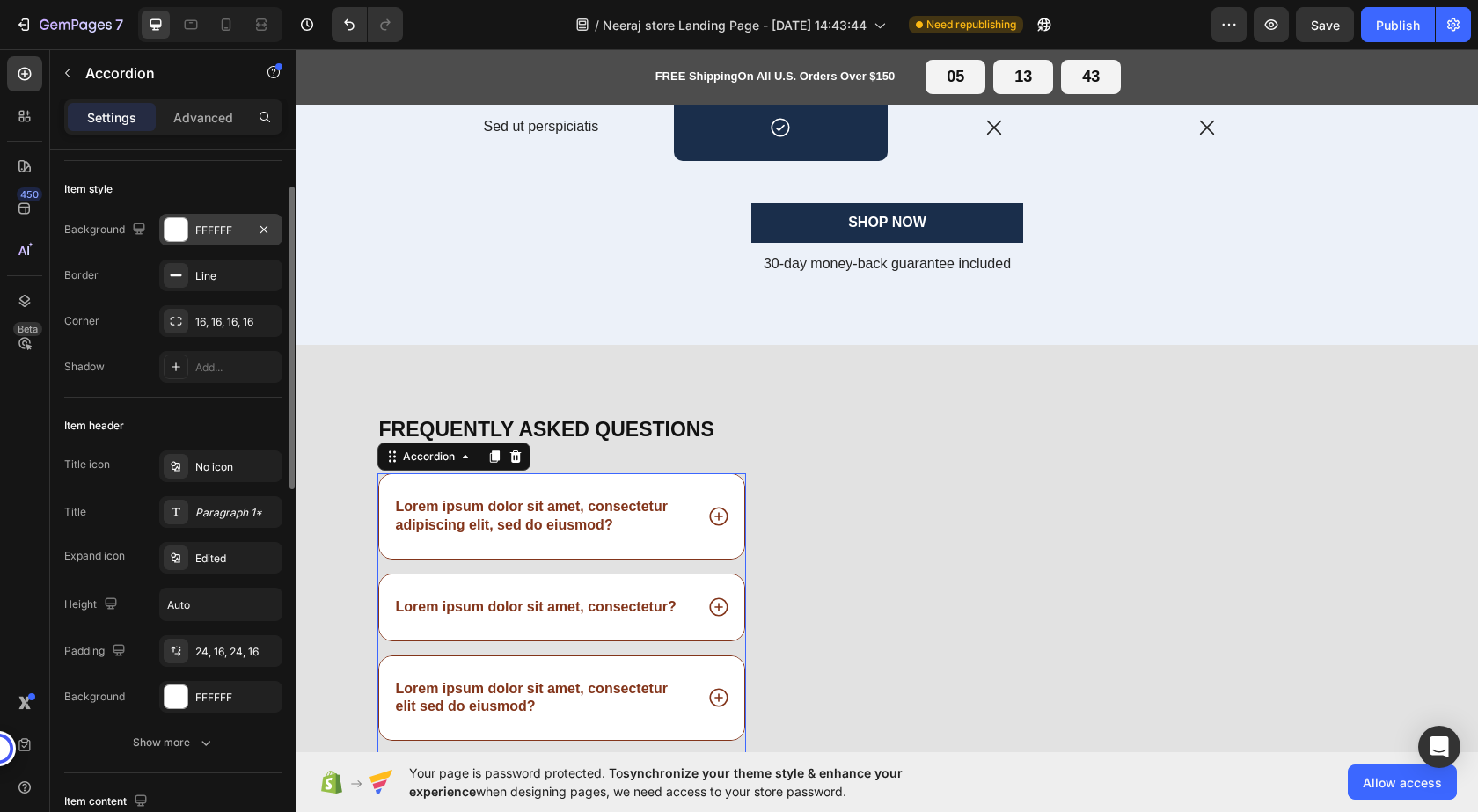
click at [178, 228] on div at bounding box center [175, 229] width 23 height 23
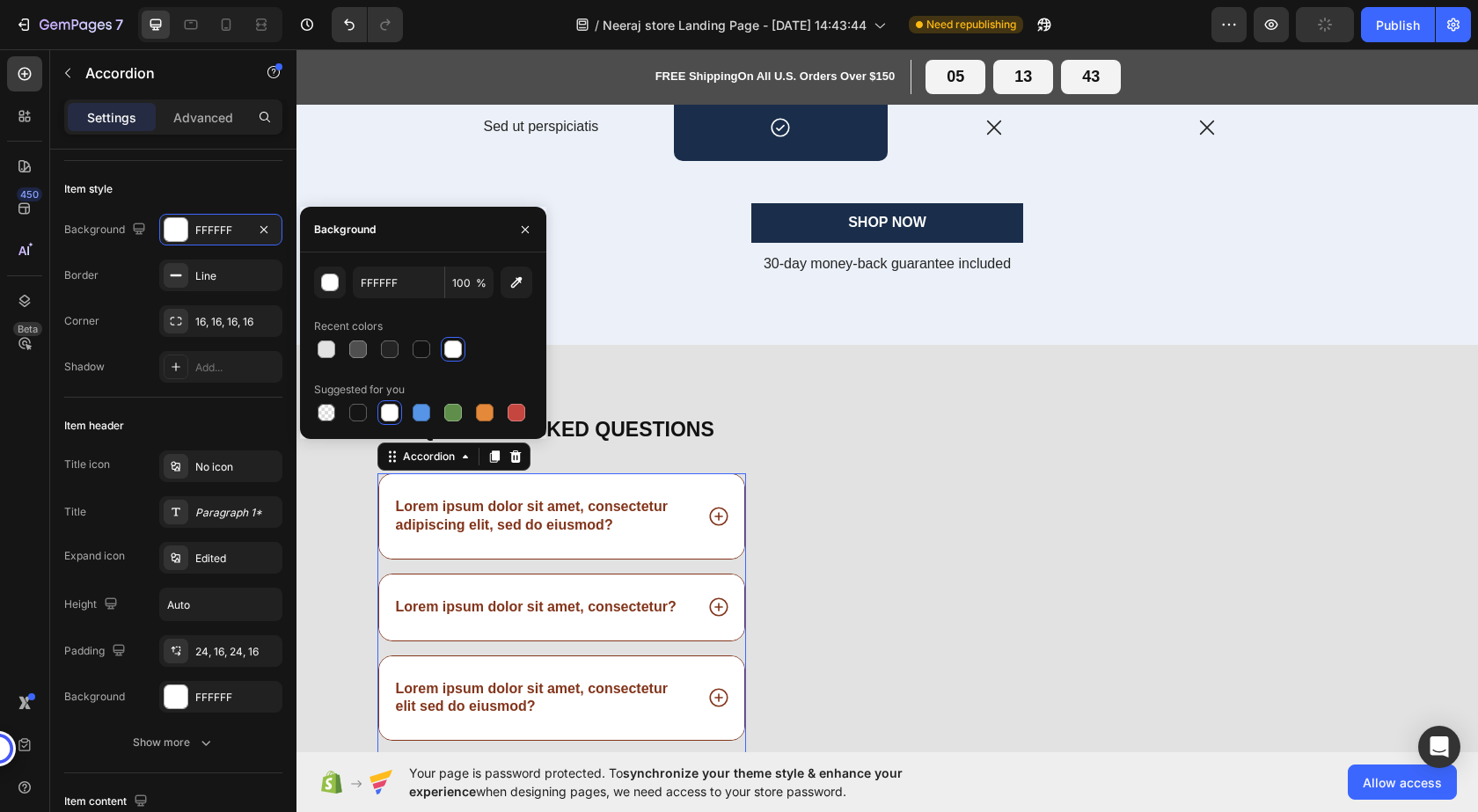
click at [390, 411] on div at bounding box center [389, 412] width 17 height 17
click at [322, 415] on div at bounding box center [326, 412] width 17 height 17
type input "000000"
type input "0"
click at [322, 415] on div at bounding box center [326, 412] width 17 height 17
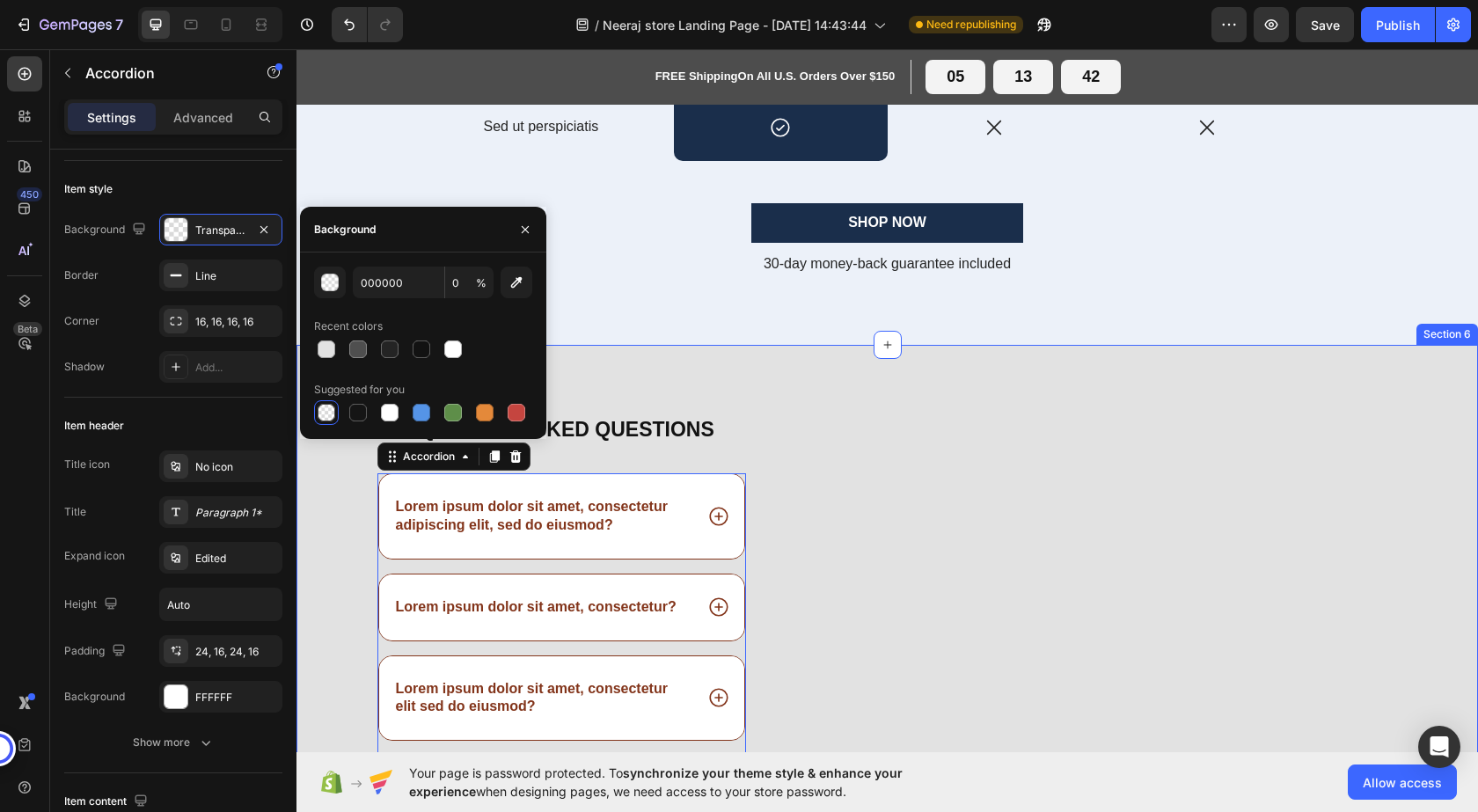
click at [801, 395] on div "Frequently asked questions Heading Lorem ipsum dolor sit amet, consectetur adip…" at bounding box center [887, 664] width 1181 height 638
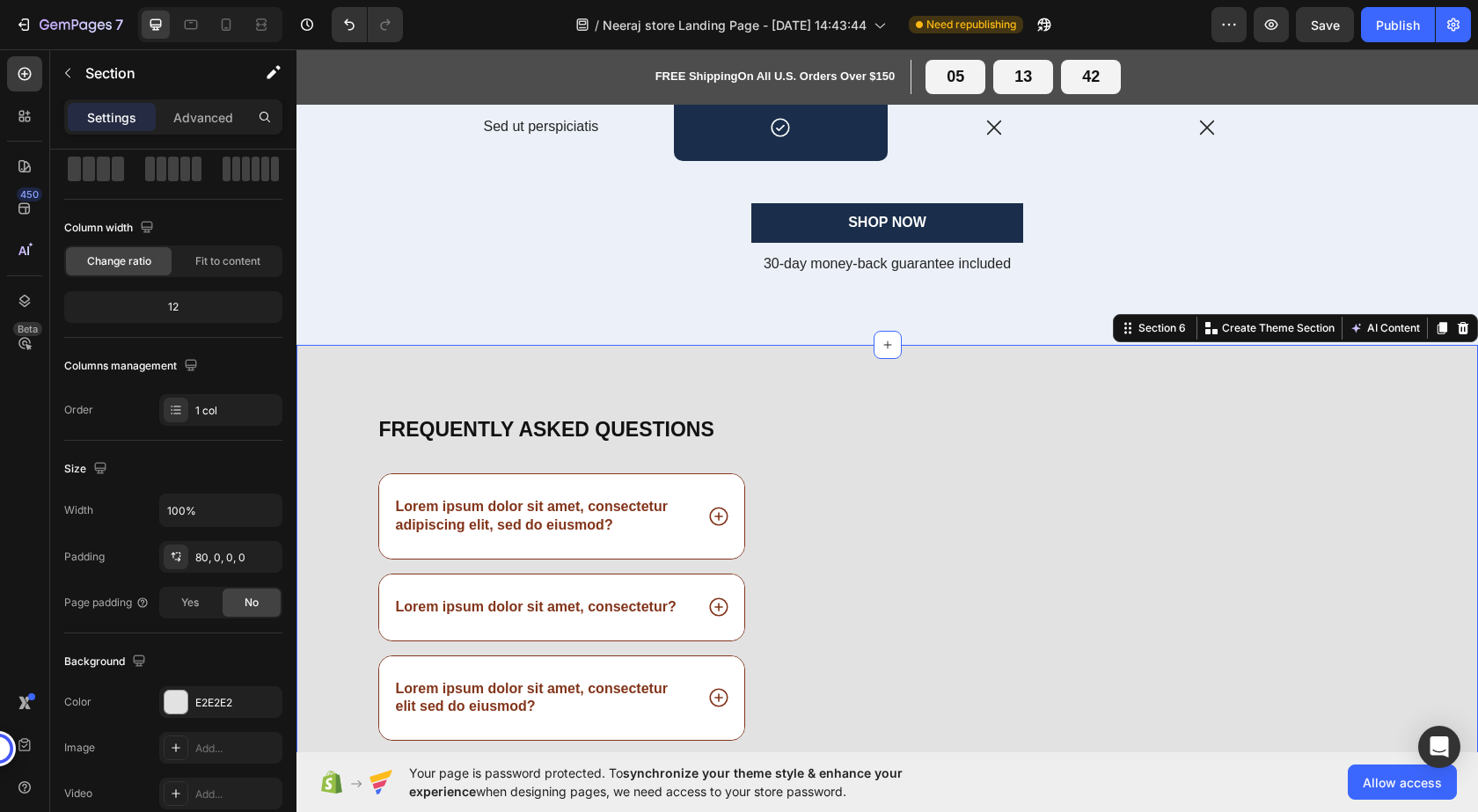
scroll to position [0, 0]
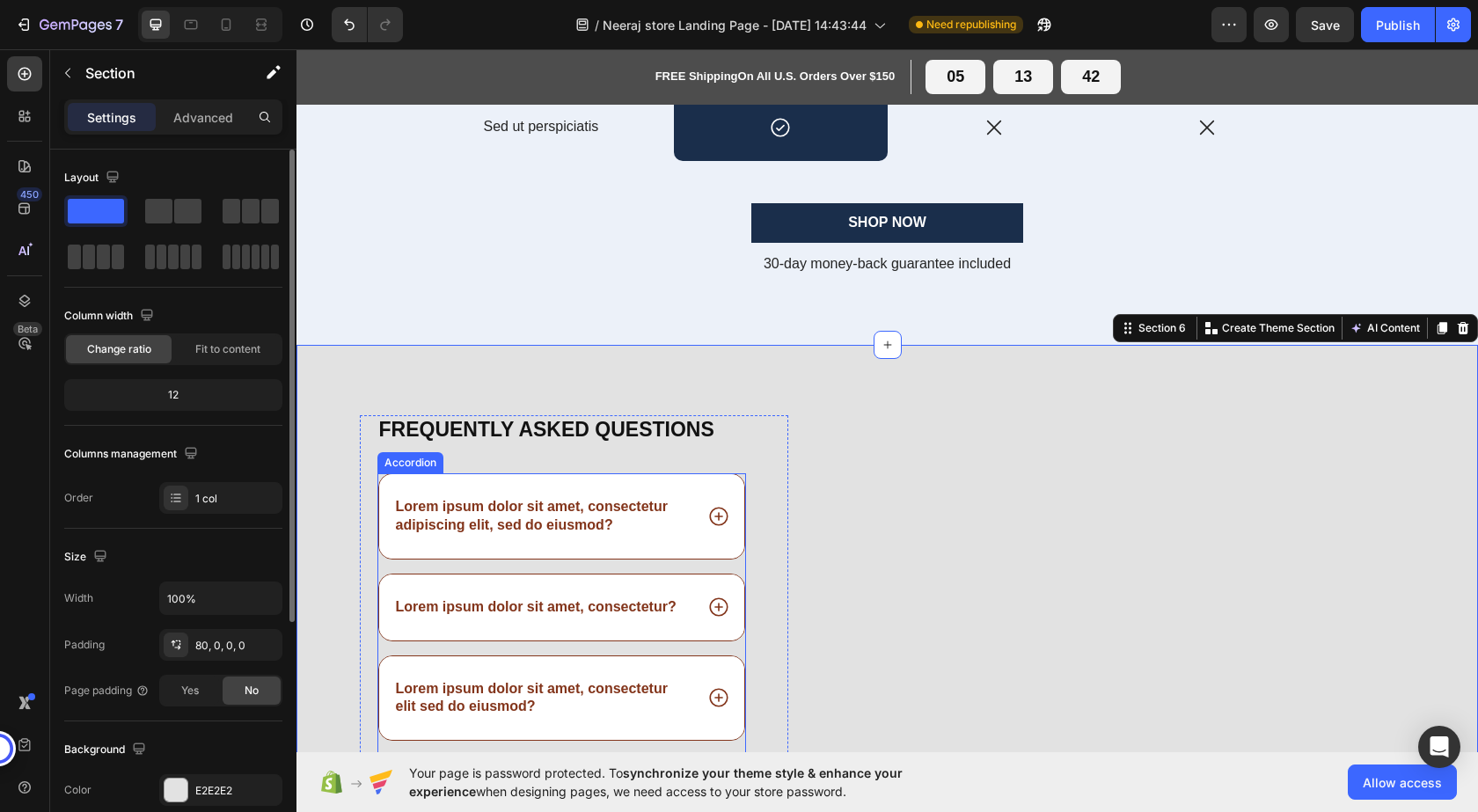
click at [703, 494] on div "Lorem ipsum dolor sit amet, consectetur adipiscing elit, sed do eiusmod?" at bounding box center [562, 516] width 366 height 84
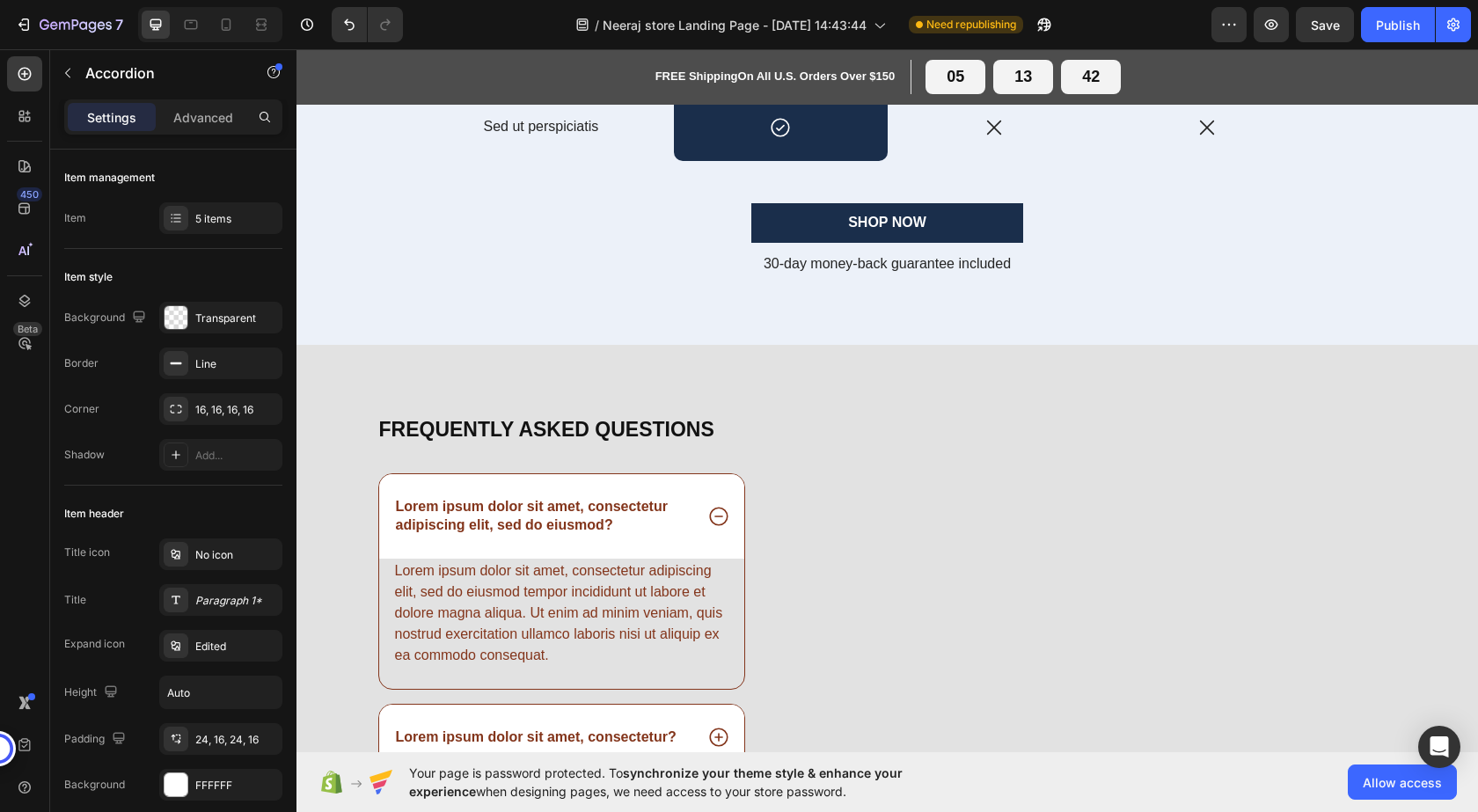
click at [739, 492] on div "Lorem ipsum dolor sit amet, consectetur adipiscing elit, sed do eiusmod? Lorem …" at bounding box center [562, 763] width 370 height 579
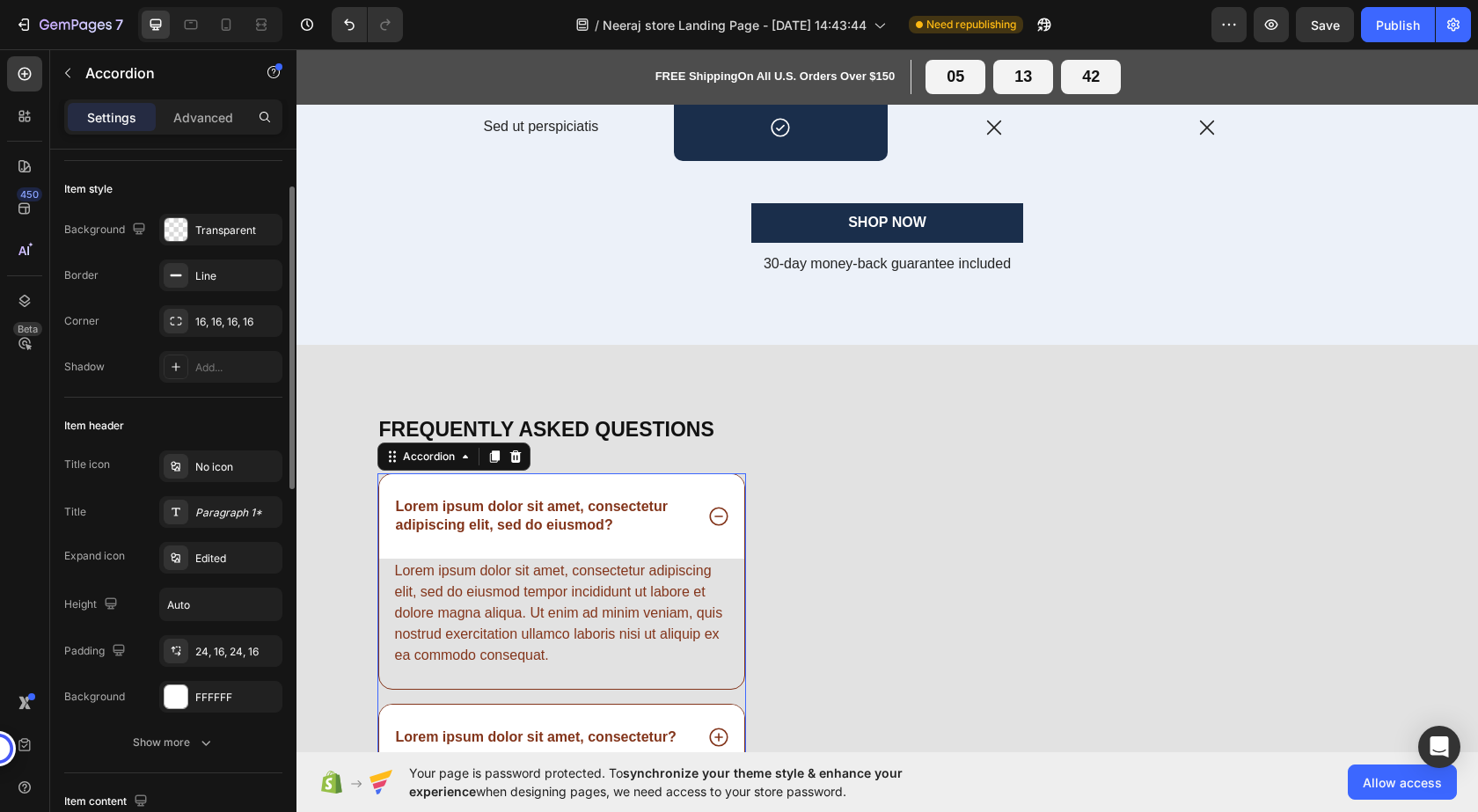
scroll to position [176, 0]
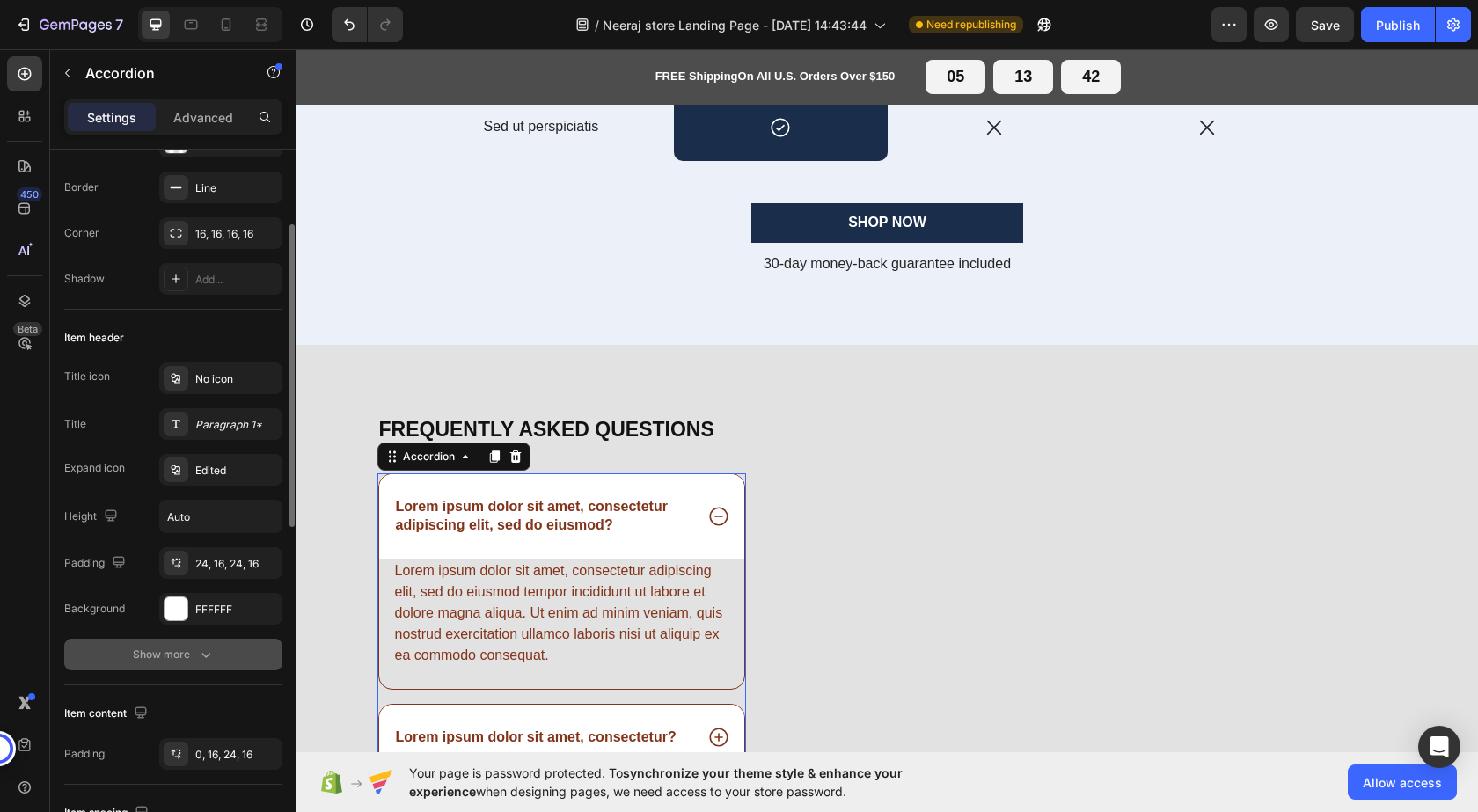
click at [202, 653] on icon "button" at bounding box center [206, 654] width 17 height 17
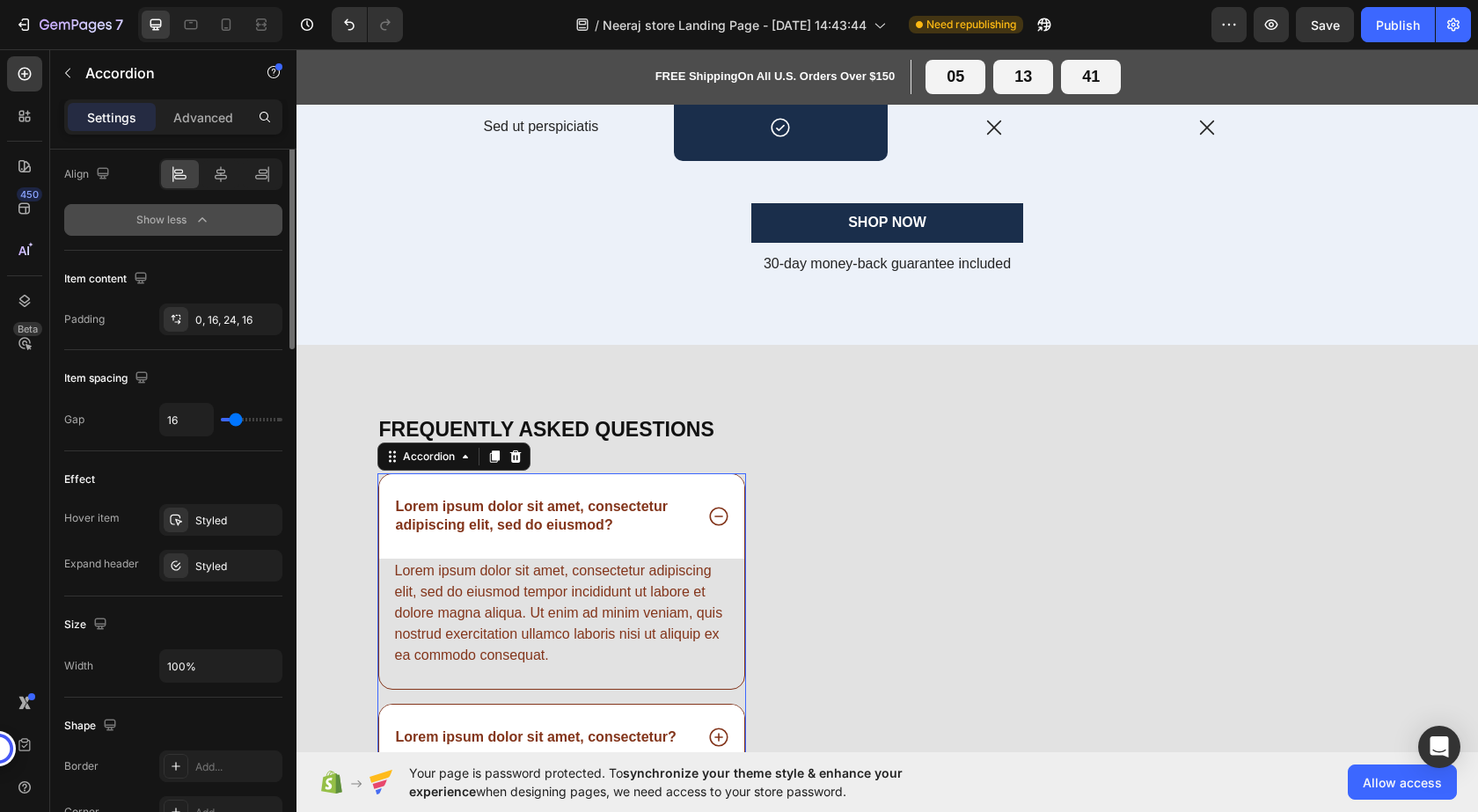
scroll to position [438, 0]
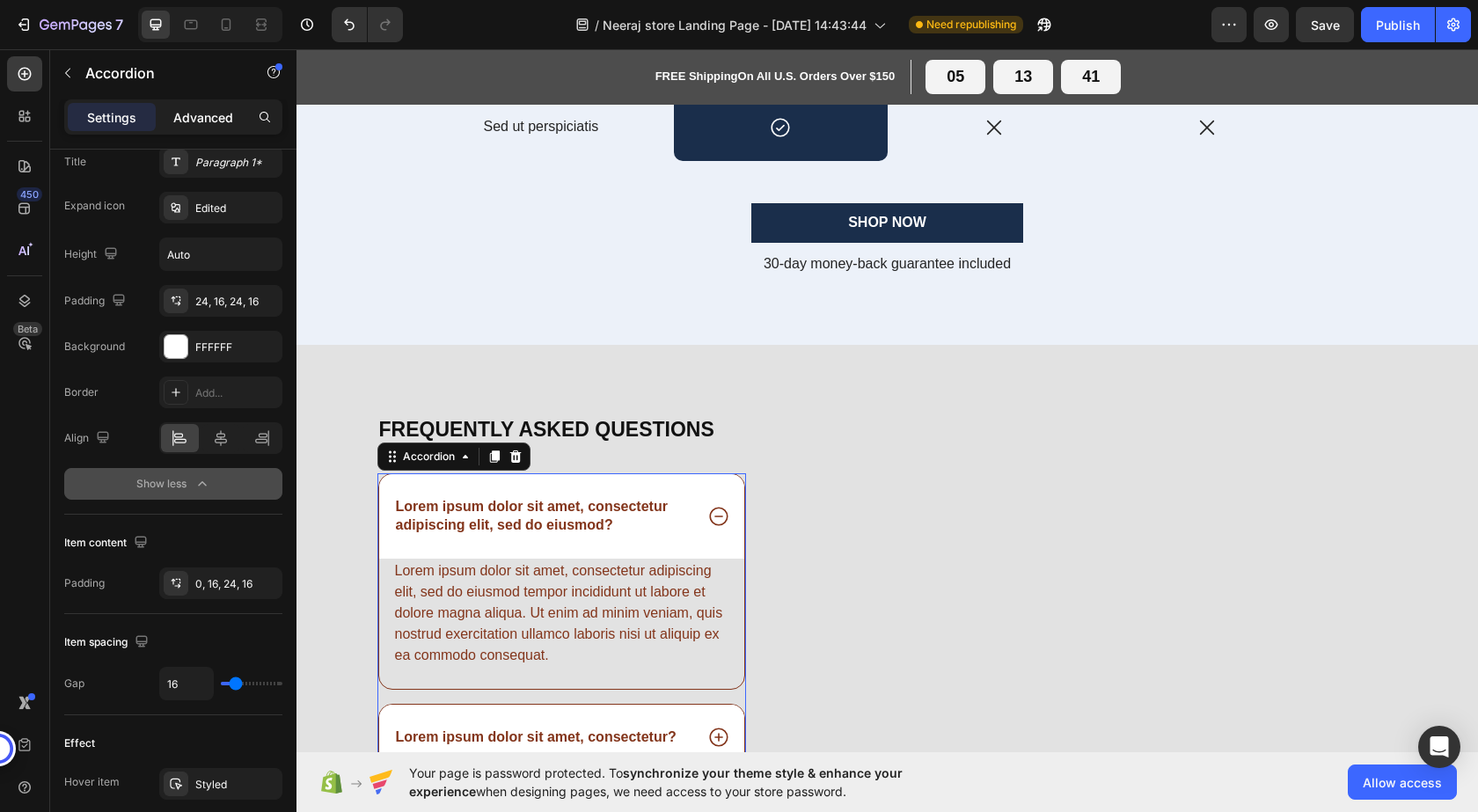
click at [197, 130] on div "Advanced" at bounding box center [203, 117] width 88 height 28
type input "100%"
type input "100"
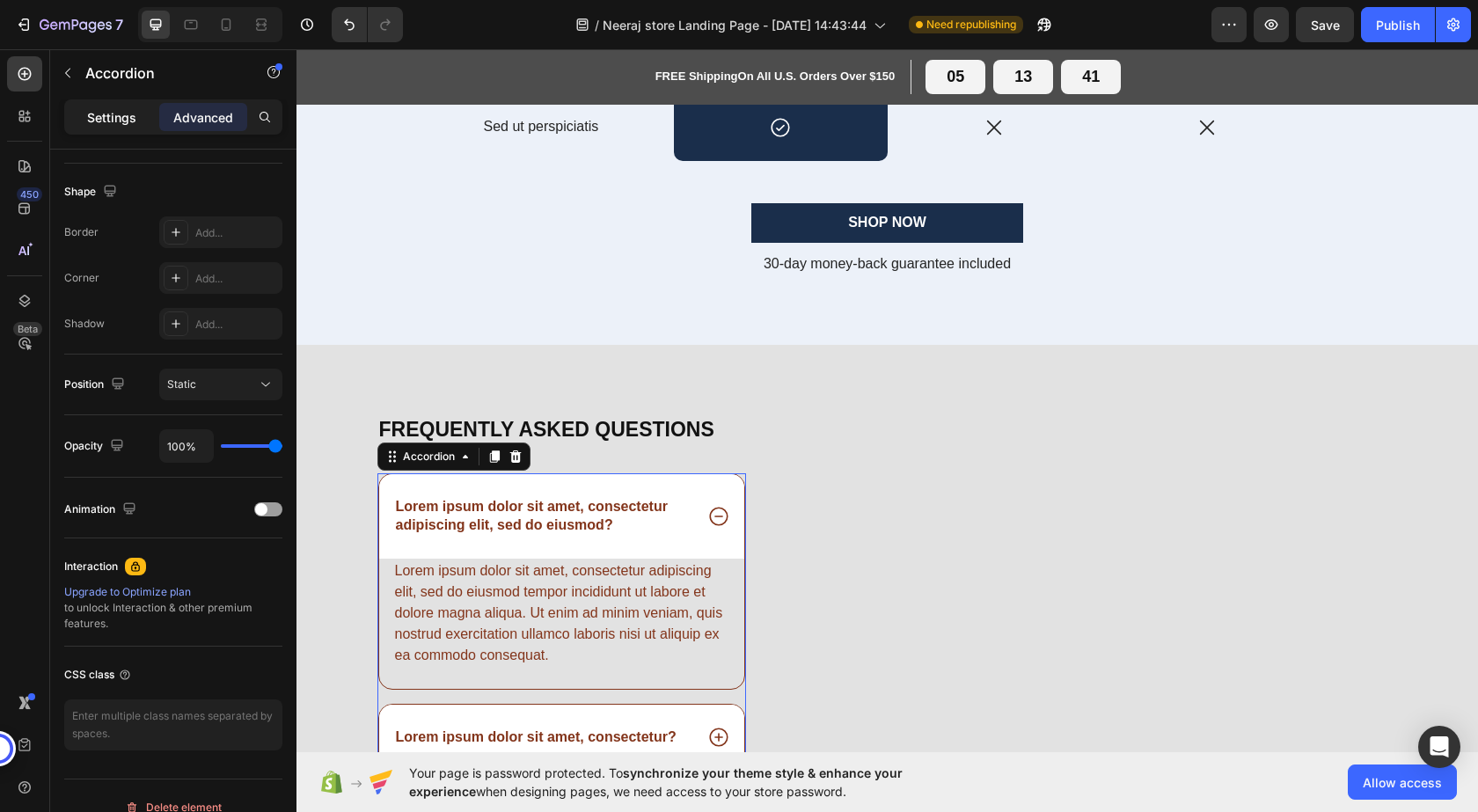
drag, startPoint x: 102, startPoint y: 111, endPoint x: 209, endPoint y: 402, distance: 310.0
click at [102, 111] on p "Settings" at bounding box center [111, 117] width 49 height 18
type input "16"
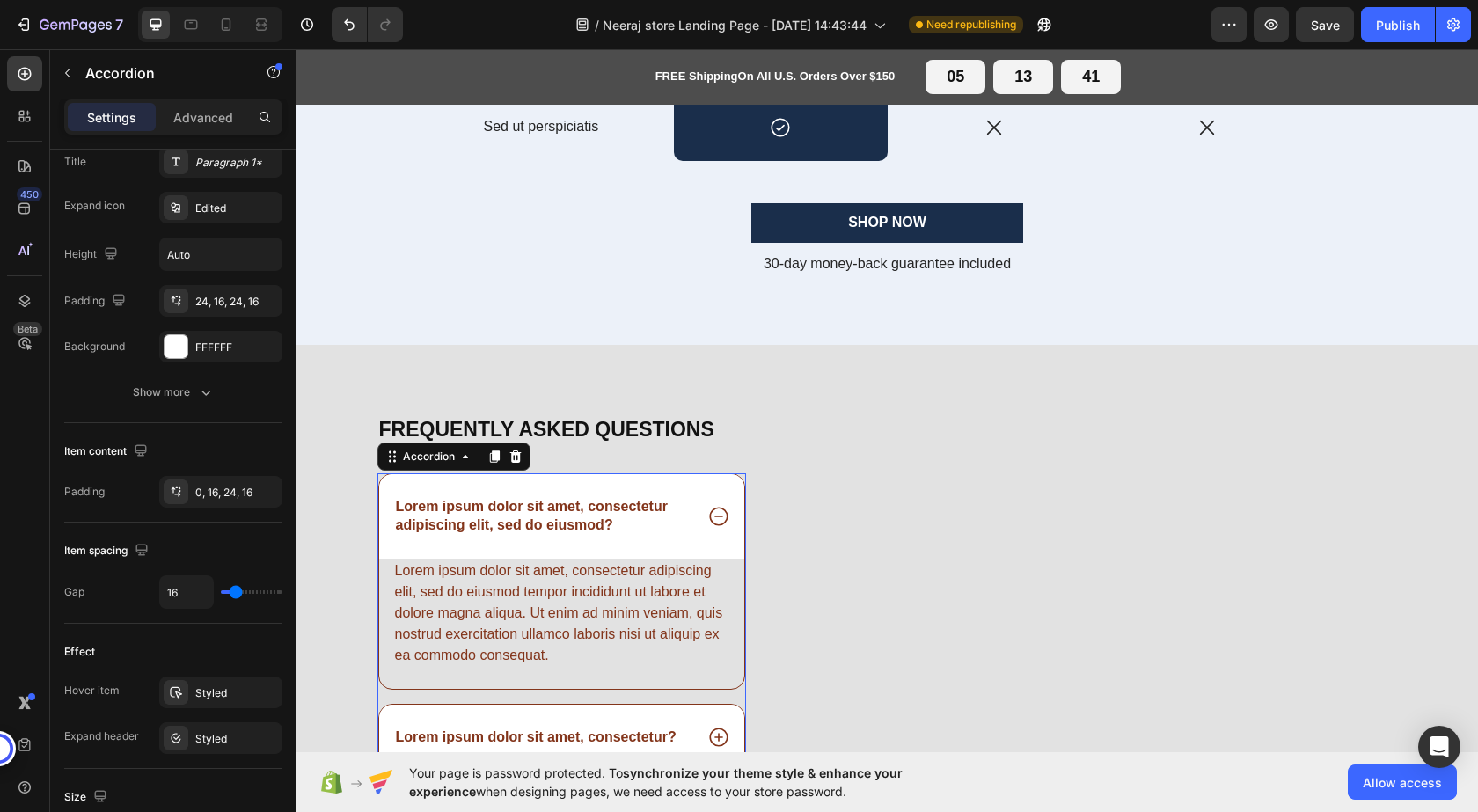
click at [702, 489] on div "Lorem ipsum dolor sit amet, consectetur adipiscing elit, sed do eiusmod?" at bounding box center [562, 516] width 366 height 84
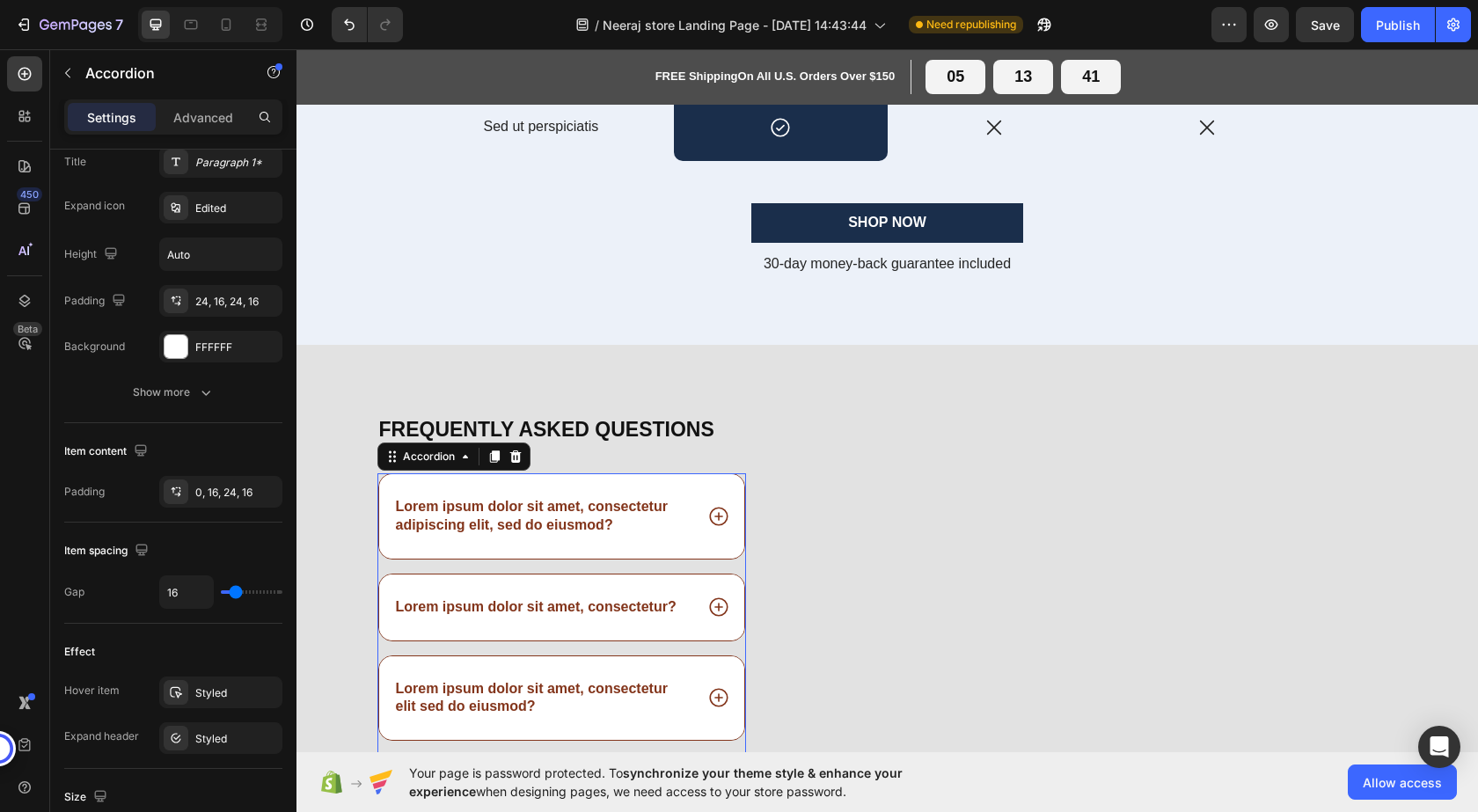
click at [734, 538] on div "Lorem ipsum dolor sit amet, consectetur adipiscing elit, sed do eiusmod?" at bounding box center [562, 516] width 366 height 84
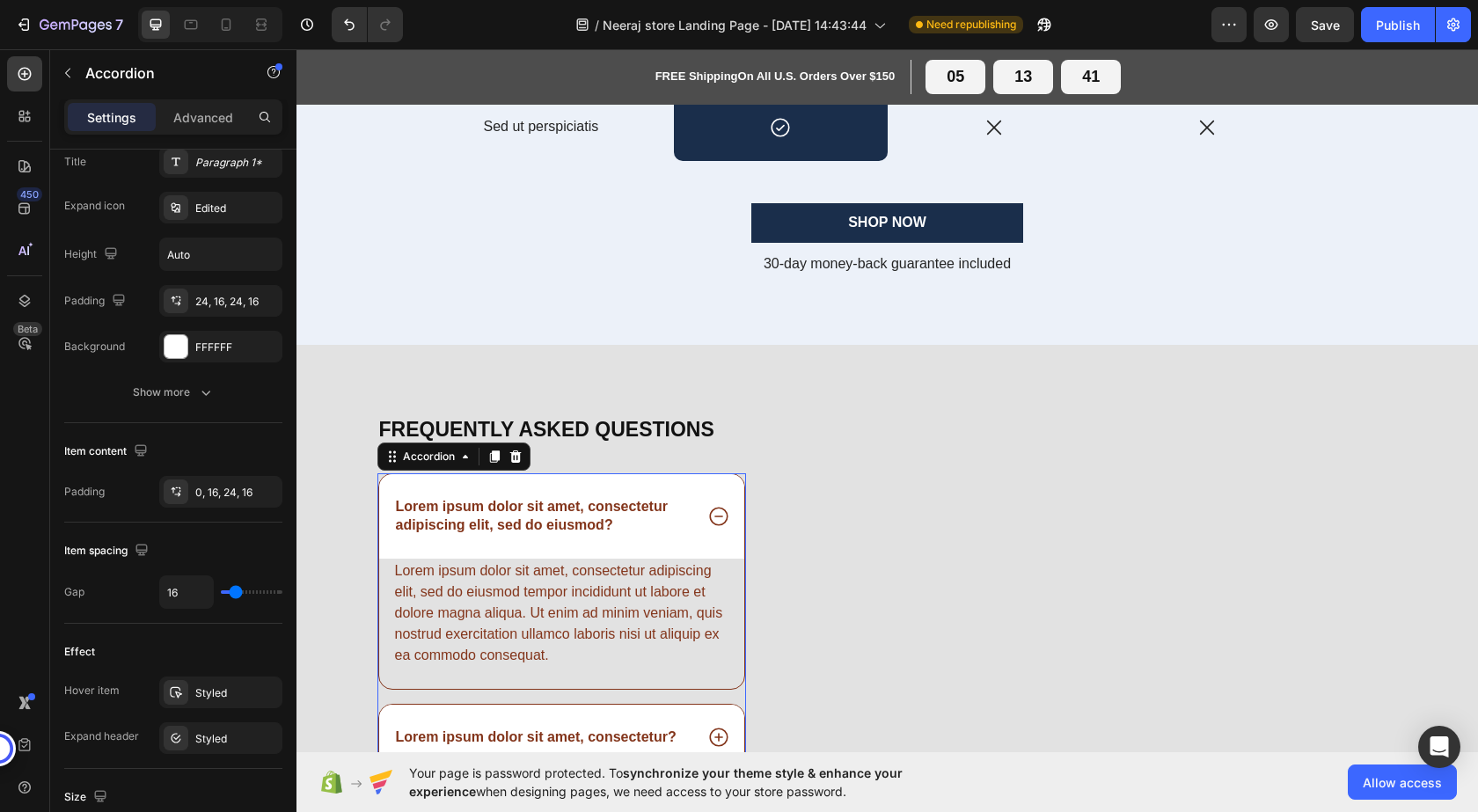
click at [731, 538] on div "Lorem ipsum dolor sit amet, consectetur adipiscing elit, sed do eiusmod?" at bounding box center [562, 516] width 366 height 84
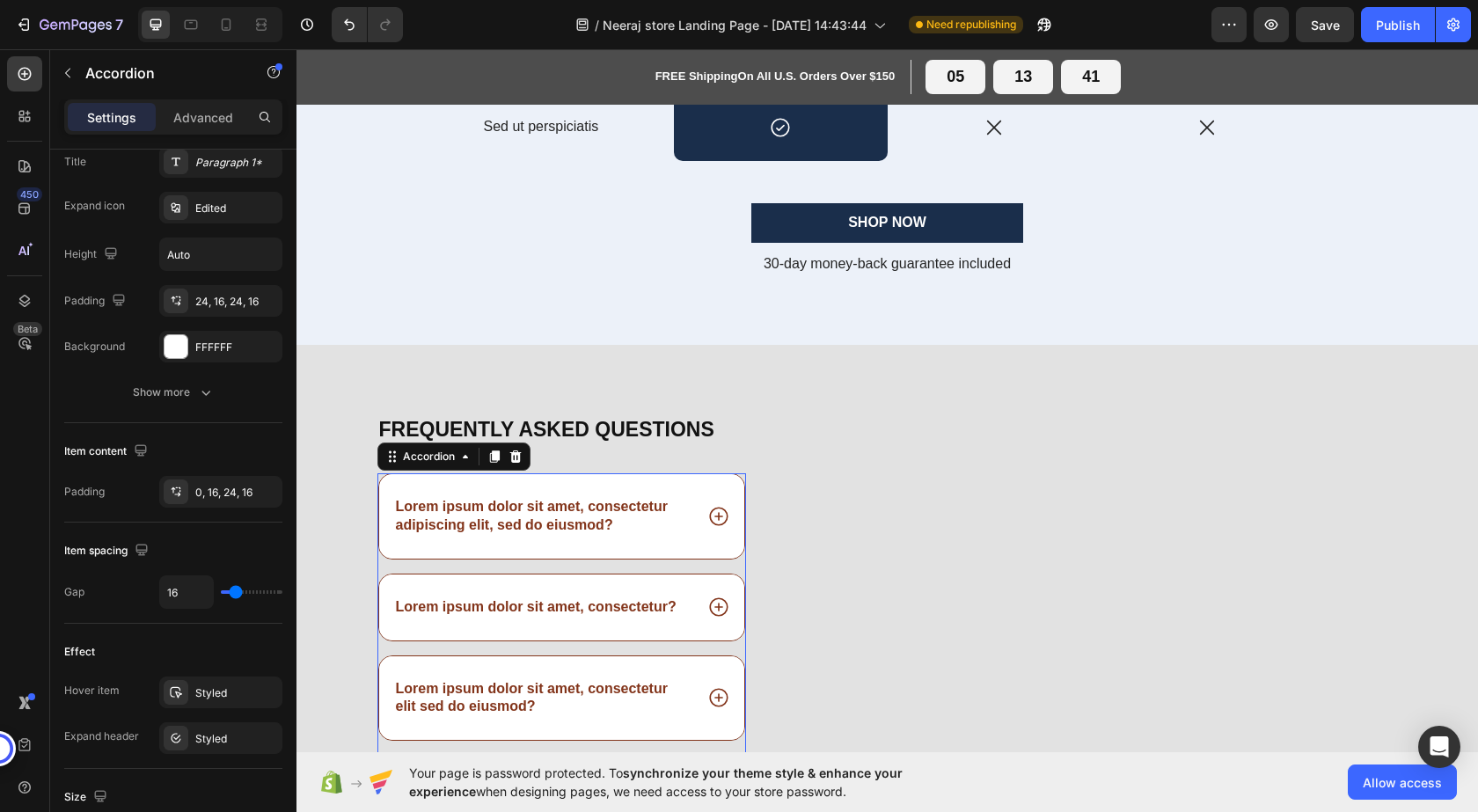
click at [731, 538] on div "Lorem ipsum dolor sit amet, consectetur adipiscing elit, sed do eiusmod?" at bounding box center [562, 516] width 366 height 84
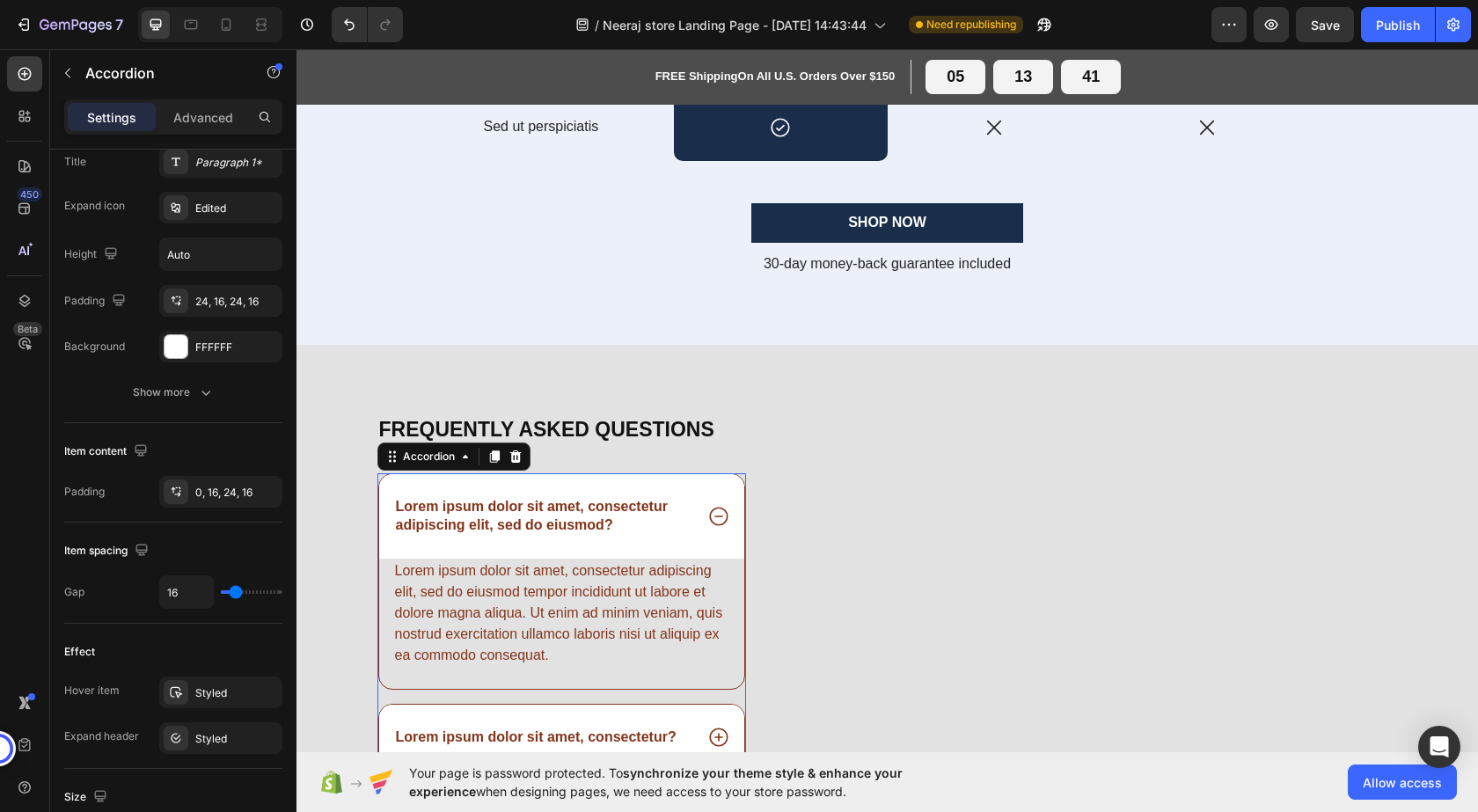
click at [710, 518] on icon at bounding box center [718, 516] width 23 height 23
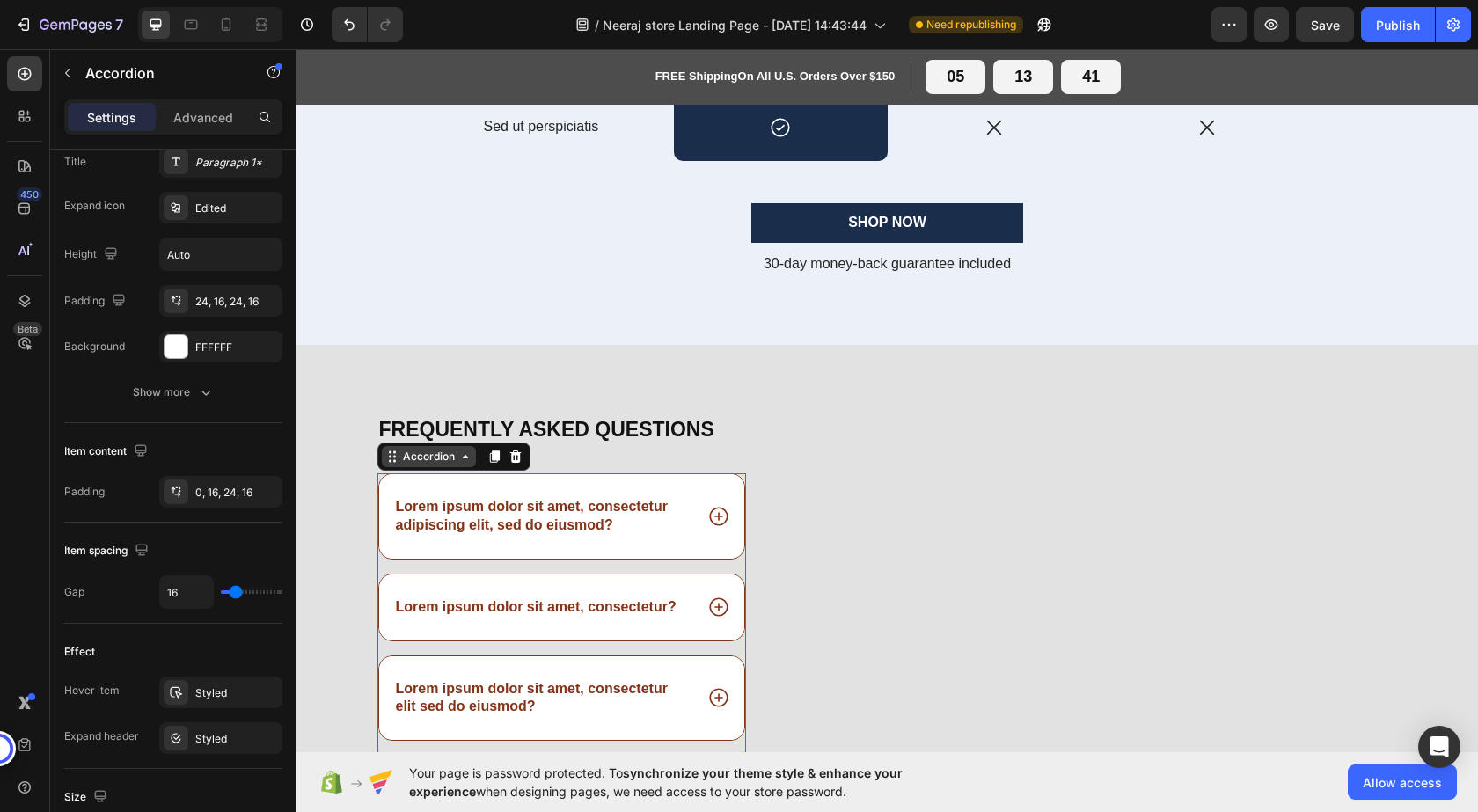
click at [460, 461] on icon at bounding box center [465, 456] width 14 height 14
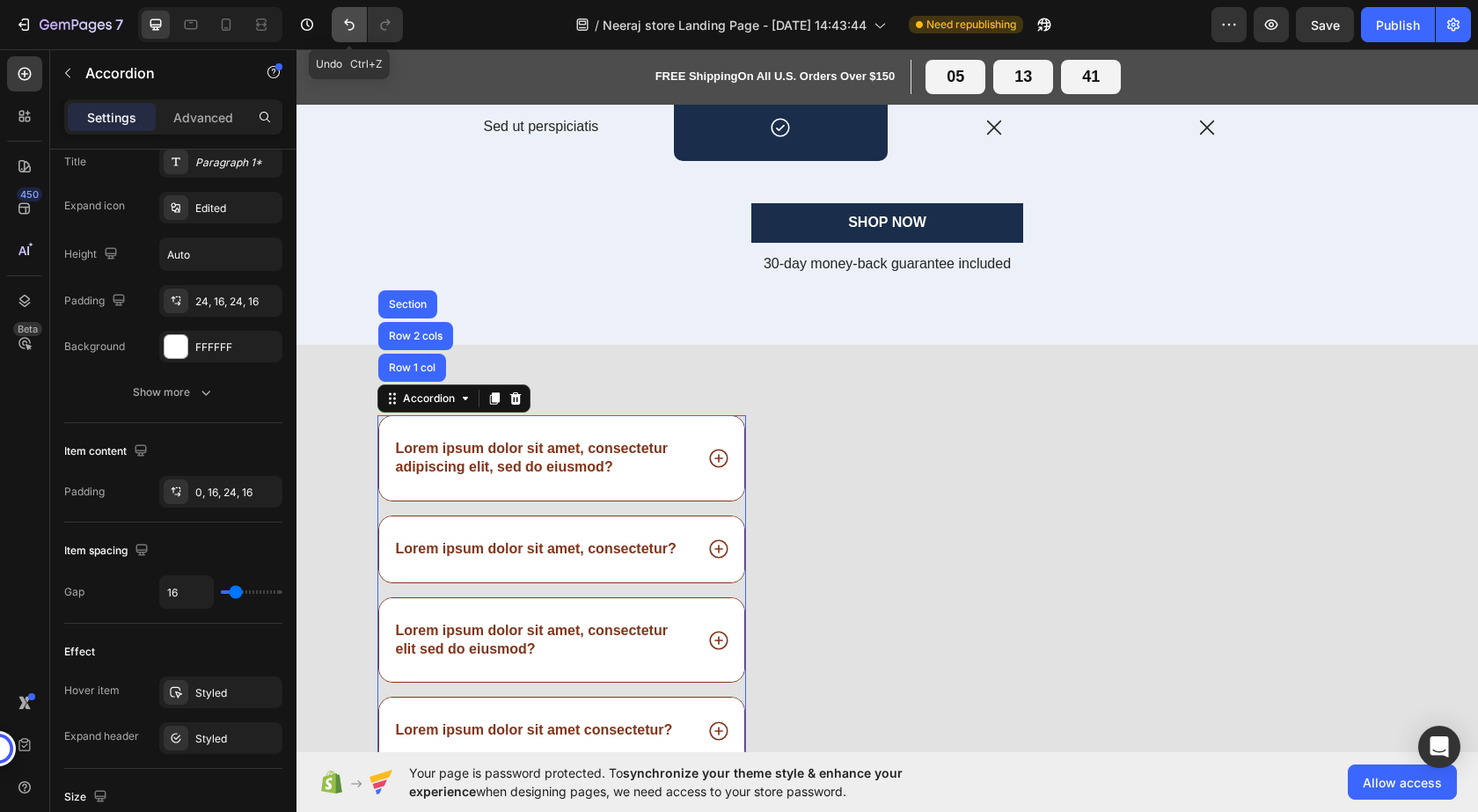
click at [339, 20] on button "Undo/Redo" at bounding box center [349, 25] width 36 height 36
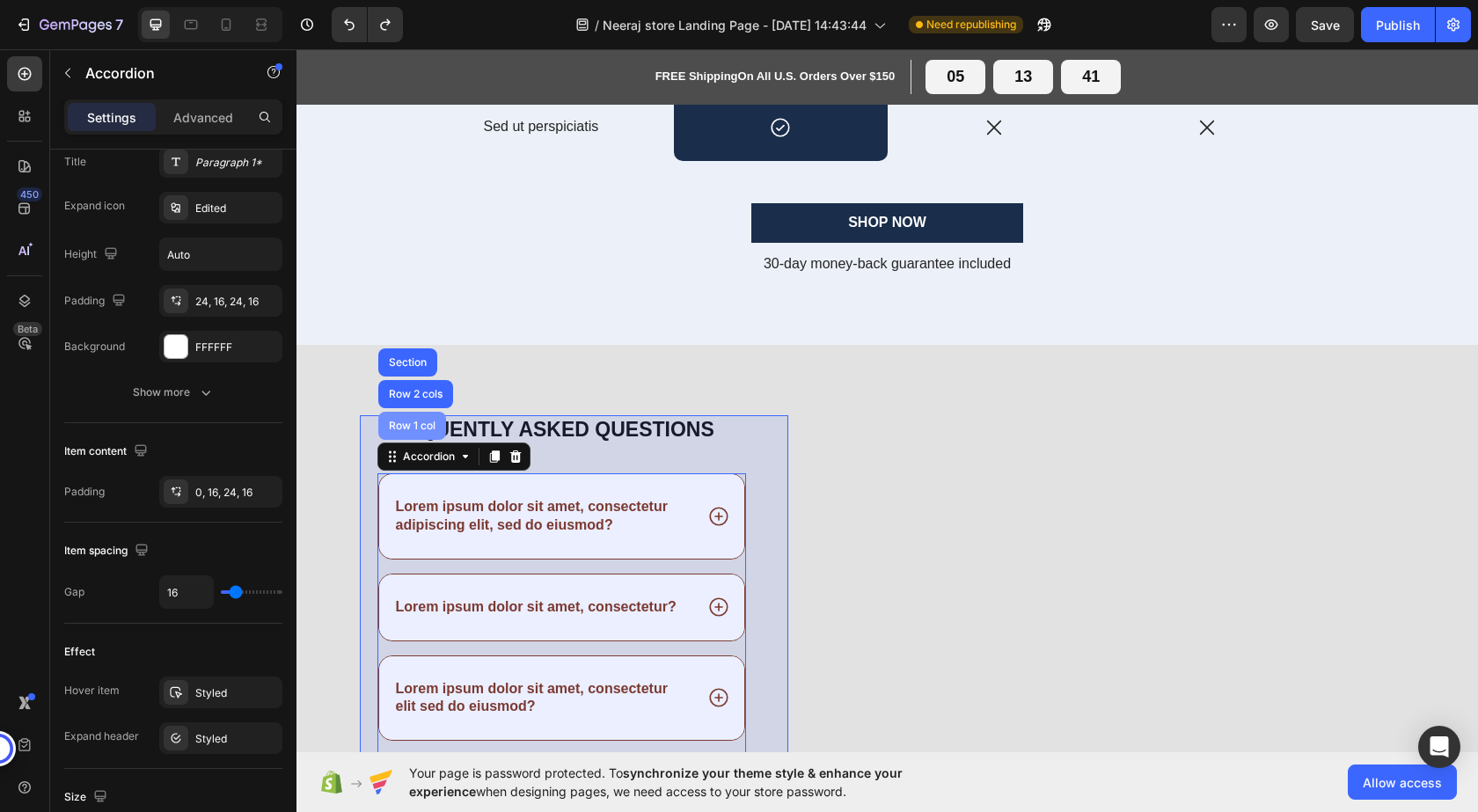
click at [415, 436] on div "Row 1 col" at bounding box center [412, 426] width 68 height 28
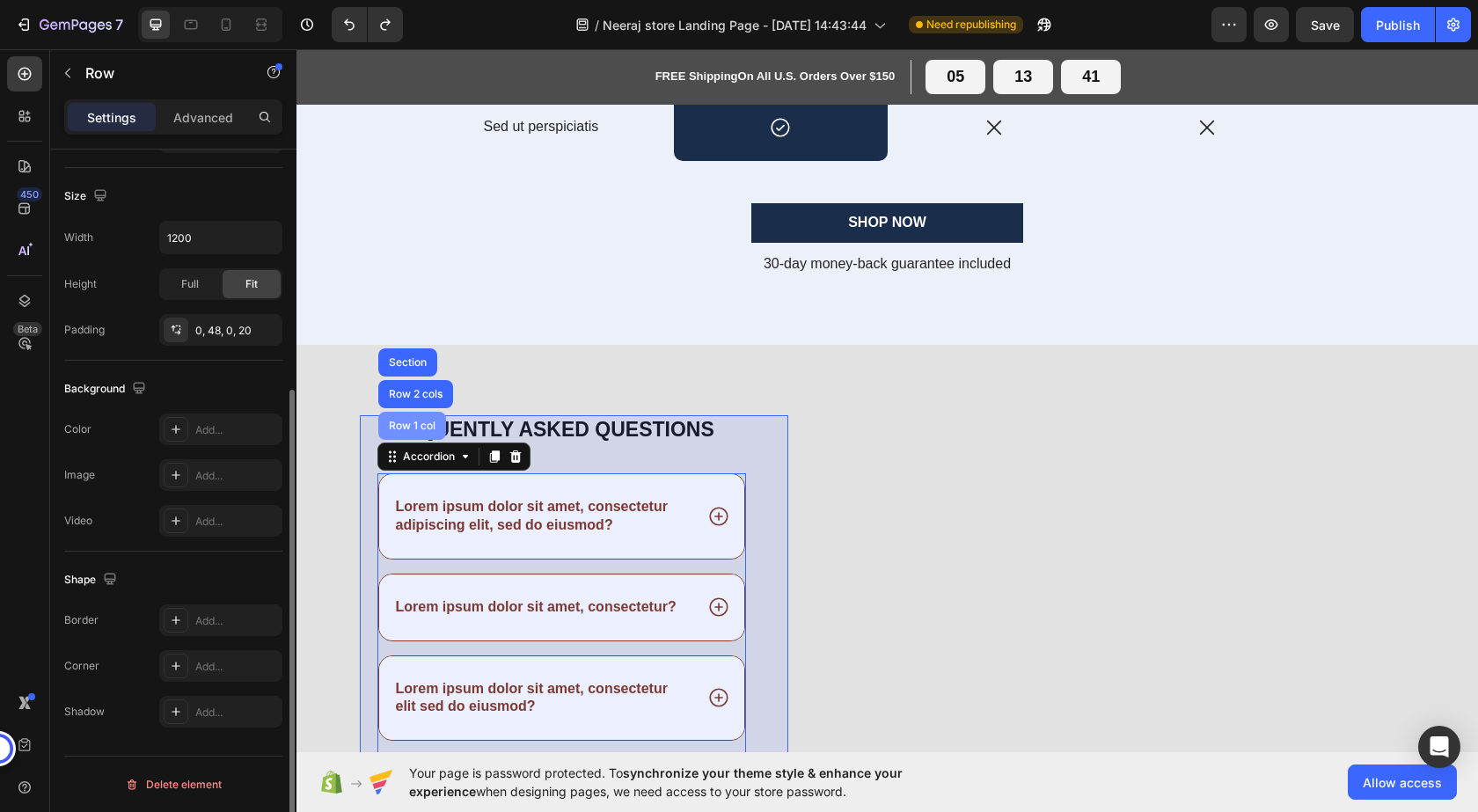
scroll to position [0, 0]
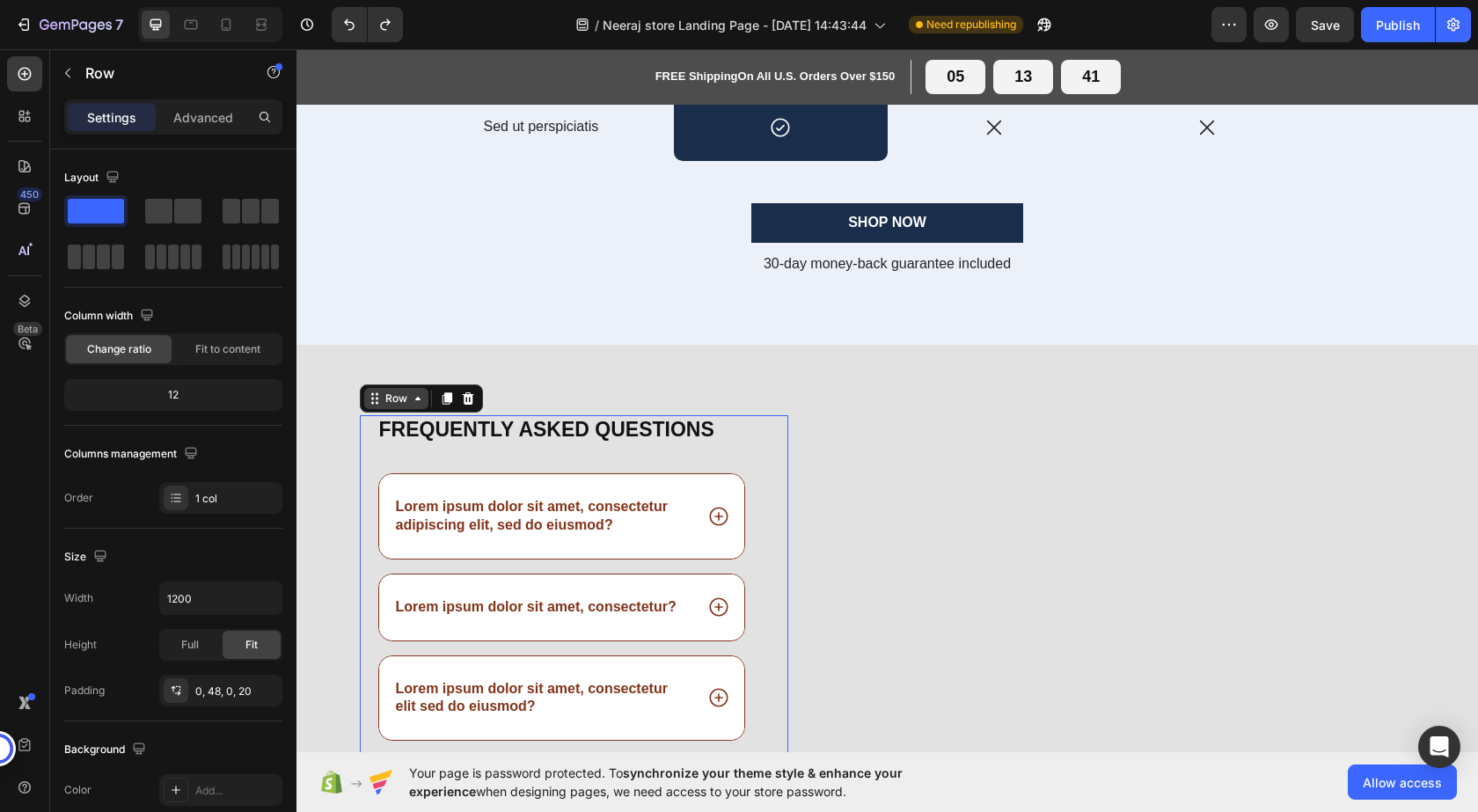
click at [411, 396] on icon at bounding box center [417, 398] width 14 height 14
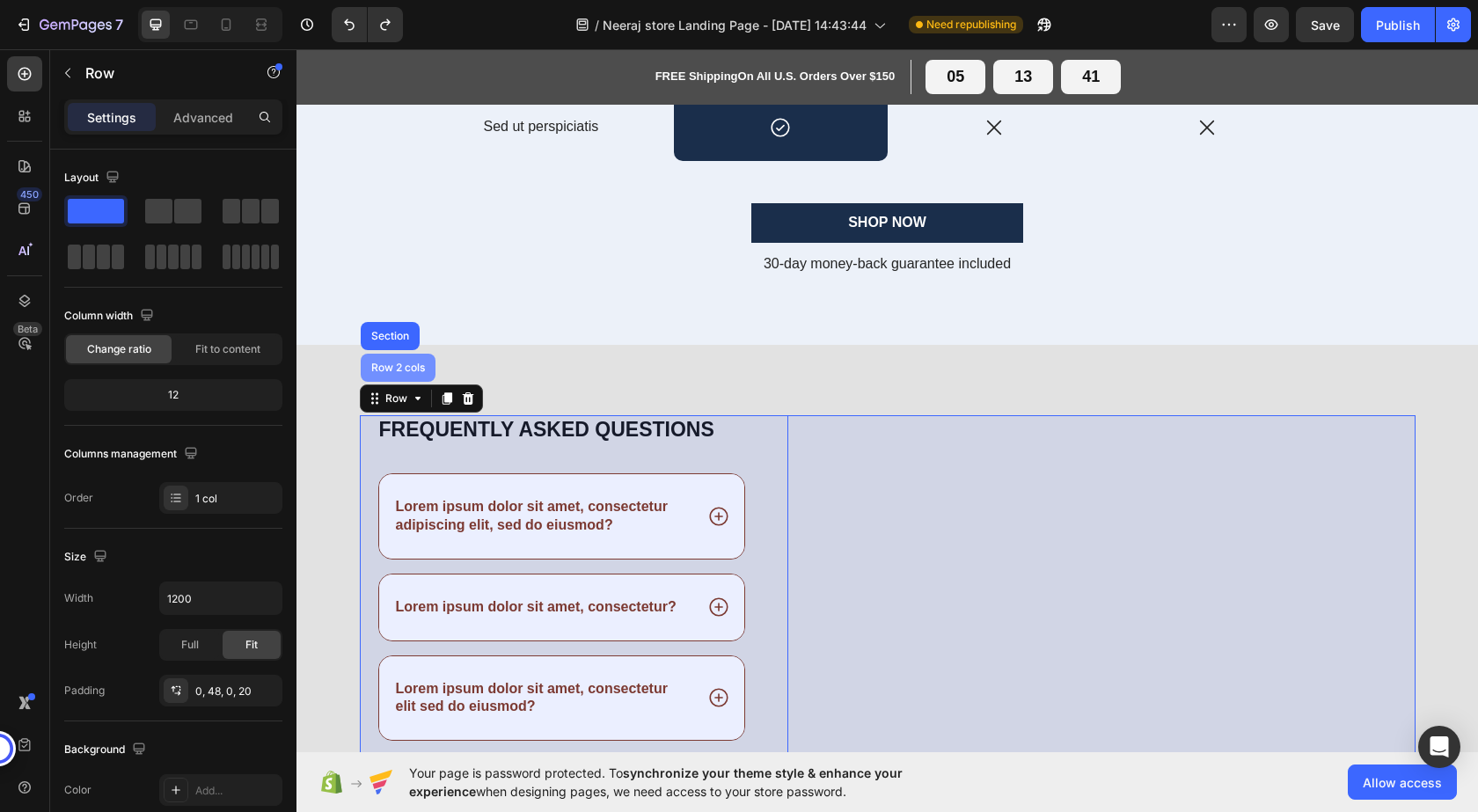
click at [394, 373] on div "Row 2 cols" at bounding box center [398, 368] width 60 height 11
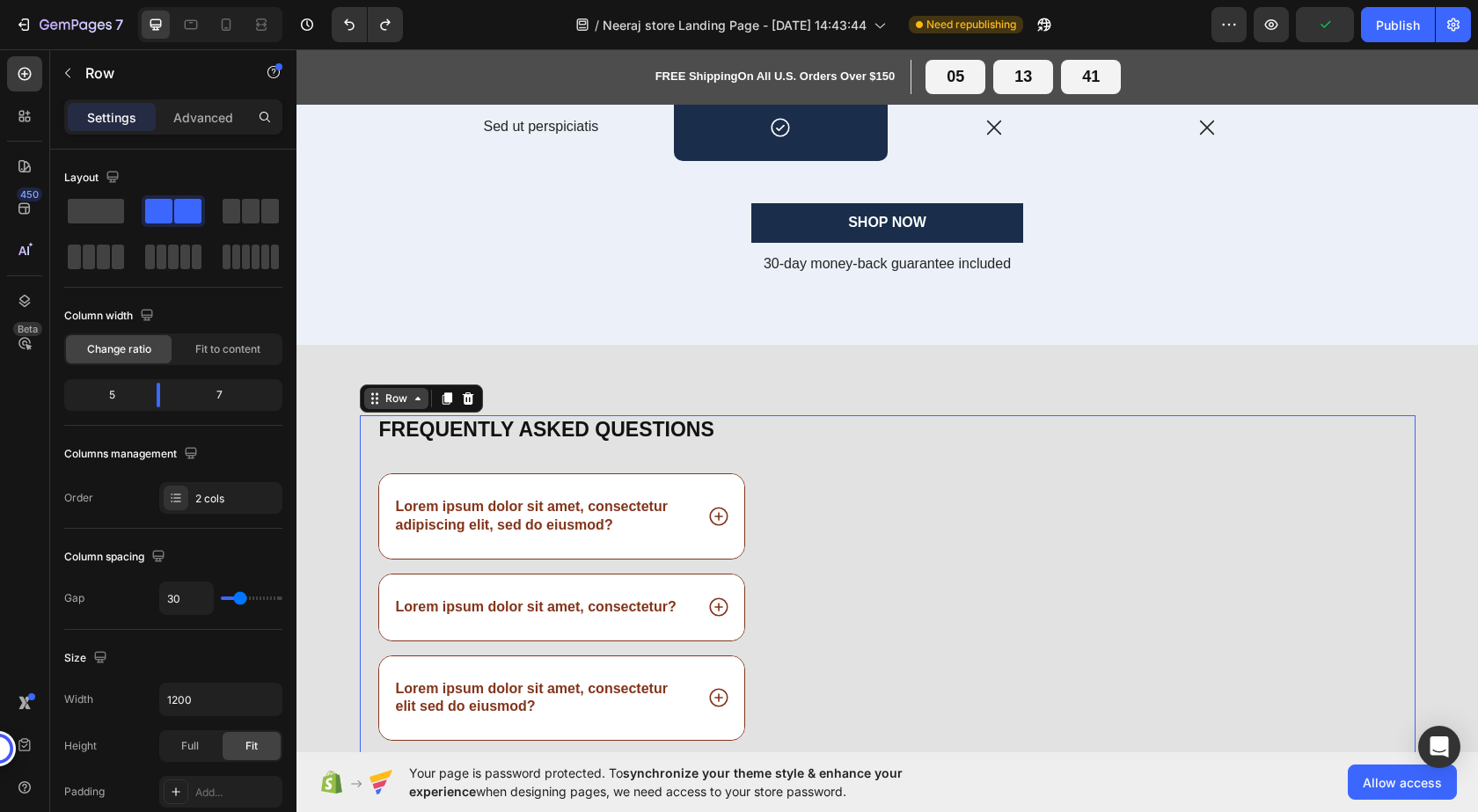
click at [414, 401] on icon at bounding box center [417, 398] width 14 height 14
click at [414, 405] on icon at bounding box center [417, 398] width 14 height 14
click at [414, 408] on div "Row" at bounding box center [396, 398] width 64 height 21
click at [373, 402] on icon at bounding box center [375, 398] width 14 height 14
click at [388, 405] on div "Row" at bounding box center [396, 398] width 29 height 16
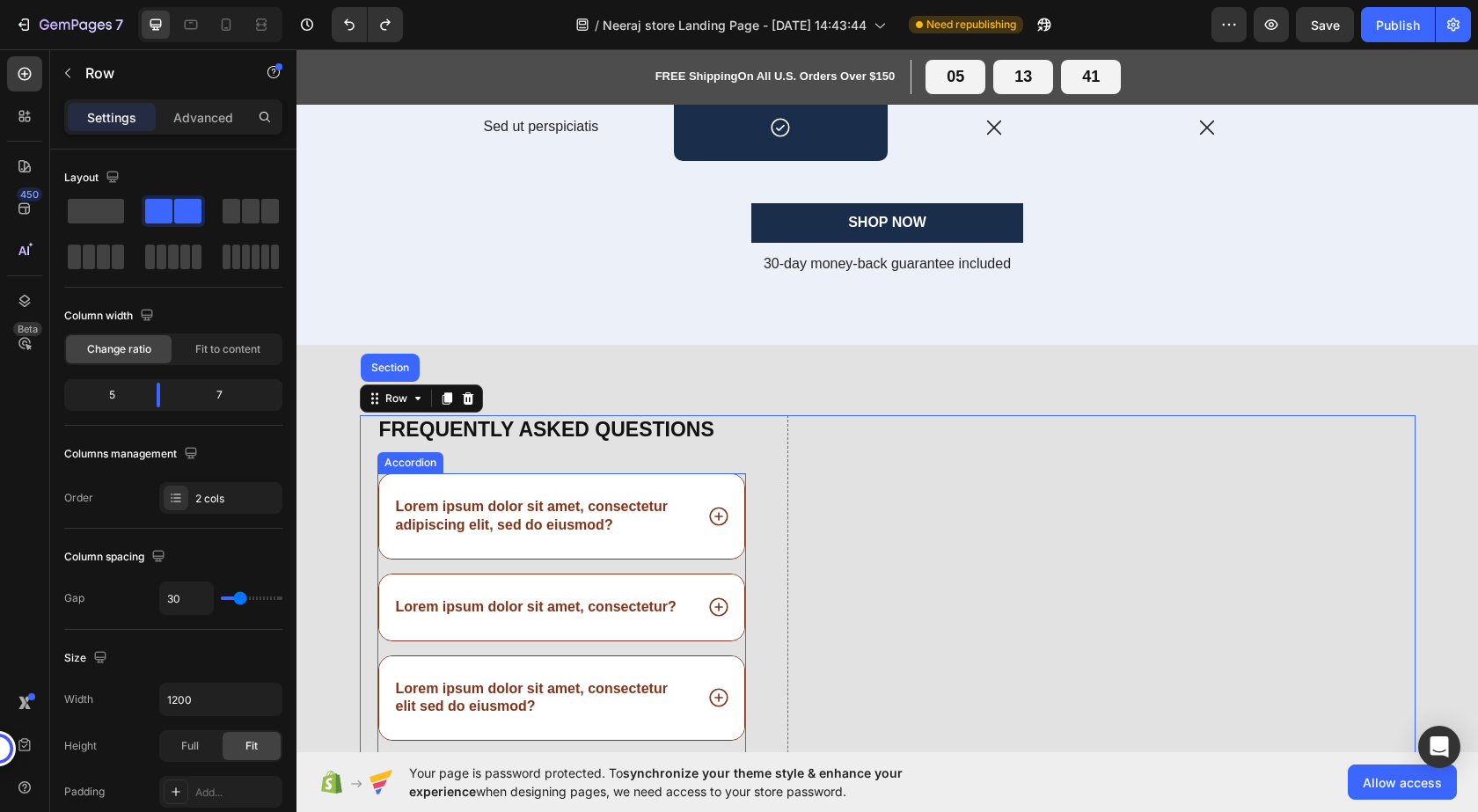
click at [391, 480] on div "Lorem ipsum dolor sit amet, consectetur adipiscing elit, sed do eiusmod?" at bounding box center [562, 516] width 366 height 84
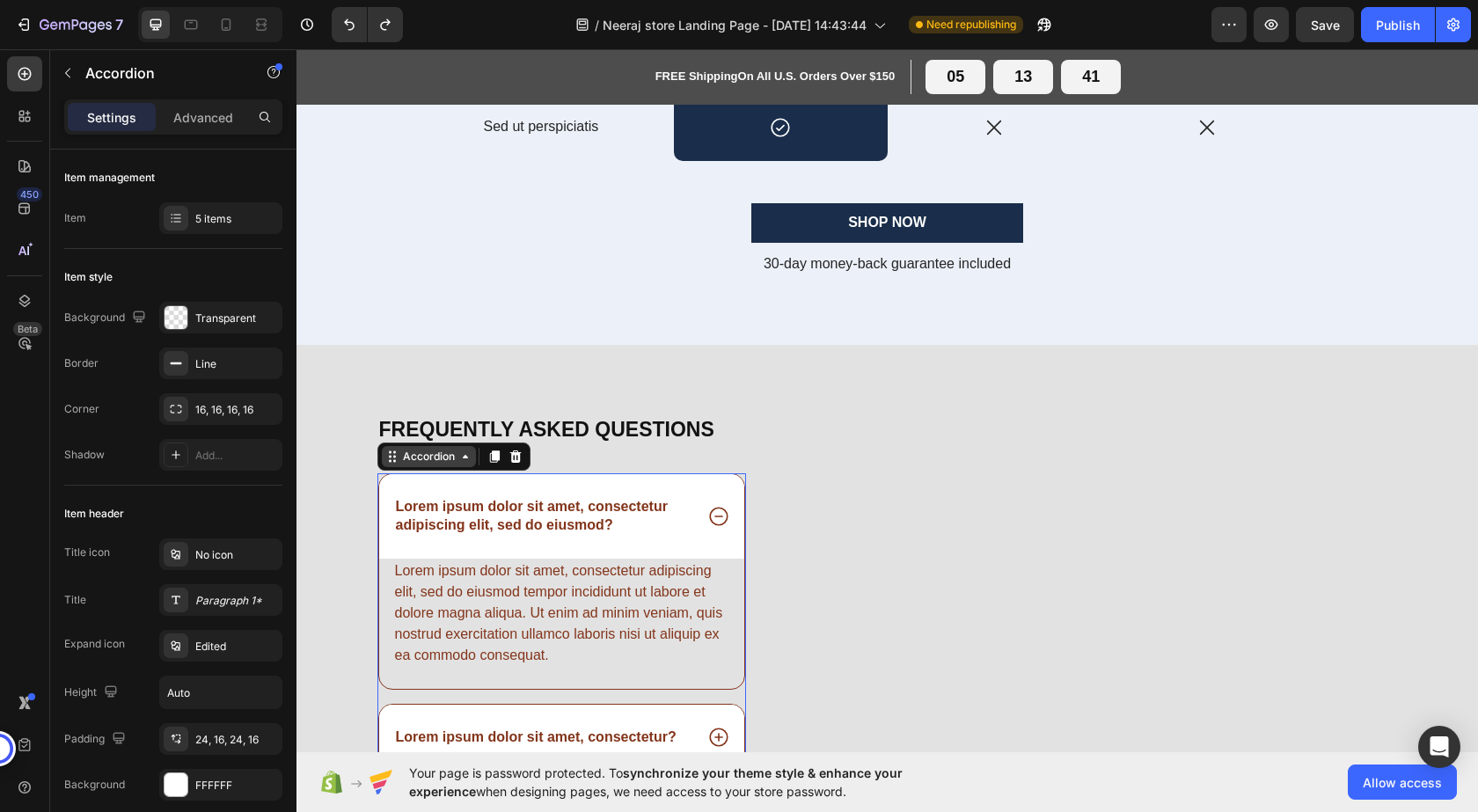
click at [460, 465] on div "Accordion" at bounding box center [428, 456] width 94 height 21
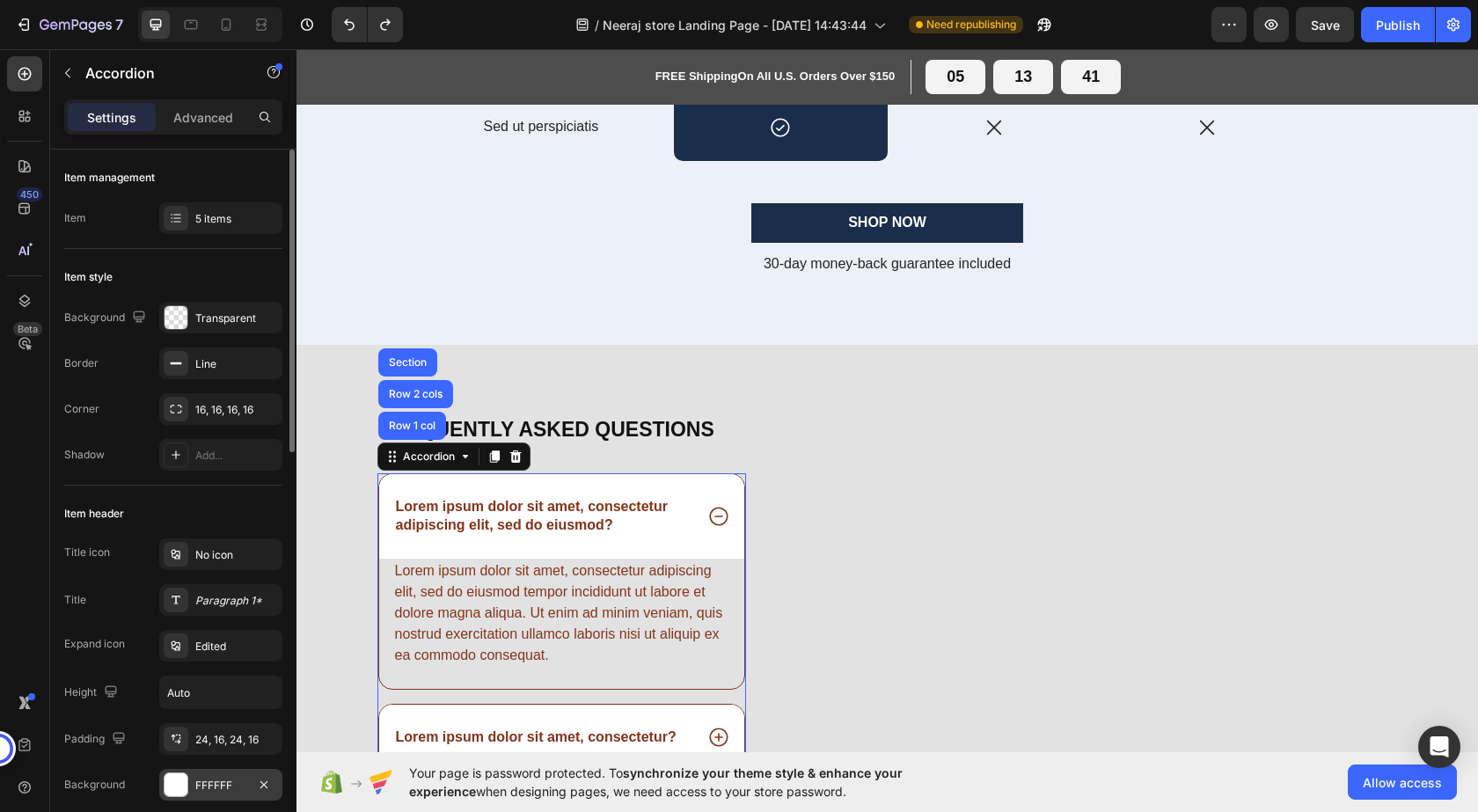
scroll to position [88, 0]
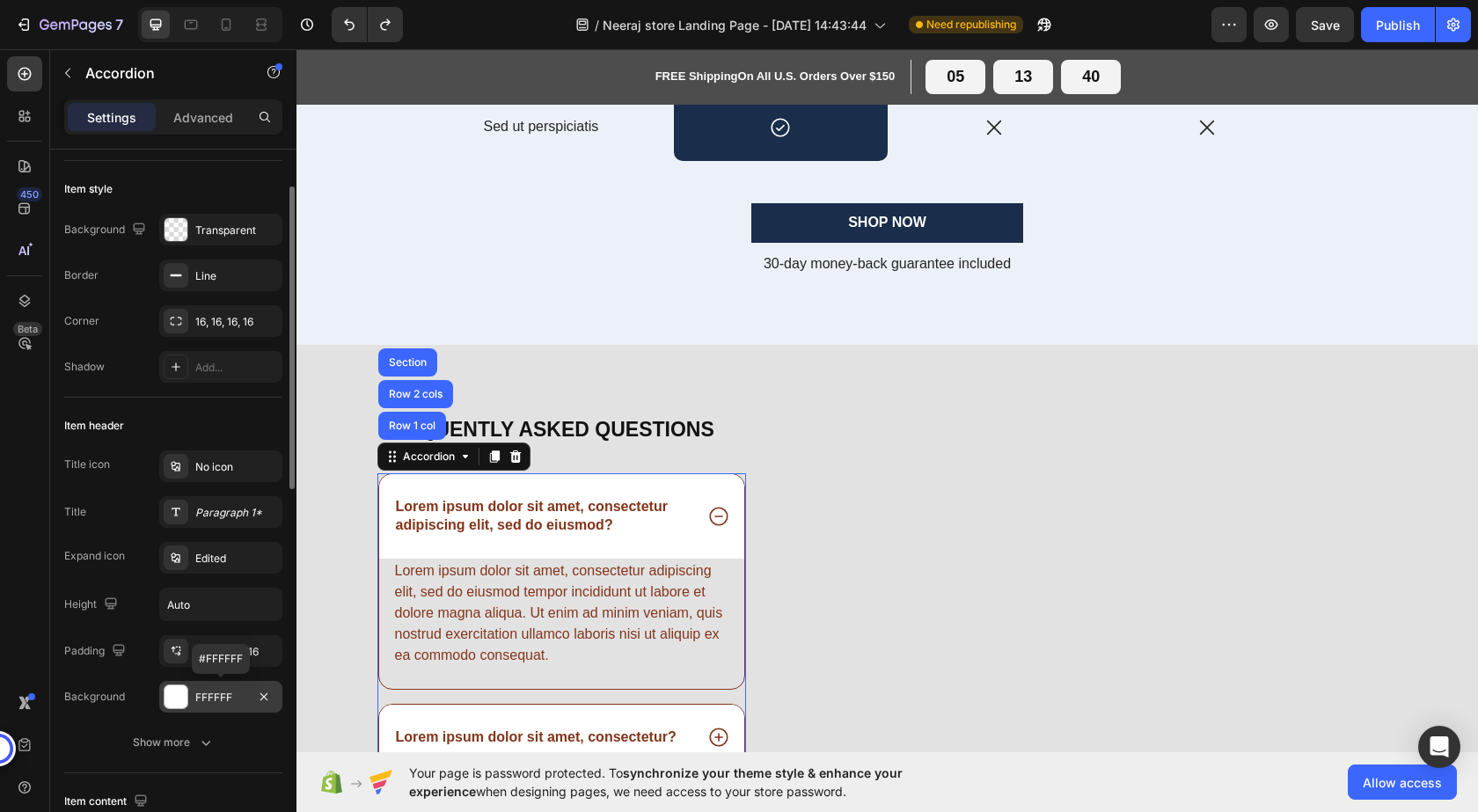
click at [169, 692] on div at bounding box center [175, 696] width 23 height 23
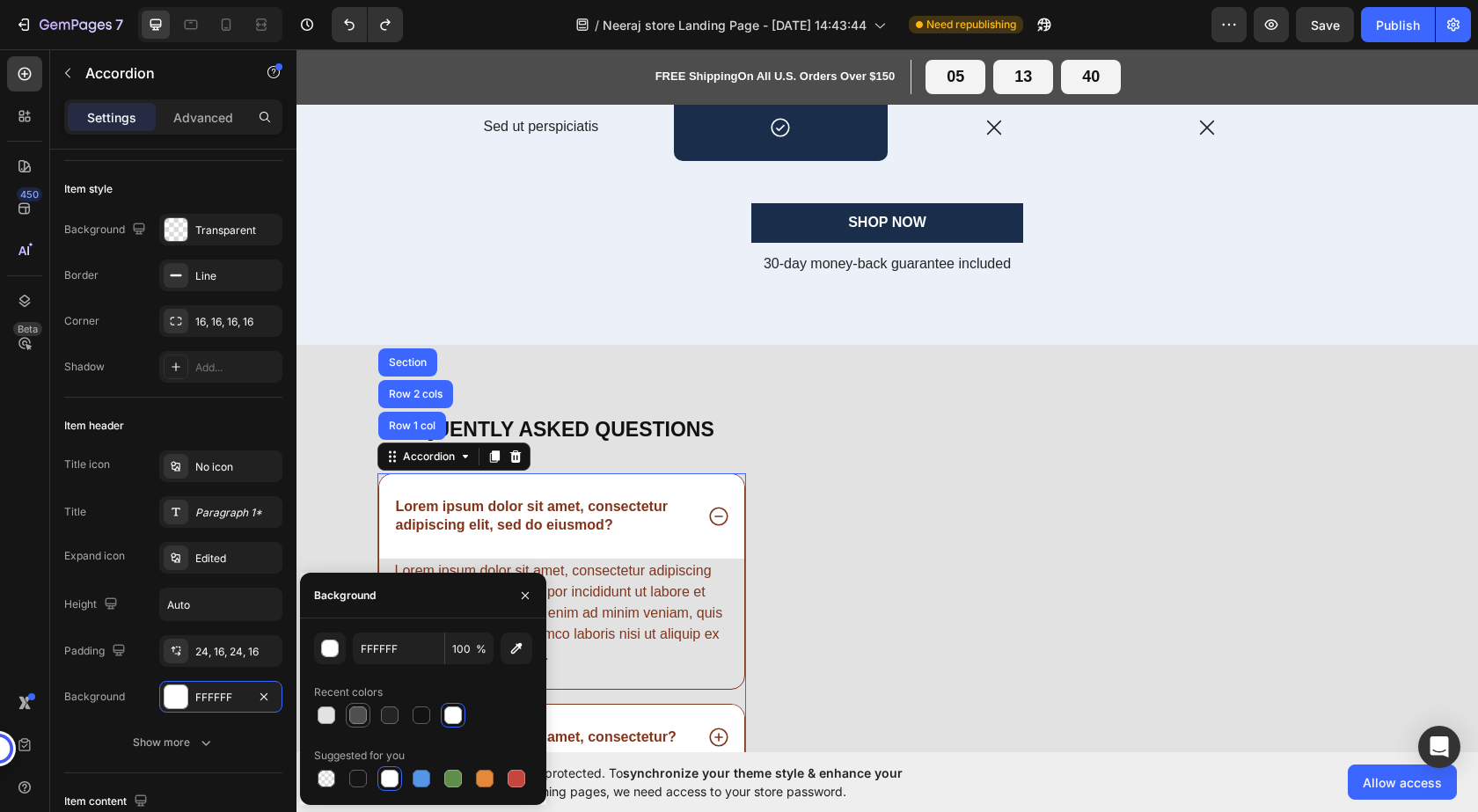
click at [364, 712] on div at bounding box center [357, 714] width 17 height 17
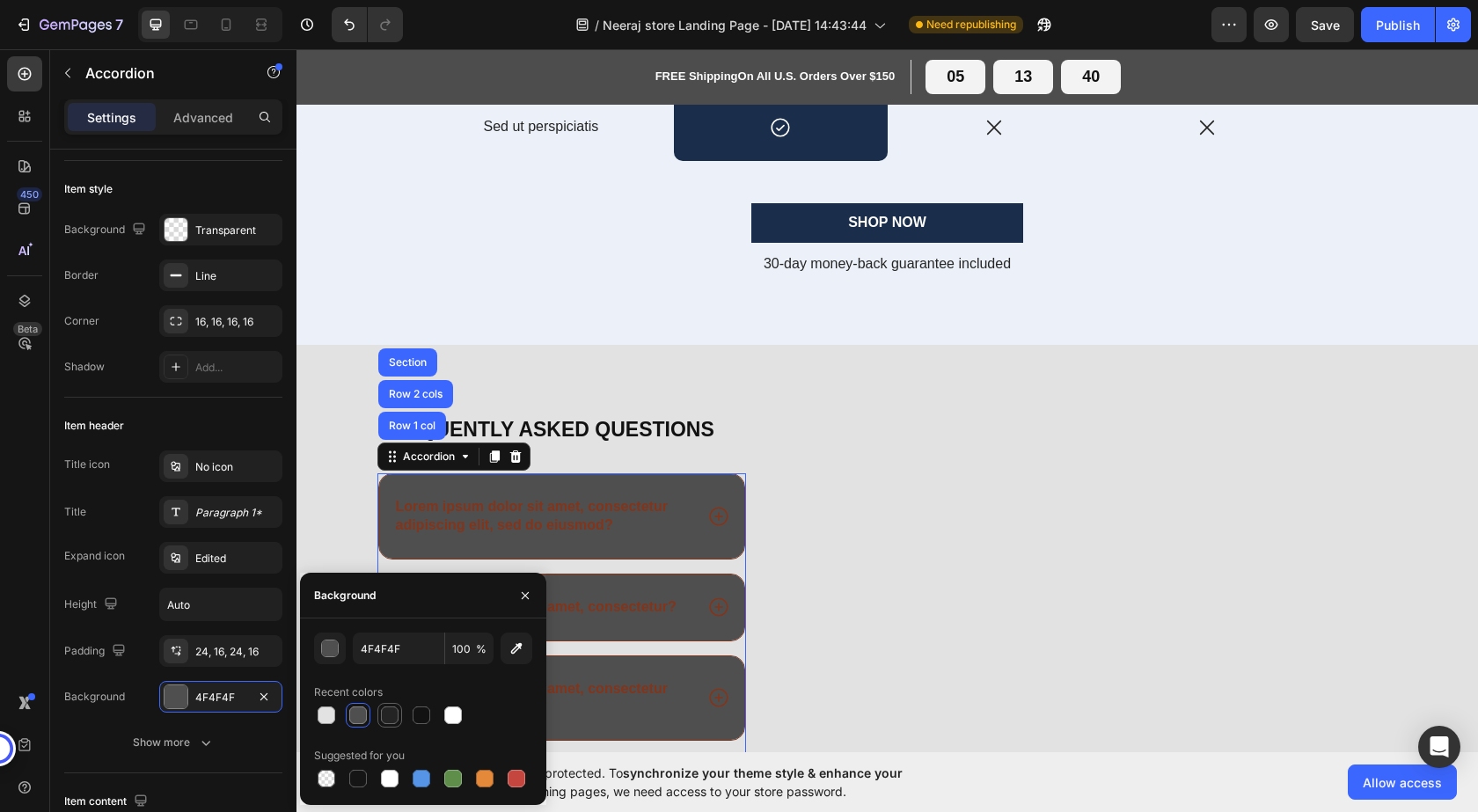
click at [380, 715] on div at bounding box center [389, 714] width 21 height 21
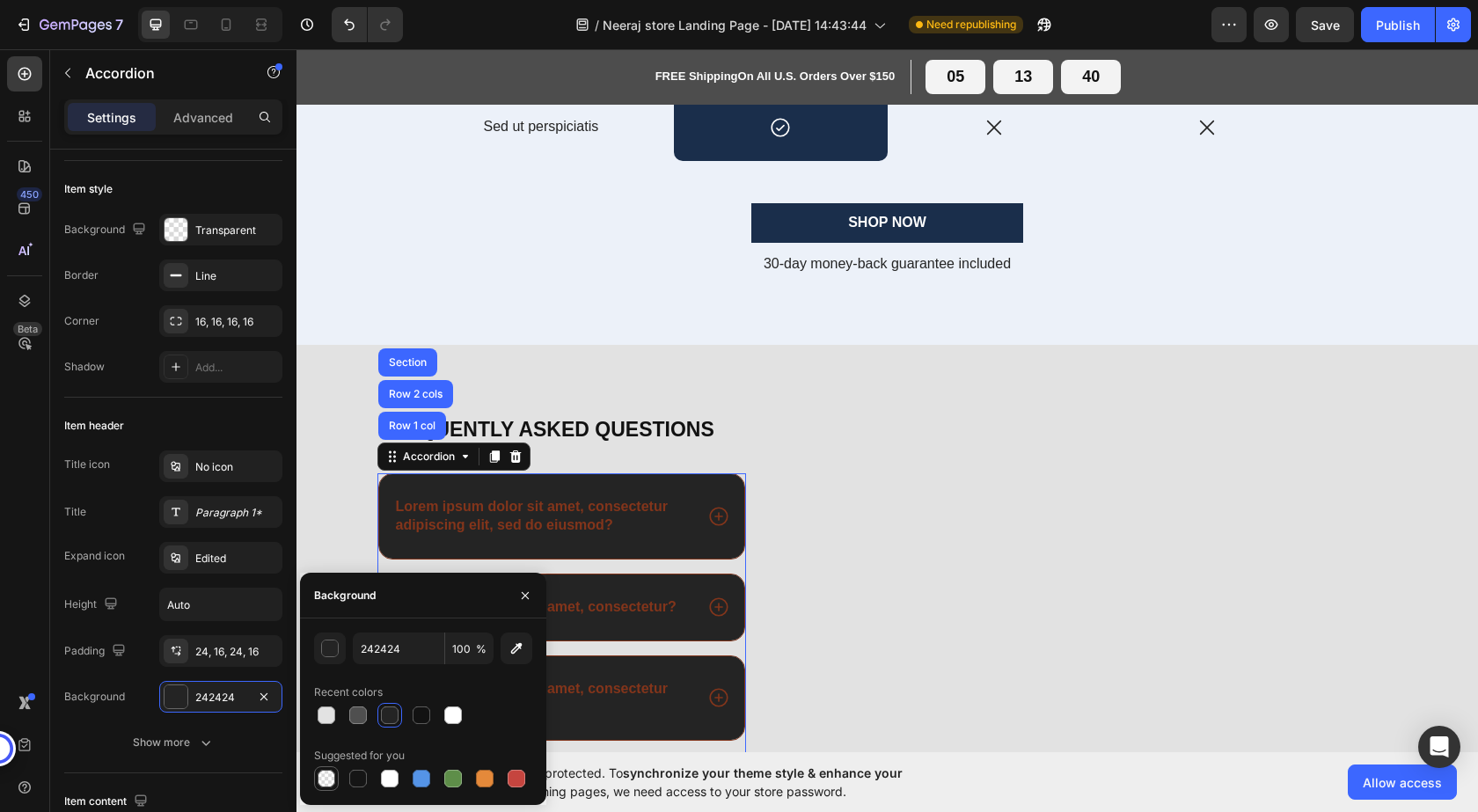
click at [331, 779] on div at bounding box center [326, 778] width 17 height 17
type input "000000"
type input "0"
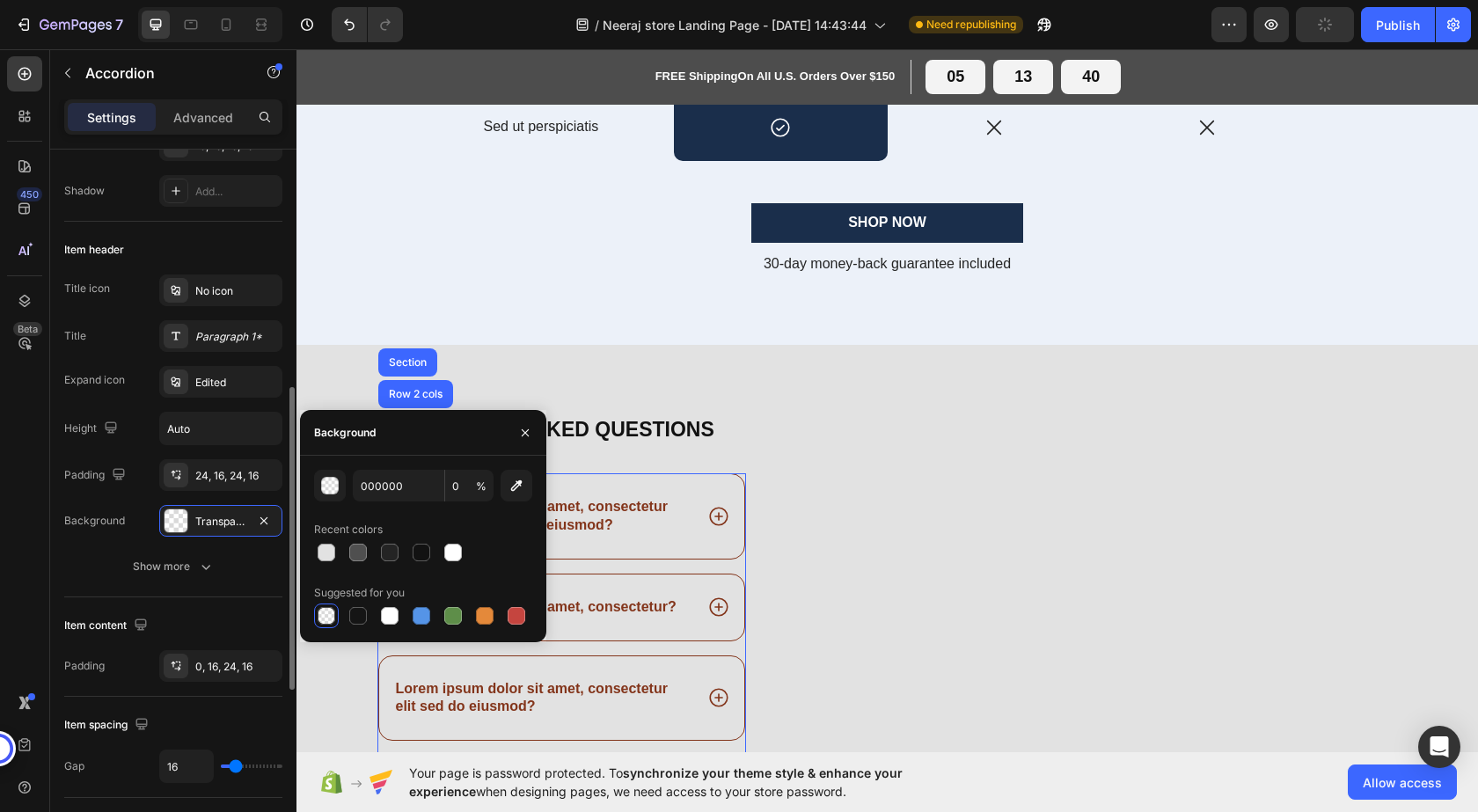
scroll to position [352, 0]
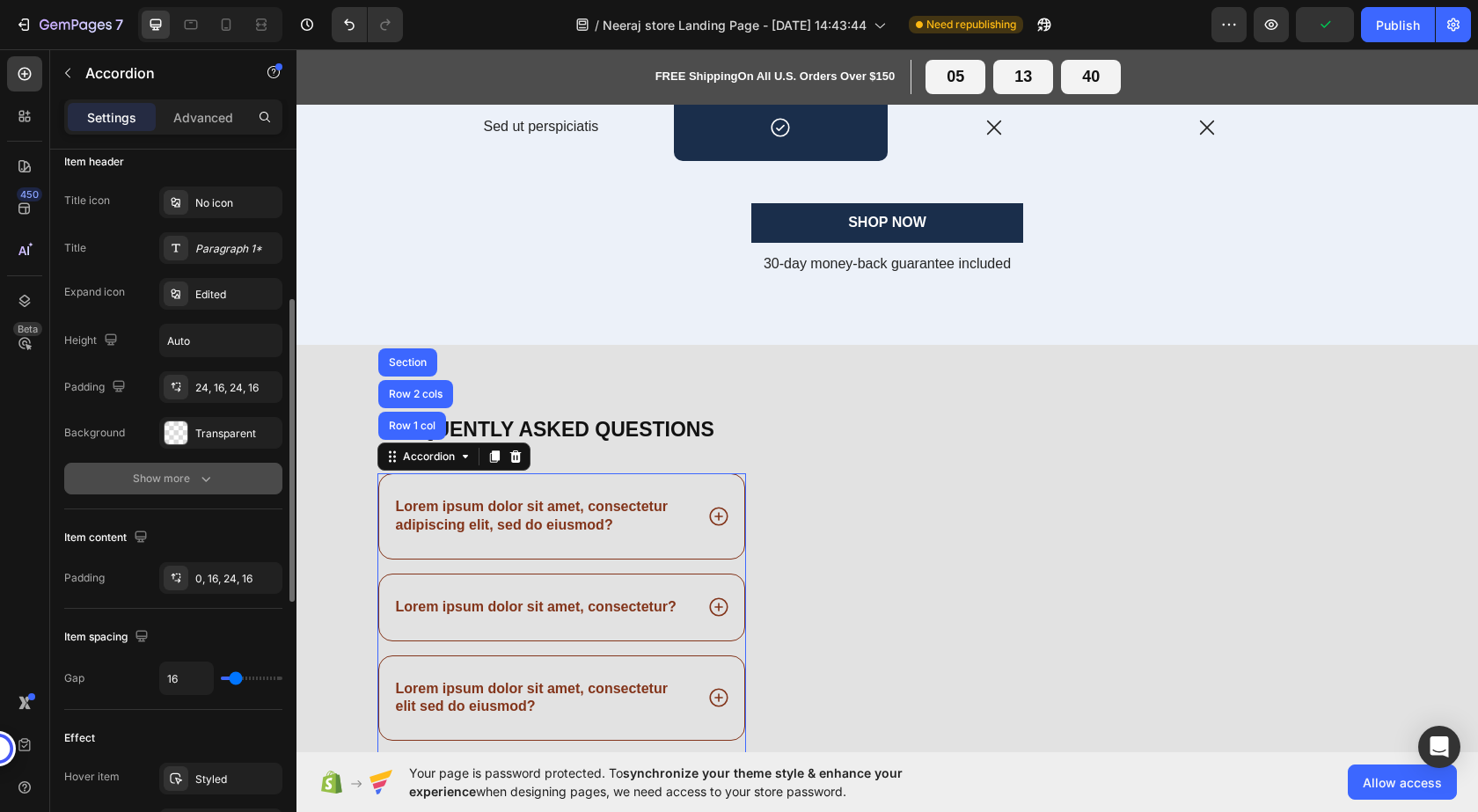
click at [178, 487] on div "Show more" at bounding box center [174, 478] width 82 height 17
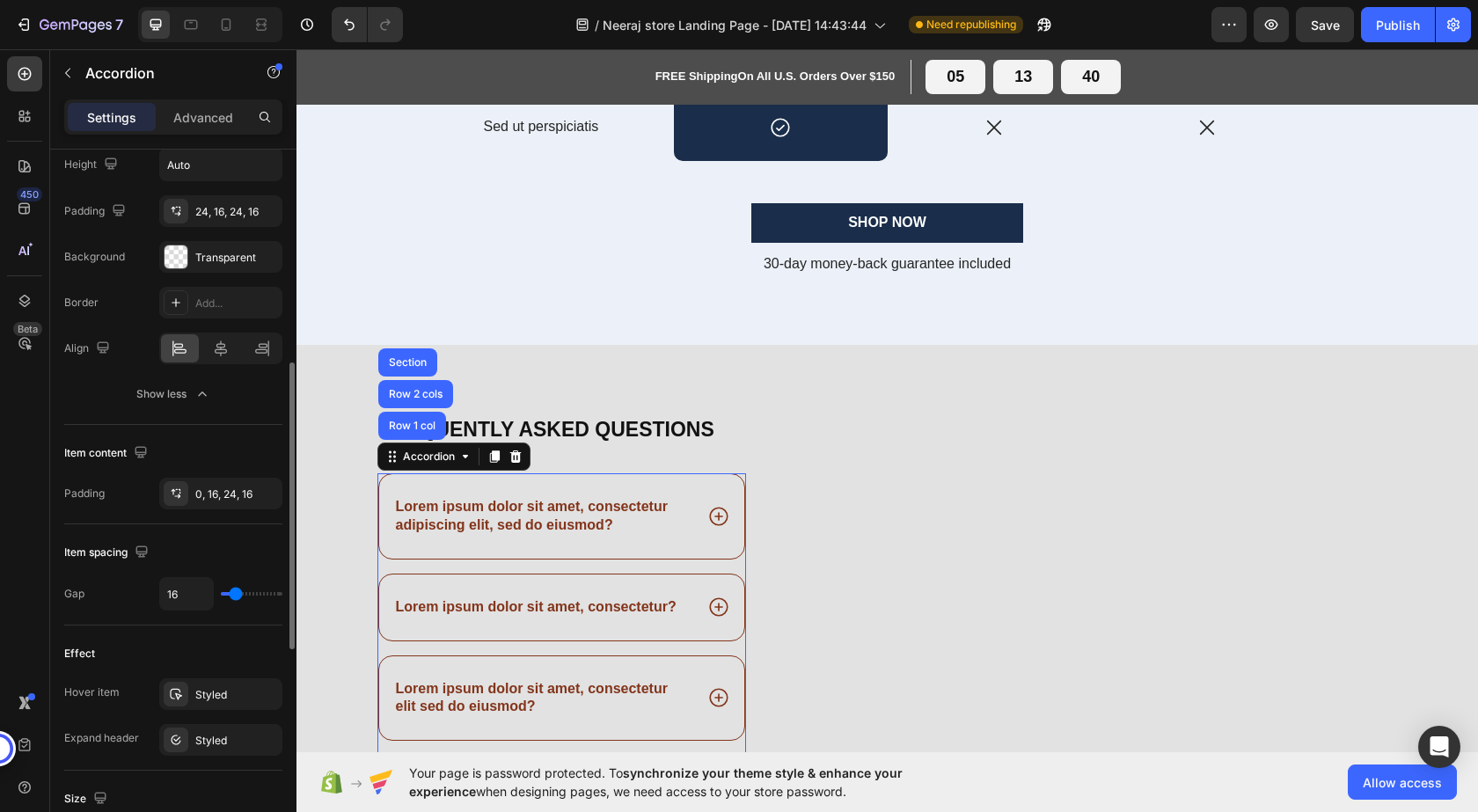
scroll to position [703, 0]
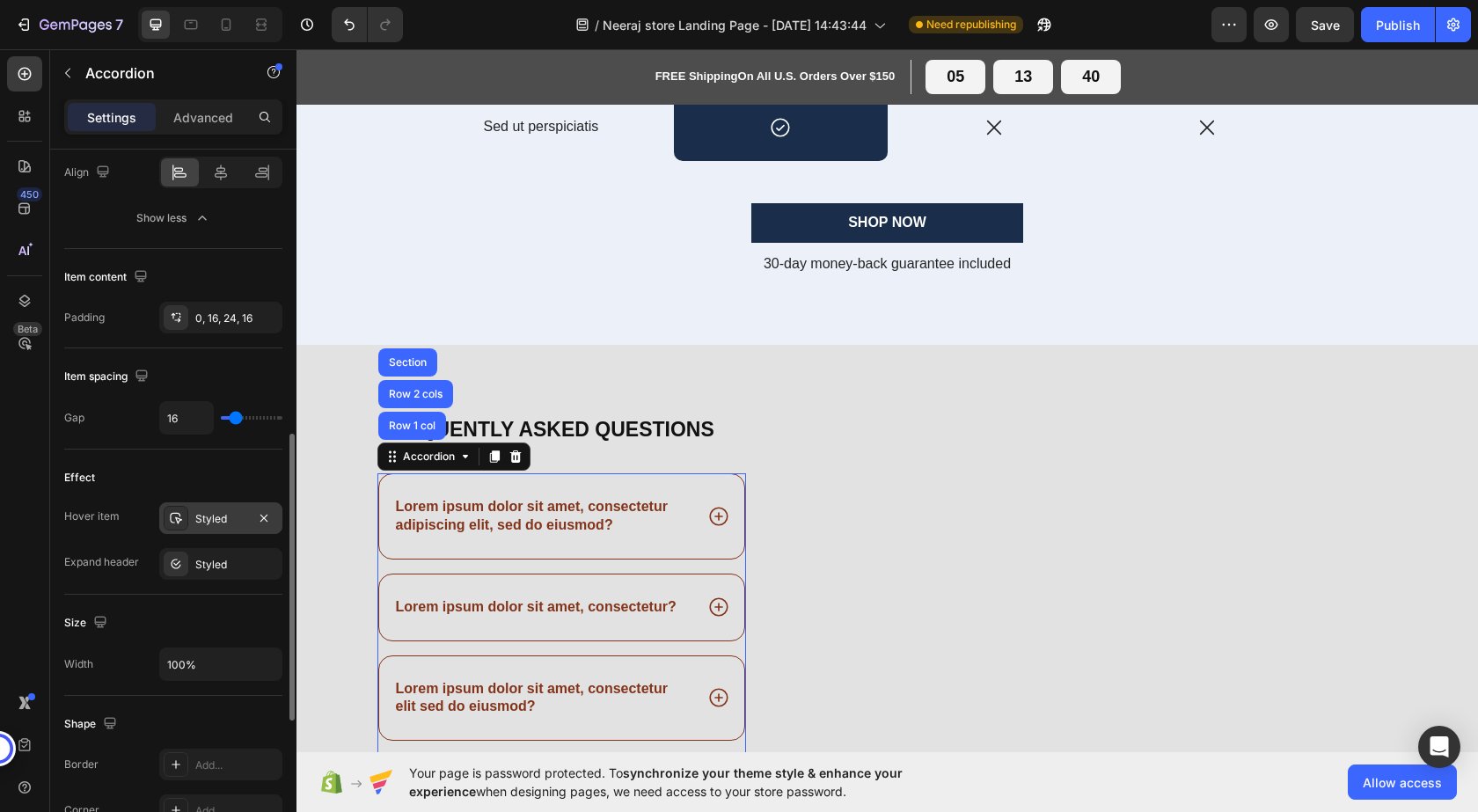
click at [187, 518] on div at bounding box center [175, 518] width 25 height 25
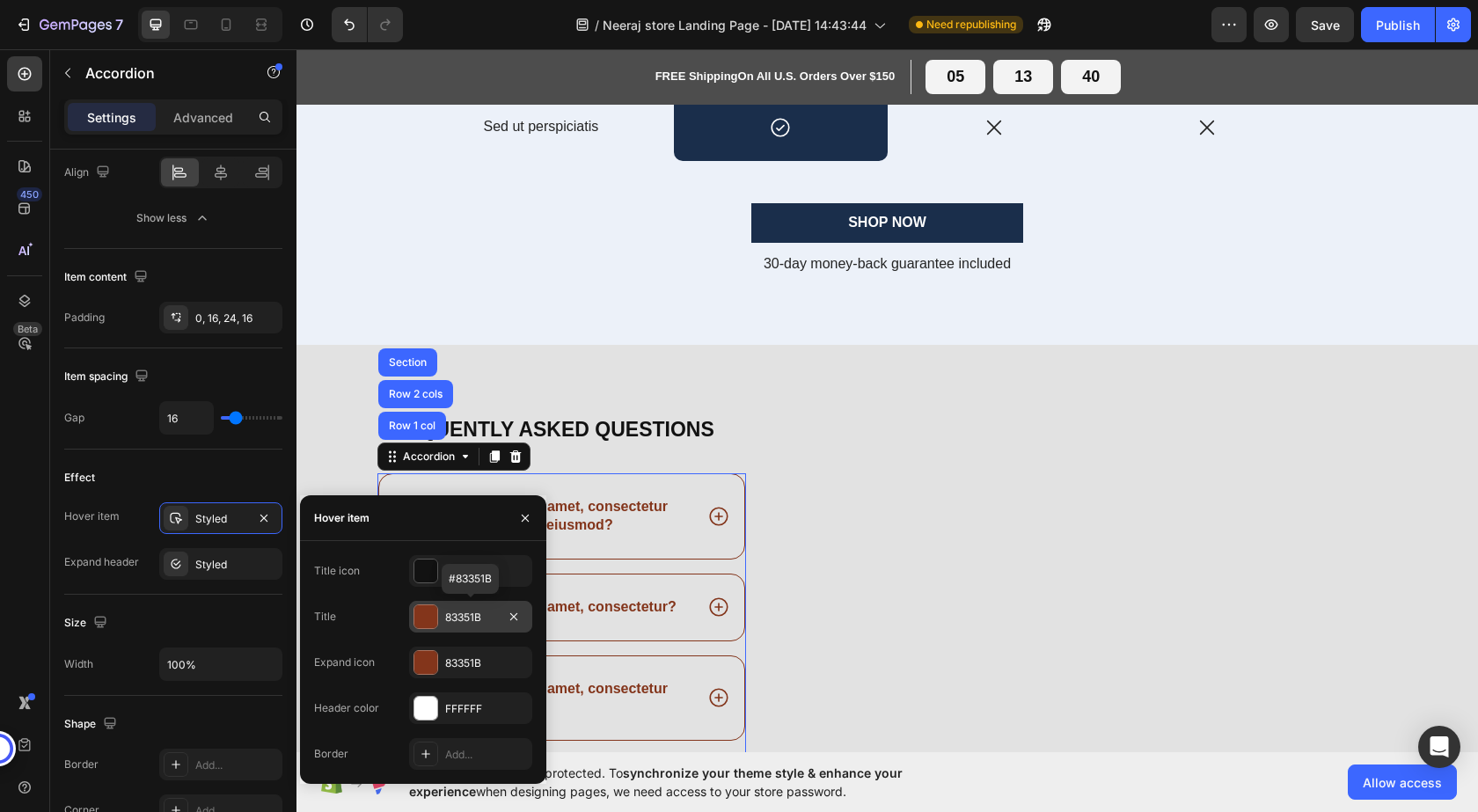
click at [421, 619] on div at bounding box center [426, 617] width 23 height 23
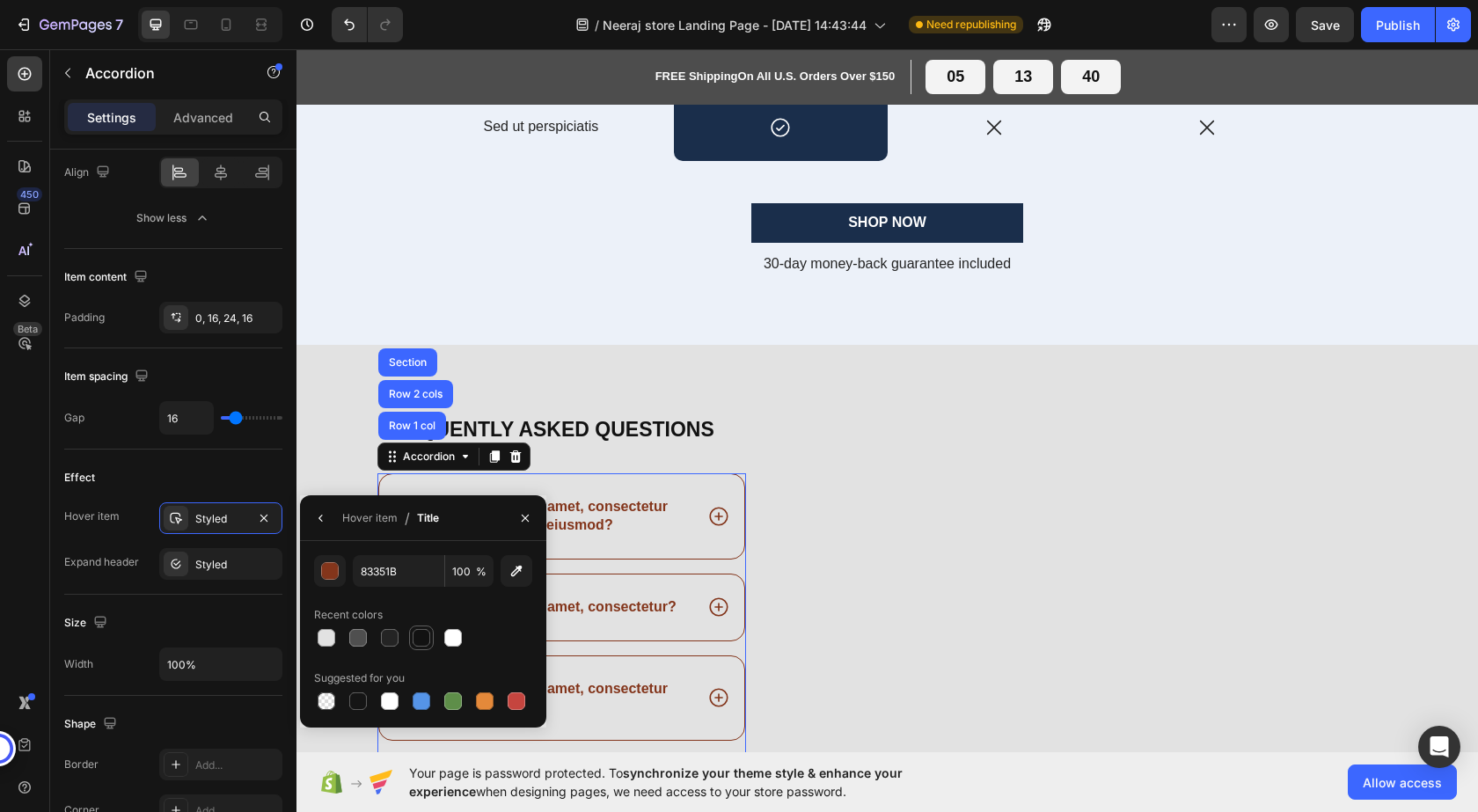
click at [420, 637] on div at bounding box center [421, 638] width 17 height 17
type input "121212"
click at [320, 513] on icon "button" at bounding box center [321, 518] width 14 height 14
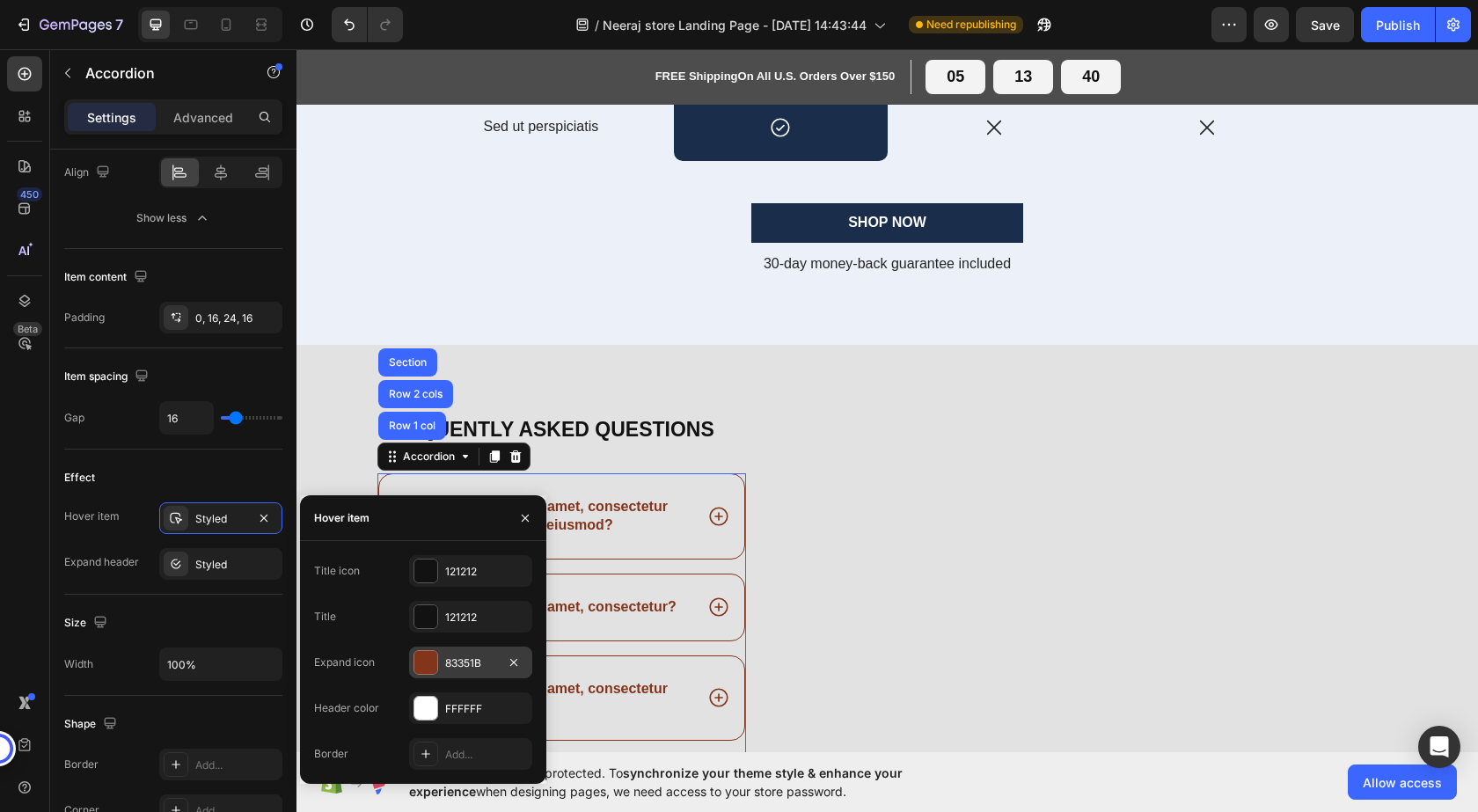
click at [417, 659] on div at bounding box center [426, 662] width 23 height 23
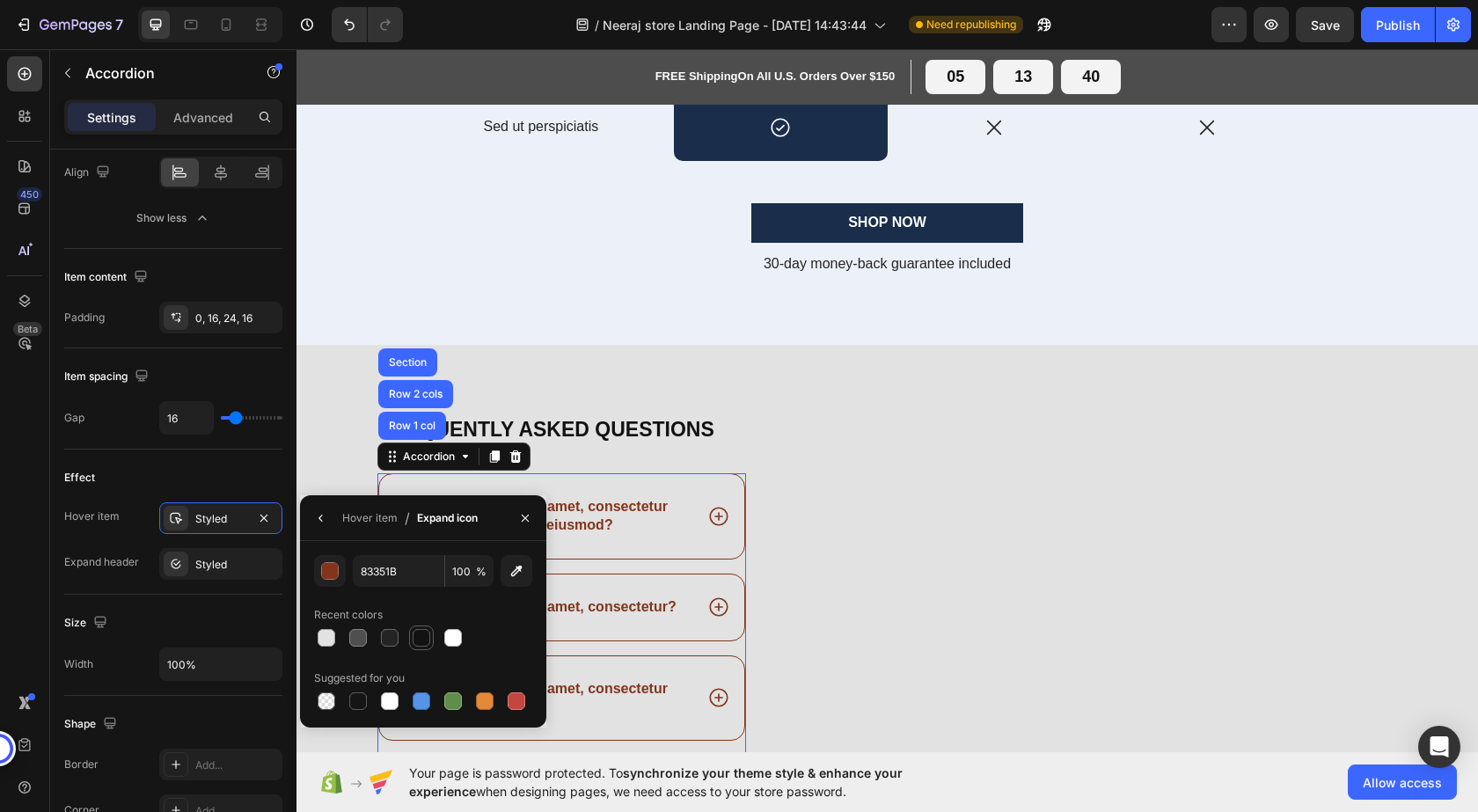
click at [417, 638] on div at bounding box center [421, 638] width 17 height 17
type input "121212"
click at [323, 522] on icon "button" at bounding box center [321, 518] width 14 height 14
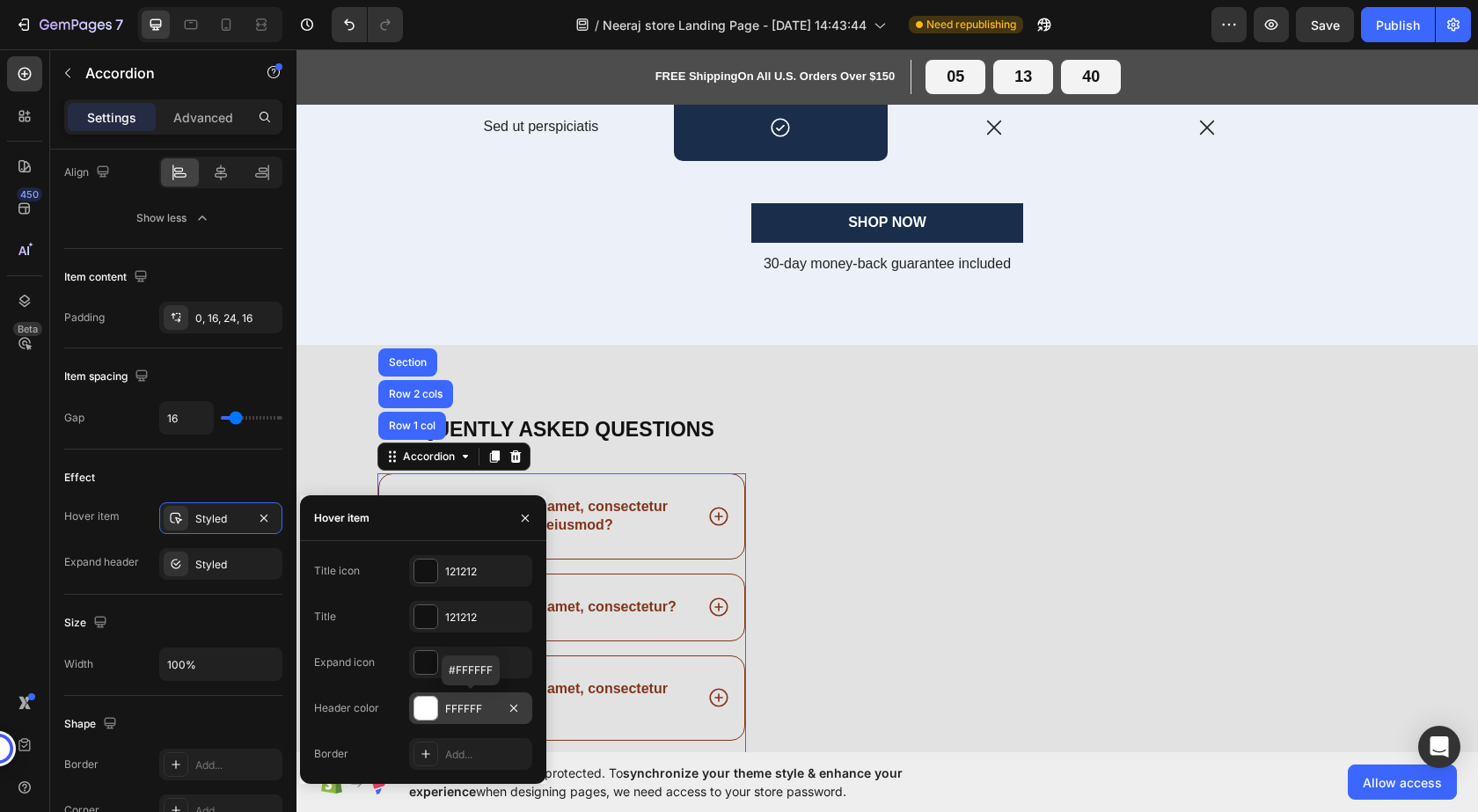
click at [423, 715] on div at bounding box center [426, 708] width 23 height 23
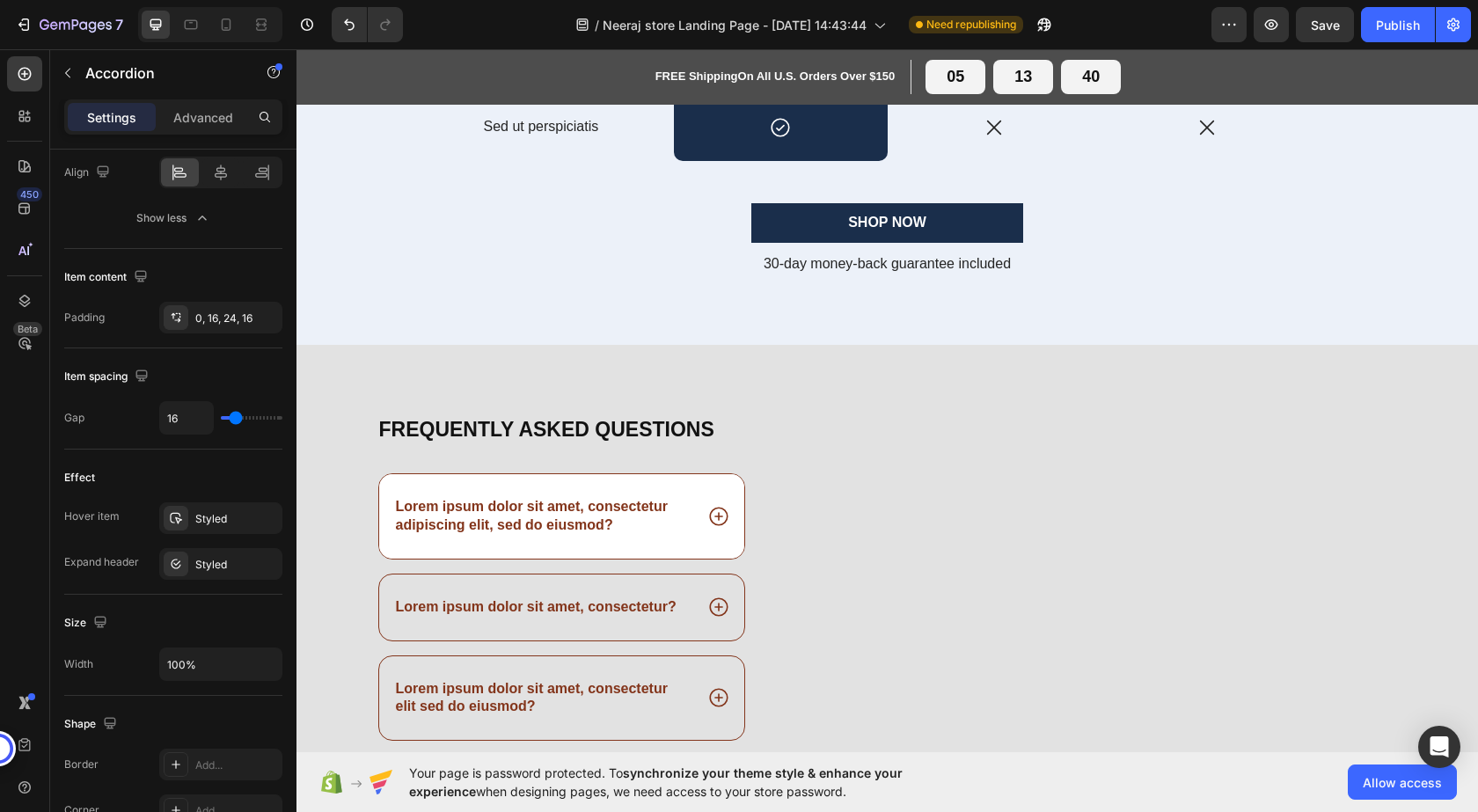
click at [708, 512] on icon at bounding box center [718, 516] width 23 height 23
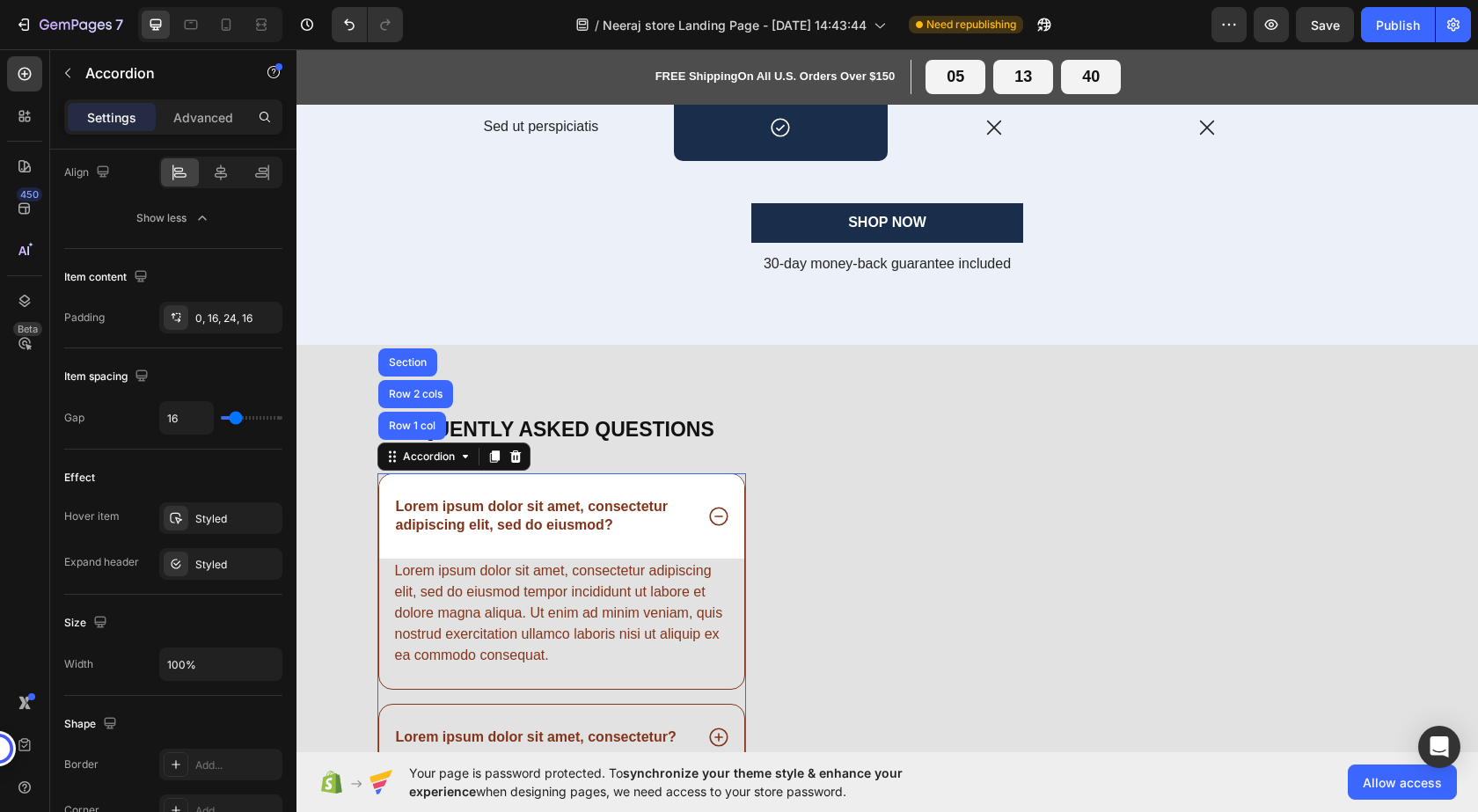
click at [707, 515] on icon at bounding box center [718, 516] width 23 height 23
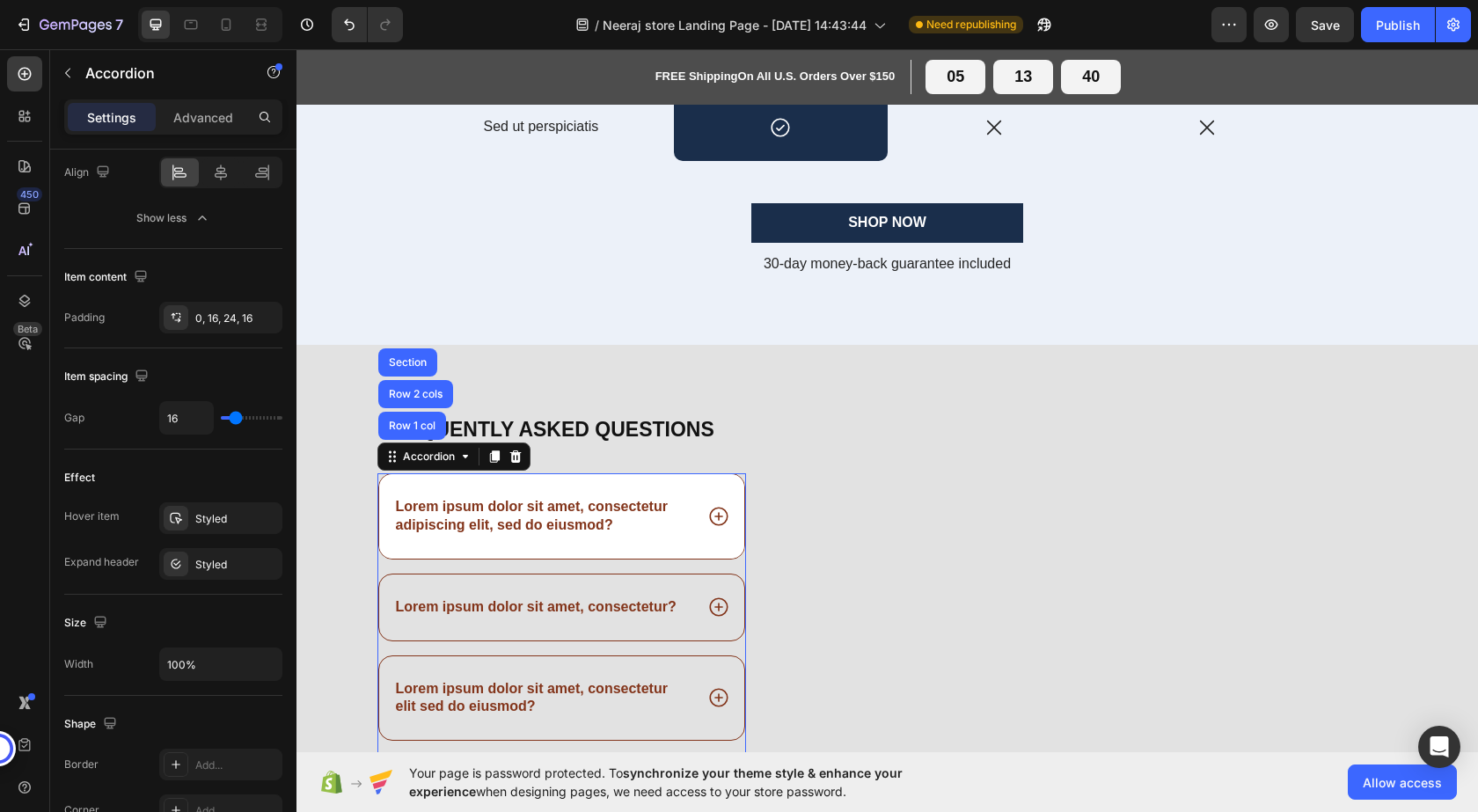
click at [396, 485] on div "Lorem ipsum dolor sit amet, consectetur adipiscing elit, sed do eiusmod?" at bounding box center [562, 516] width 366 height 84
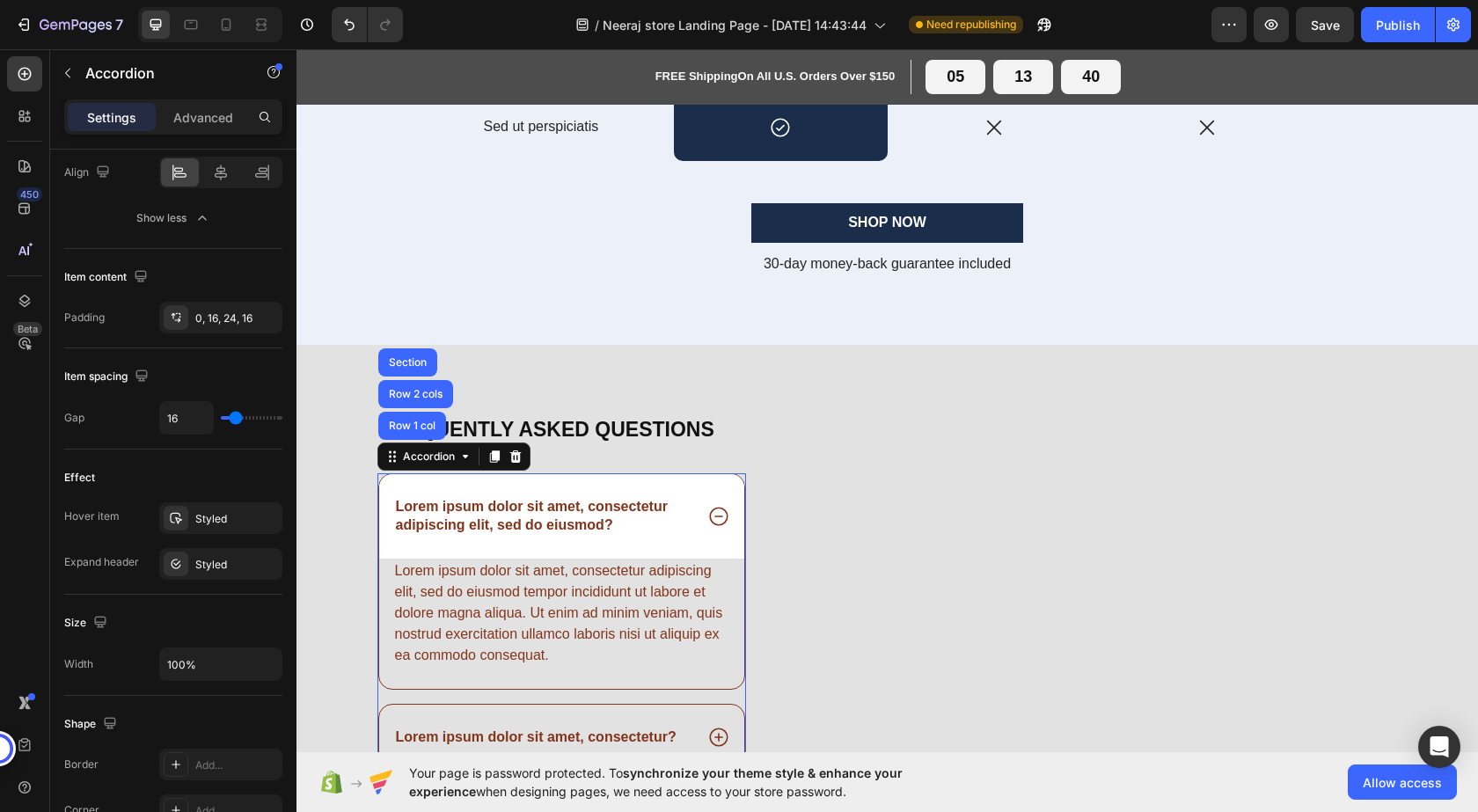
click at [395, 484] on div "Lorem ipsum dolor sit amet, consectetur adipiscing elit, sed do eiusmod?" at bounding box center [562, 516] width 366 height 84
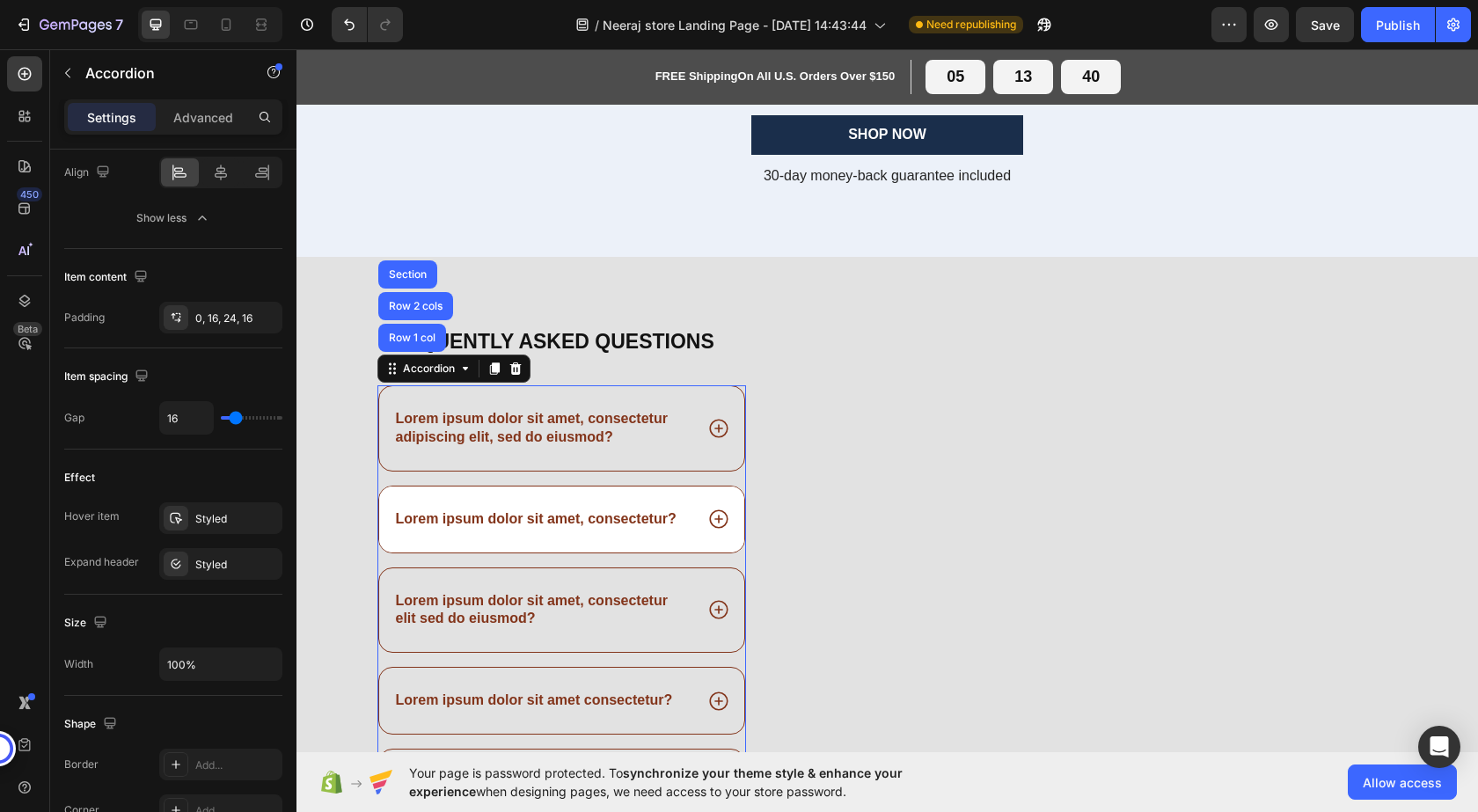
scroll to position [1827, 0]
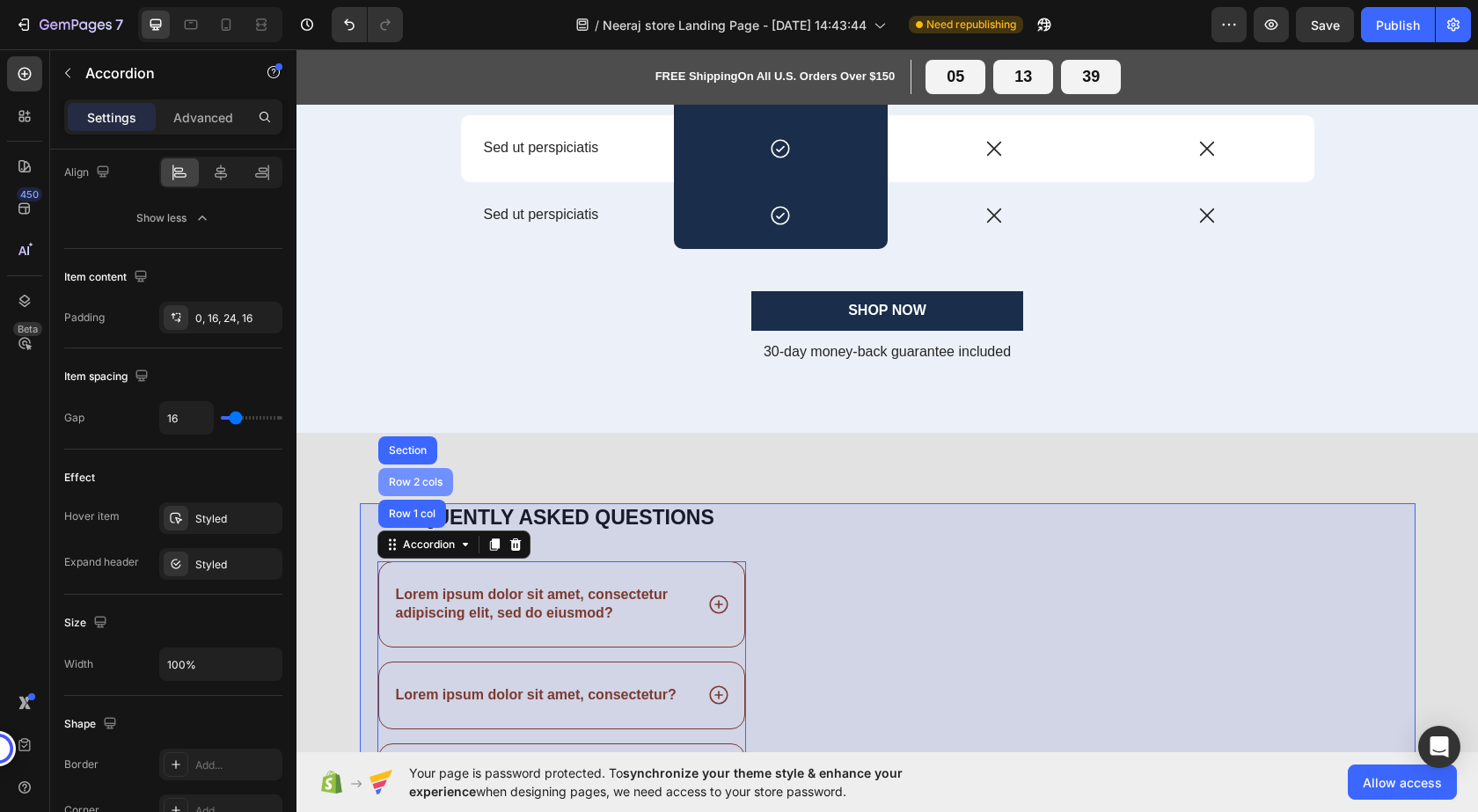
click at [386, 478] on div "Row 2 cols" at bounding box center [416, 482] width 60 height 11
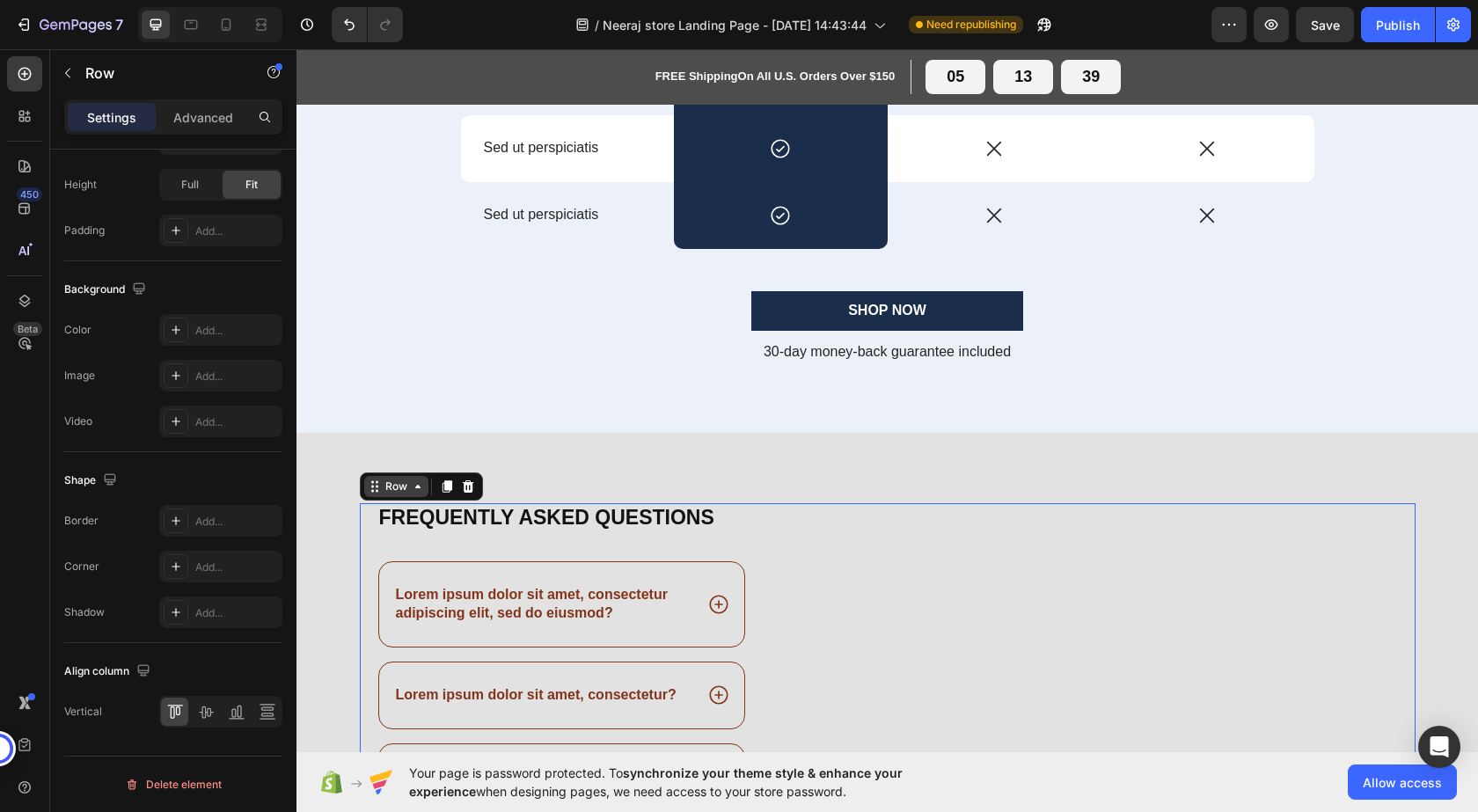
scroll to position [0, 0]
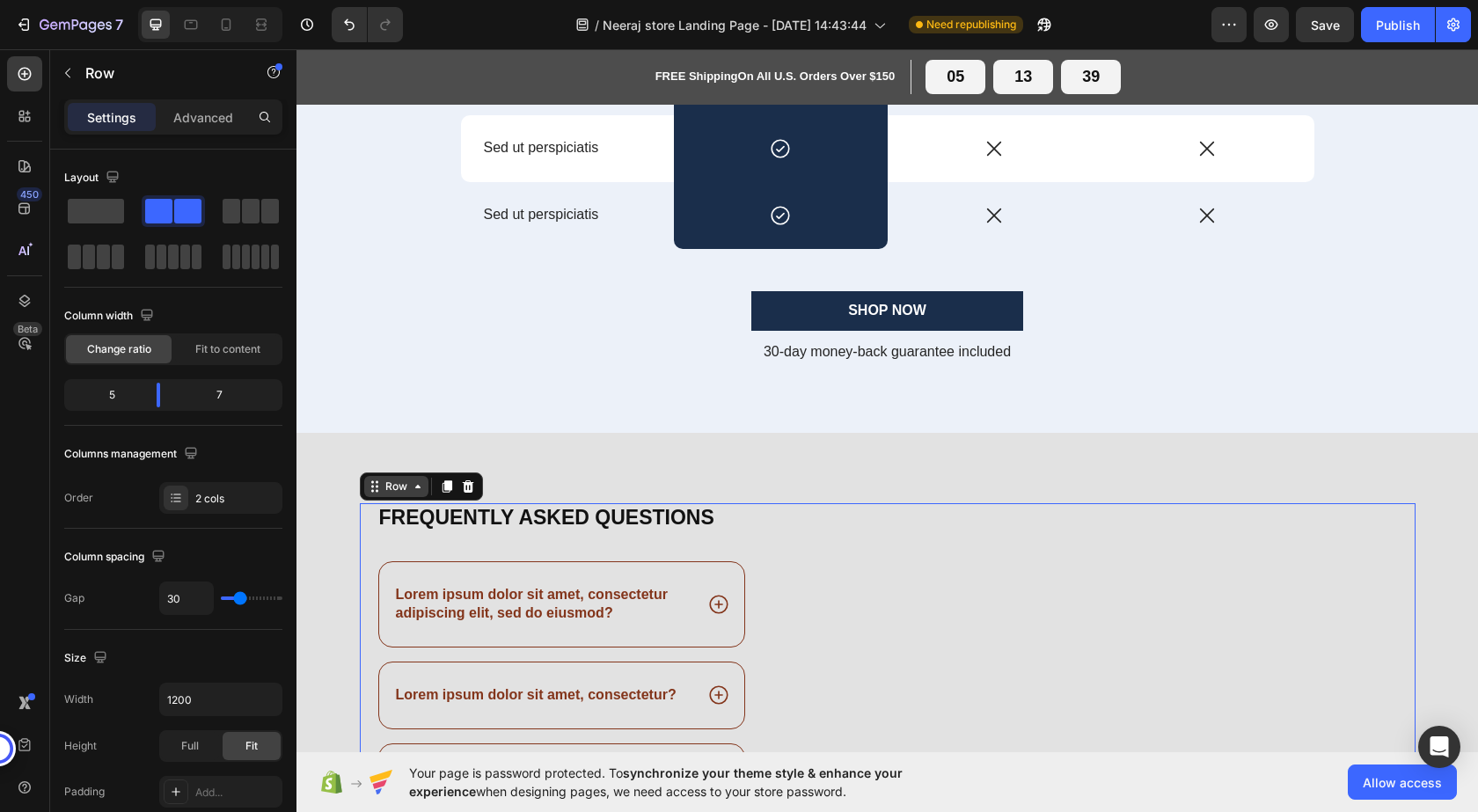
click at [411, 486] on icon at bounding box center [417, 486] width 14 height 14
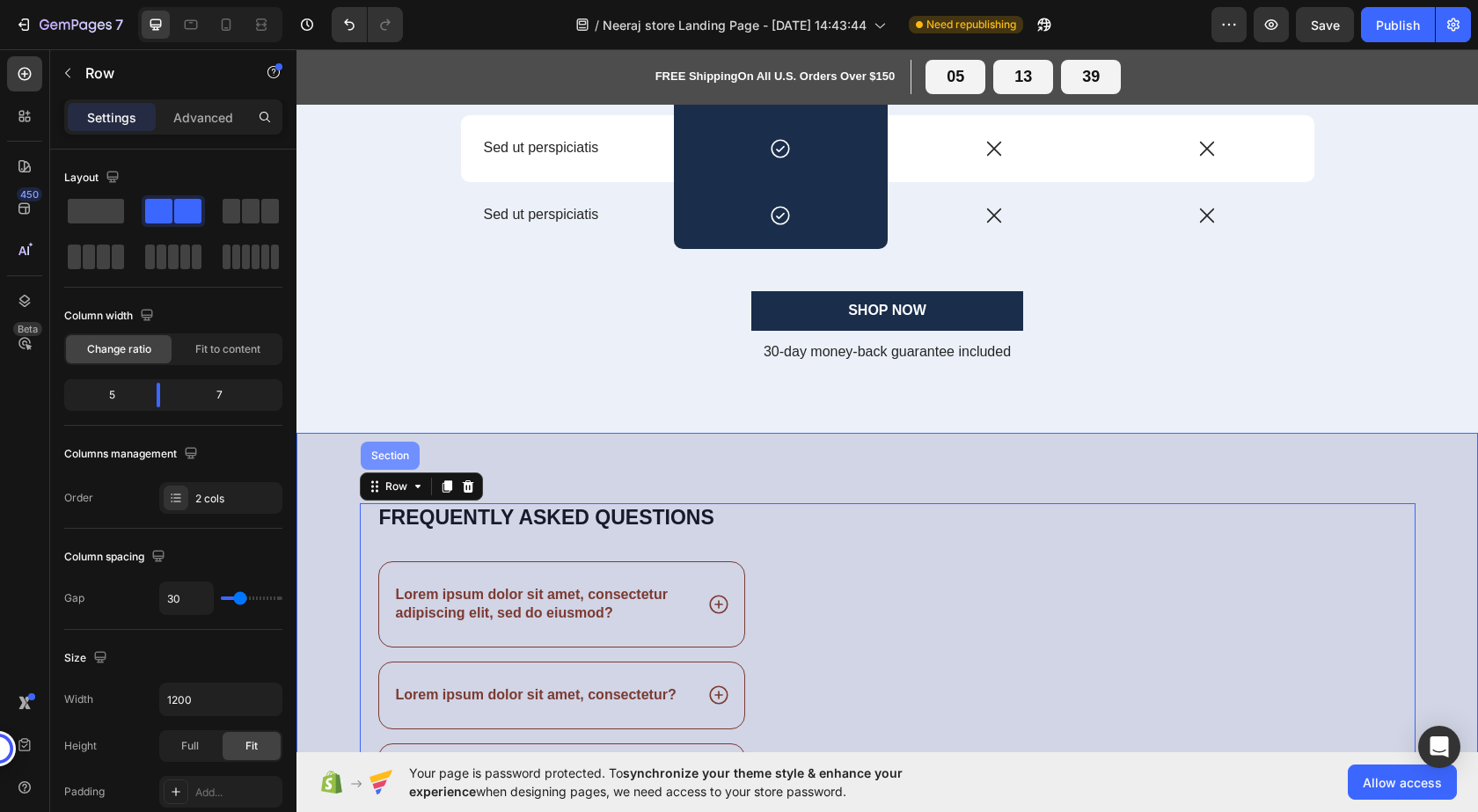
click at [382, 465] on div "Section" at bounding box center [390, 455] width 59 height 28
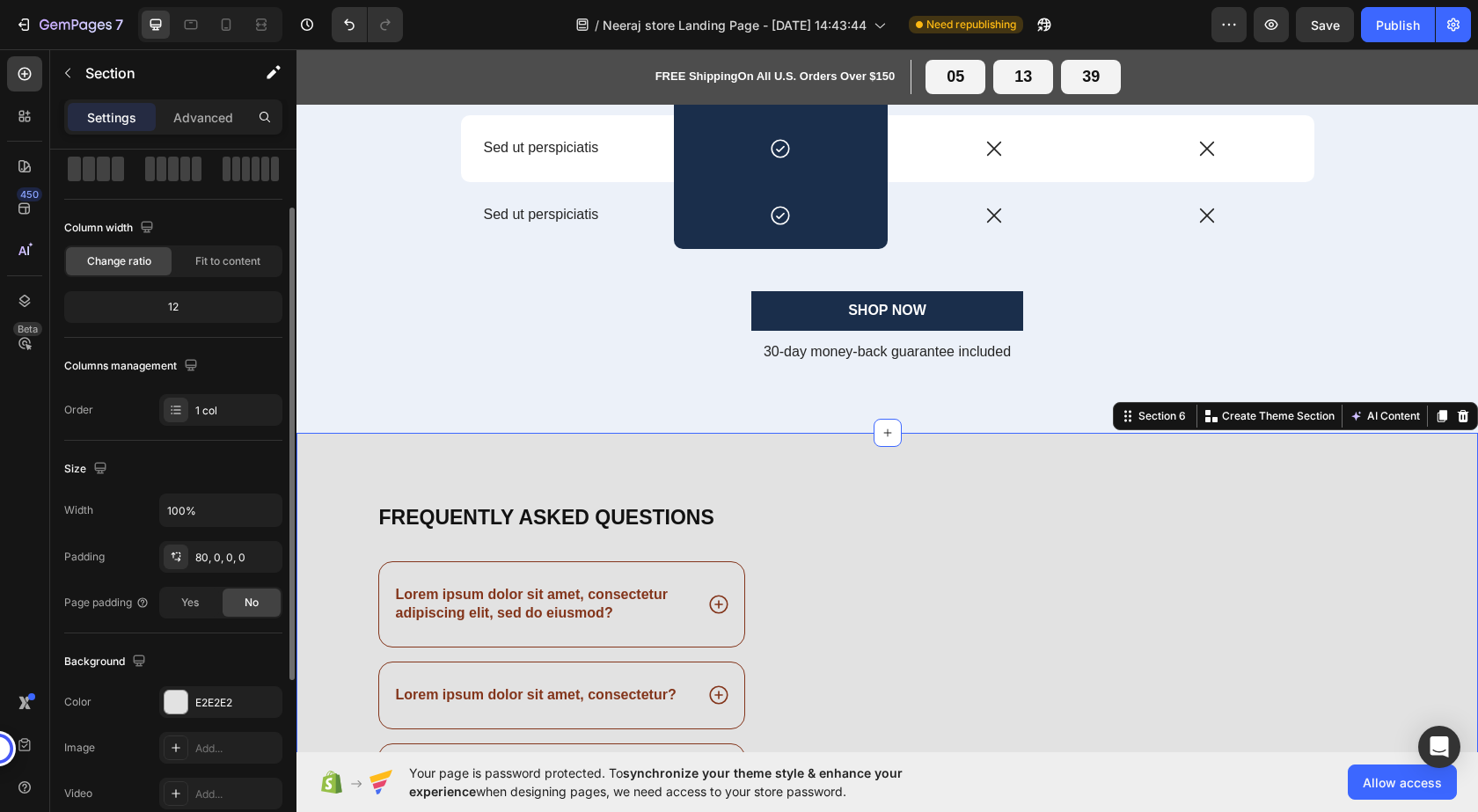
scroll to position [176, 0]
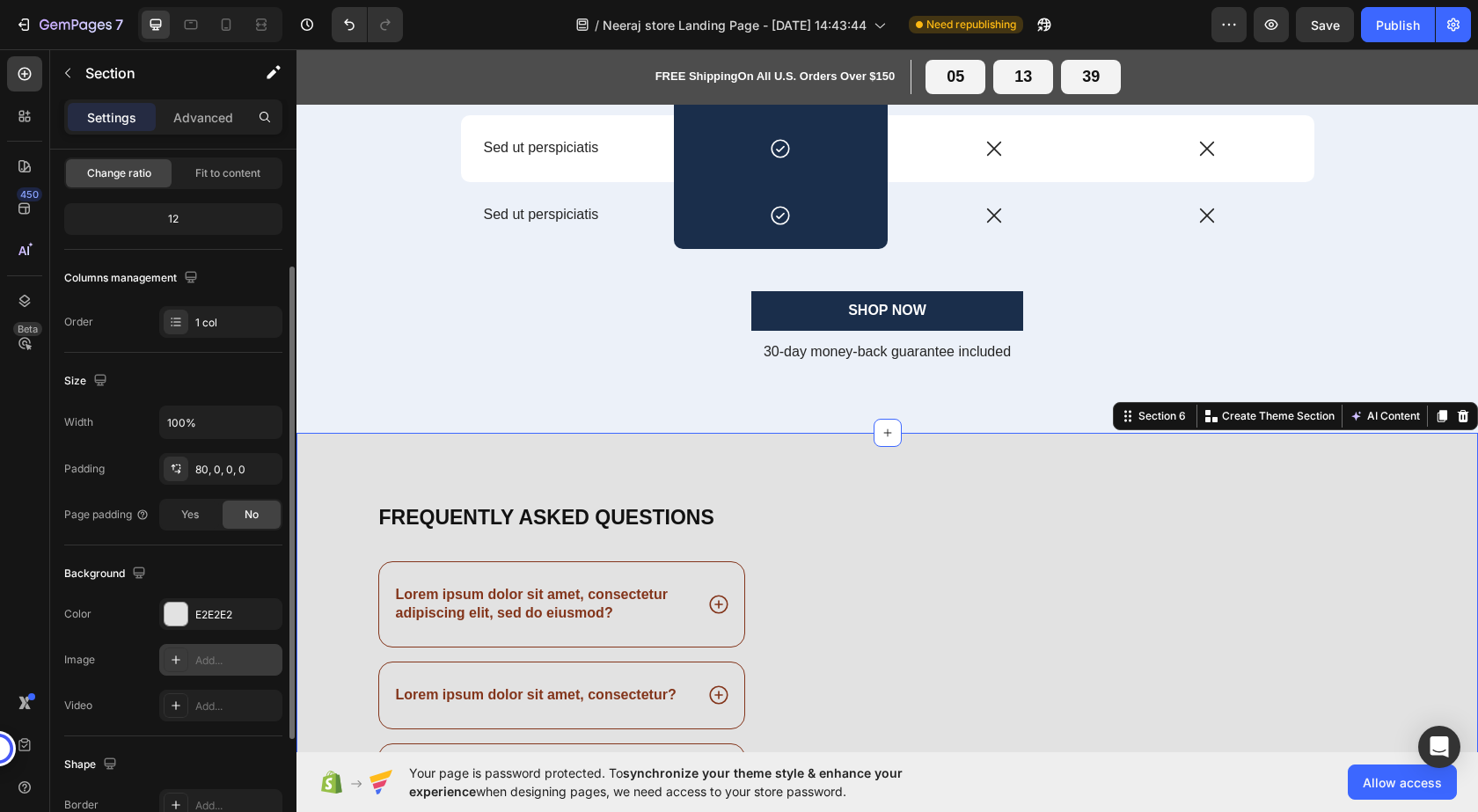
click at [174, 662] on icon at bounding box center [175, 659] width 14 height 14
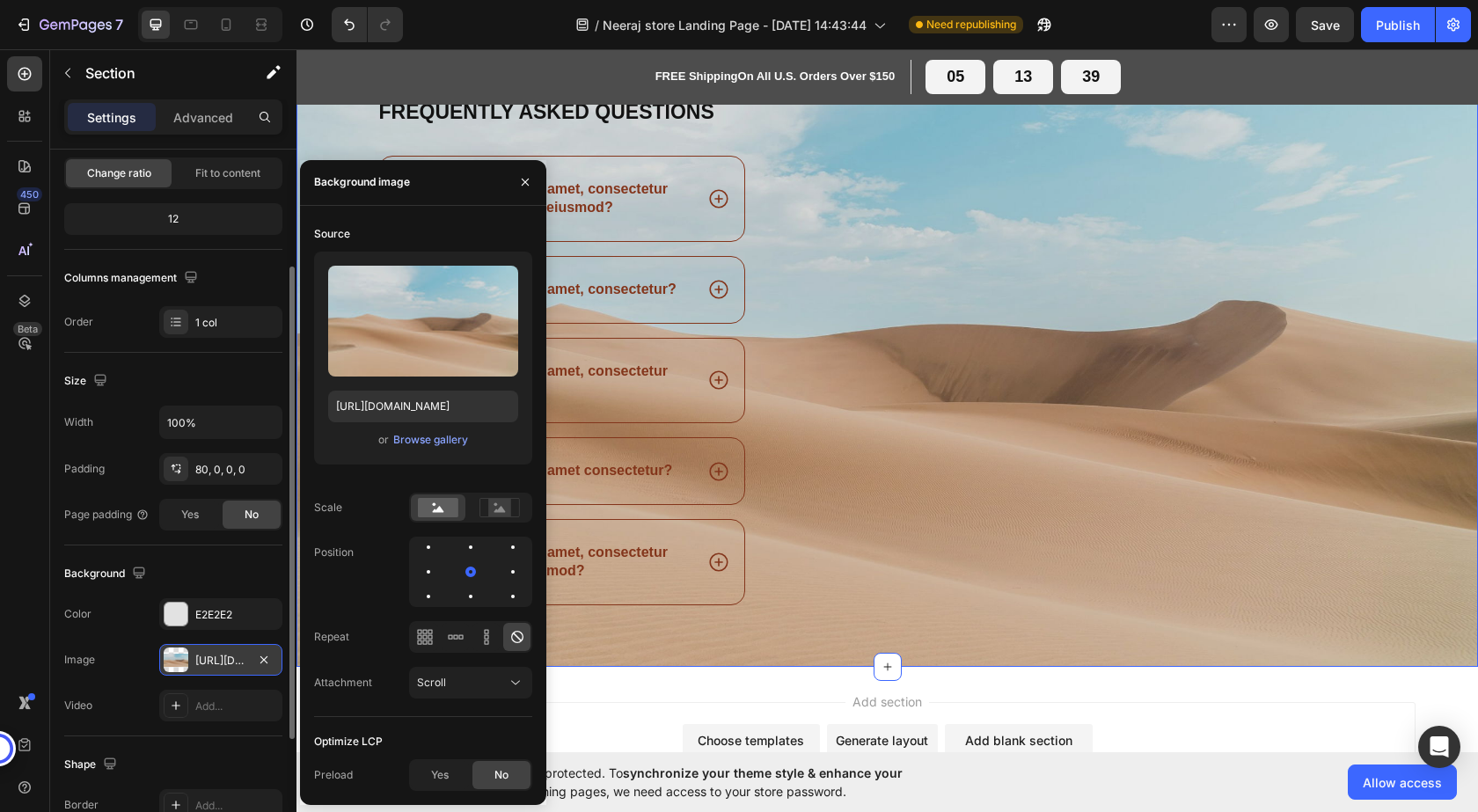
scroll to position [2091, 0]
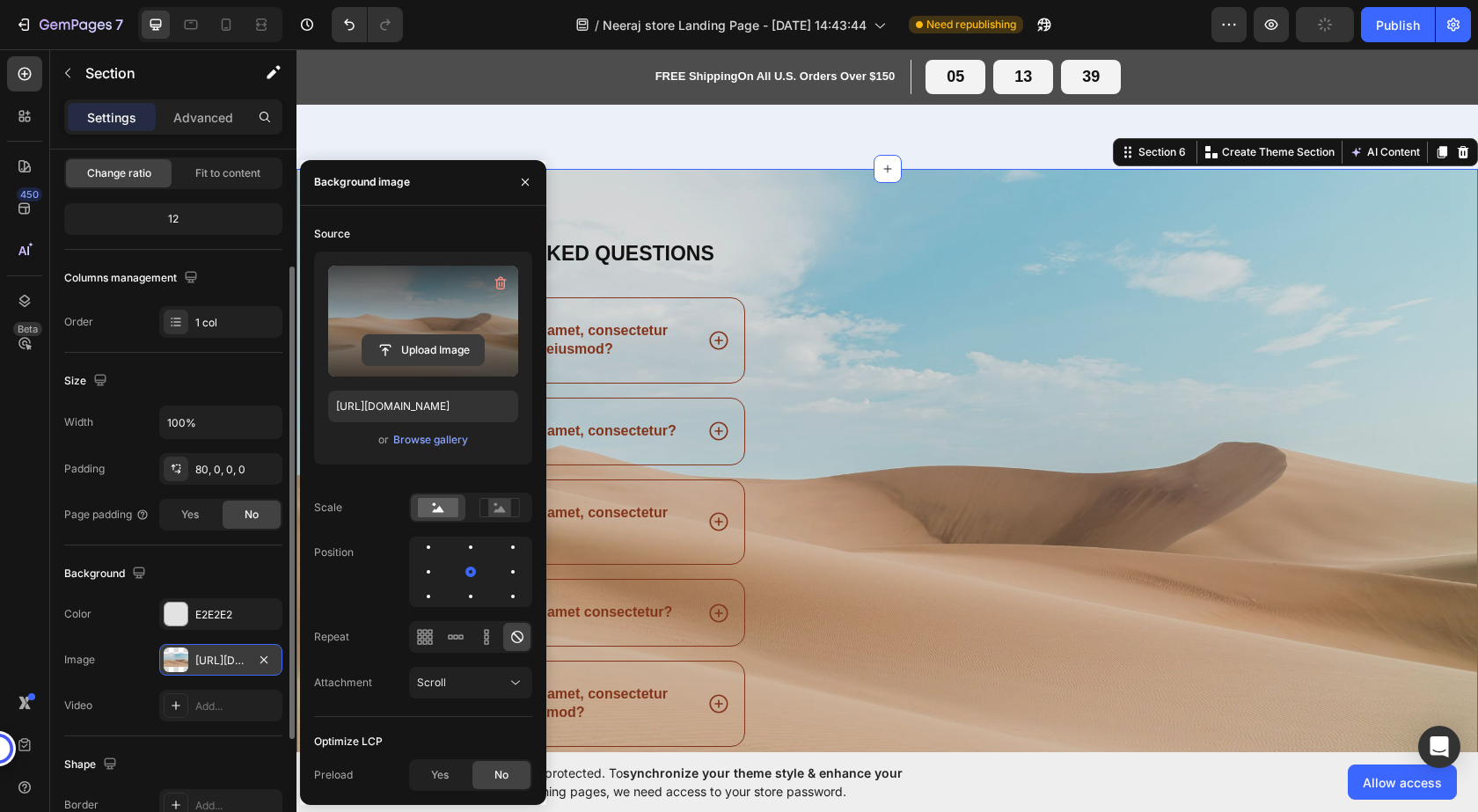
click at [415, 356] on input "file" at bounding box center [423, 350] width 121 height 30
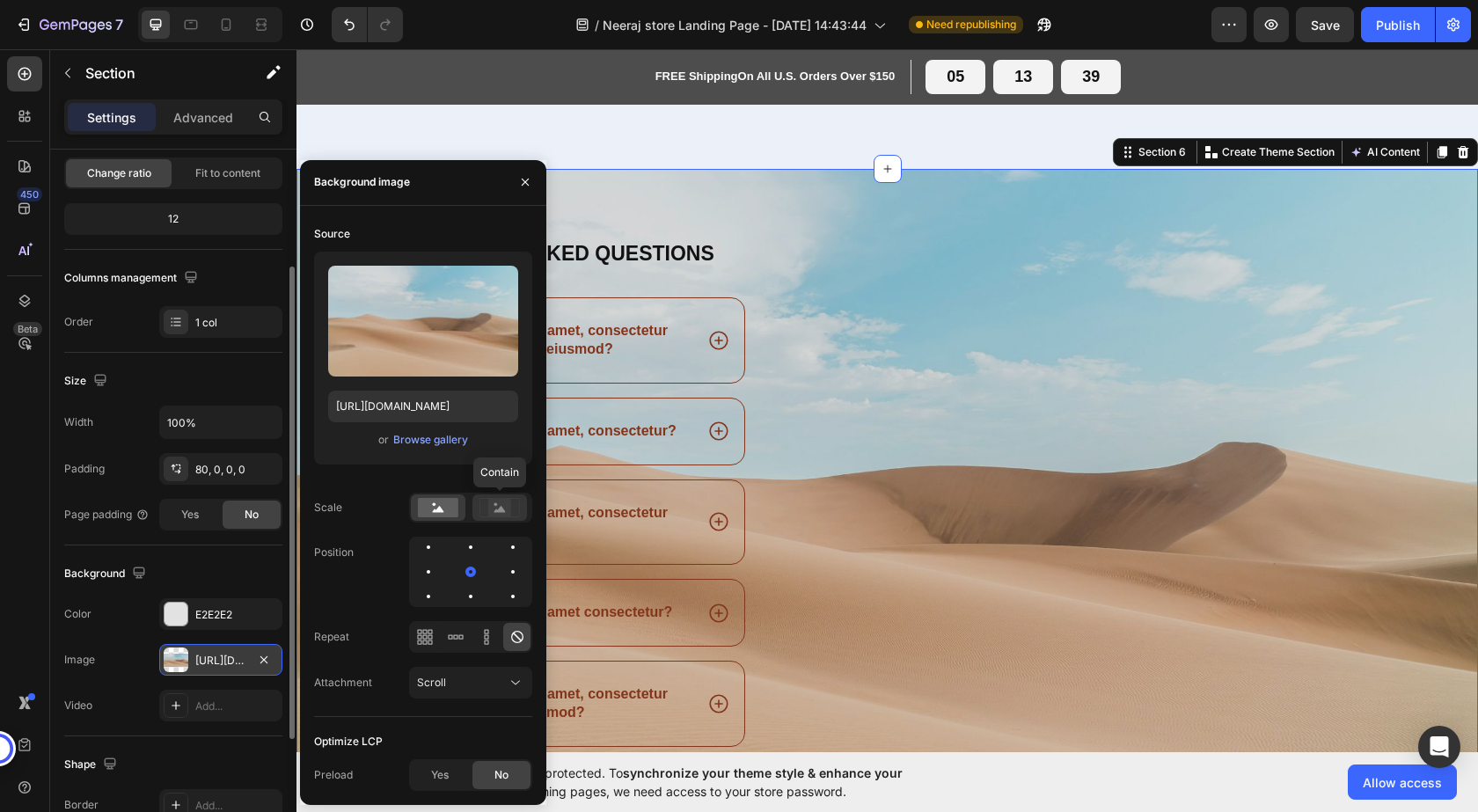
click at [489, 506] on icon at bounding box center [500, 507] width 40 height 19
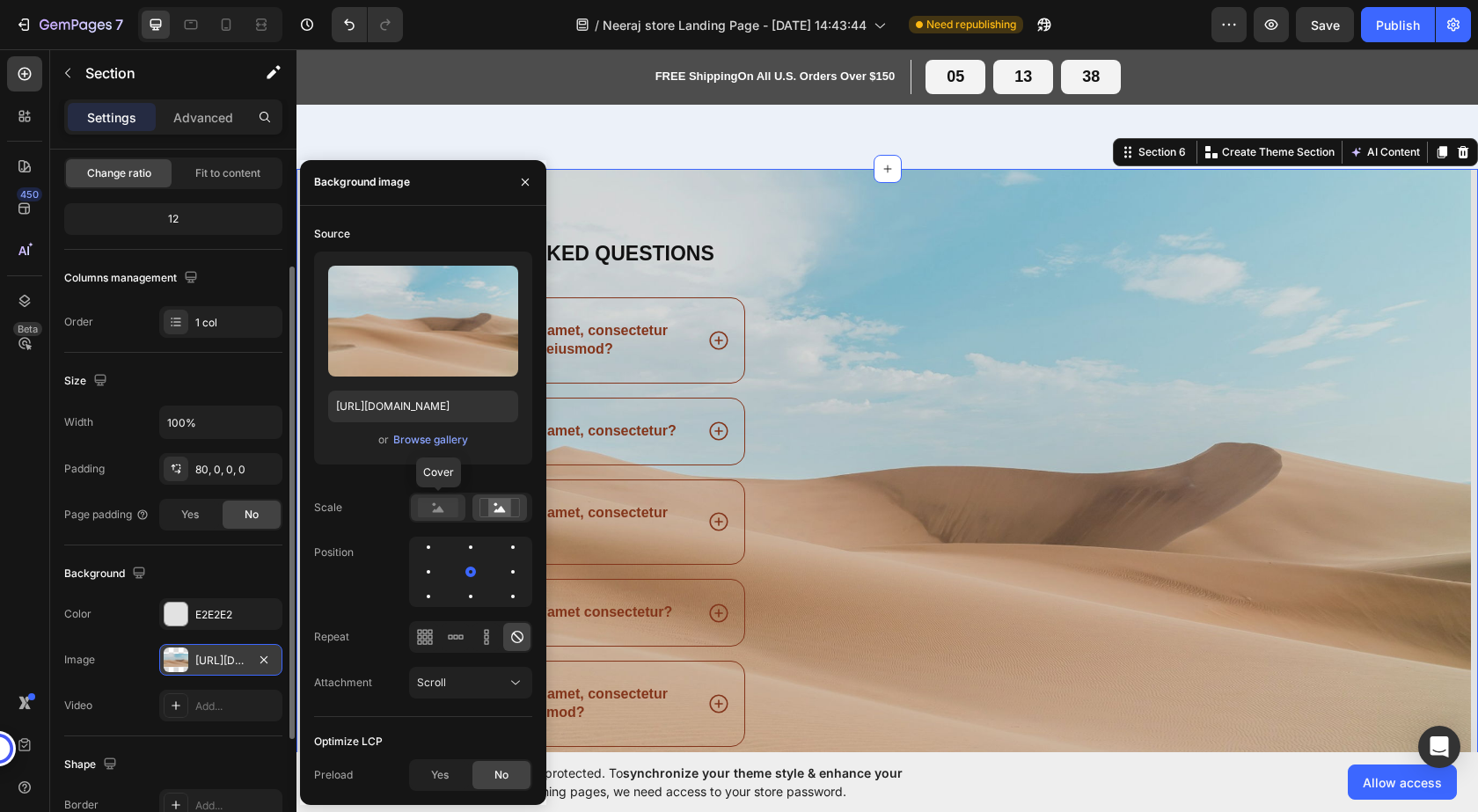
click at [428, 504] on rect at bounding box center [438, 507] width 40 height 19
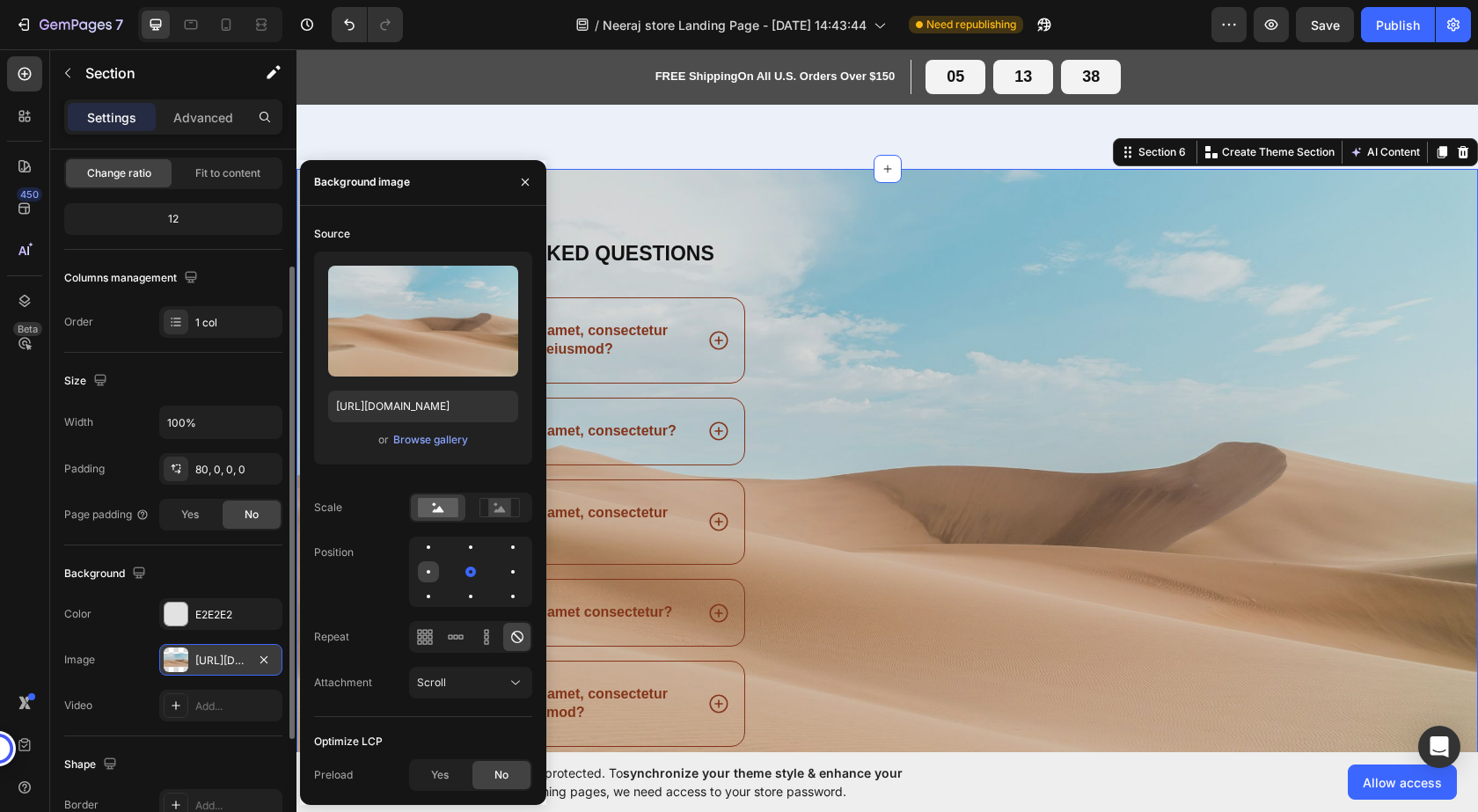
click at [429, 572] on div at bounding box center [428, 572] width 4 height 4
click at [502, 572] on div at bounding box center [512, 571] width 21 height 21
click at [453, 635] on icon at bounding box center [455, 636] width 5 height 5
click at [529, 636] on div at bounding box center [517, 637] width 27 height 28
click at [933, 568] on div "Image" at bounding box center [1115, 523] width 601 height 568
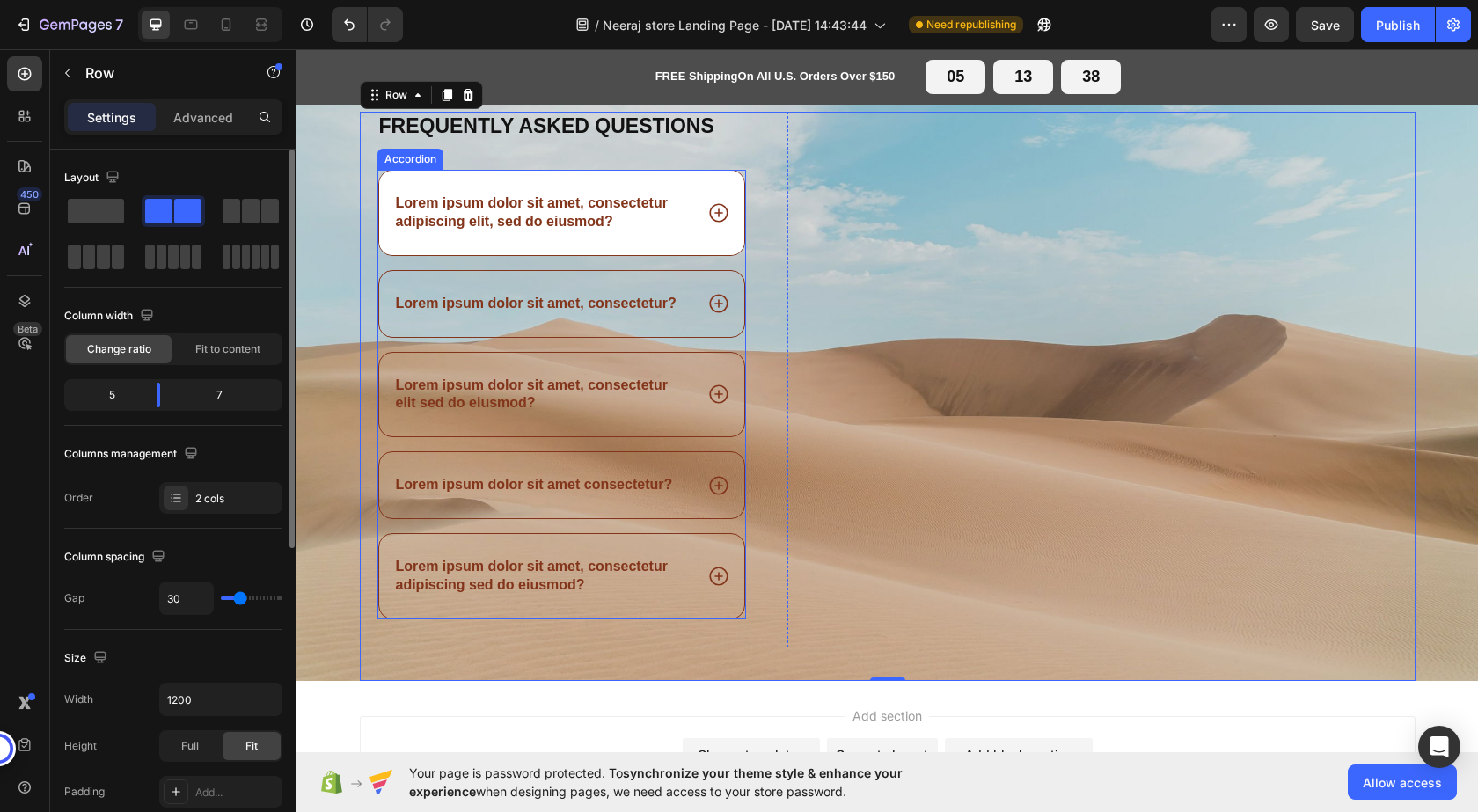
scroll to position [2179, 0]
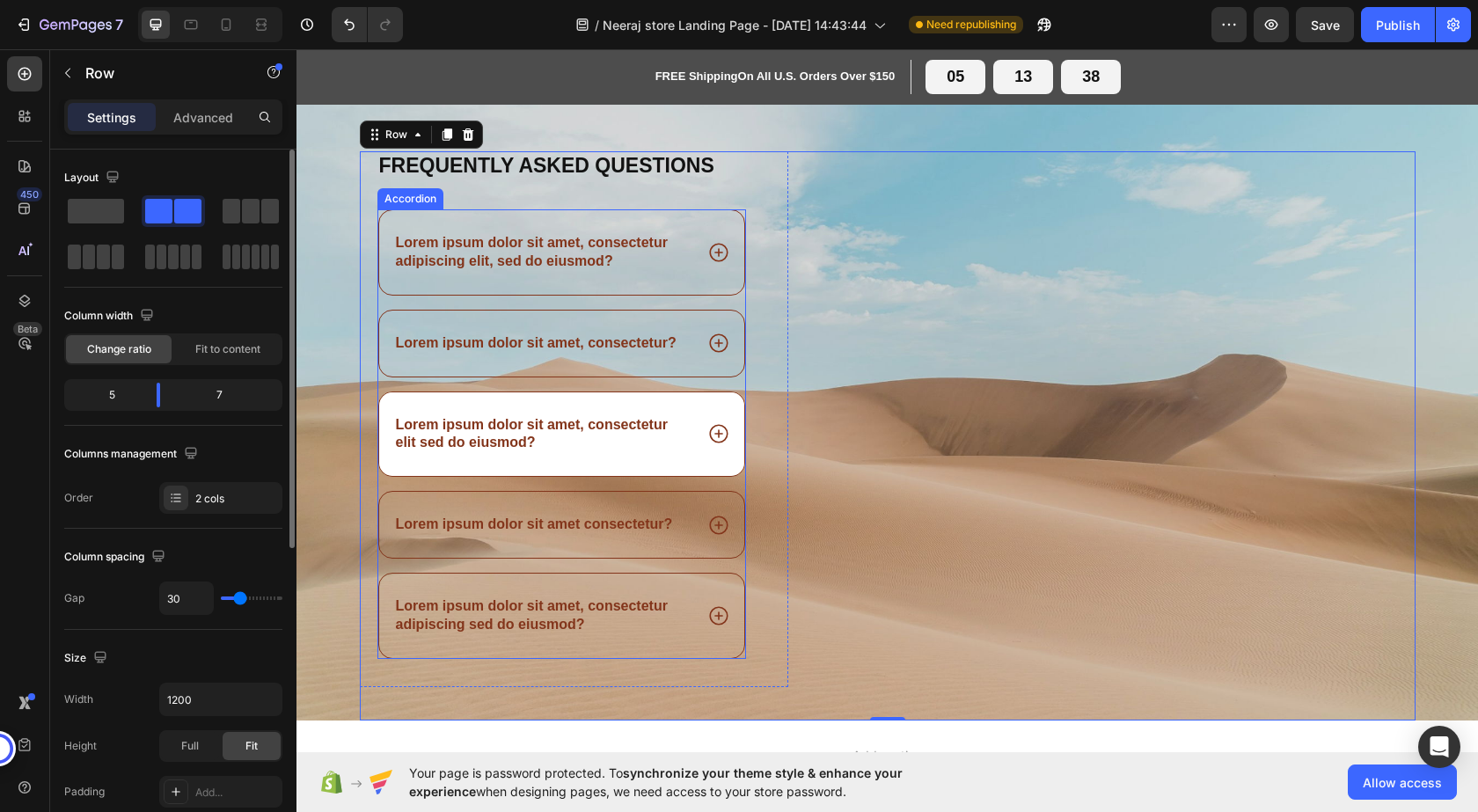
click at [689, 417] on div "Lorem ipsum dolor sit amet, consectetur elit sed do eiusmod?" at bounding box center [562, 435] width 366 height 84
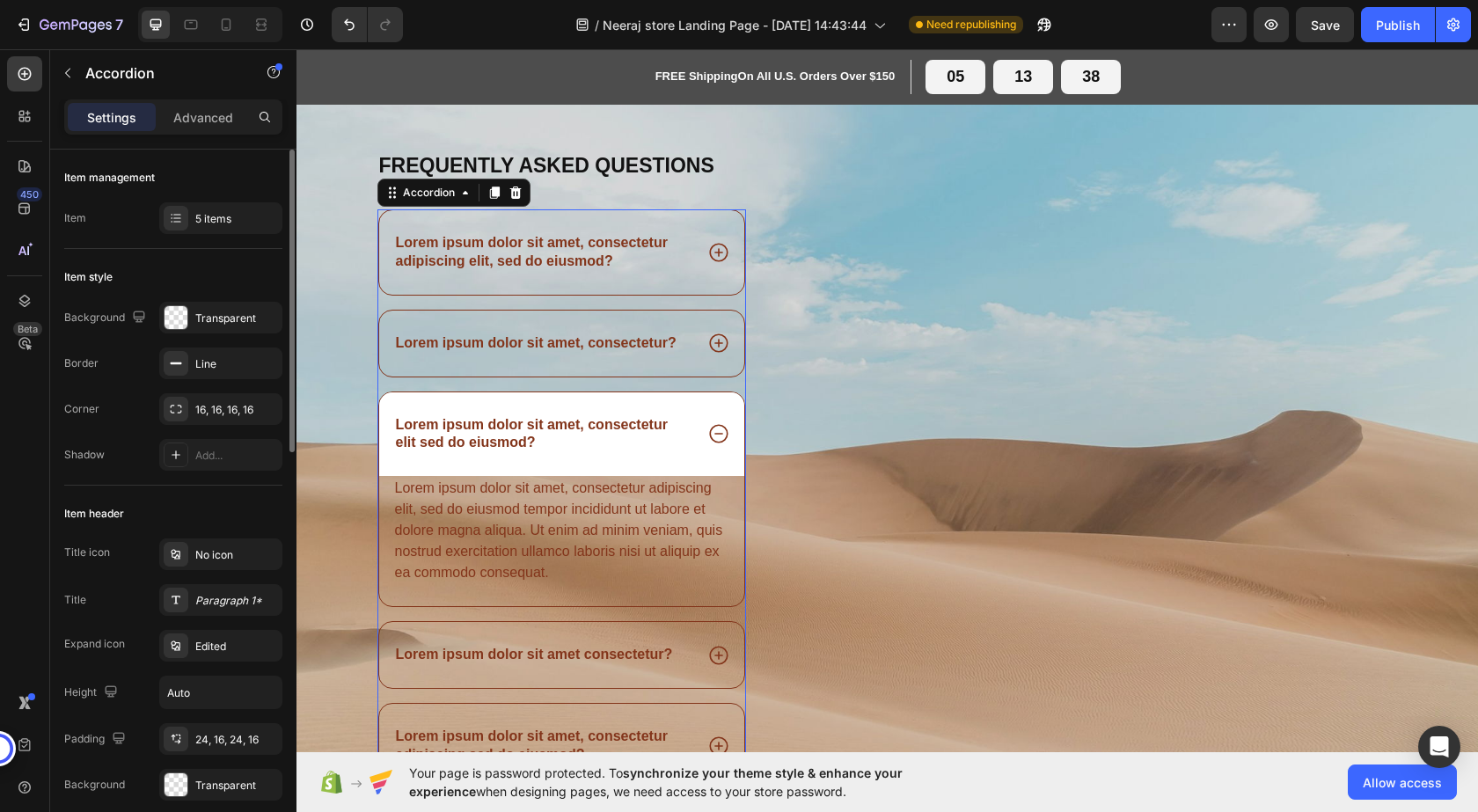
click at [689, 417] on div "Lorem ipsum dolor sit amet, consectetur elit sed do eiusmod?" at bounding box center [562, 435] width 366 height 84
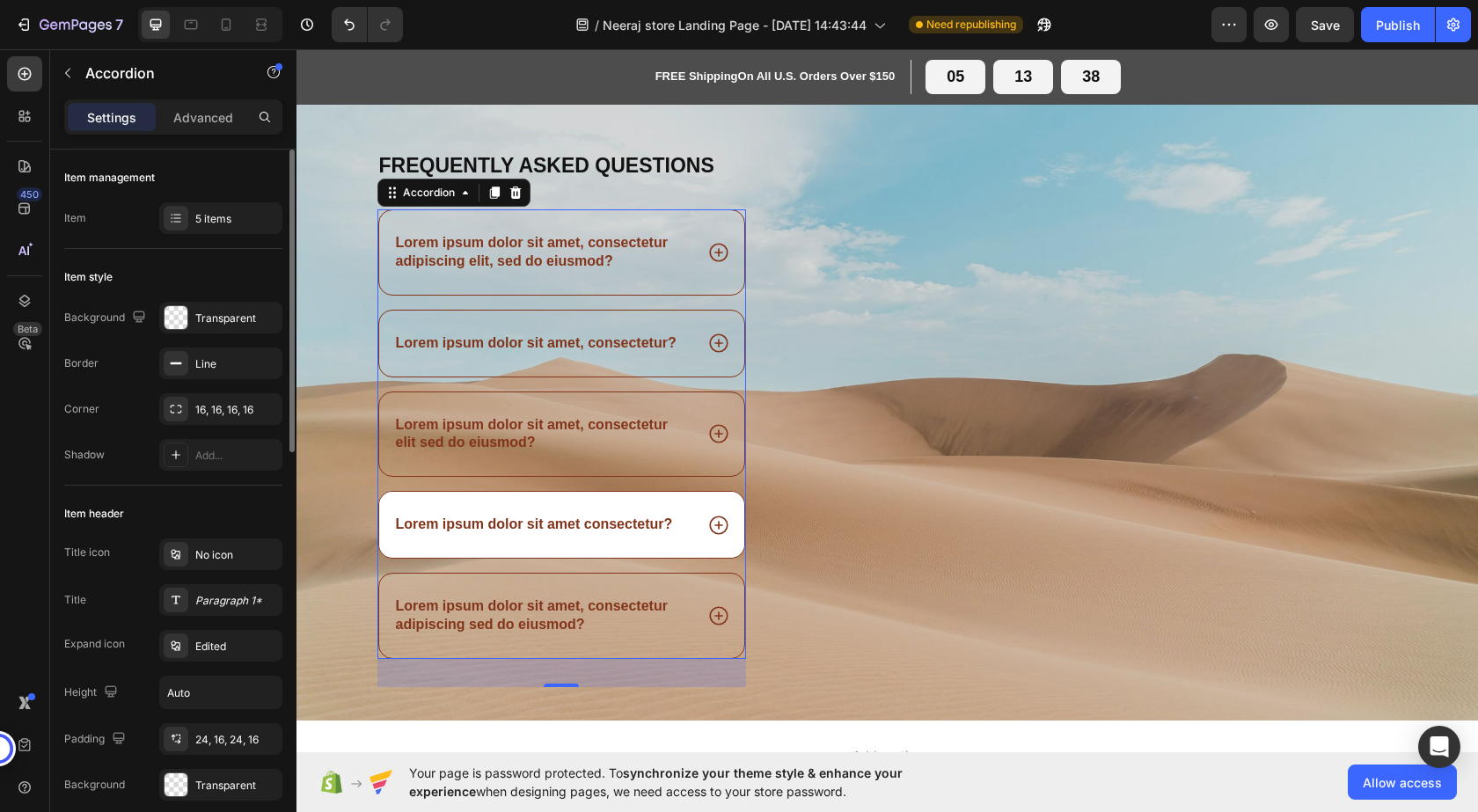
click at [680, 512] on div "Lorem ipsum dolor sit amet consectetur?" at bounding box center [544, 524] width 301 height 24
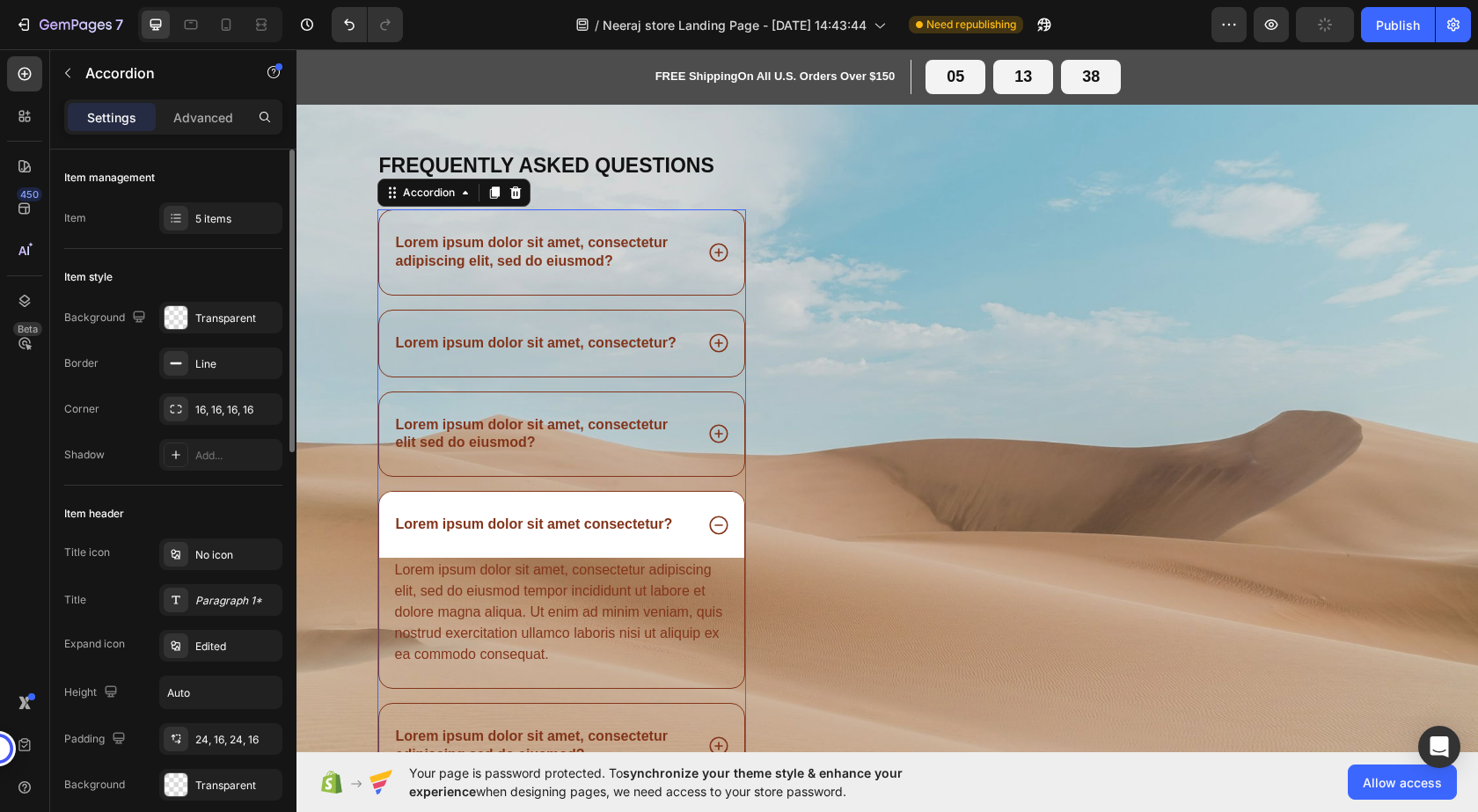
click at [680, 512] on div "Lorem ipsum dolor sit amet consectetur?" at bounding box center [544, 524] width 301 height 24
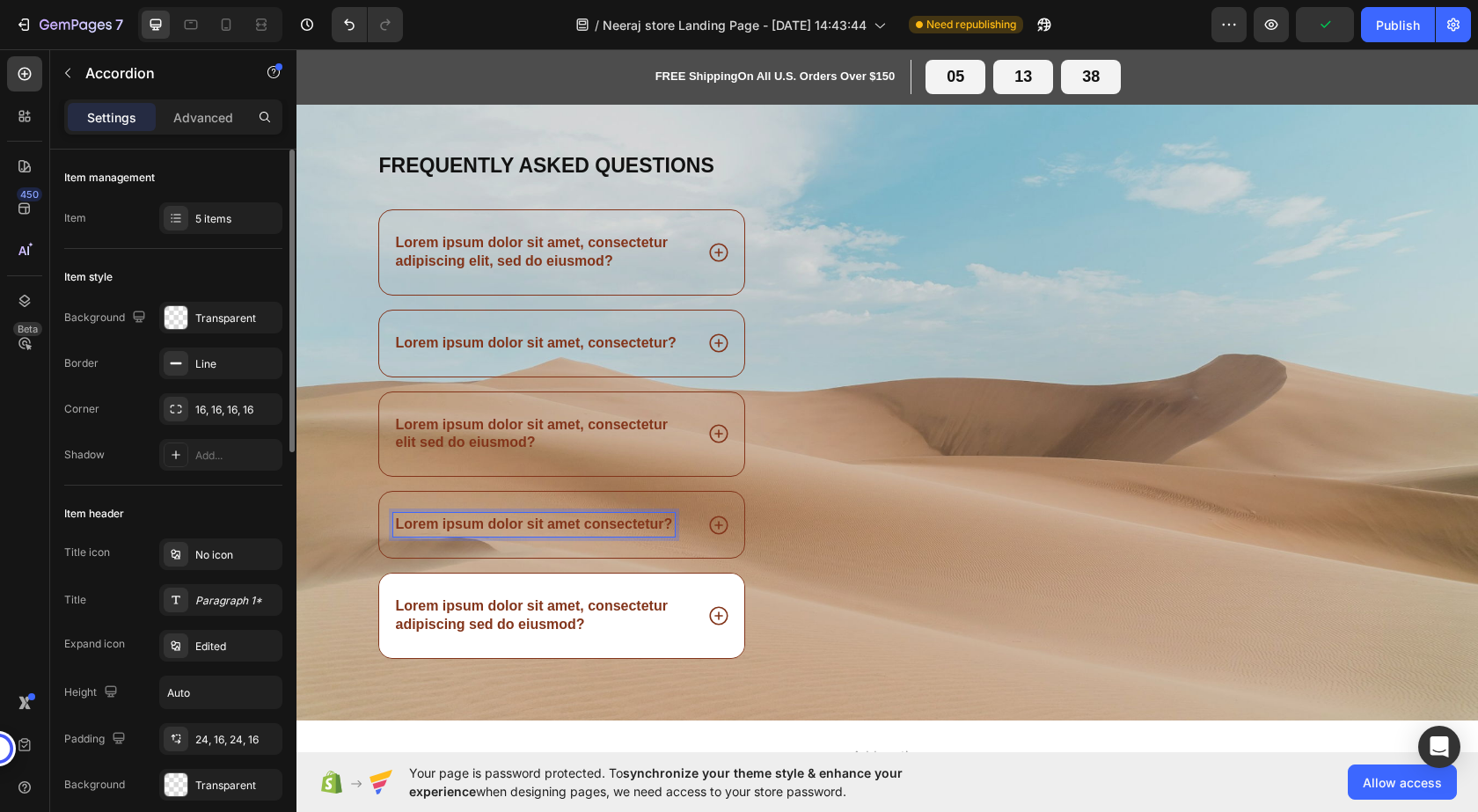
click at [684, 620] on div "Lorem ipsum dolor sit amet, consectetur adipiscing sed do eiusmod?" at bounding box center [544, 616] width 301 height 42
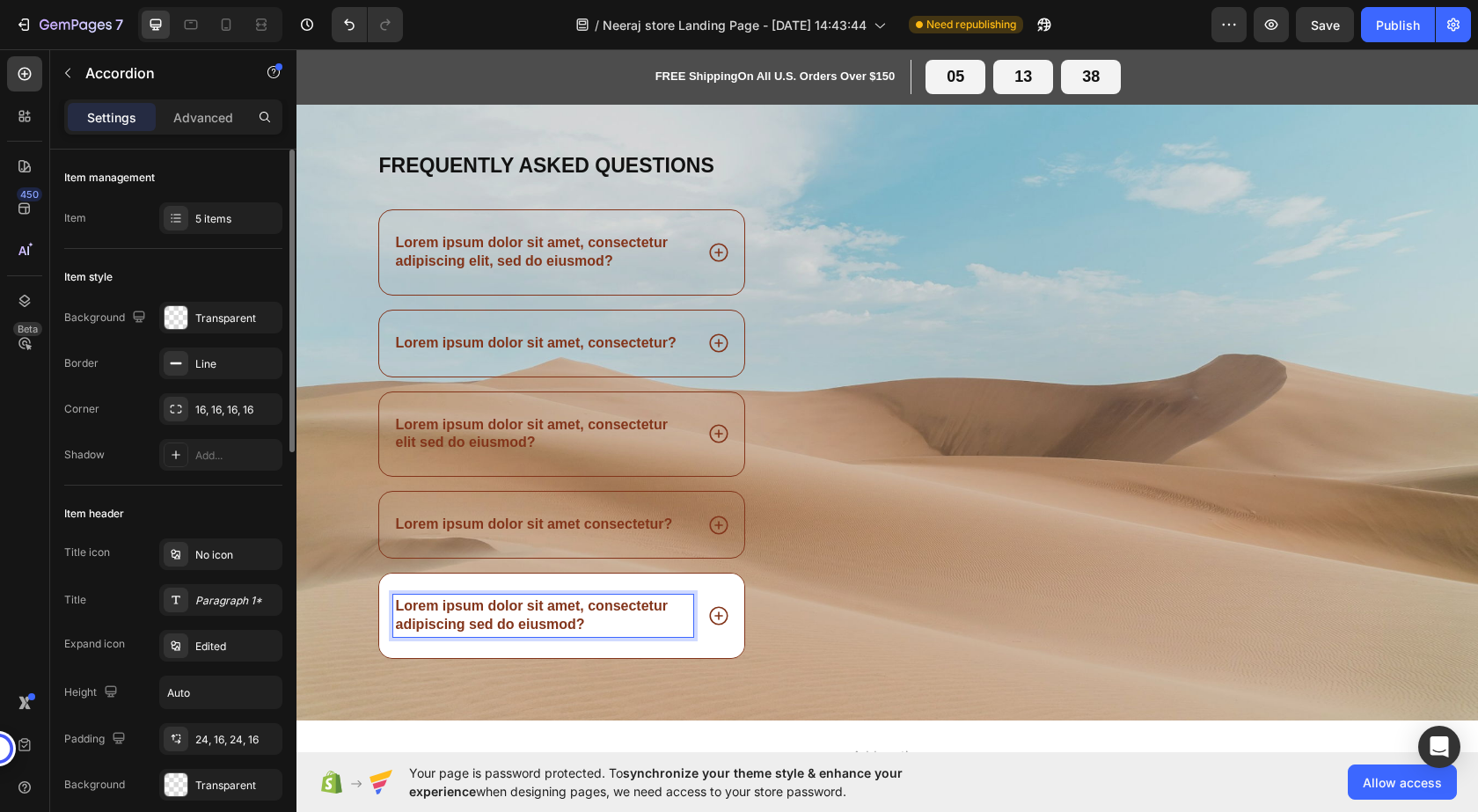
click at [717, 616] on icon at bounding box center [718, 616] width 23 height 23
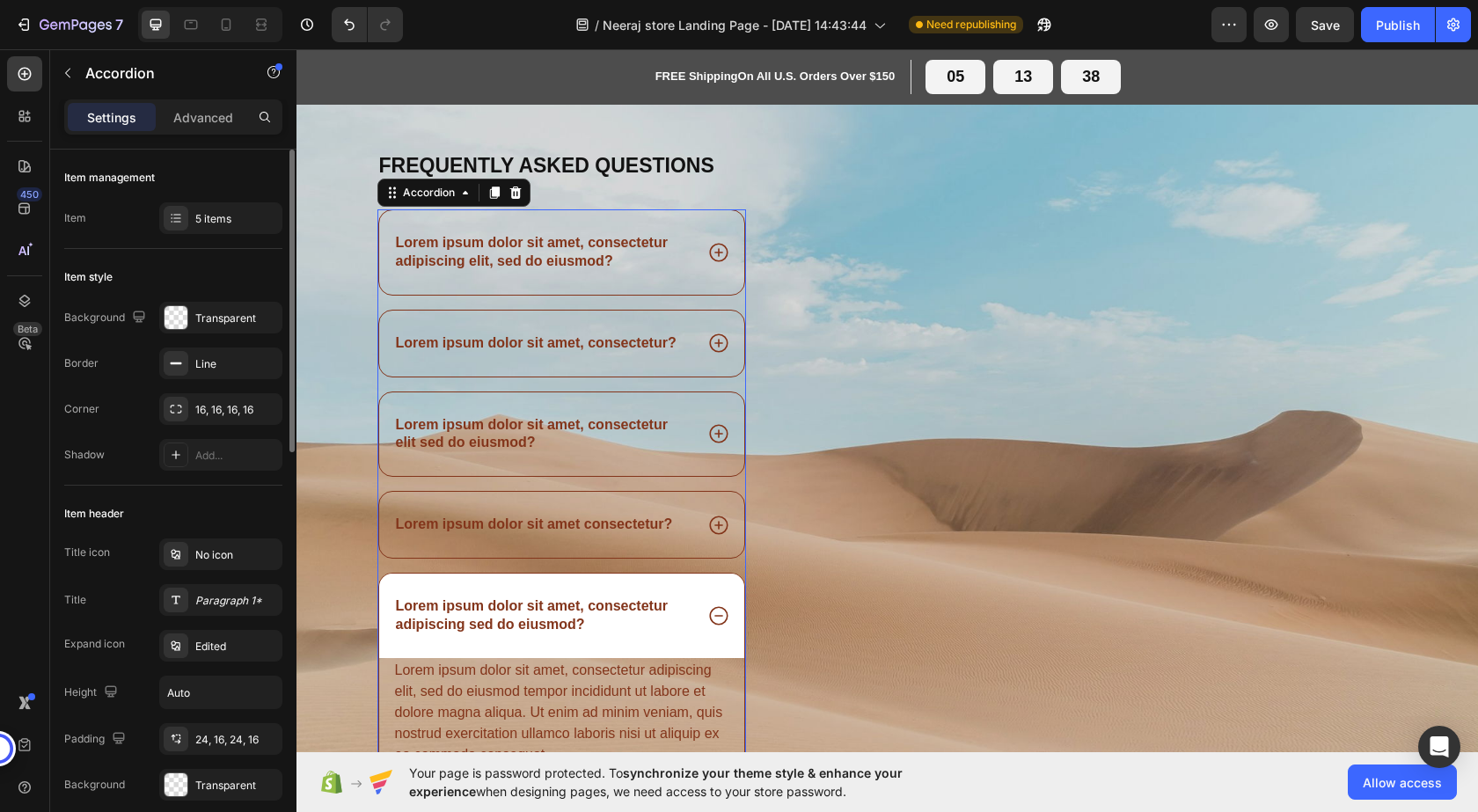
click at [717, 616] on icon at bounding box center [718, 616] width 23 height 23
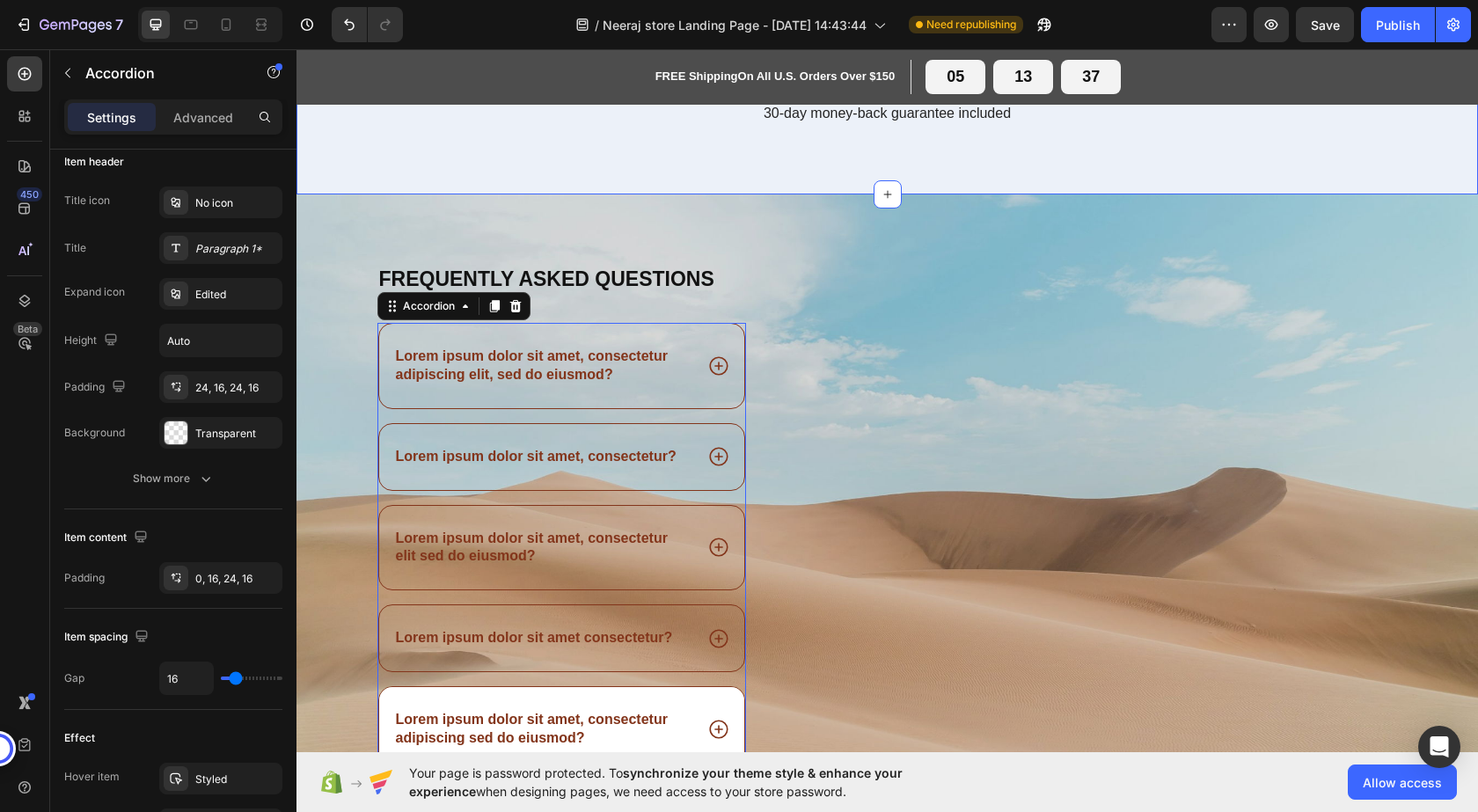
scroll to position [1915, 0]
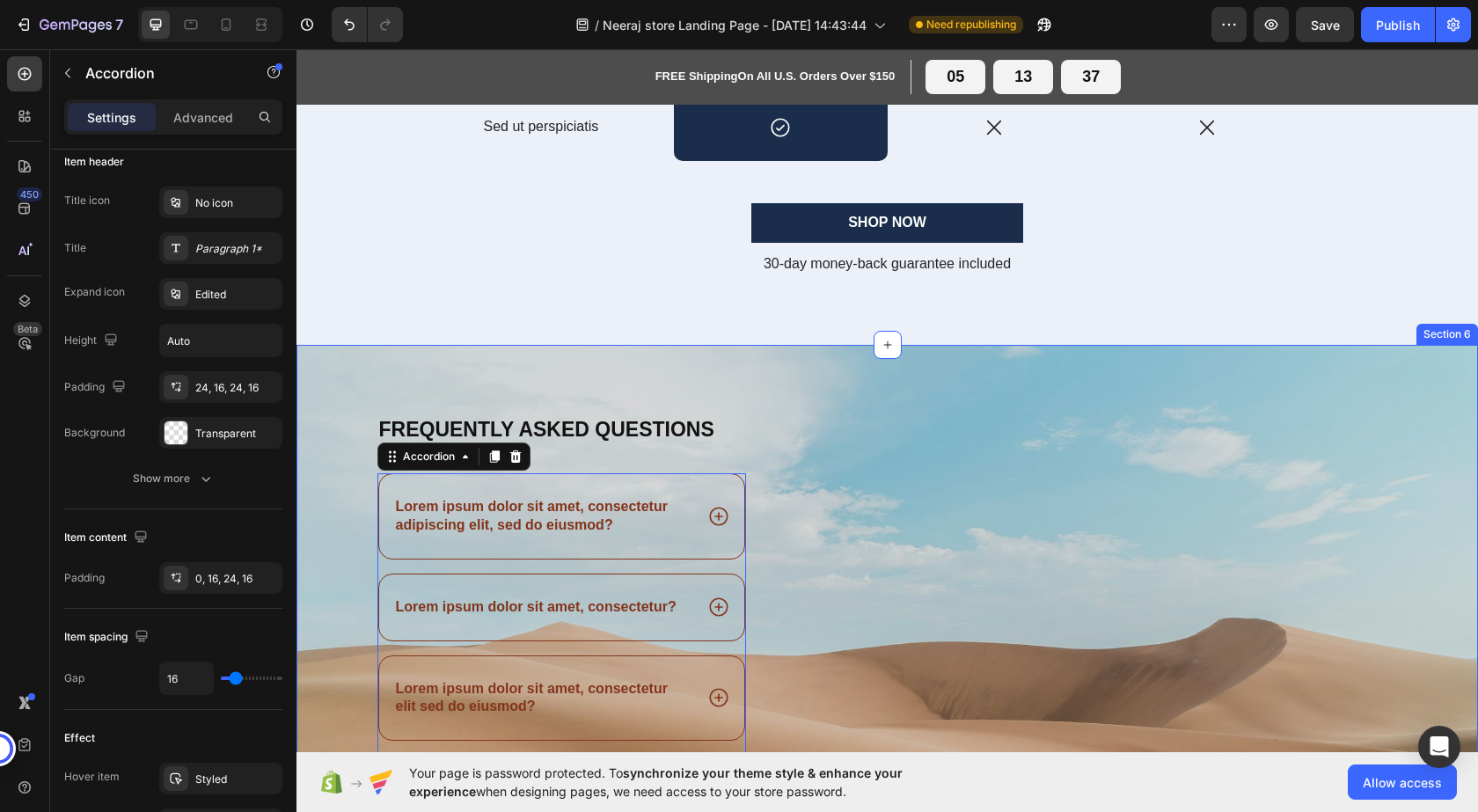
click at [373, 374] on div "Frequently asked questions Heading Lorem ipsum dolor sit amet, consectetur adip…" at bounding box center [887, 664] width 1181 height 638
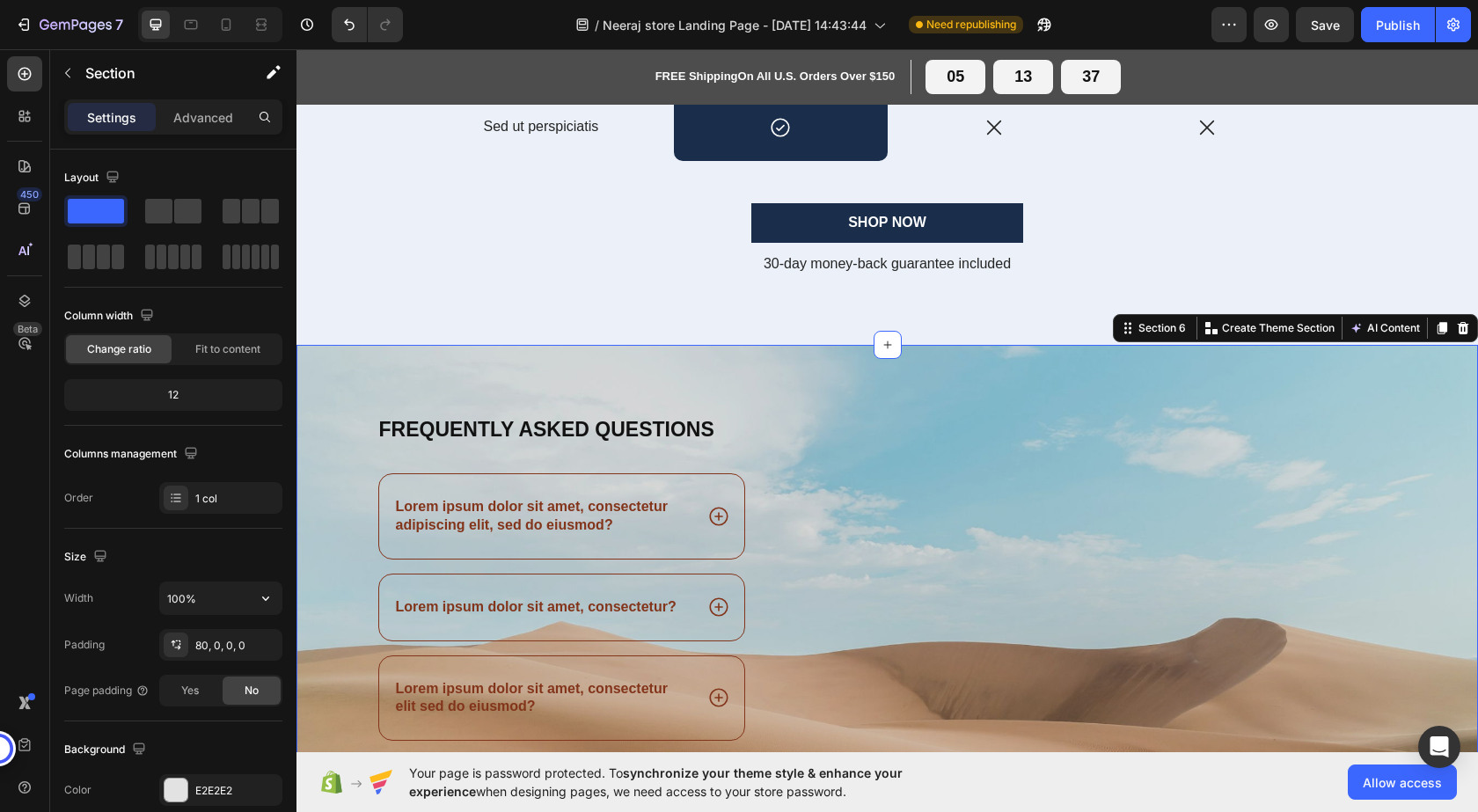
scroll to position [264, 0]
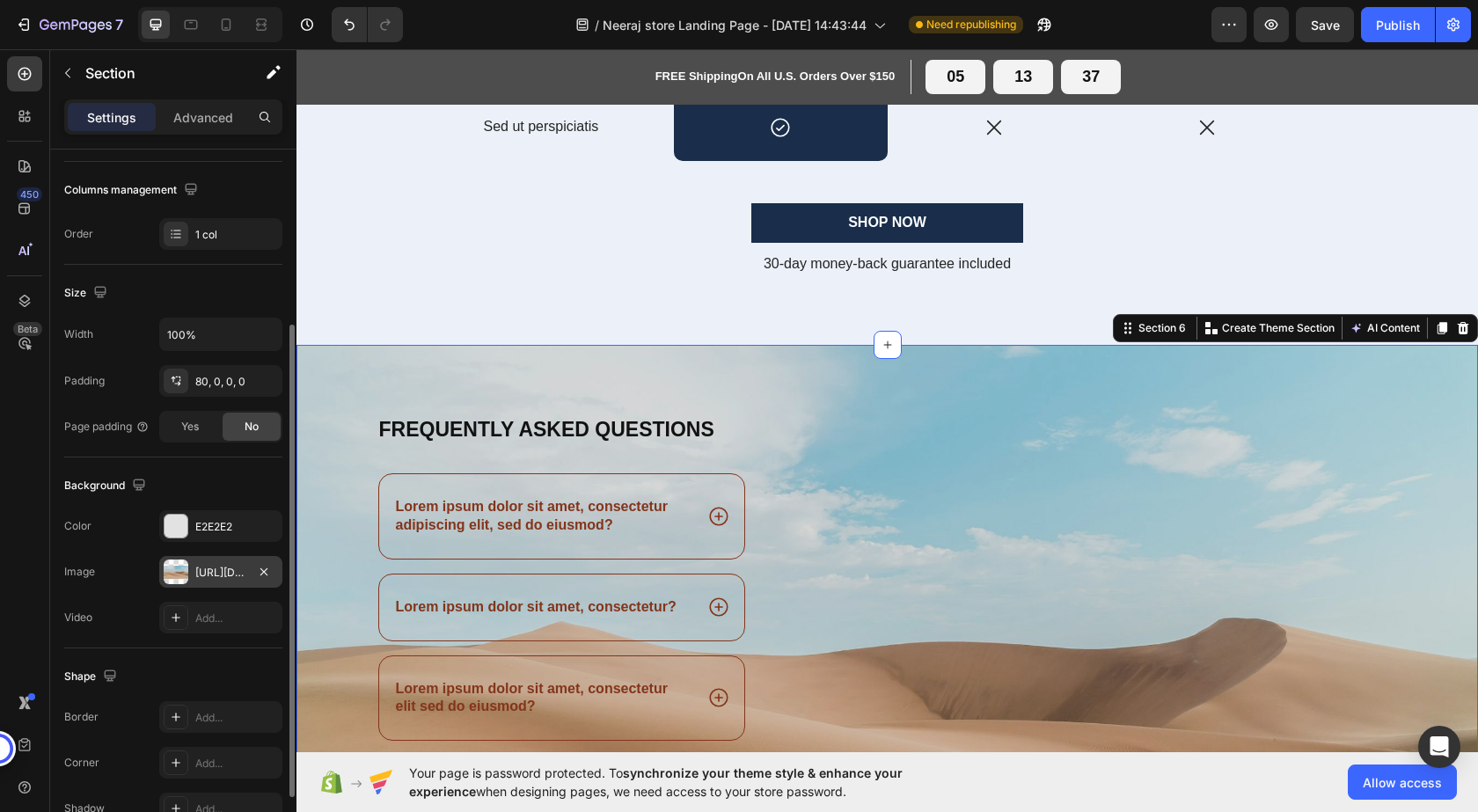
click at [222, 575] on div "[URL][DOMAIN_NAME]" at bounding box center [221, 572] width 51 height 16
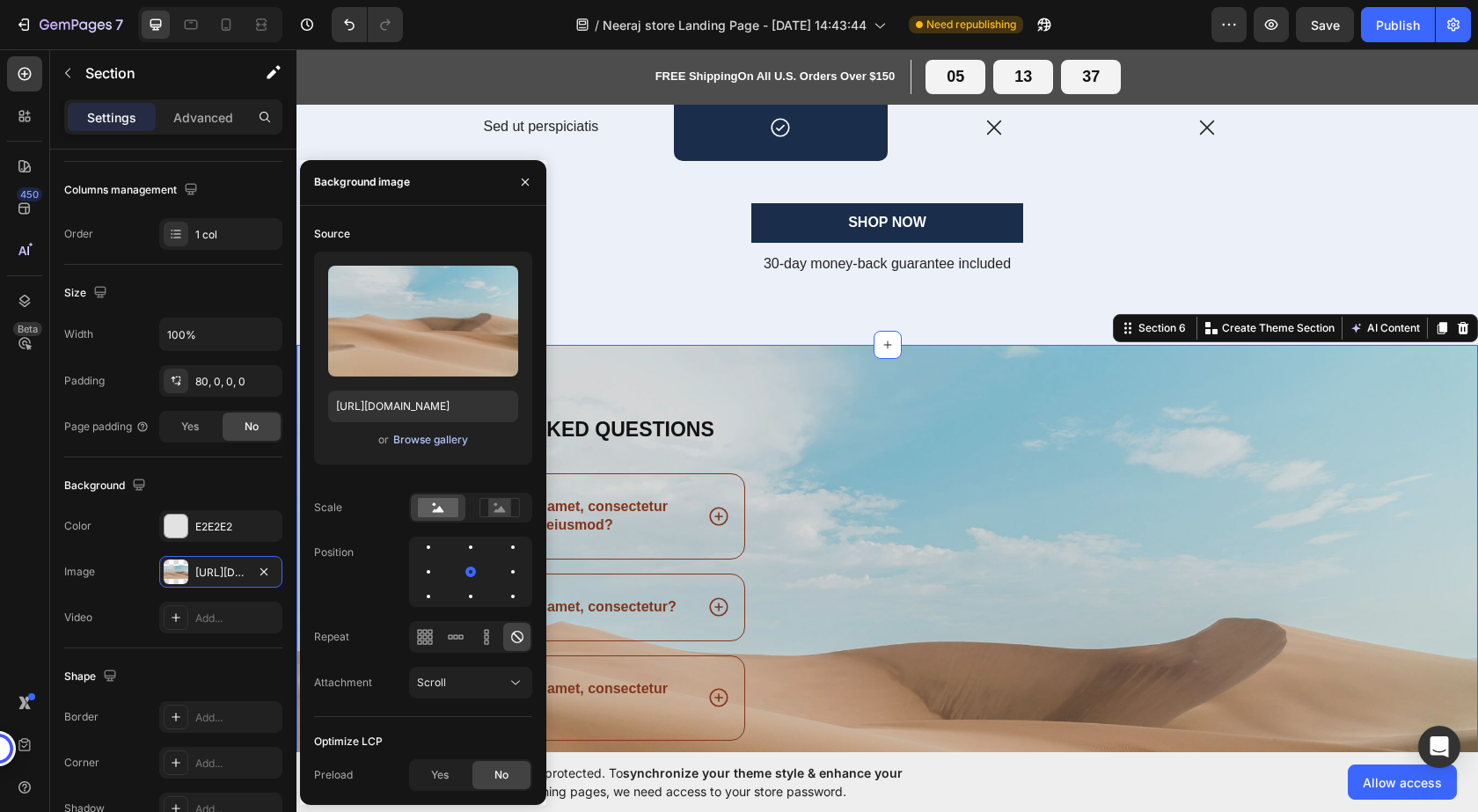
click at [420, 438] on div "Browse gallery" at bounding box center [431, 439] width 75 height 16
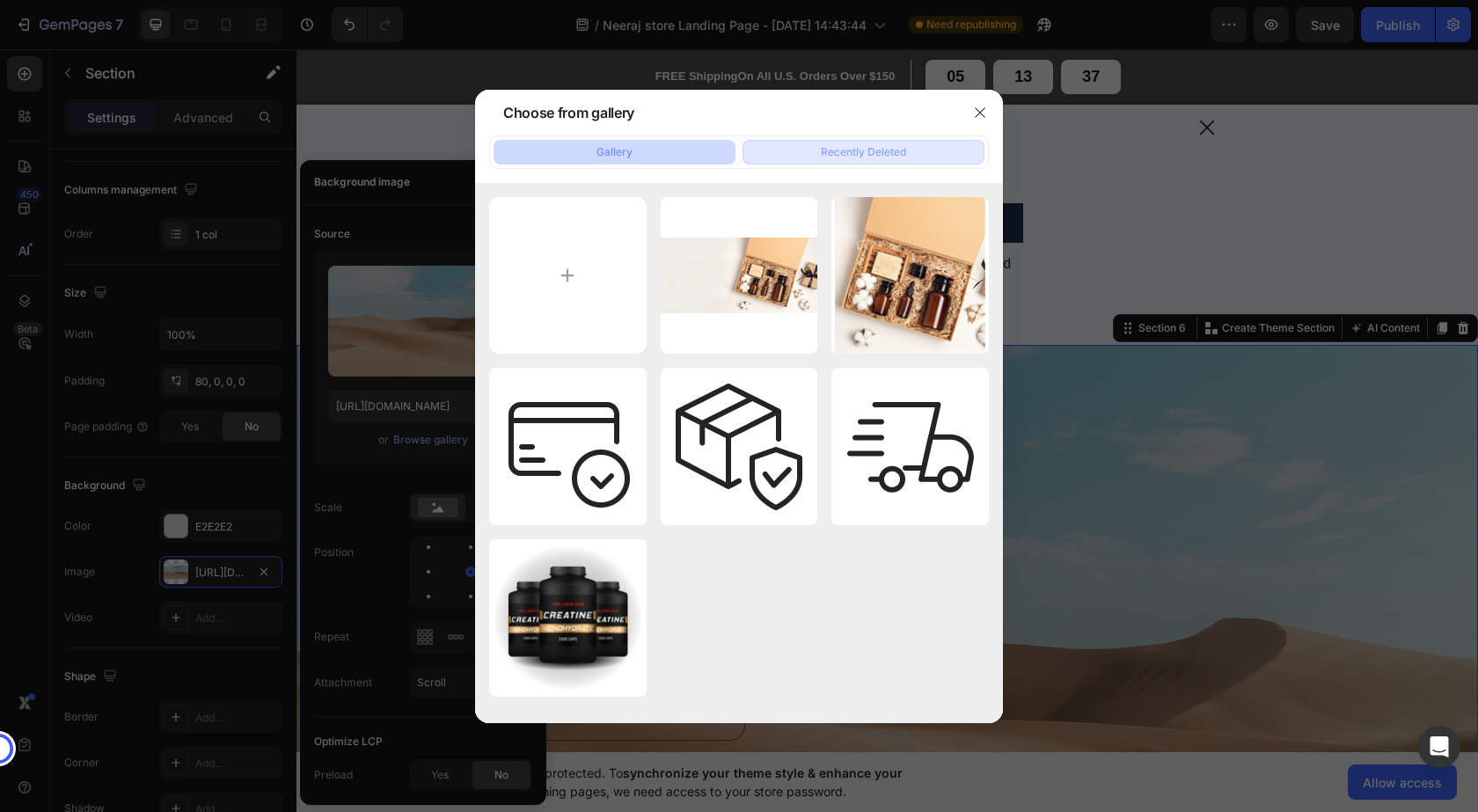
click at [804, 153] on button "Recently Deleted" at bounding box center [863, 152] width 242 height 25
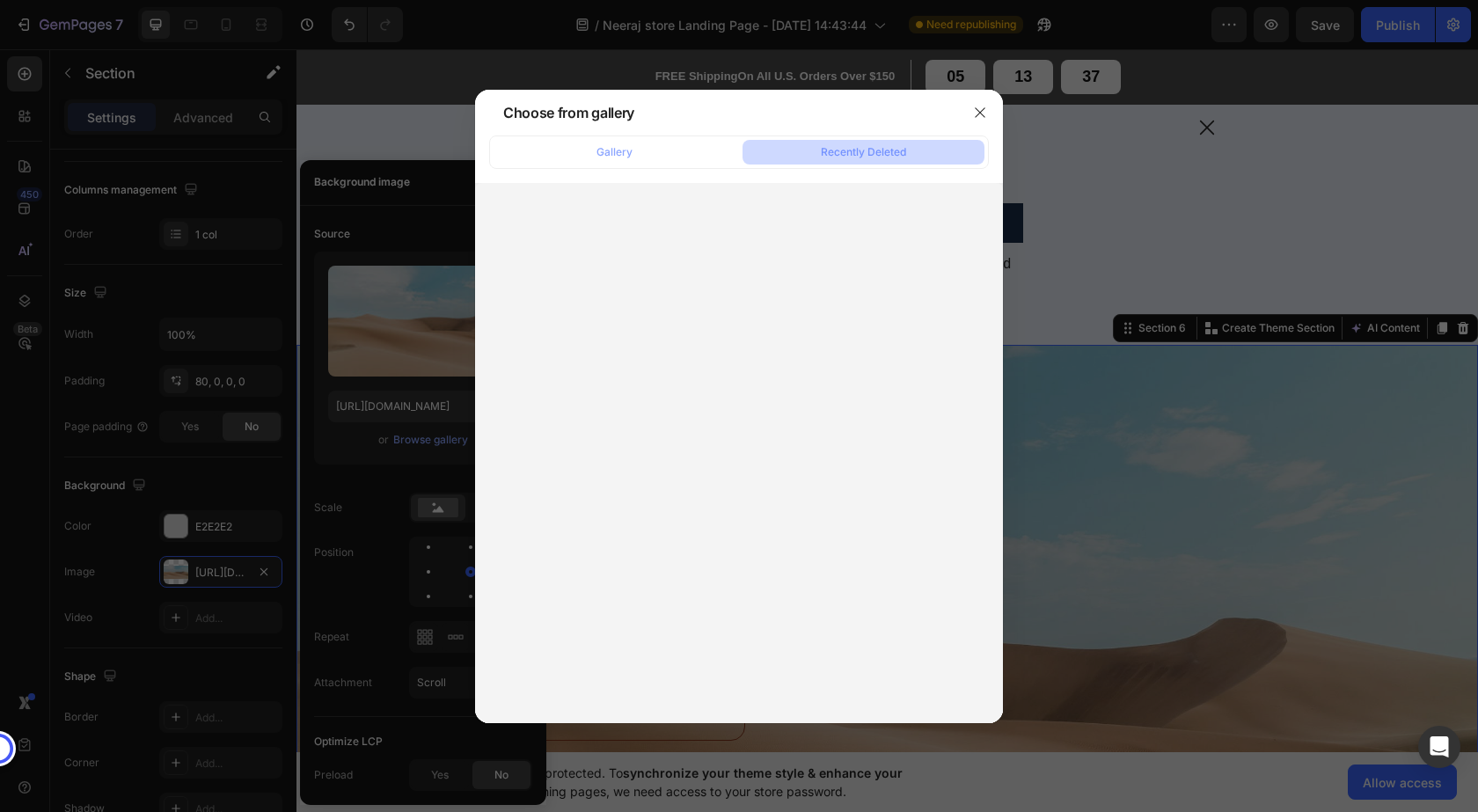
drag, startPoint x: 597, startPoint y: 156, endPoint x: 557, endPoint y: 179, distance: 46.1
click at [596, 159] on div "Gallery" at bounding box center [614, 152] width 36 height 16
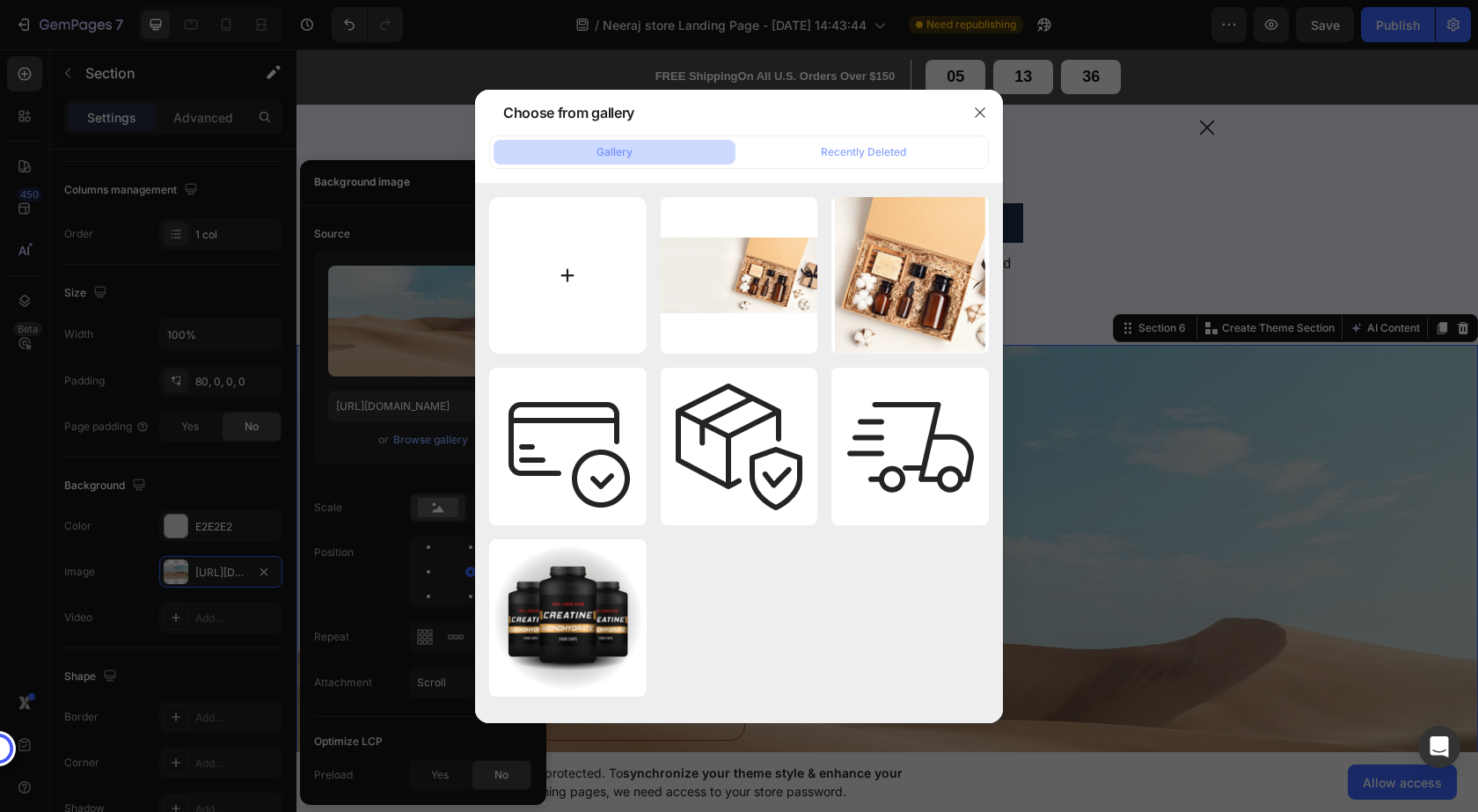
click at [548, 284] on input "file" at bounding box center [567, 276] width 157 height 157
type input "C:\fakepath\personalized-medicine-technologies-advanced-biotechnology-260nw-248…"
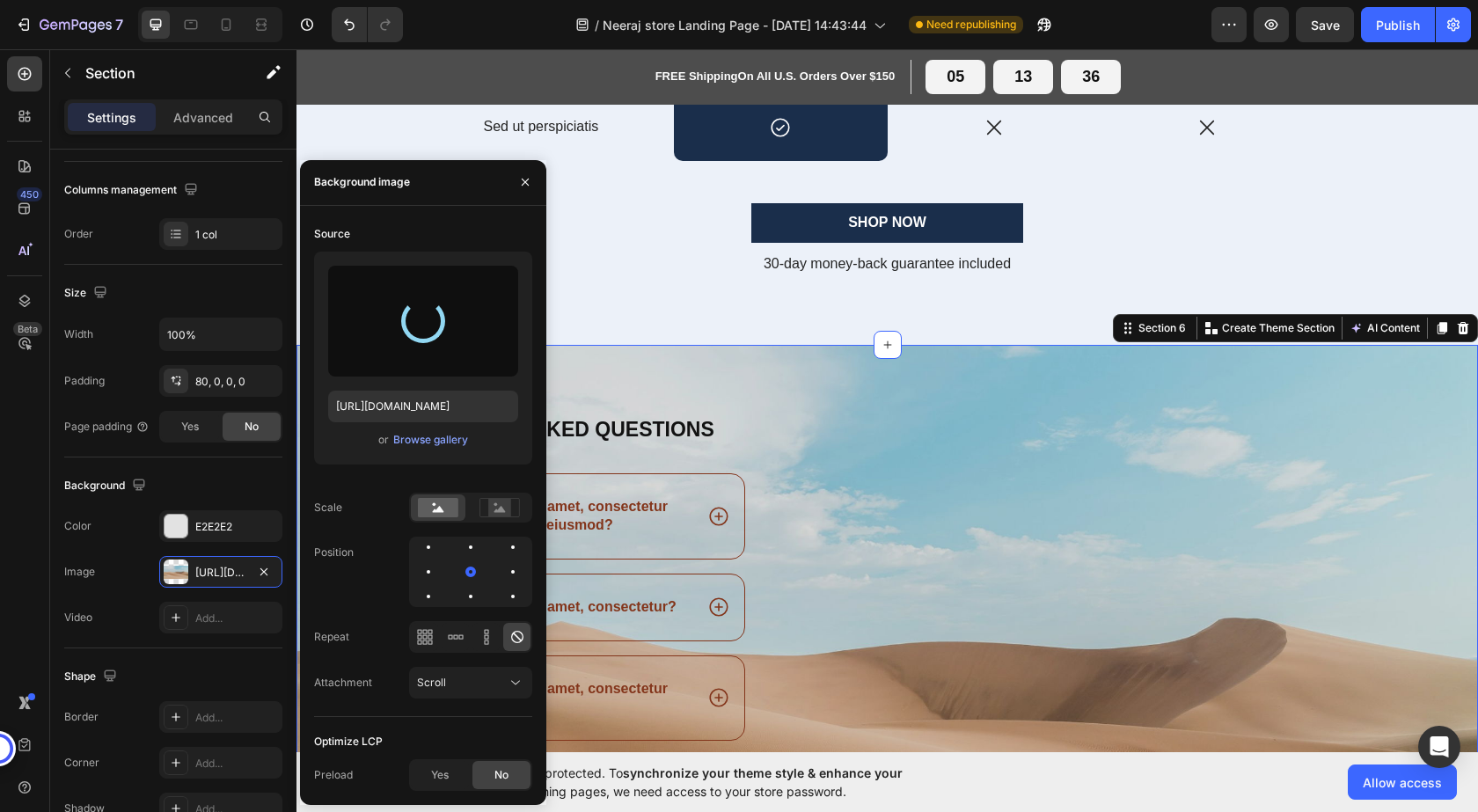
type input "[URL][DOMAIN_NAME]"
